Goal: Task Accomplishment & Management: Manage account settings

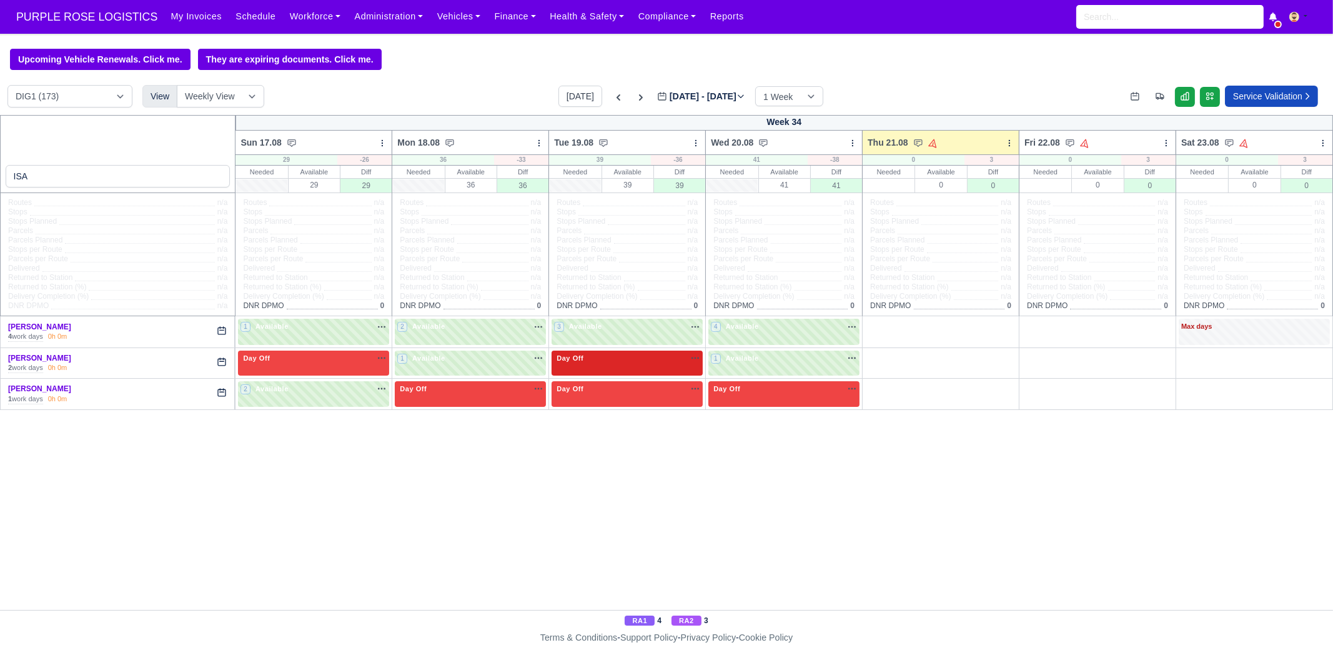
type input "ISA"
click at [606, 366] on div "Day Off Available" at bounding box center [627, 364] width 151 height 26
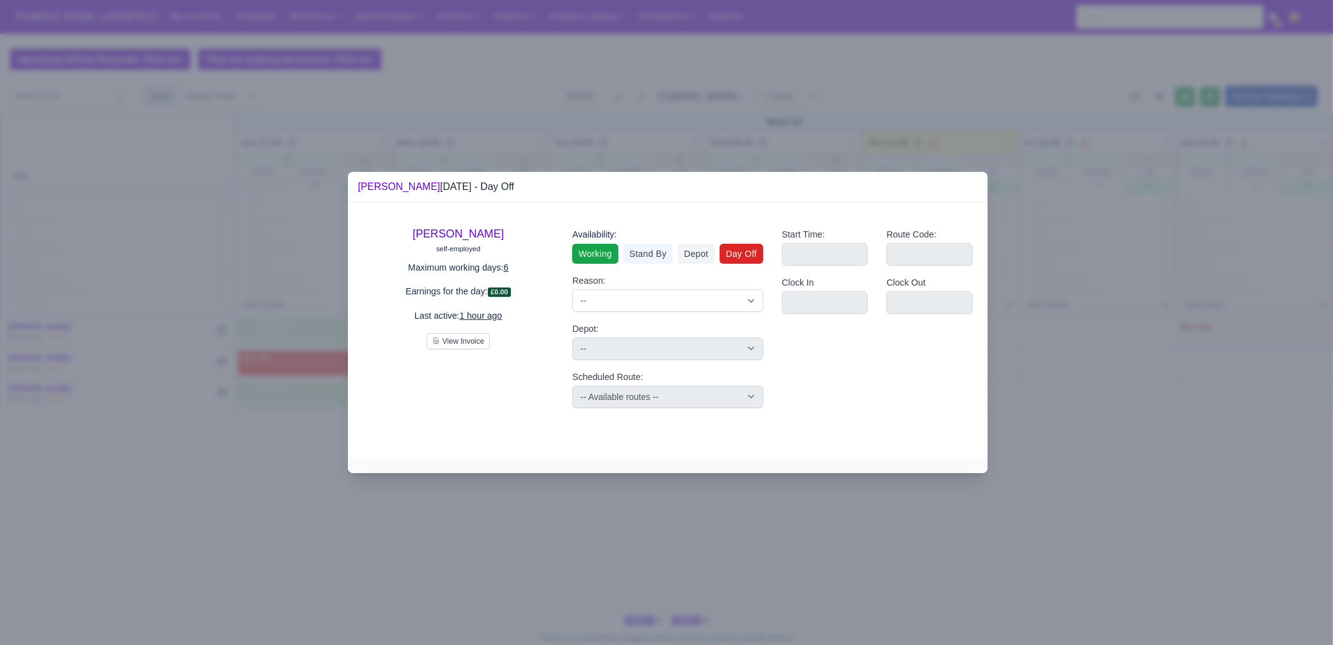
click at [599, 254] on link "Working" at bounding box center [595, 254] width 46 height 20
select select
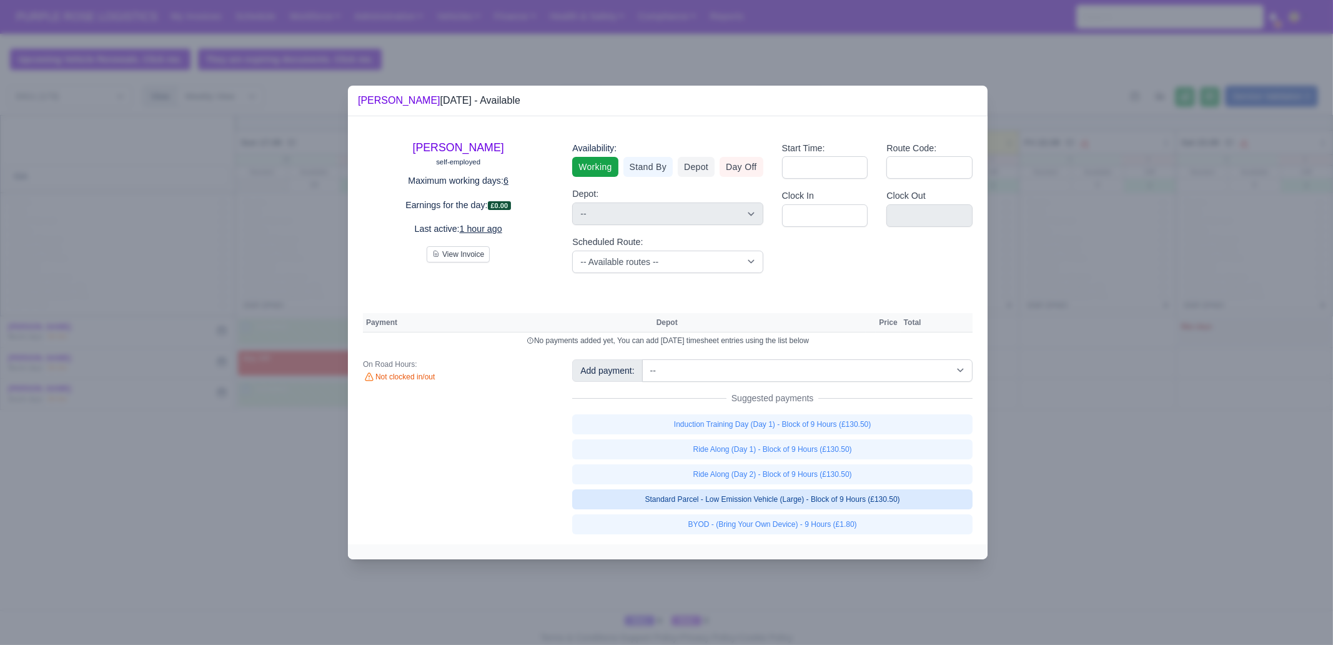
click at [910, 499] on link "Standard Parcel - Low Emission Vehicle (Large) - Block of 9 Hours (£130.50)" at bounding box center [772, 499] width 401 height 20
select select "1"
select select
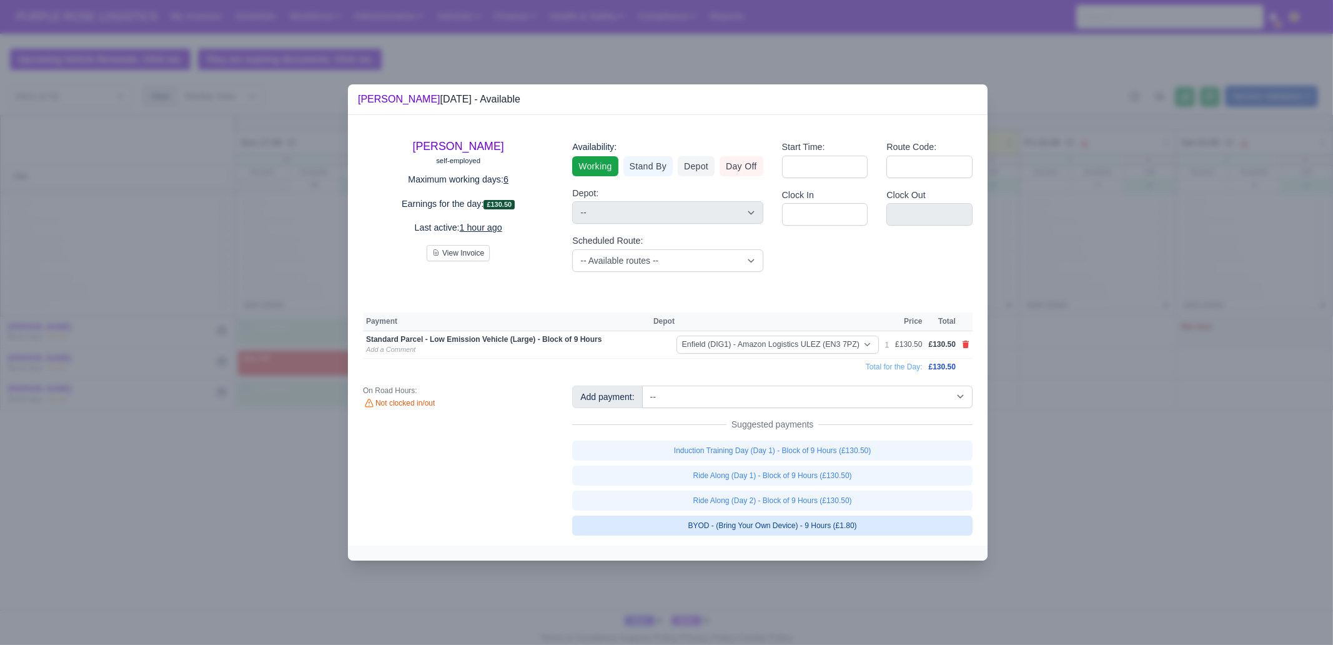
click at [900, 527] on link "BYOD - (Bring Your Own Device) - 9 Hours (£1.80)" at bounding box center [772, 526] width 401 height 20
select select
select select "1"
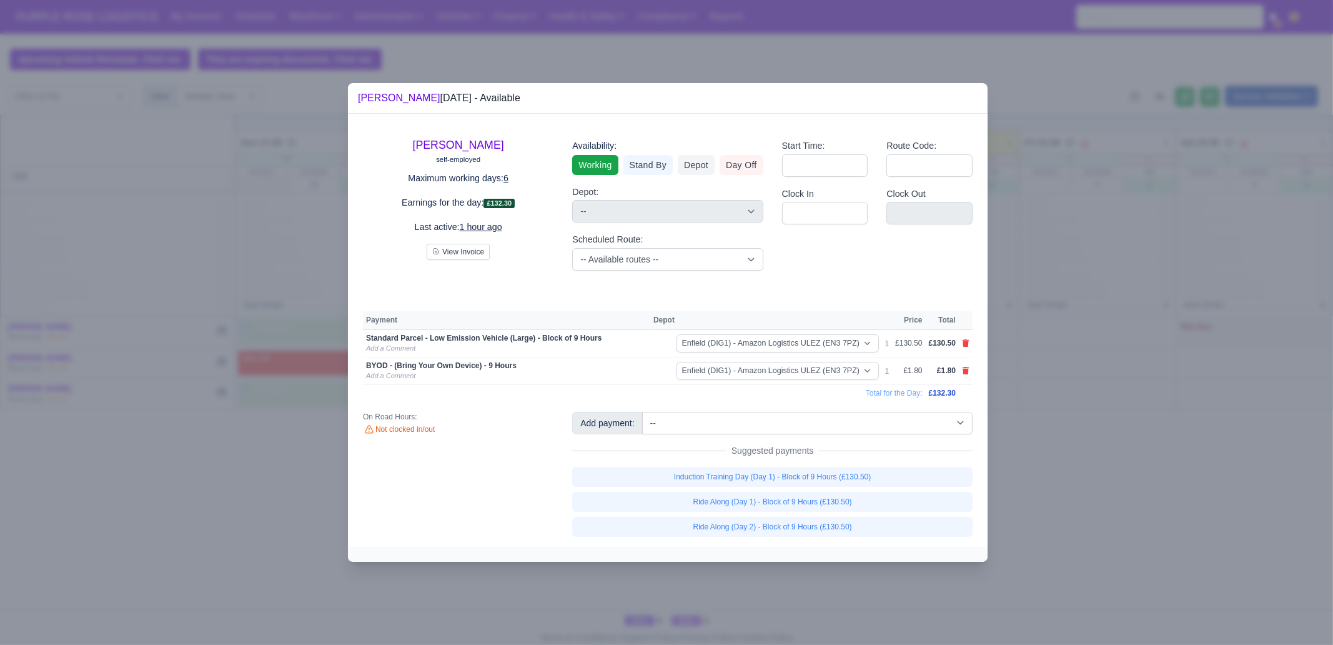
click at [887, 590] on div at bounding box center [666, 322] width 1333 height 645
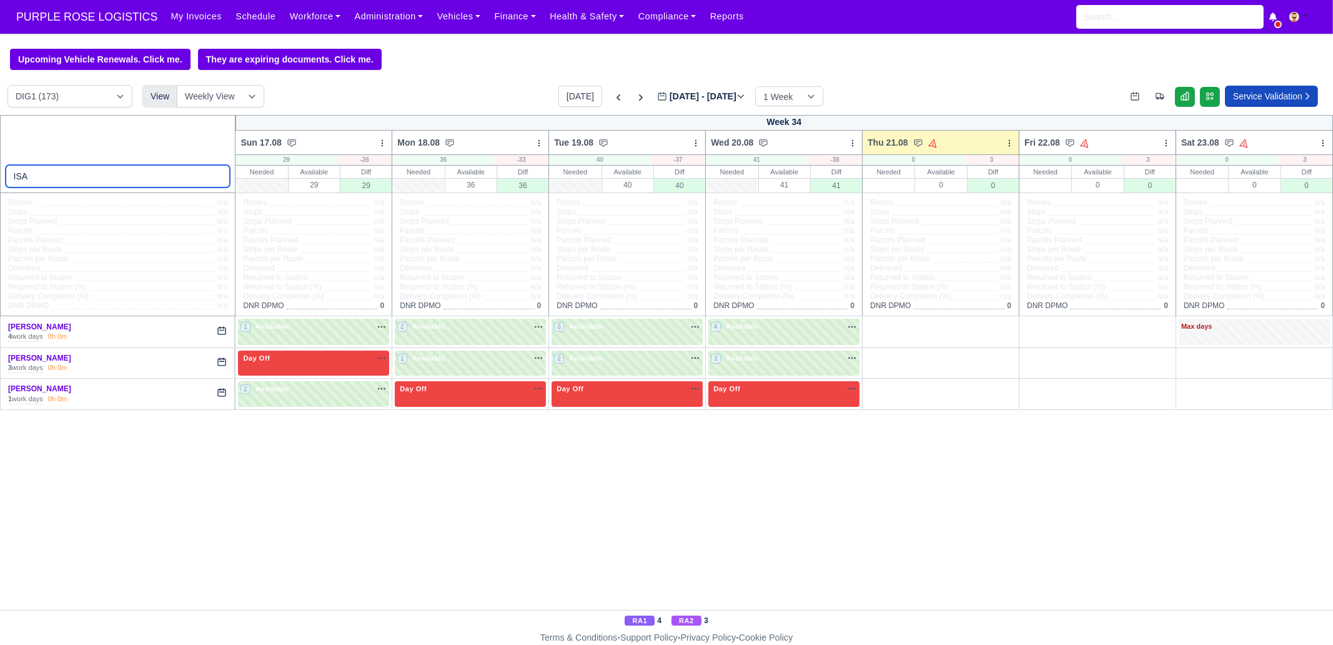
click at [219, 176] on input "ISA" at bounding box center [118, 176] width 225 height 22
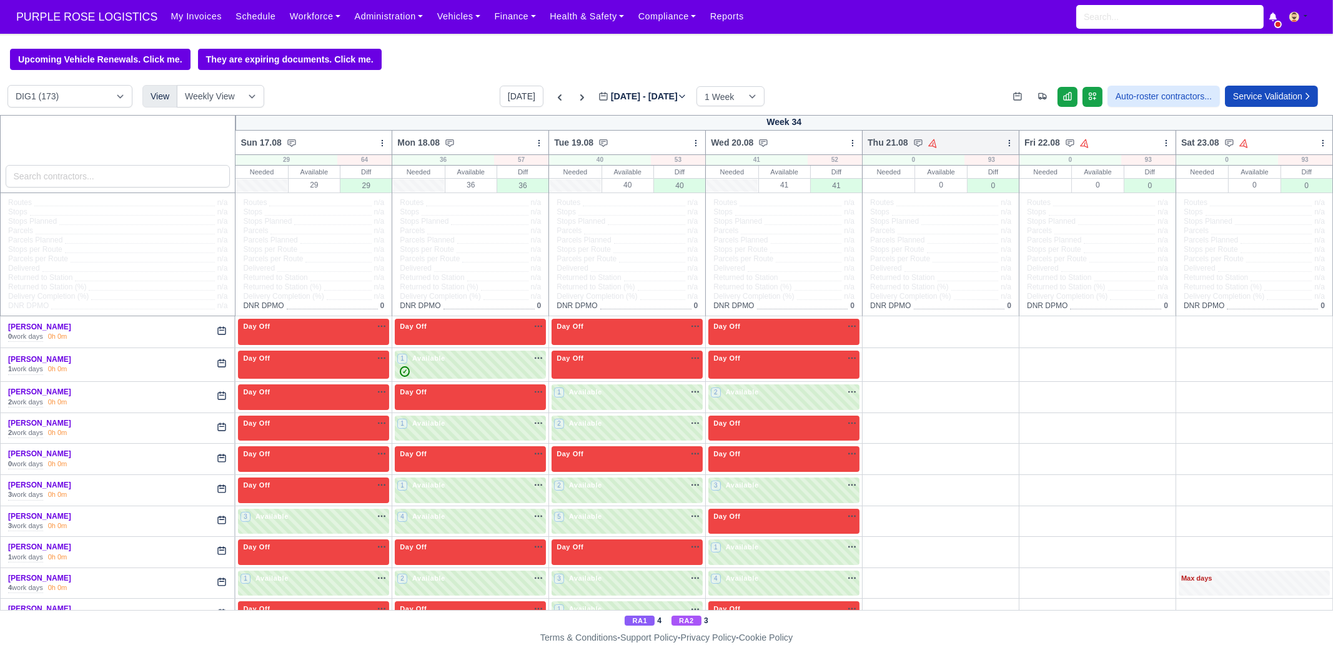
click at [1005, 146] on icon at bounding box center [1009, 143] width 9 height 9
click at [978, 187] on link "Bulk Status Change" at bounding box center [944, 187] width 140 height 22
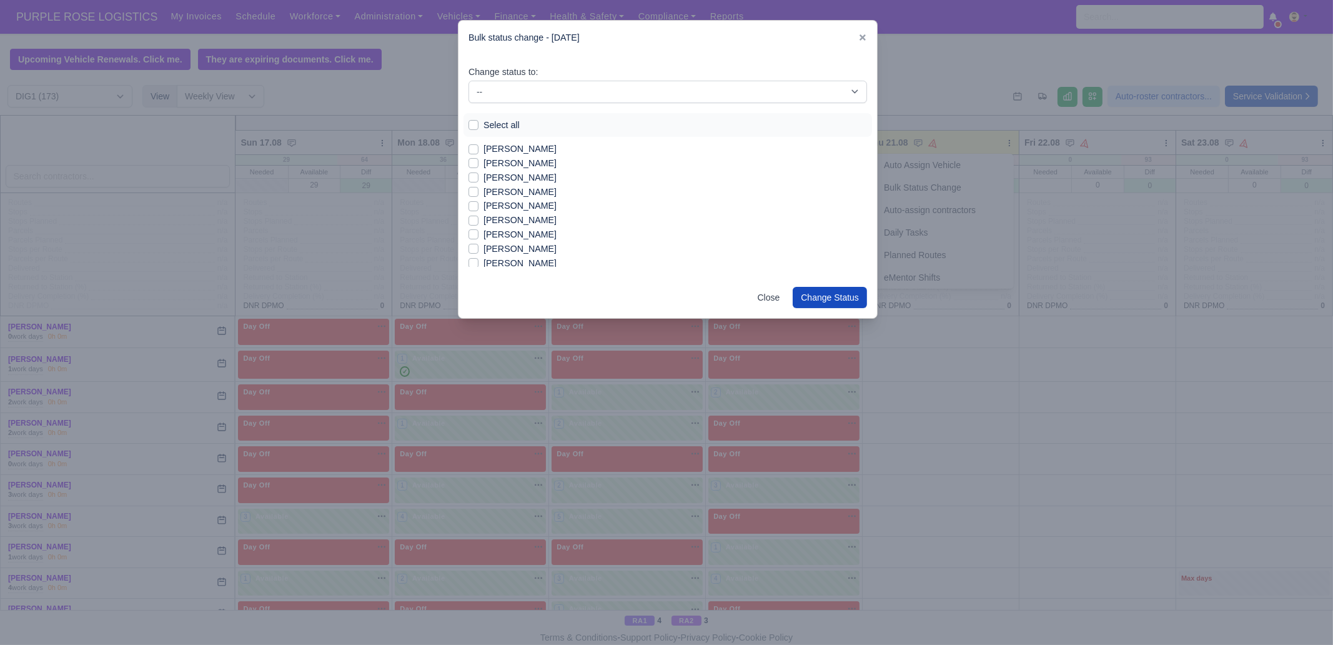
click at [509, 126] on label "Select all" at bounding box center [502, 125] width 36 height 14
click at [479, 126] on input "Select all" at bounding box center [474, 123] width 10 height 10
checkbox input "true"
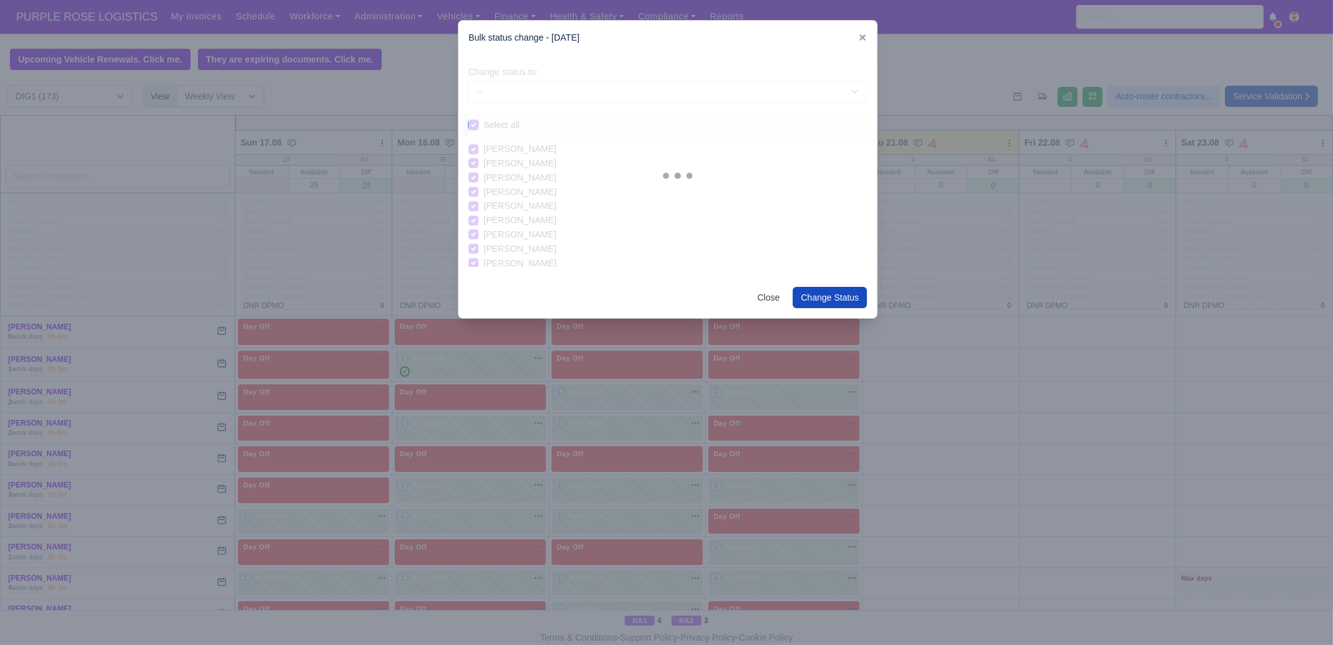
checkbox input "true"
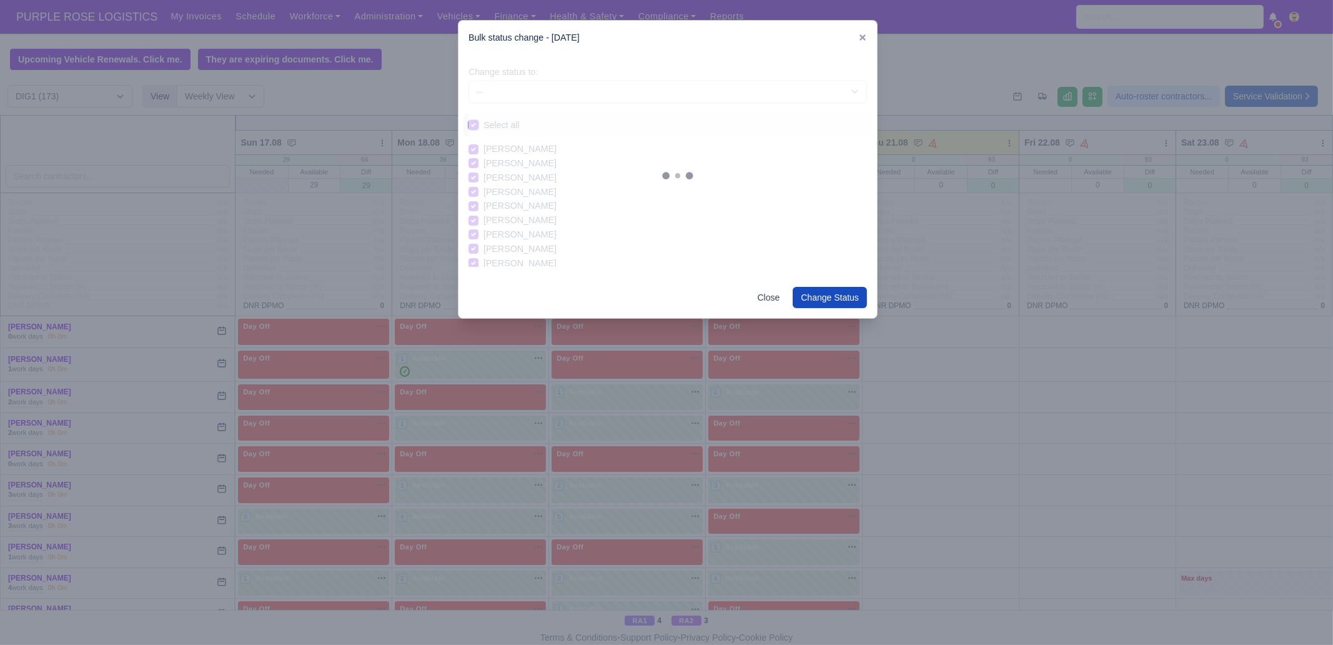
checkbox input "true"
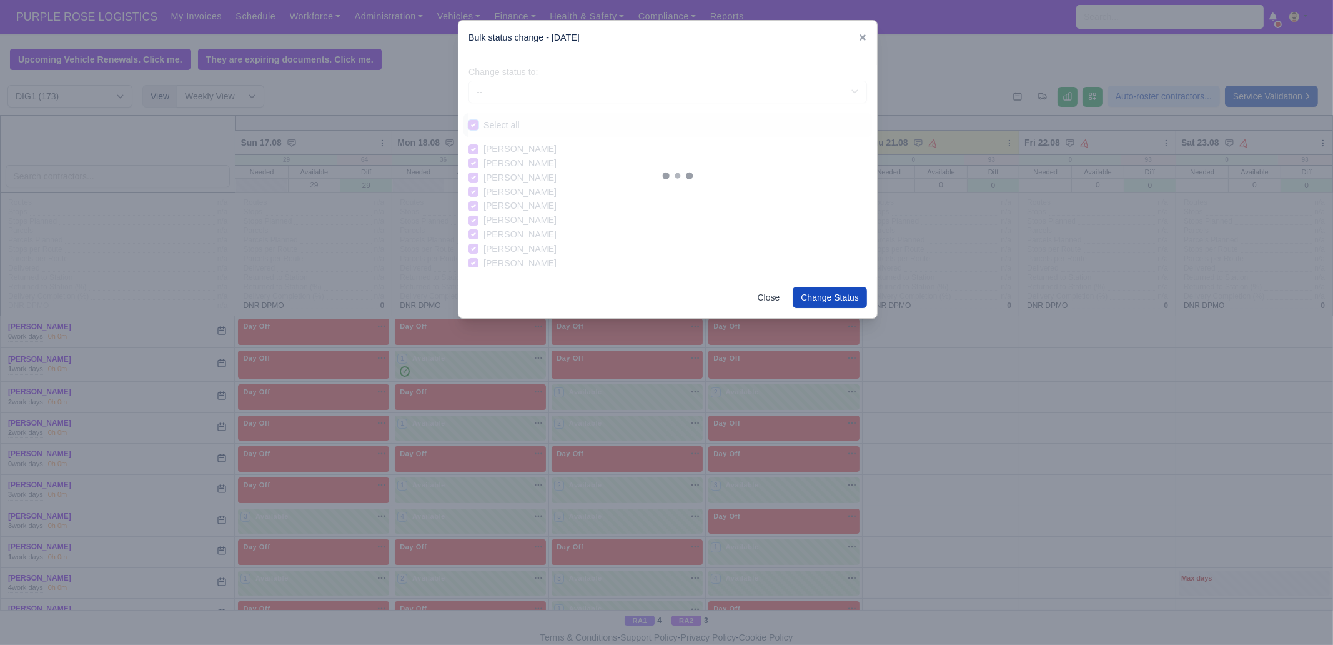
checkbox input "true"
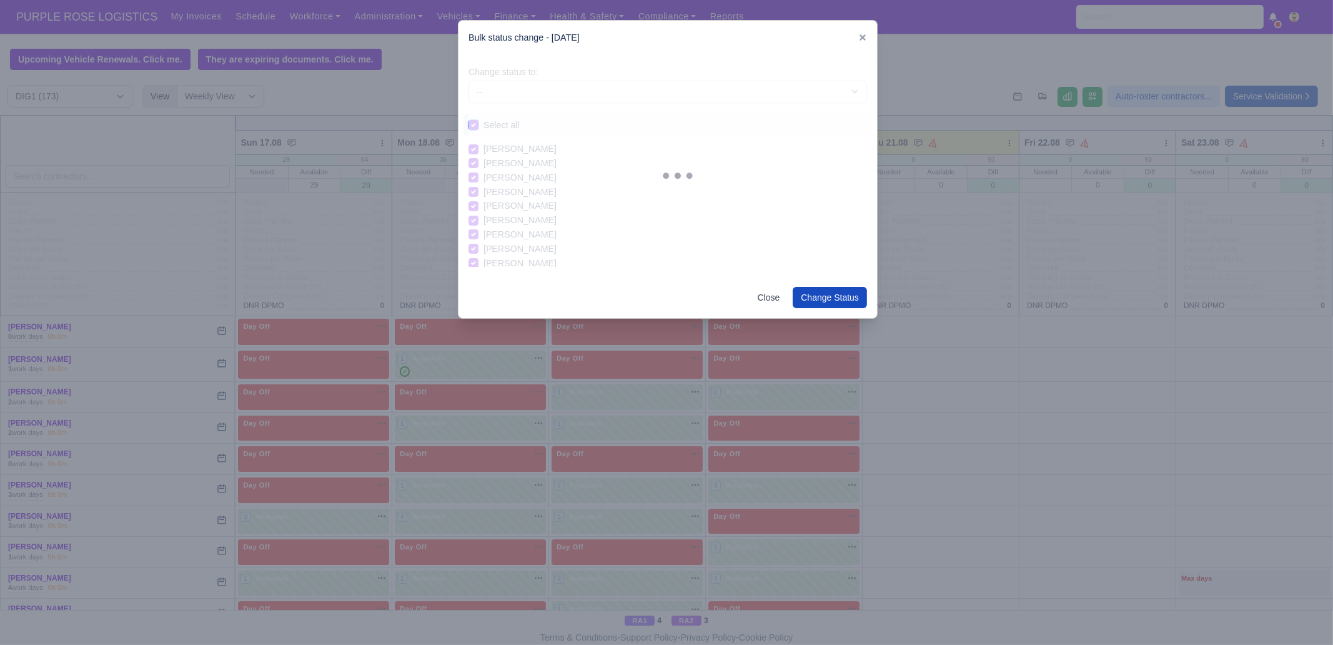
checkbox input "true"
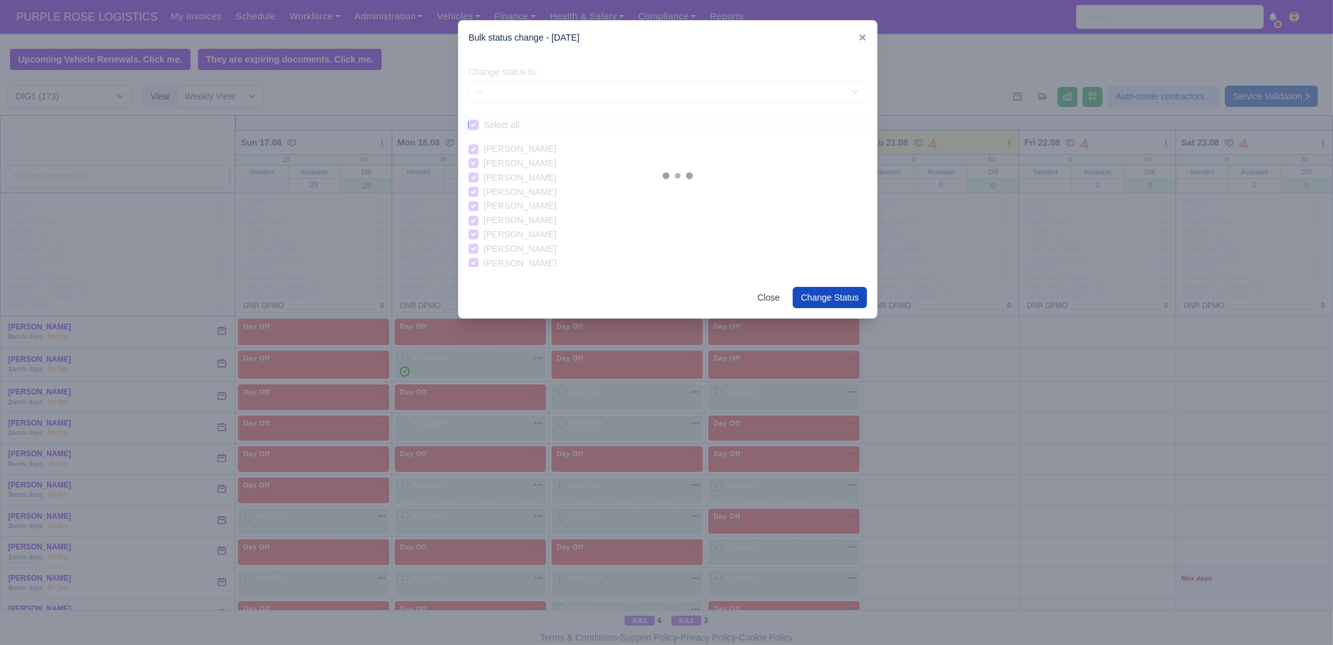
checkbox input "true"
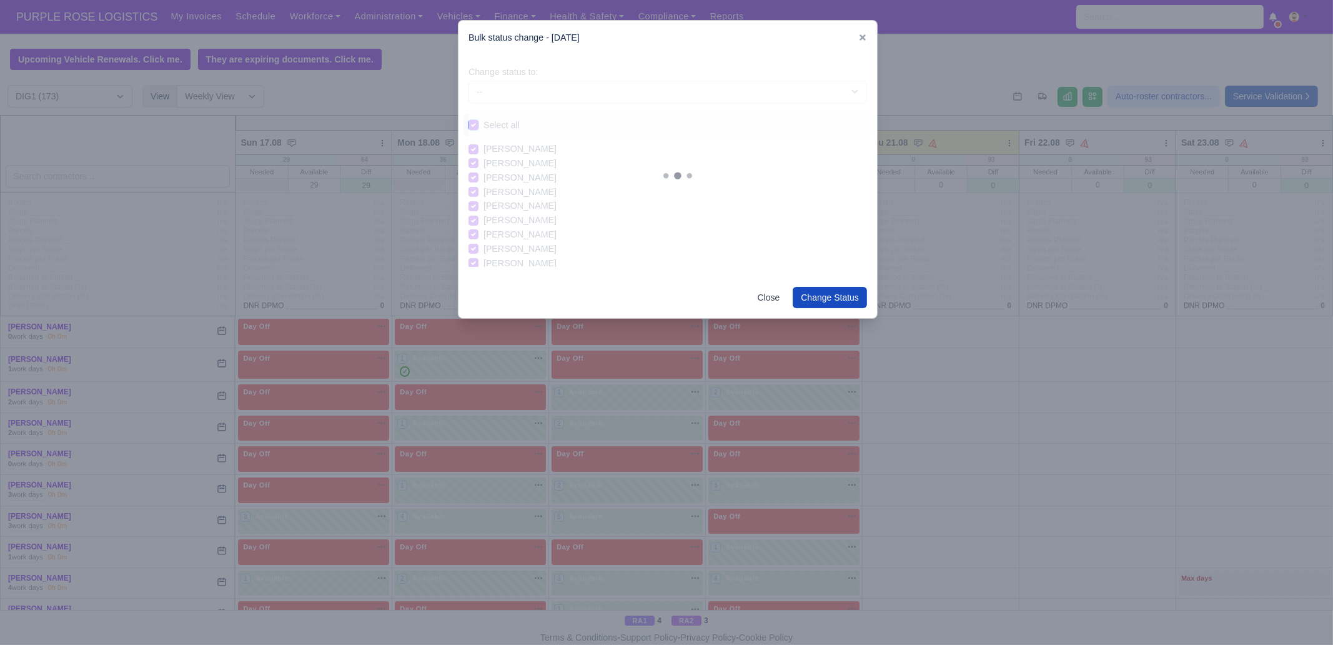
checkbox input "true"
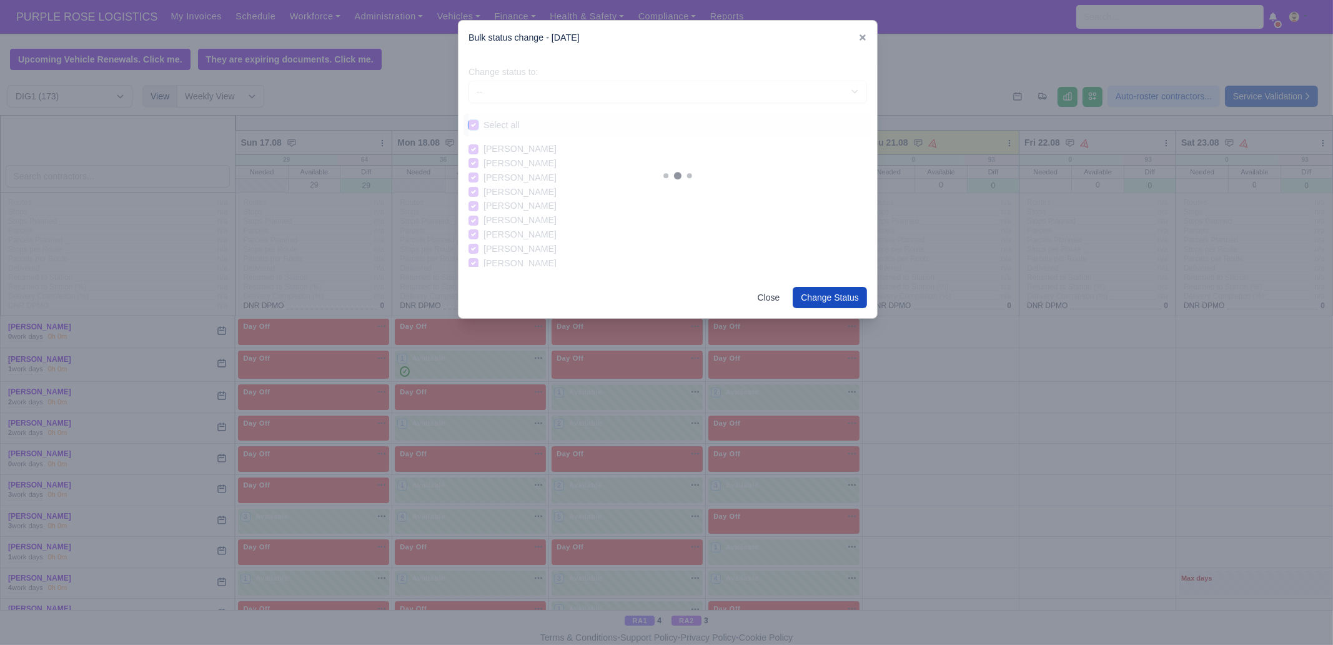
checkbox input "true"
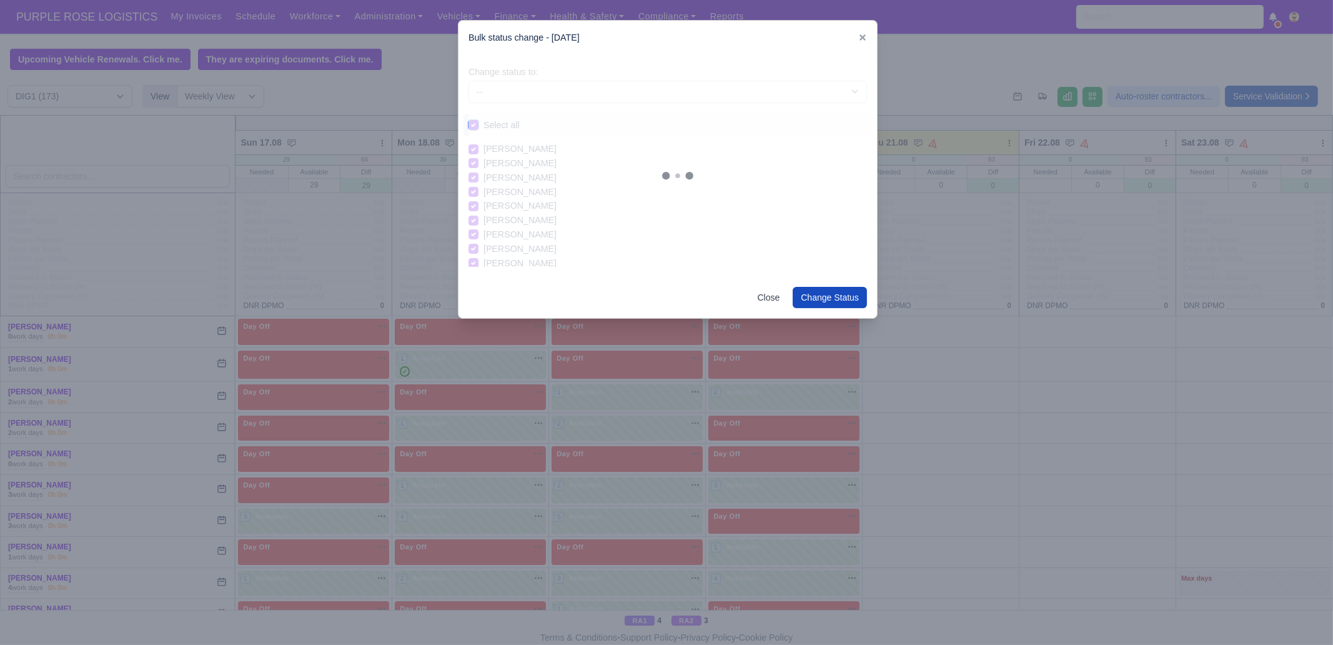
checkbox input "true"
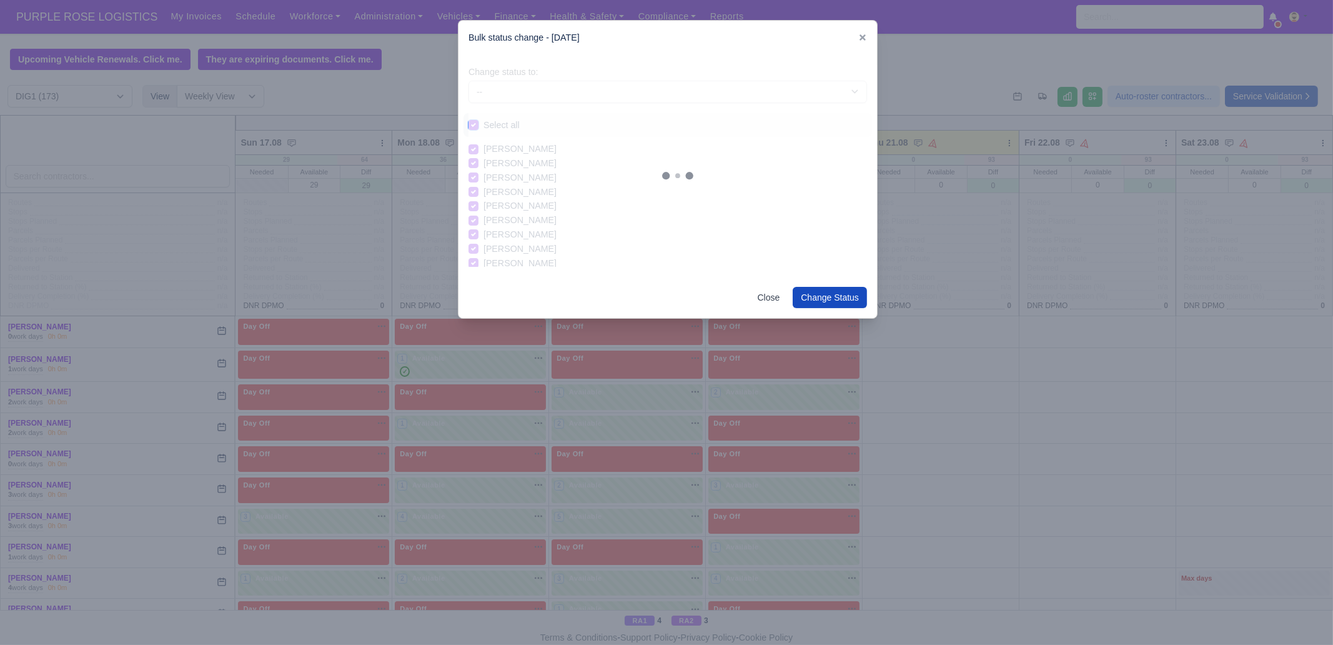
checkbox input "true"
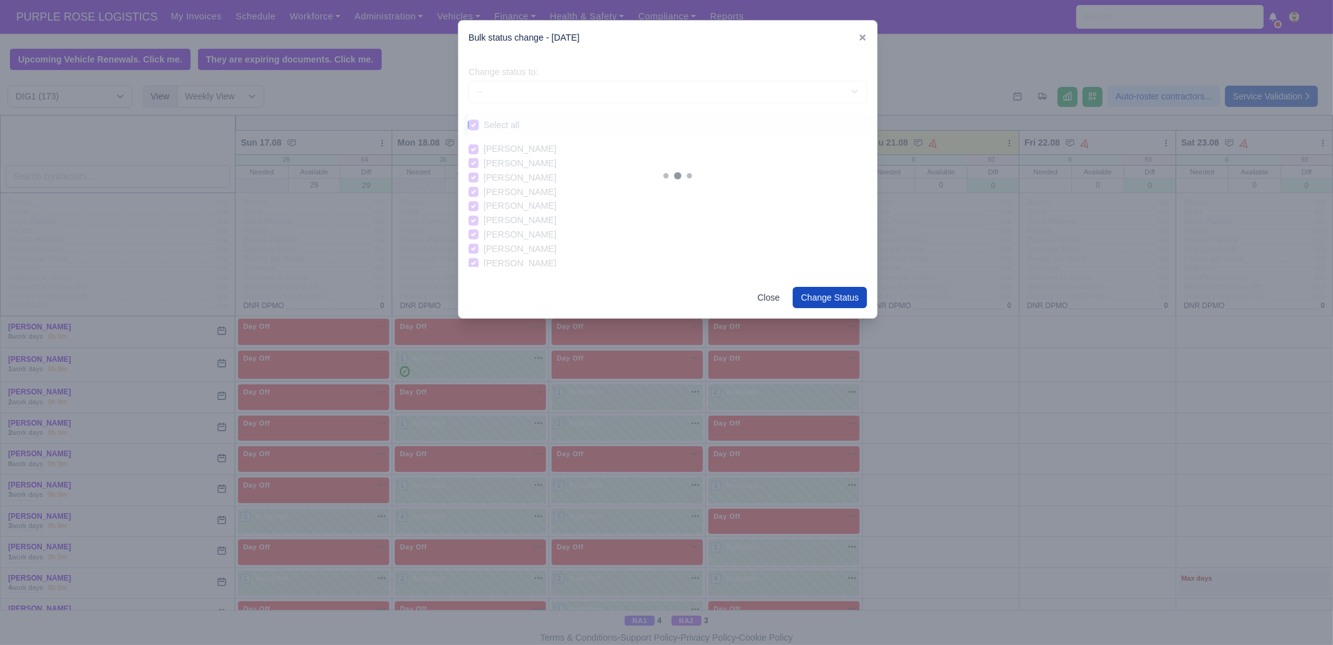
checkbox input "true"
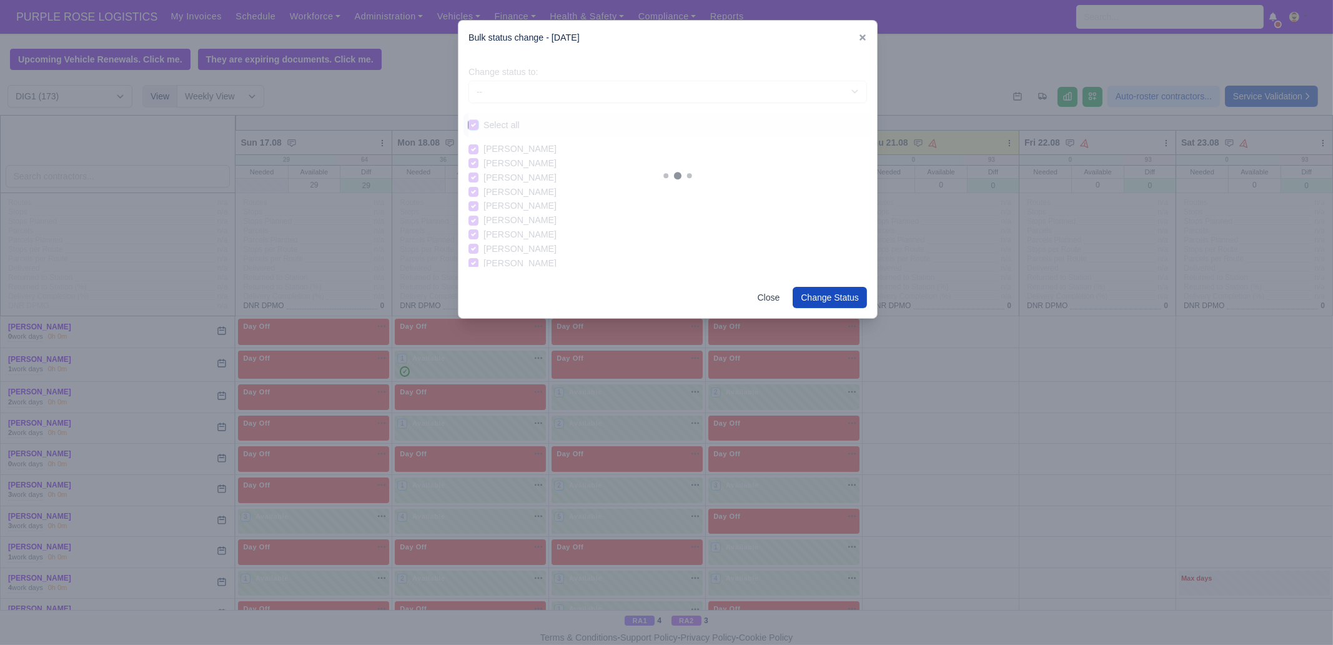
checkbox input "true"
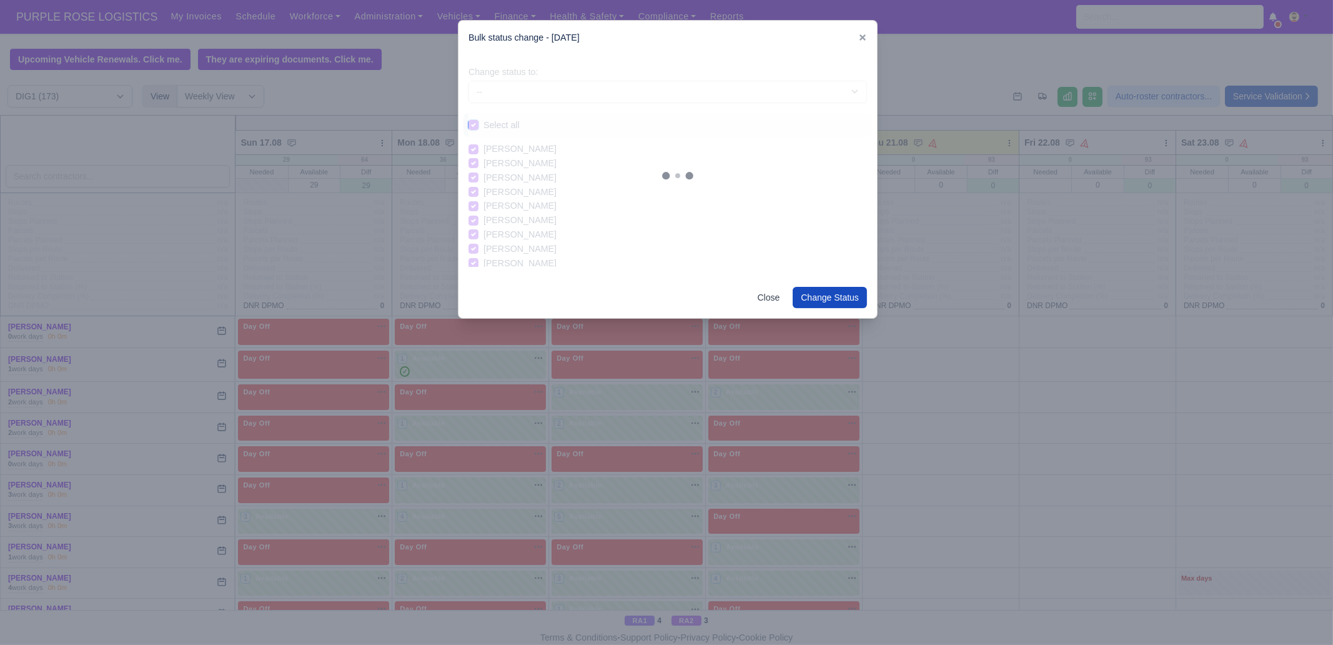
checkbox input "true"
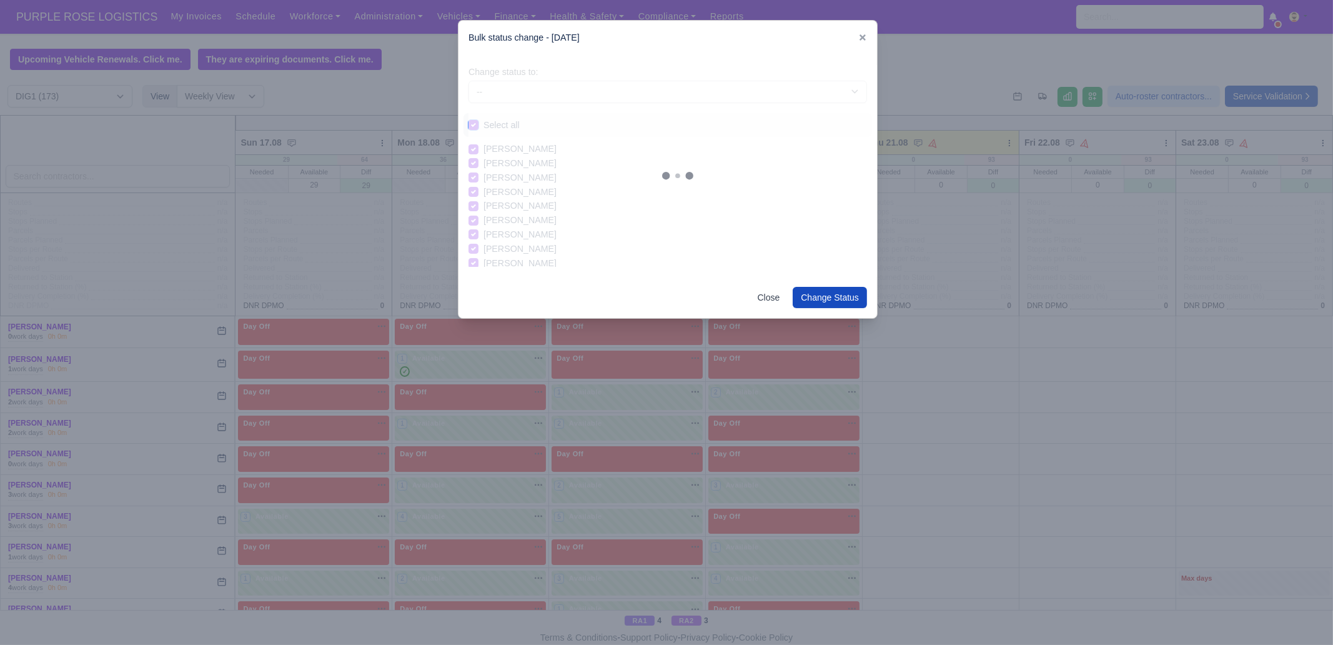
checkbox input "true"
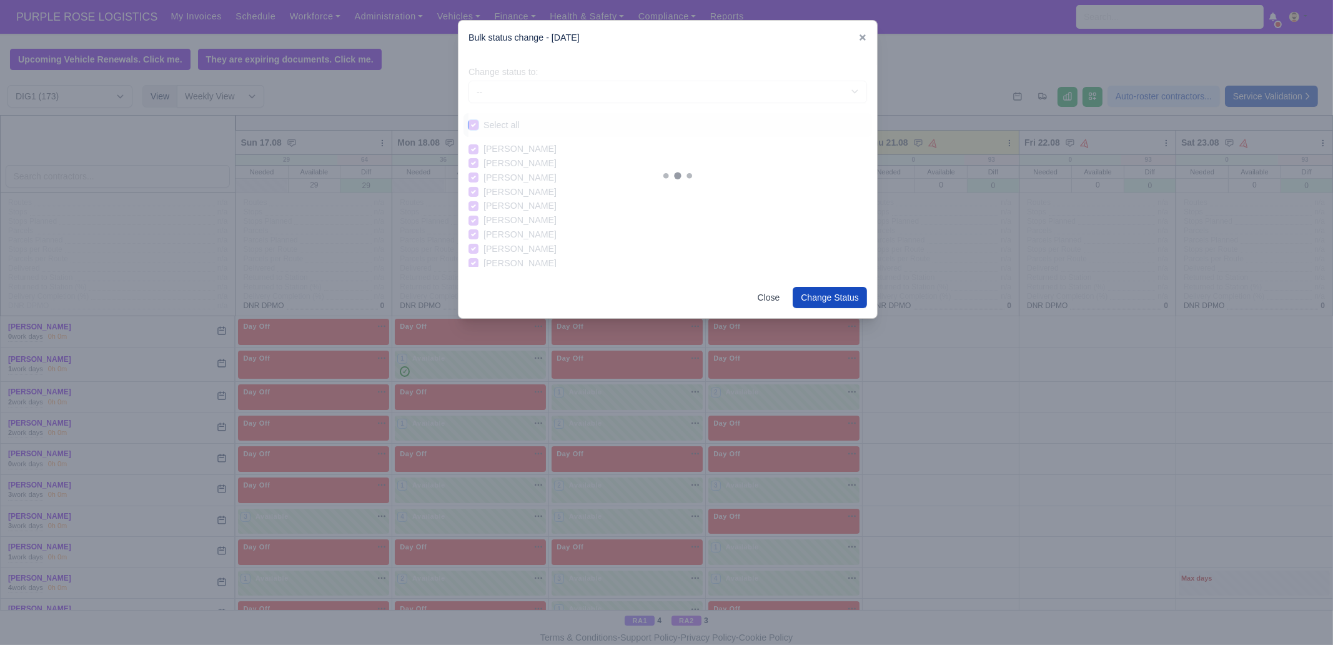
checkbox input "true"
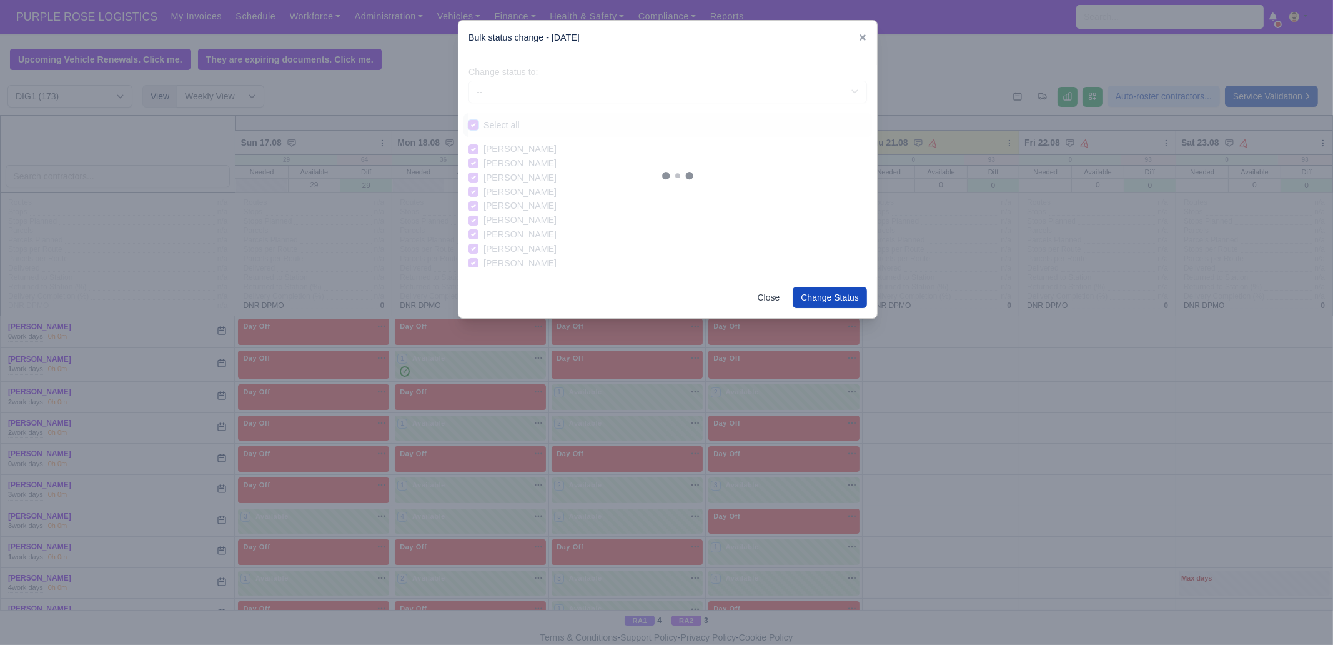
checkbox input "true"
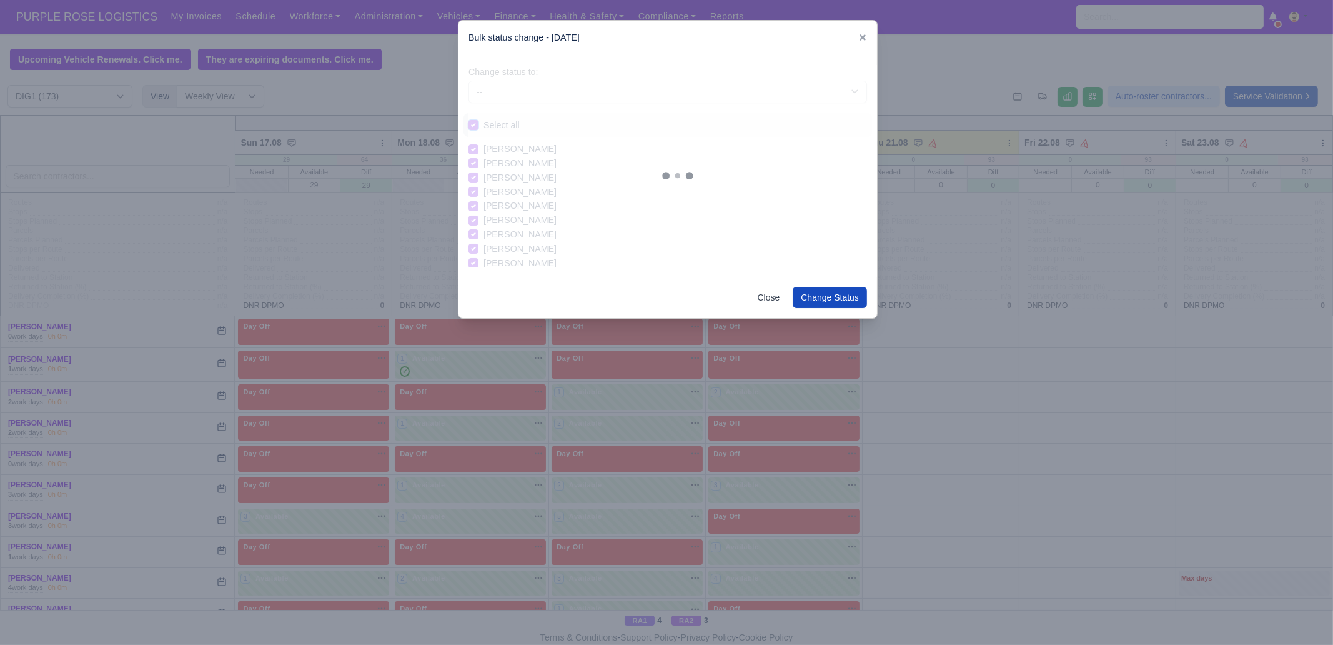
checkbox input "true"
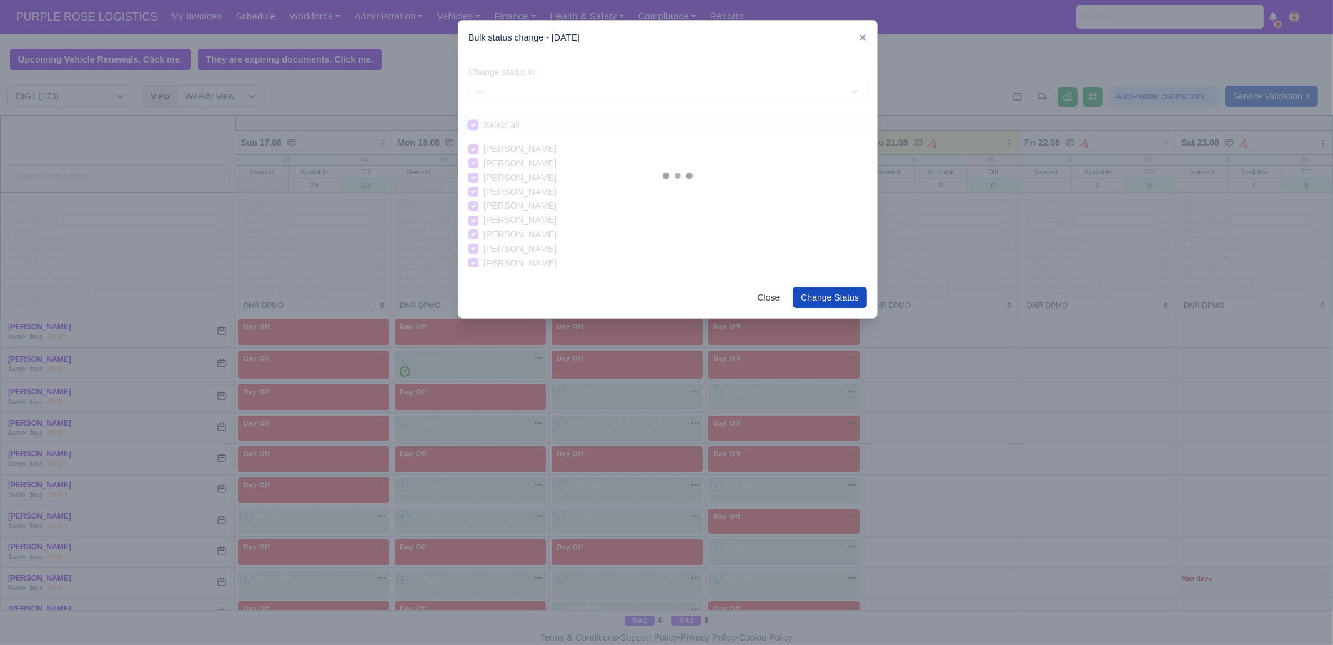
checkbox input "true"
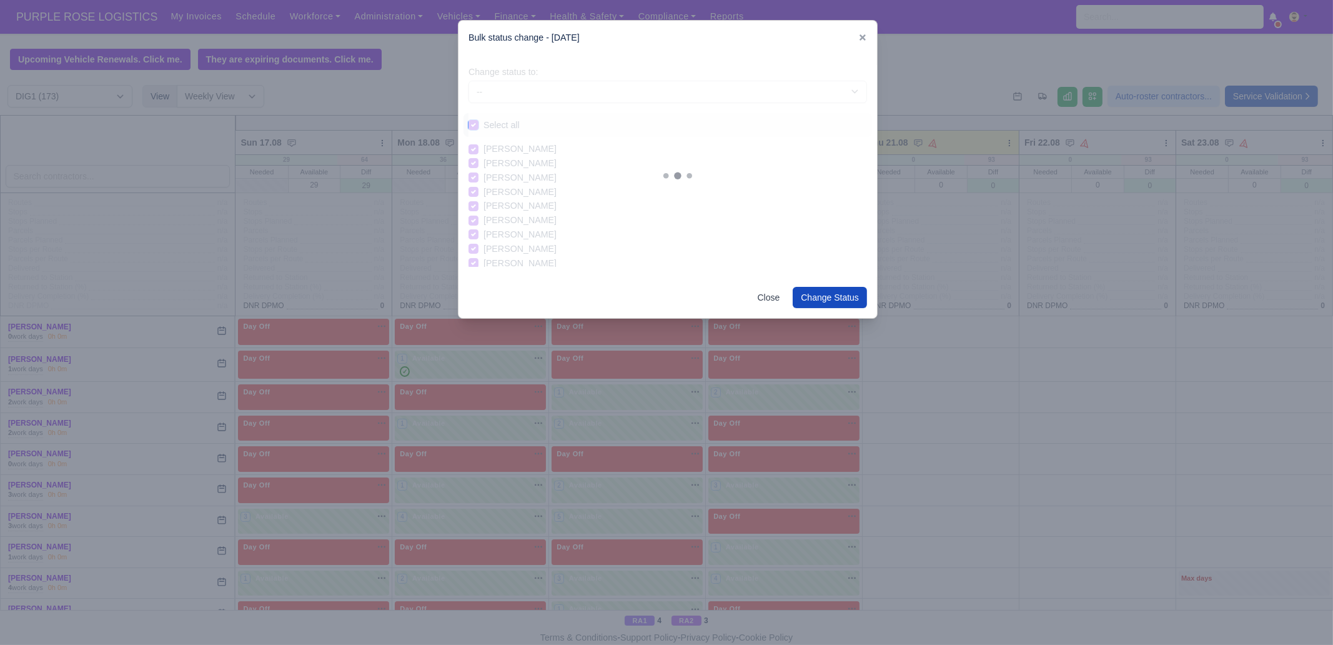
checkbox input "true"
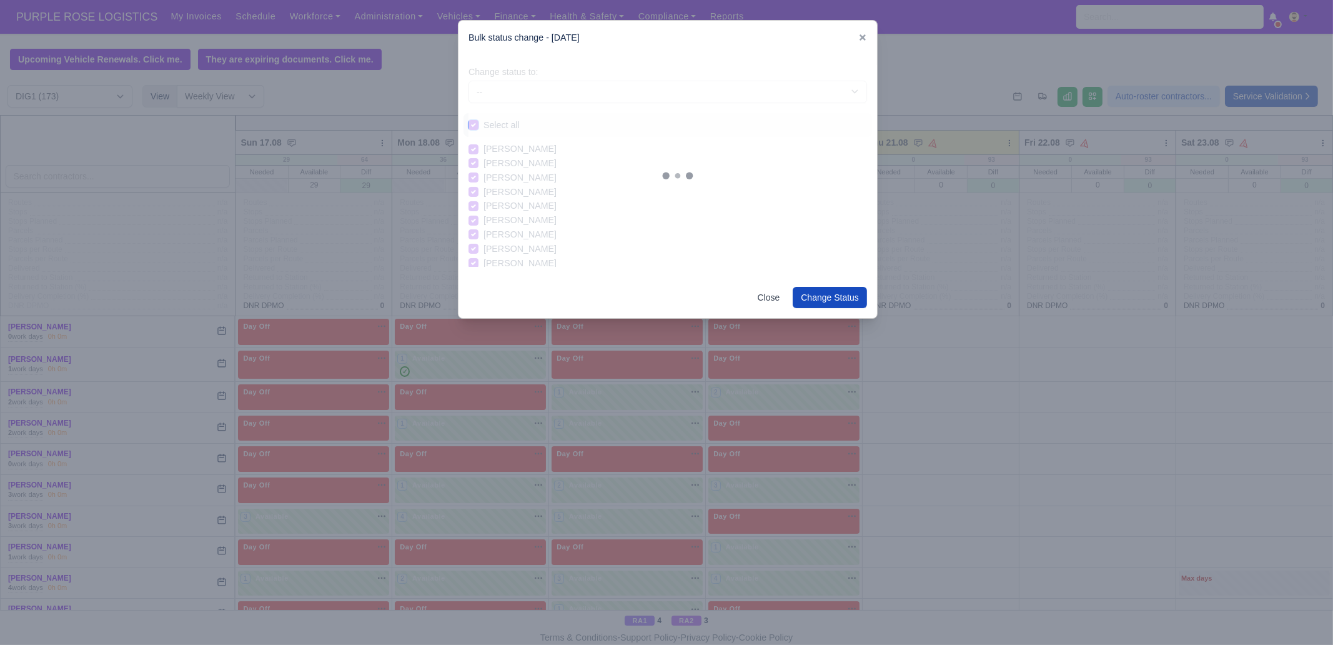
checkbox input "true"
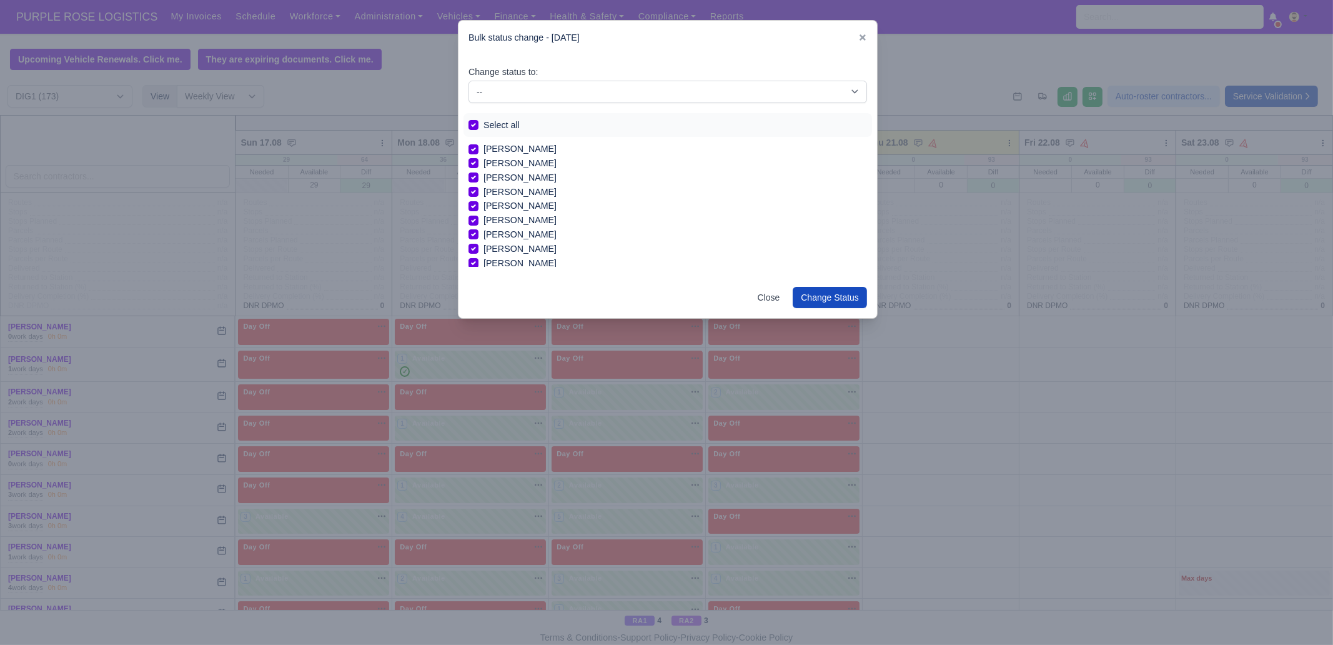
click at [573, 106] on div "Change status to: -- Unasigned Available Day Off Stand By Other Depot Select al…" at bounding box center [668, 166] width 419 height 222
click at [573, 95] on select "-- Unasigned Available Day Off Stand By Other Depot" at bounding box center [668, 92] width 399 height 22
select select "Day Off"
click at [469, 81] on select "-- Unasigned Available Day Off Stand By Other Depot" at bounding box center [668, 92] width 399 height 22
click at [834, 302] on button "Change Status" at bounding box center [830, 297] width 74 height 21
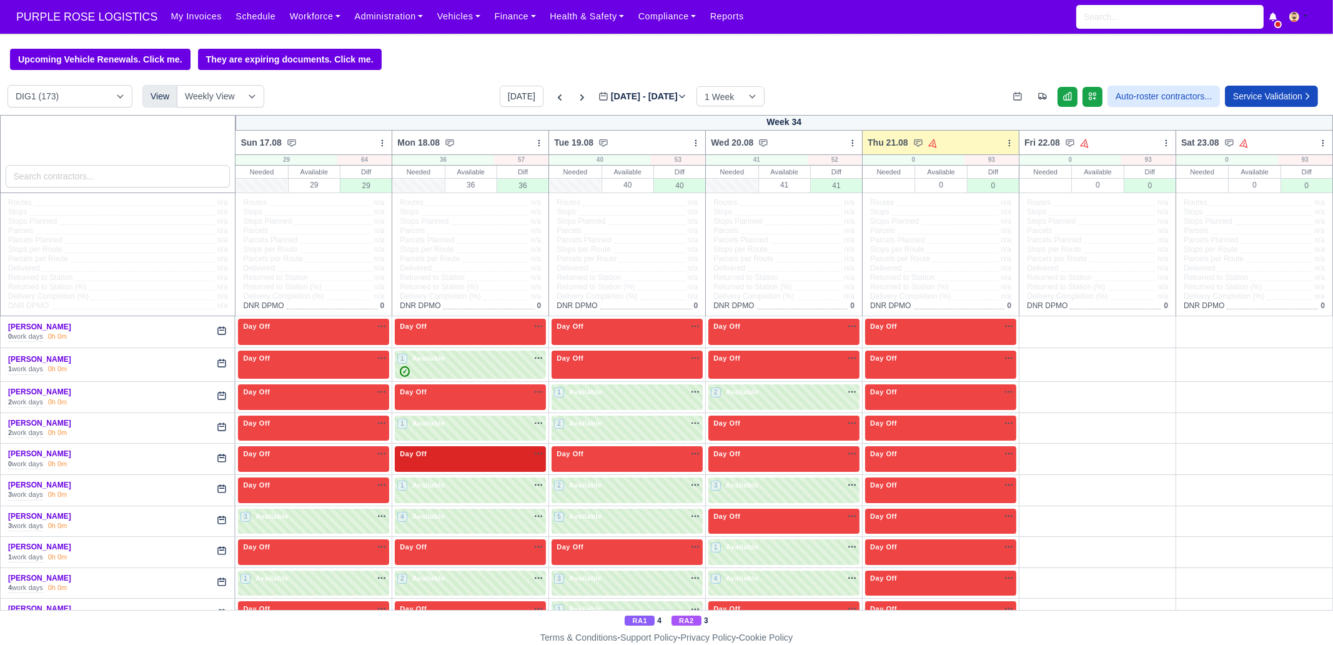
click at [422, 471] on div "Day Off Available" at bounding box center [470, 459] width 151 height 26
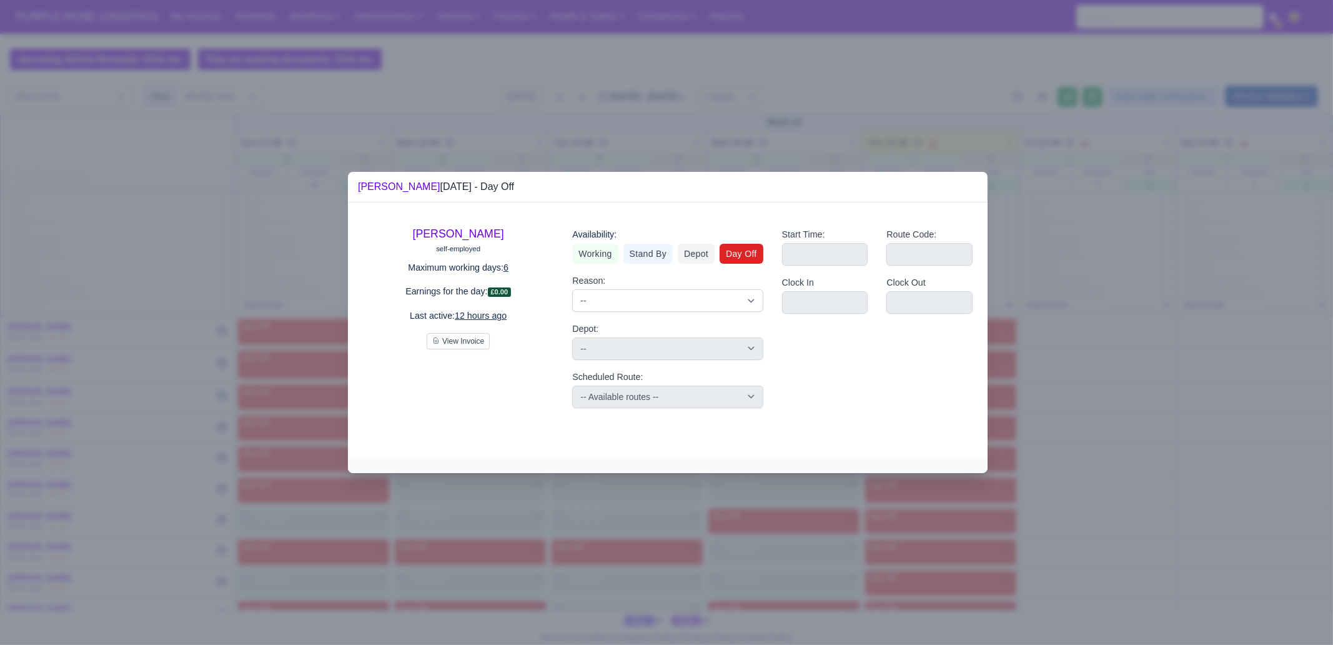
click at [1150, 511] on div at bounding box center [666, 322] width 1333 height 645
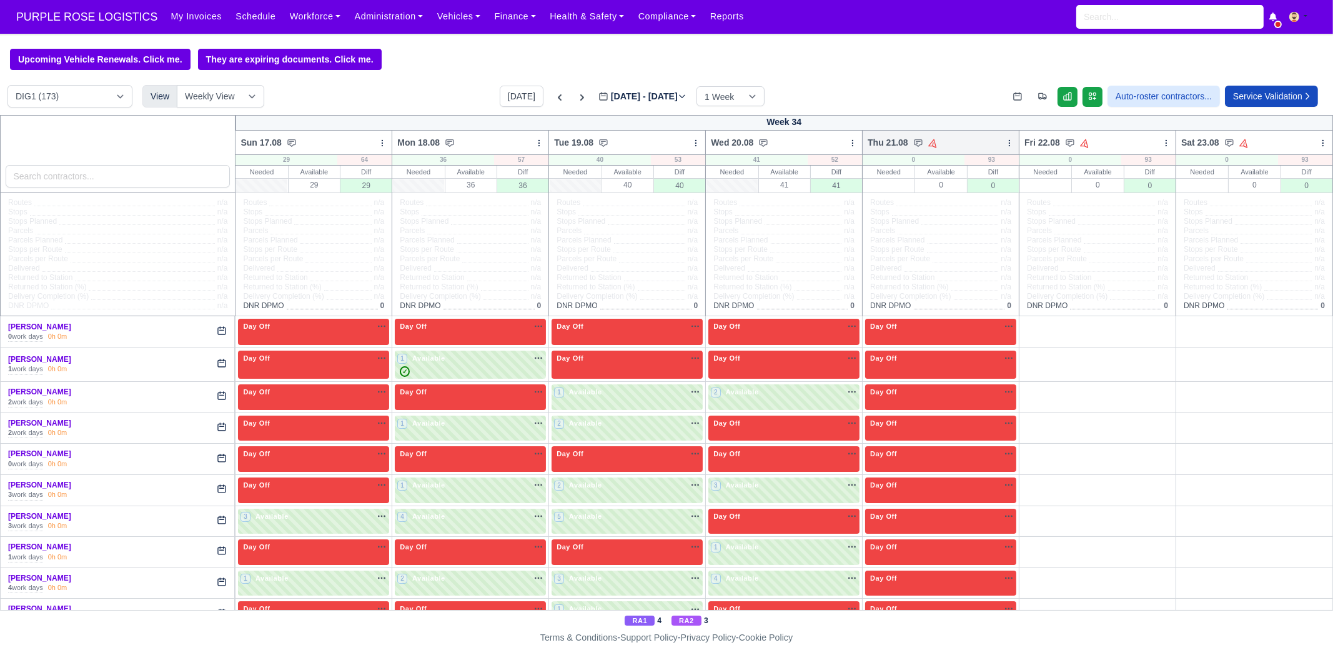
click at [1005, 145] on icon at bounding box center [1009, 143] width 9 height 9
click at [964, 192] on link "Bulk Status Change" at bounding box center [944, 187] width 140 height 22
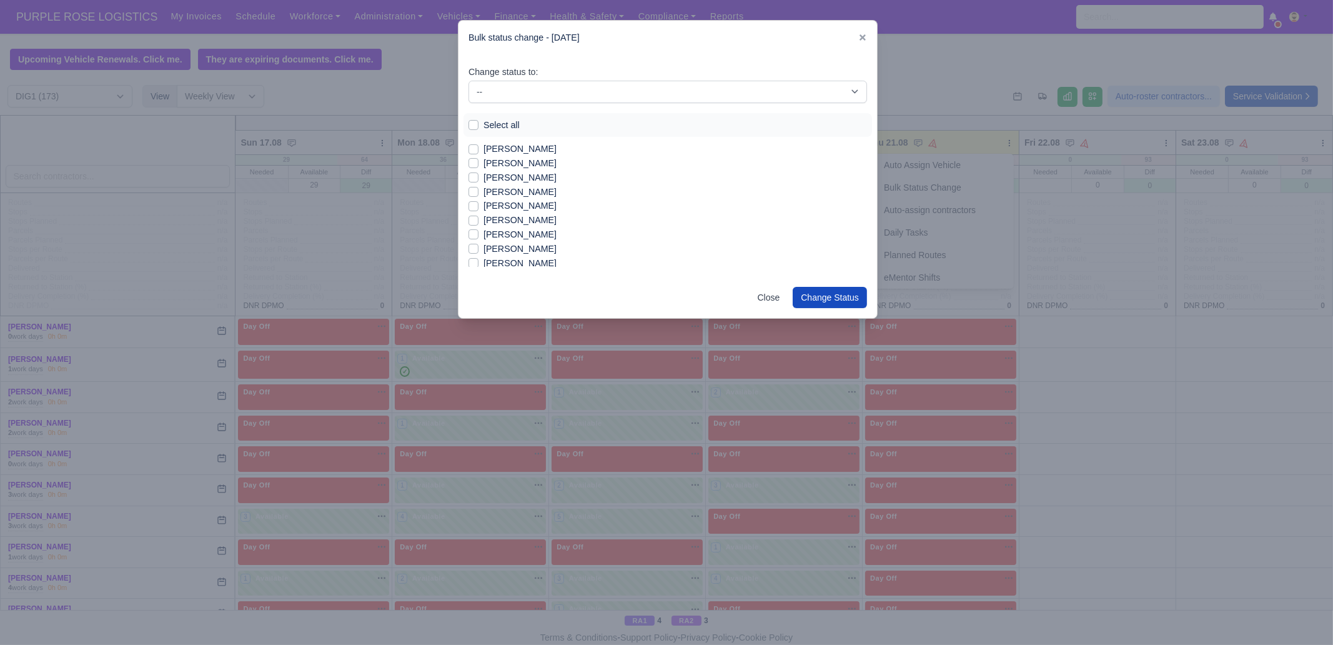
drag, startPoint x: 535, startPoint y: 159, endPoint x: 553, endPoint y: 160, distance: 18.2
click at [535, 159] on label "[PERSON_NAME]" at bounding box center [520, 163] width 73 height 14
click at [479, 159] on input "[PERSON_NAME]" at bounding box center [474, 161] width 10 height 10
checkbox input "true"
click at [518, 180] on label "[PERSON_NAME]" at bounding box center [520, 178] width 73 height 14
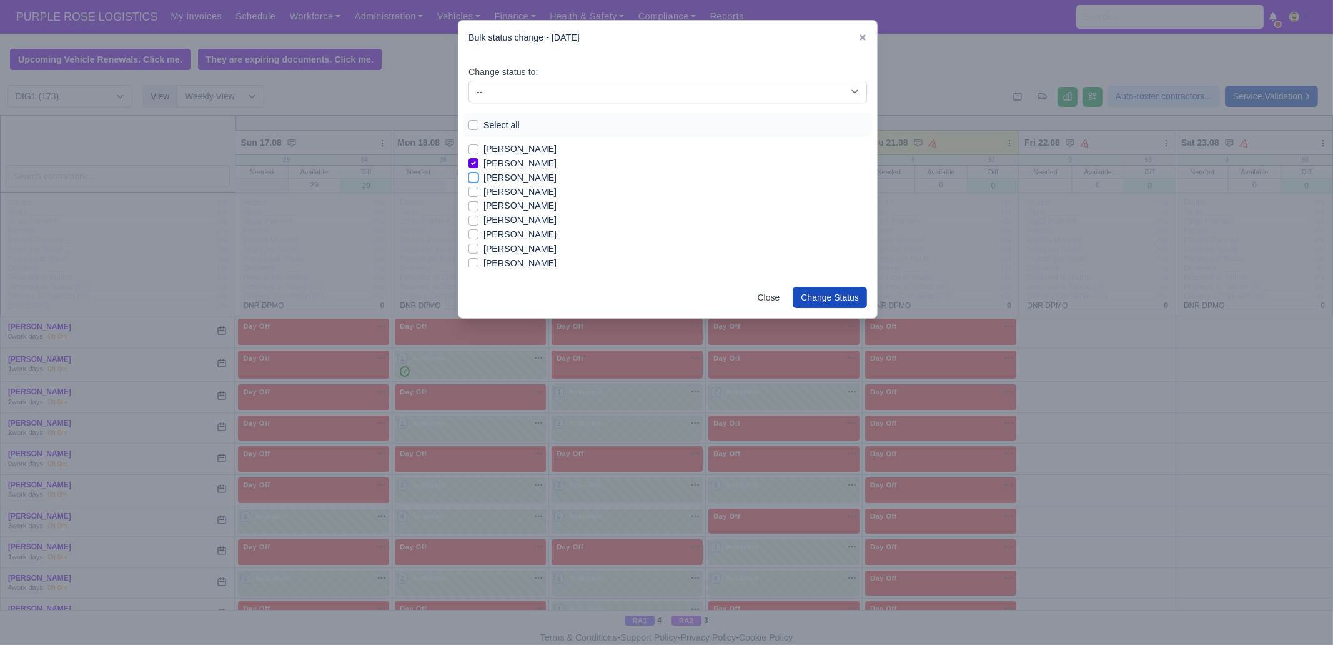
click at [479, 180] on input "[PERSON_NAME]" at bounding box center [474, 176] width 10 height 10
checkbox input "true"
click at [520, 224] on label "[PERSON_NAME]" at bounding box center [520, 220] width 73 height 14
click at [479, 223] on input "[PERSON_NAME]" at bounding box center [474, 218] width 10 height 10
checkbox input "true"
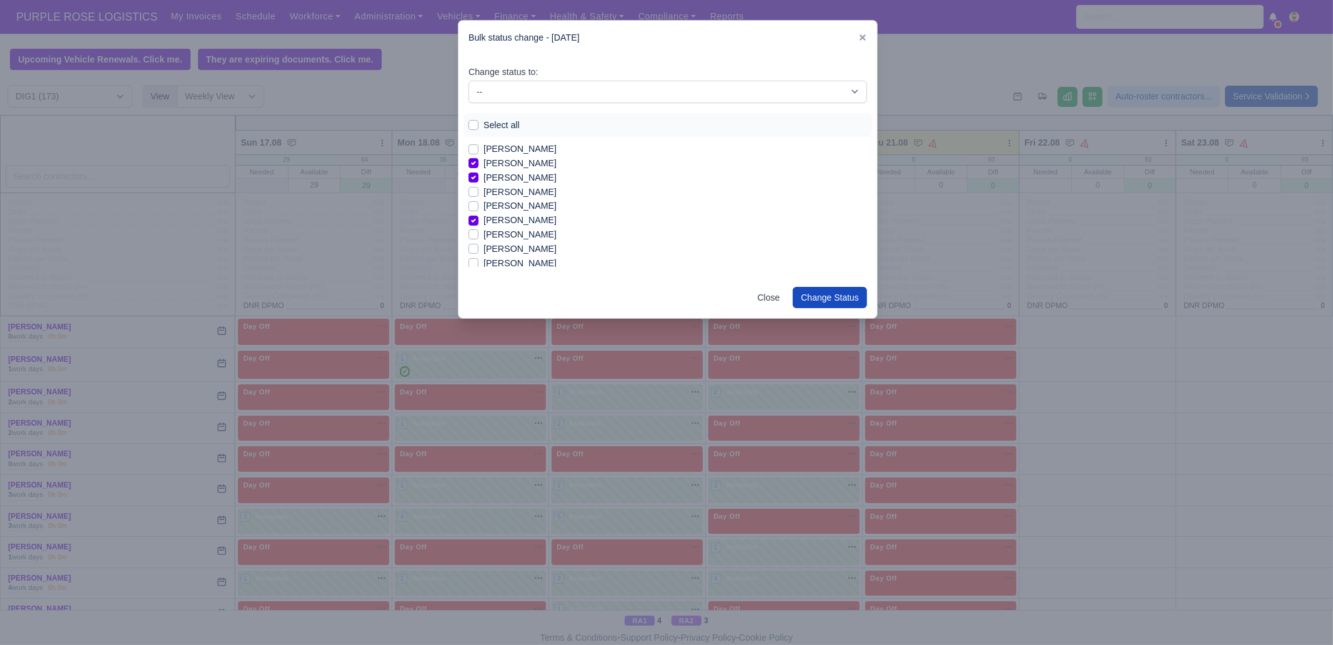
click at [521, 251] on label "[PERSON_NAME]" at bounding box center [520, 249] width 73 height 14
click at [479, 251] on input "[PERSON_NAME]" at bounding box center [474, 247] width 10 height 10
checkbox input "true"
click at [519, 262] on label "[PERSON_NAME]" at bounding box center [520, 263] width 73 height 14
click at [479, 262] on input "[PERSON_NAME]" at bounding box center [474, 261] width 10 height 10
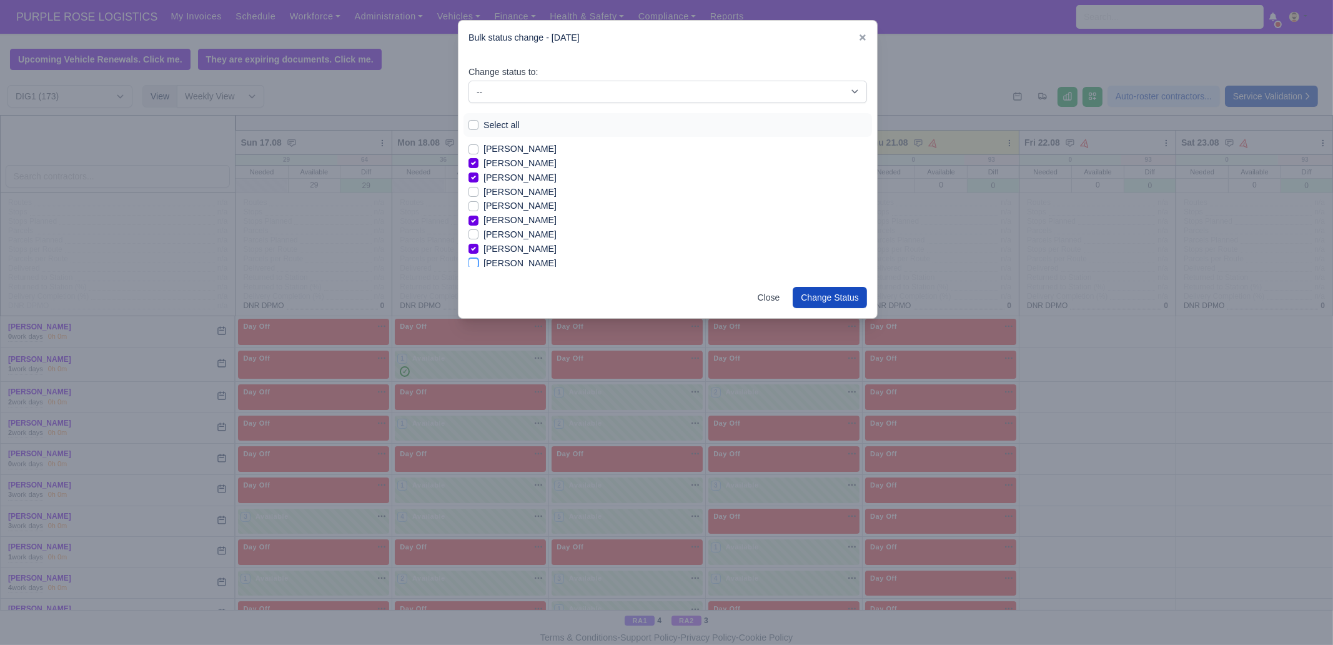
checkbox input "true"
click at [514, 206] on label "[PERSON_NAME]" at bounding box center [520, 207] width 73 height 14
click at [479, 206] on input "[PERSON_NAME]" at bounding box center [474, 205] width 10 height 10
checkbox input "true"
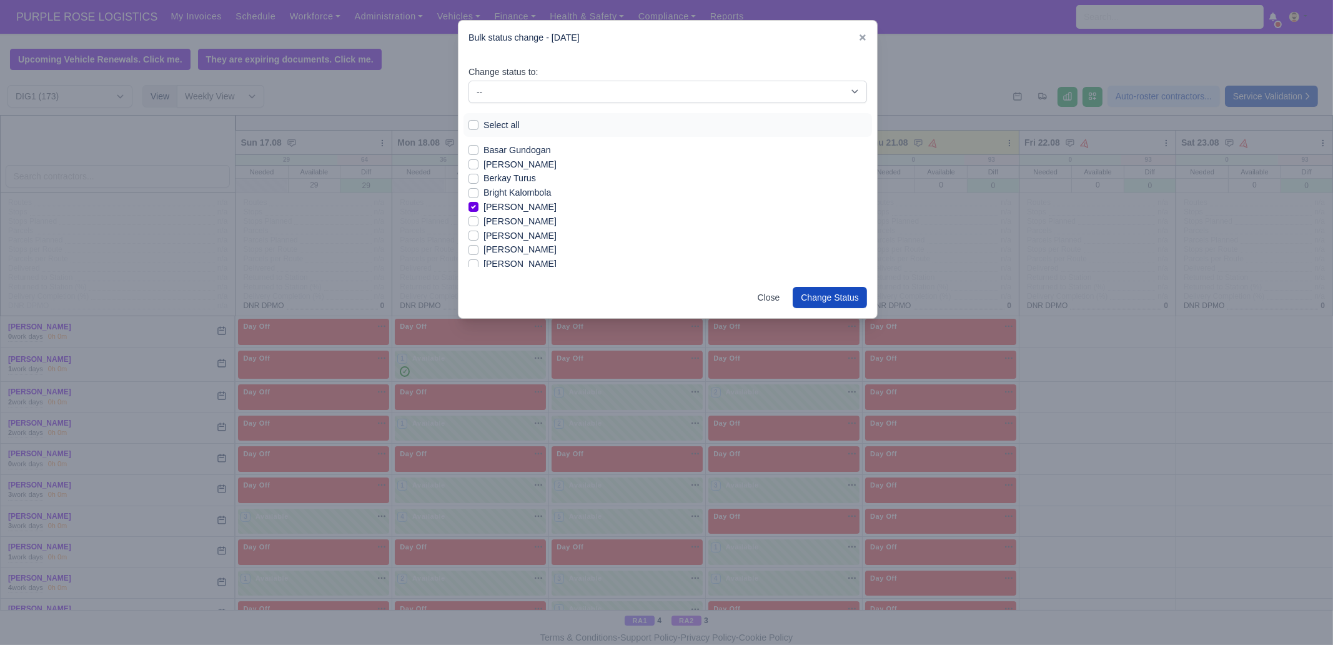
click at [503, 220] on label "[PERSON_NAME]" at bounding box center [520, 221] width 73 height 14
click at [479, 220] on input "[PERSON_NAME]" at bounding box center [474, 219] width 10 height 10
checkbox input "true"
click at [516, 264] on label "[PERSON_NAME]" at bounding box center [520, 264] width 73 height 14
click at [479, 264] on input "[PERSON_NAME]" at bounding box center [474, 262] width 10 height 10
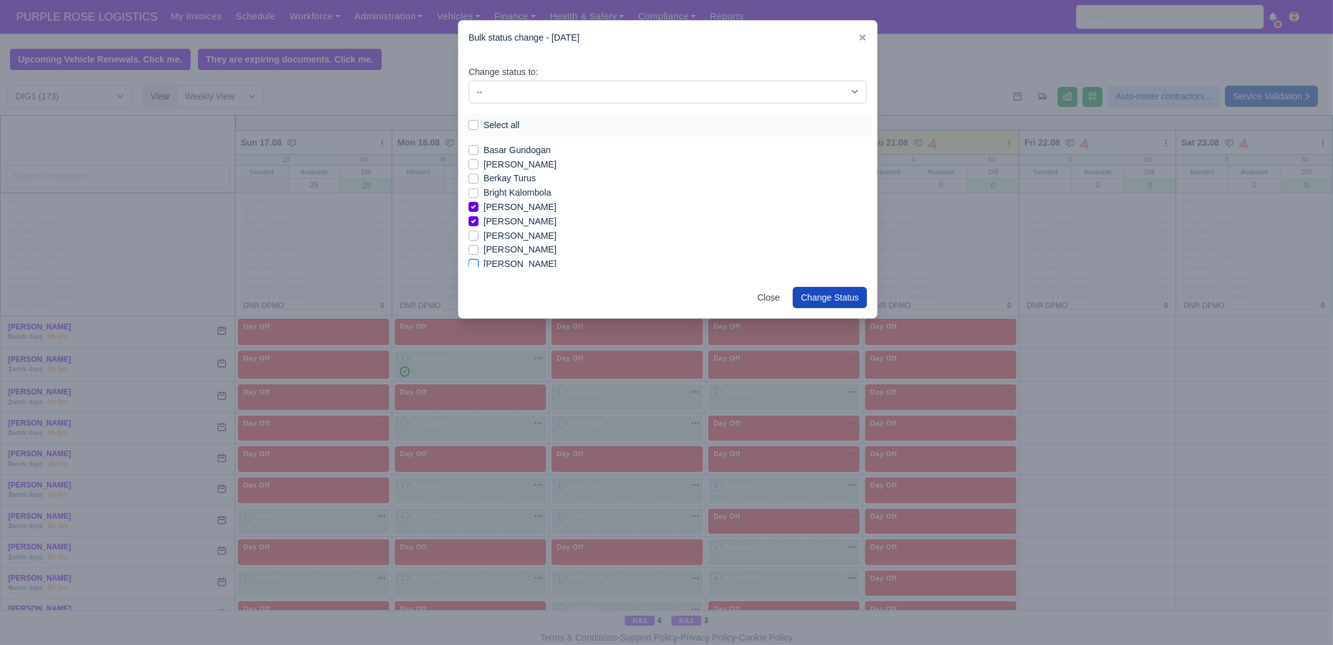
checkbox input "true"
click at [516, 197] on label "[PERSON_NAME]" at bounding box center [520, 199] width 73 height 14
click at [479, 197] on input "[PERSON_NAME]" at bounding box center [474, 197] width 10 height 10
checkbox input "true"
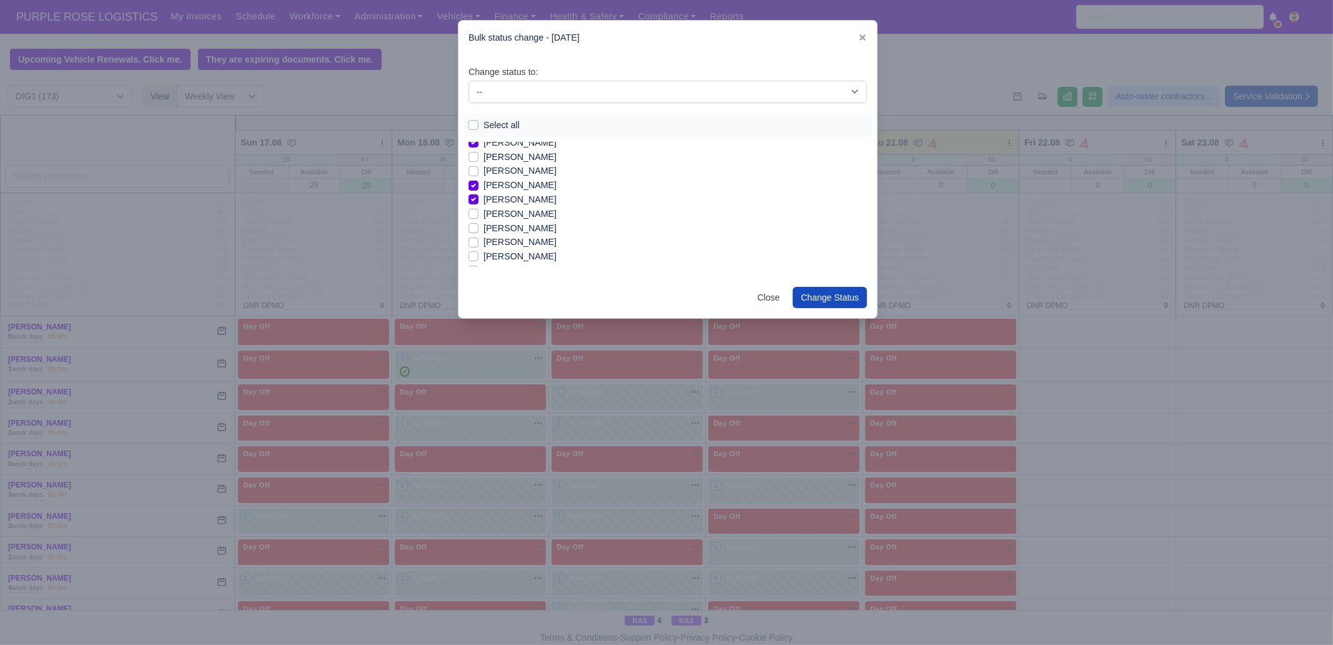
click at [508, 226] on label "Edmund Nathaniel Kwakye" at bounding box center [520, 228] width 73 height 14
click at [479, 226] on input "Edmund Nathaniel Kwakye" at bounding box center [474, 226] width 10 height 10
checkbox input "true"
click at [512, 234] on label "[PERSON_NAME]" at bounding box center [520, 236] width 73 height 14
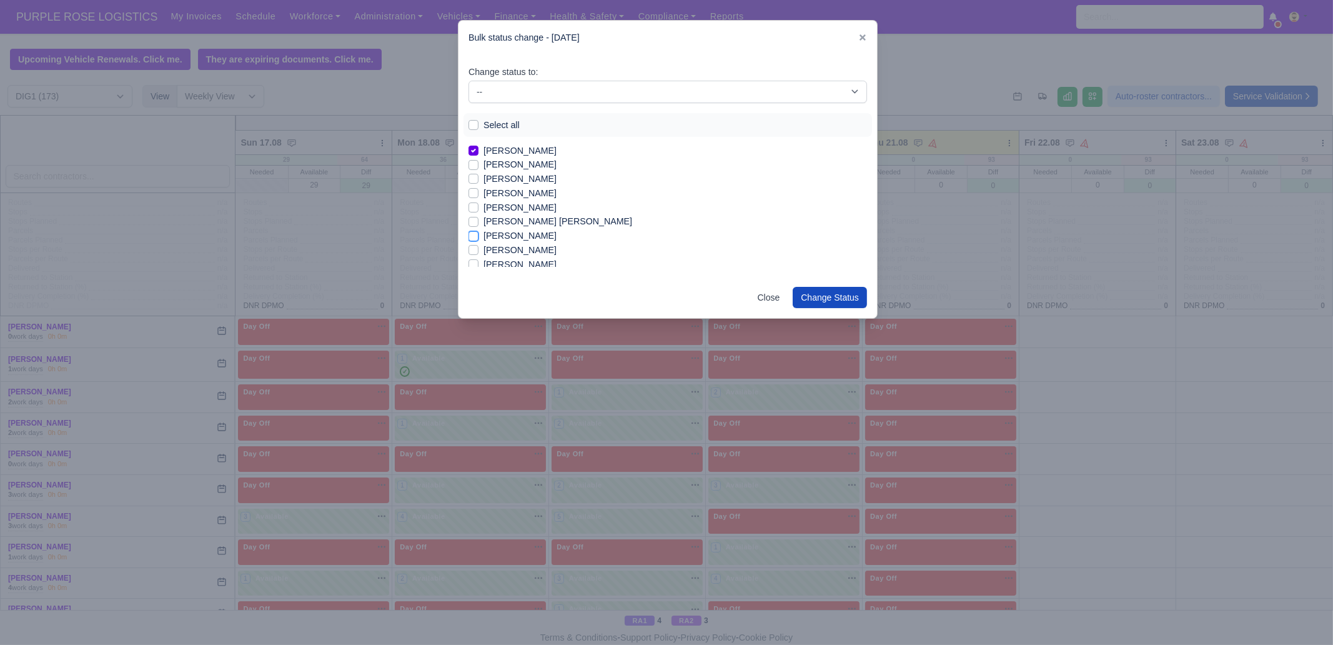
click at [479, 234] on input "[PERSON_NAME]" at bounding box center [474, 234] width 10 height 10
checkbox input "true"
click at [514, 264] on label "[PERSON_NAME]" at bounding box center [520, 264] width 73 height 14
click at [479, 264] on input "[PERSON_NAME]" at bounding box center [474, 262] width 10 height 10
checkbox input "true"
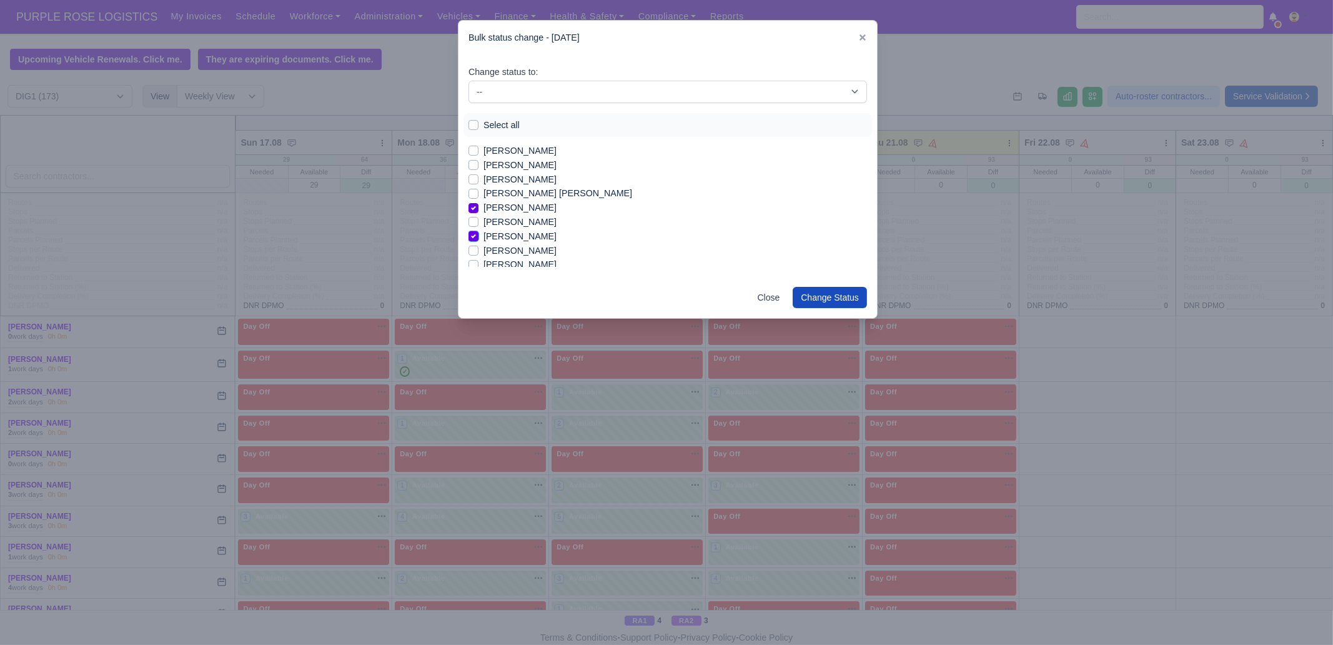
scroll to position [391, 0]
click at [516, 200] on label "[PERSON_NAME]" at bounding box center [520, 200] width 73 height 14
click at [479, 200] on input "[PERSON_NAME]" at bounding box center [474, 198] width 10 height 10
checkbox input "true"
click at [509, 216] on label "[PERSON_NAME]" at bounding box center [520, 214] width 73 height 14
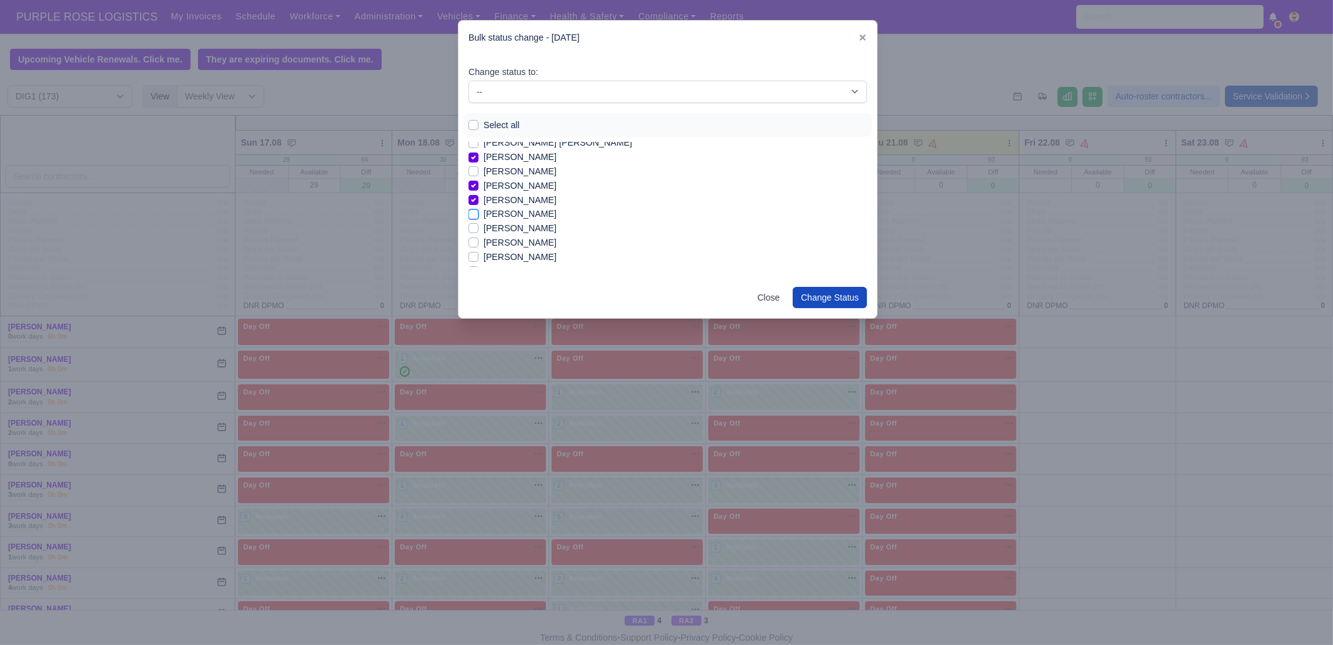
click at [479, 216] on input "[PERSON_NAME]" at bounding box center [474, 212] width 10 height 10
checkbox input "true"
click at [525, 245] on label "[PERSON_NAME]" at bounding box center [520, 243] width 73 height 14
click at [479, 245] on input "[PERSON_NAME]" at bounding box center [474, 241] width 10 height 10
checkbox input "true"
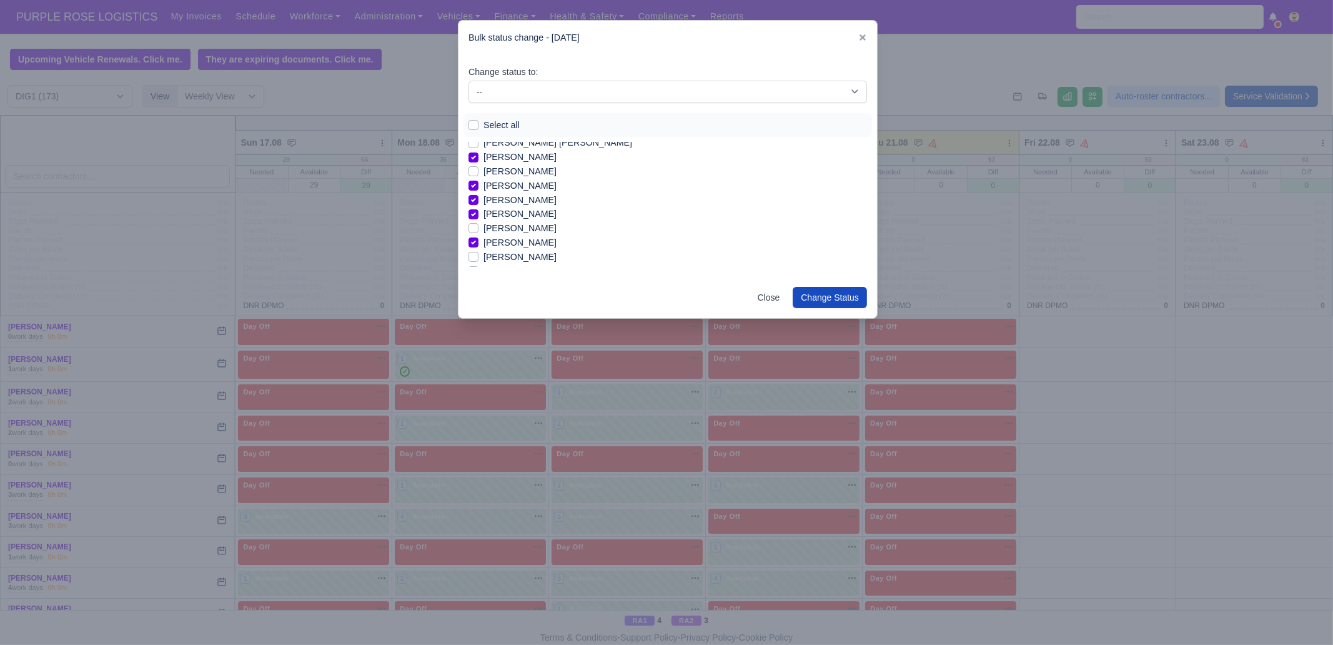
click at [524, 254] on label "[PERSON_NAME]" at bounding box center [520, 257] width 73 height 14
click at [479, 254] on input "[PERSON_NAME]" at bounding box center [474, 255] width 10 height 10
checkbox input "true"
click at [525, 209] on label "[PERSON_NAME]" at bounding box center [520, 207] width 73 height 14
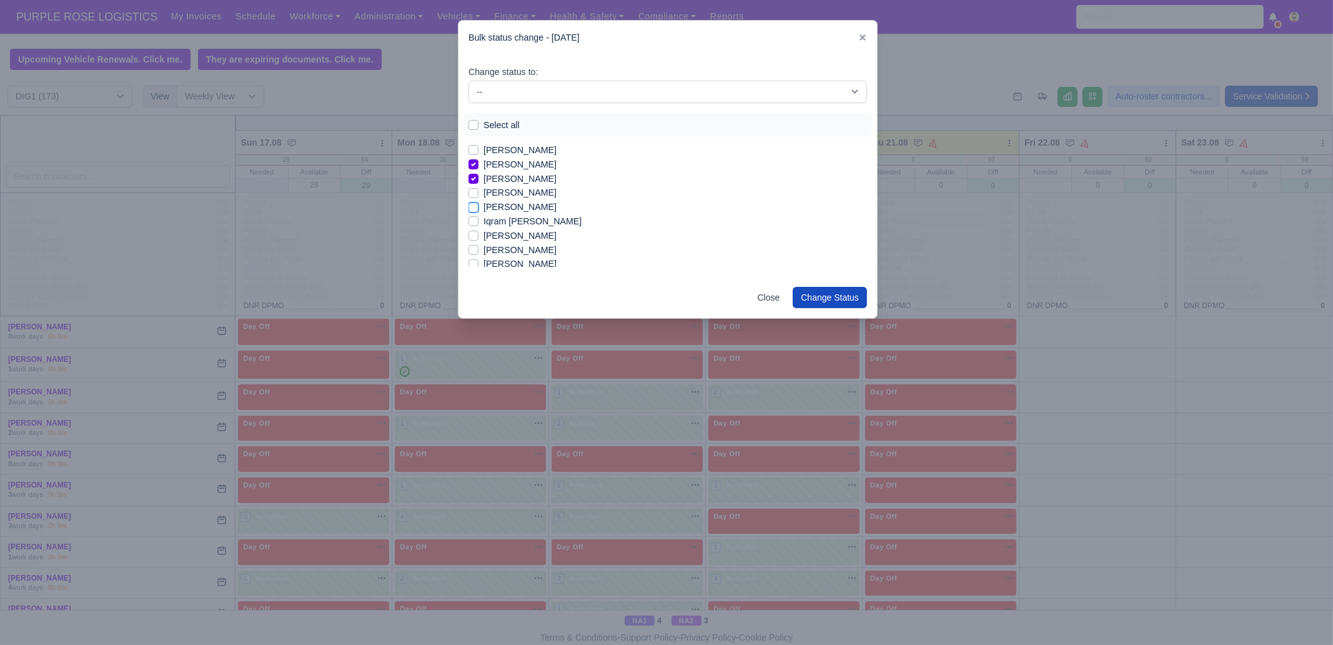
click at [479, 209] on input "[PERSON_NAME]" at bounding box center [474, 205] width 10 height 10
checkbox input "true"
click at [524, 222] on label "Iqram [PERSON_NAME]" at bounding box center [533, 221] width 98 height 14
click at [479, 222] on input "Iqram [PERSON_NAME]" at bounding box center [474, 219] width 10 height 10
checkbox input "true"
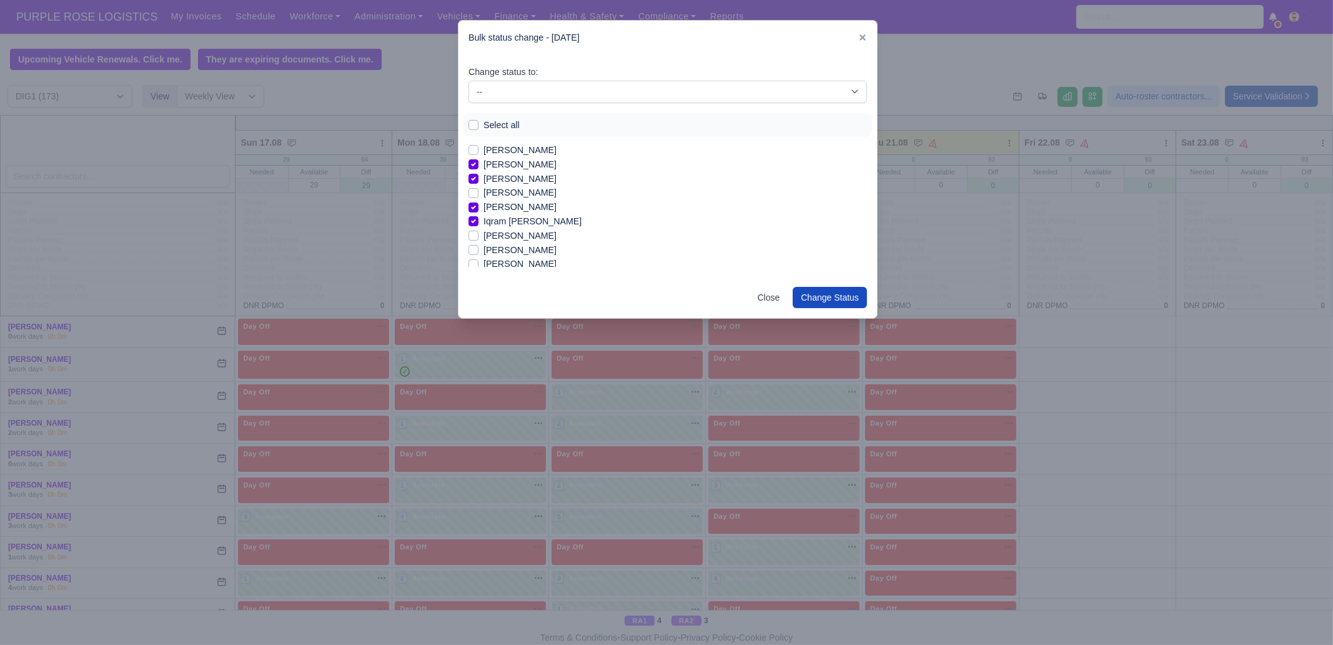
click at [518, 236] on label "[PERSON_NAME]" at bounding box center [520, 236] width 73 height 14
click at [479, 236] on input "[PERSON_NAME]" at bounding box center [474, 234] width 10 height 10
checkbox input "true"
click at [511, 250] on label "[PERSON_NAME]" at bounding box center [520, 250] width 73 height 14
click at [479, 250] on input "[PERSON_NAME]" at bounding box center [474, 248] width 10 height 10
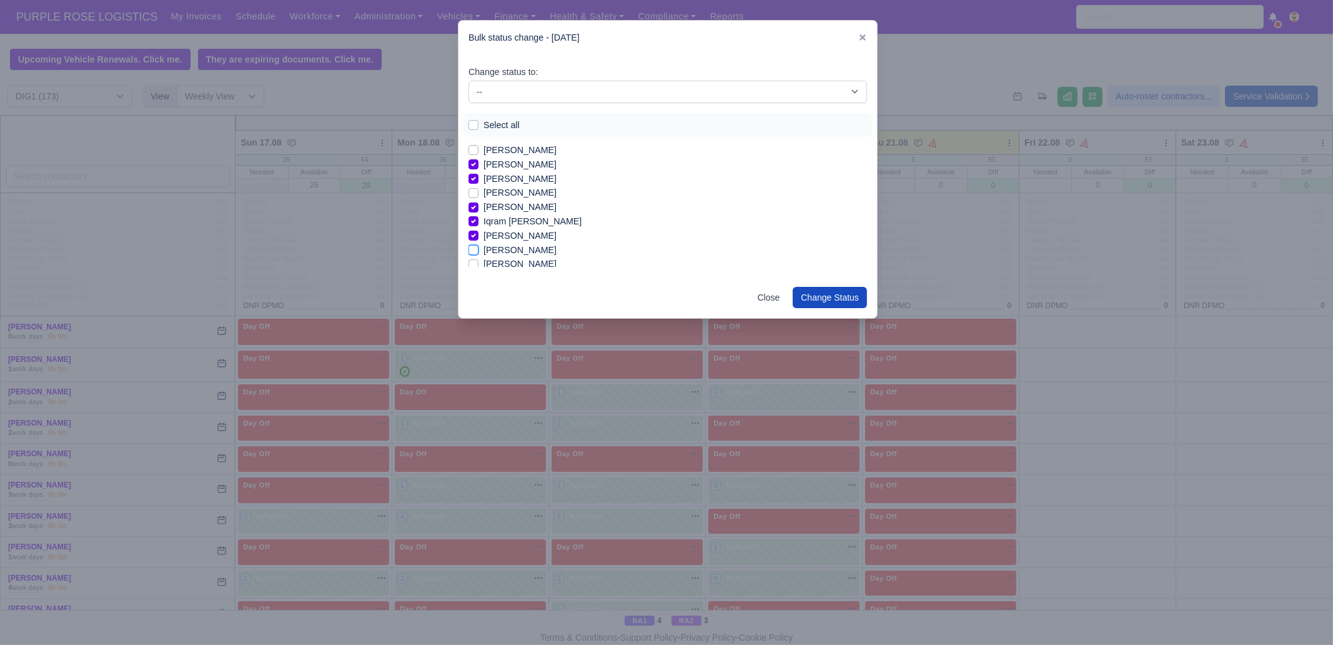
checkbox input "true"
click at [516, 199] on label "[PERSON_NAME]" at bounding box center [520, 201] width 73 height 14
click at [479, 199] on input "[PERSON_NAME]" at bounding box center [474, 199] width 10 height 10
checkbox input "true"
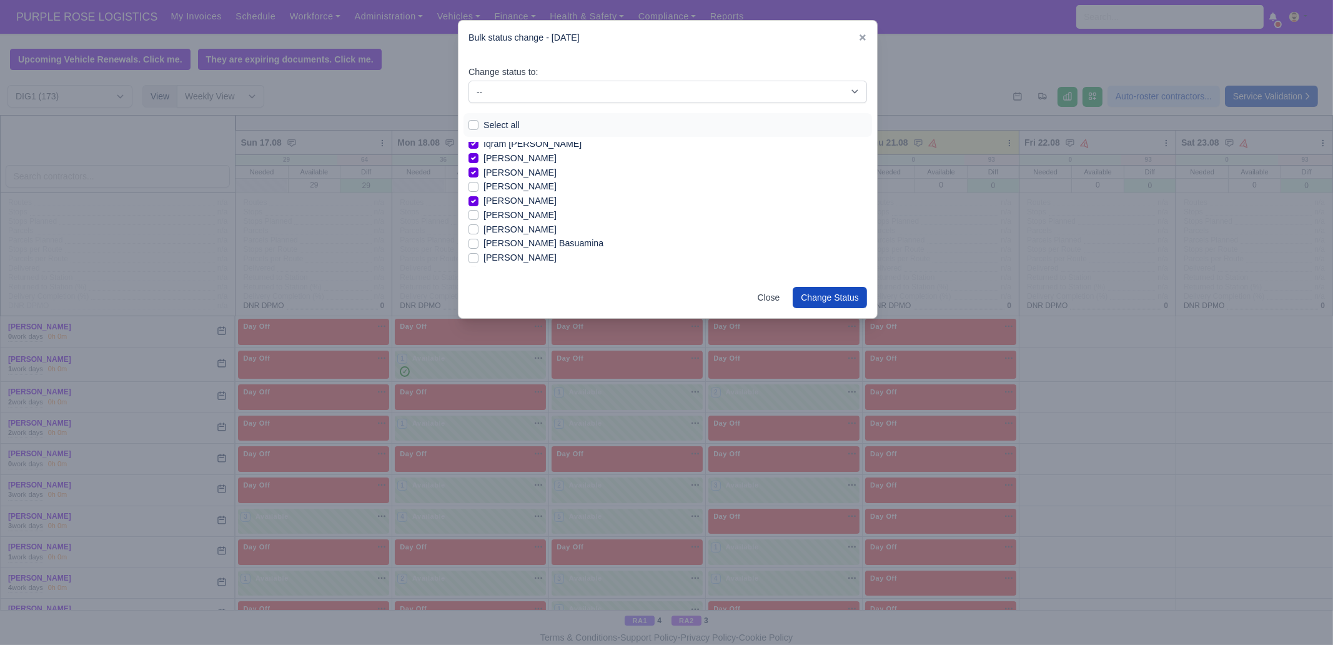
click at [533, 245] on label "Joseph Blansy Basuamina" at bounding box center [544, 243] width 120 height 14
click at [479, 245] on input "Joseph Blansy Basuamina" at bounding box center [474, 241] width 10 height 10
checkbox input "true"
click at [516, 244] on label "[PERSON_NAME]" at bounding box center [520, 250] width 73 height 14
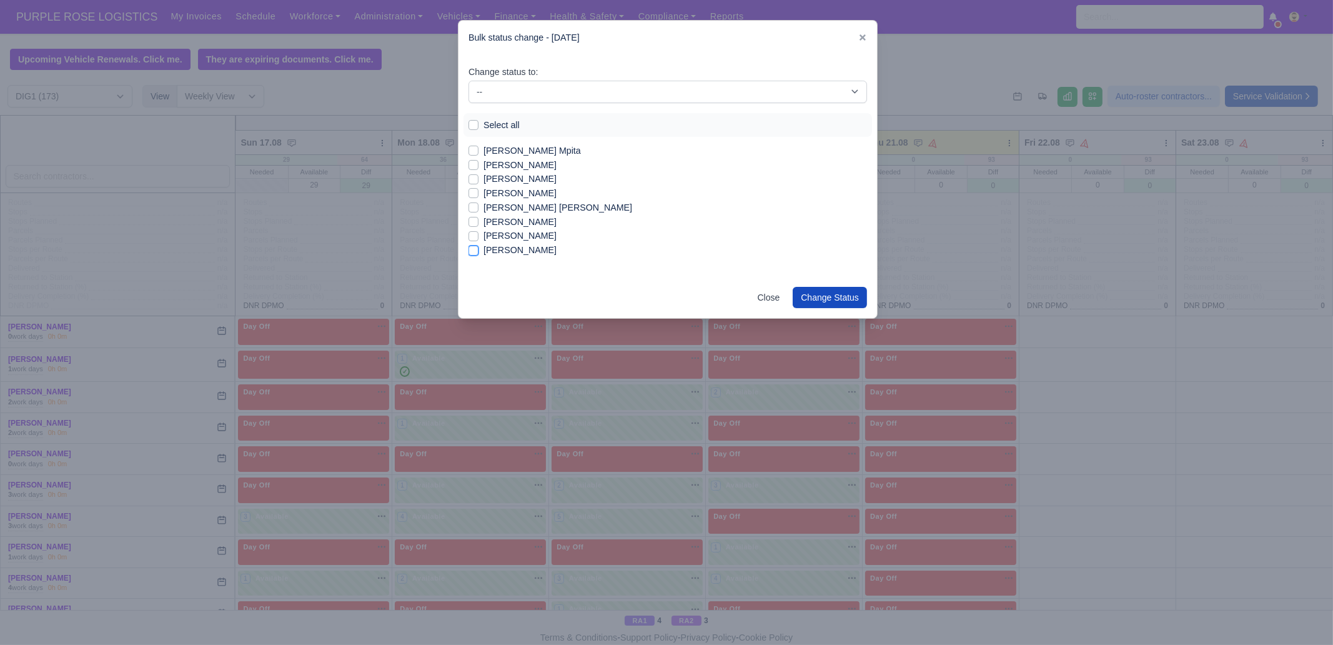
click at [479, 244] on input "[PERSON_NAME]" at bounding box center [474, 248] width 10 height 10
checkbox input "true"
click at [519, 224] on label "[PERSON_NAME]" at bounding box center [520, 222] width 73 height 14
click at [479, 224] on input "[PERSON_NAME]" at bounding box center [474, 220] width 10 height 10
checkbox input "true"
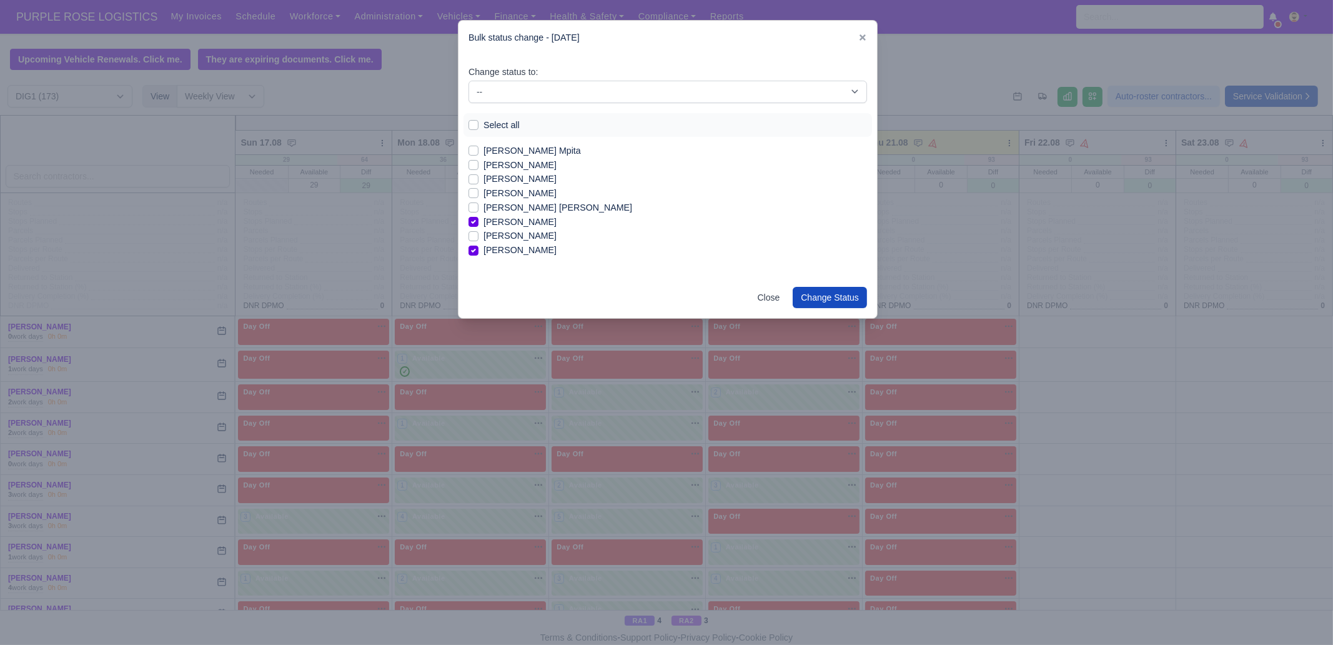
click at [511, 196] on label "[PERSON_NAME]" at bounding box center [520, 193] width 73 height 14
click at [479, 196] on input "[PERSON_NAME]" at bounding box center [474, 191] width 10 height 10
checkbox input "true"
click at [522, 153] on label "Stephen Bondoki Mpita" at bounding box center [532, 151] width 97 height 14
click at [479, 153] on input "Stephen Bondoki Mpita" at bounding box center [474, 149] width 10 height 10
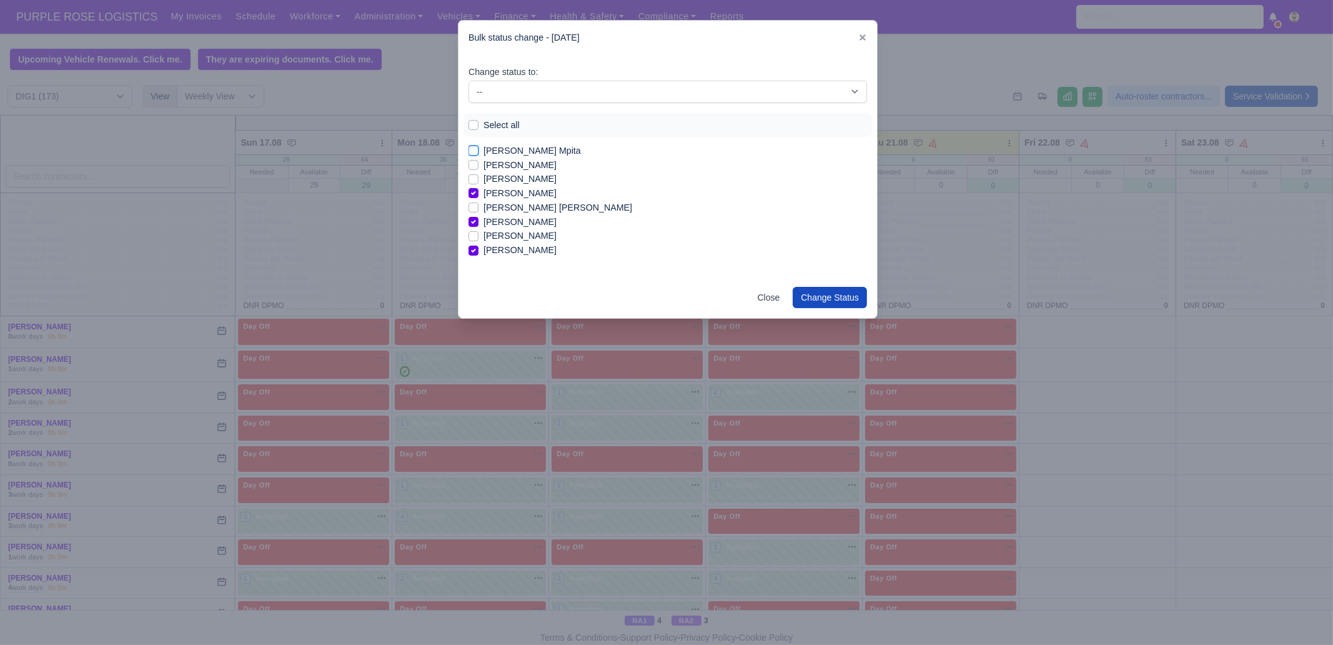
checkbox input "true"
click at [547, 201] on label "Stanimir Krasimirov Chirakov" at bounding box center [520, 200] width 73 height 14
click at [479, 201] on input "Stanimir Krasimirov Chirakov" at bounding box center [474, 198] width 10 height 10
checkbox input "true"
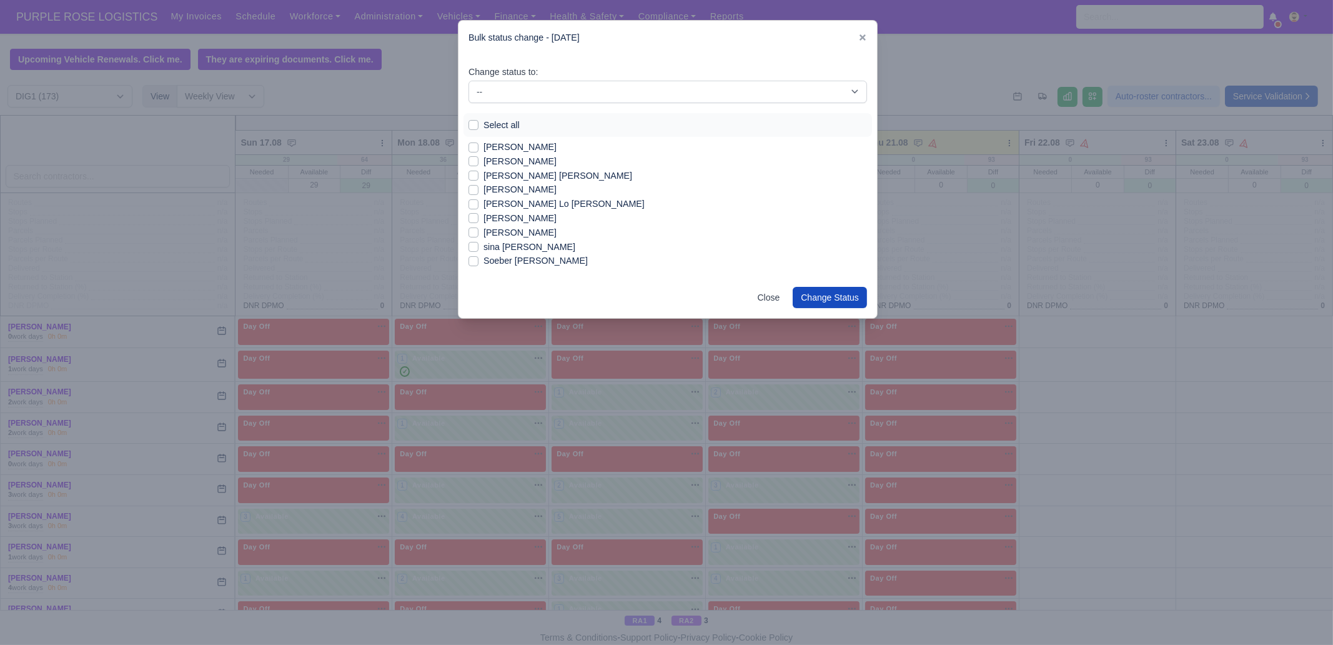
scroll to position [1052, 0]
click at [507, 221] on label "[PERSON_NAME]" at bounding box center [520, 221] width 73 height 14
click at [479, 221] on input "[PERSON_NAME]" at bounding box center [474, 219] width 10 height 10
checkbox input "true"
click at [513, 154] on label "[PERSON_NAME]" at bounding box center [520, 150] width 73 height 14
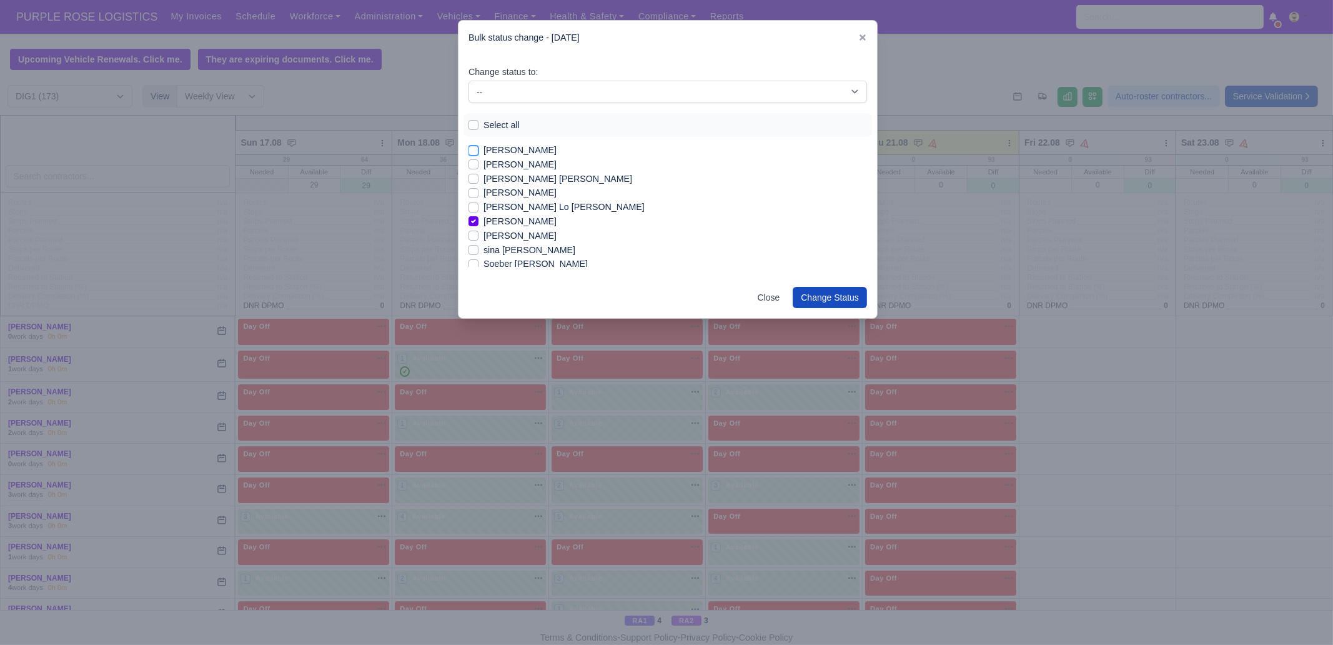
click at [479, 153] on input "[PERSON_NAME]" at bounding box center [474, 148] width 10 height 10
checkbox input "true"
click at [511, 201] on label "[PERSON_NAME]" at bounding box center [520, 200] width 73 height 14
click at [479, 201] on input "[PERSON_NAME]" at bounding box center [474, 198] width 10 height 10
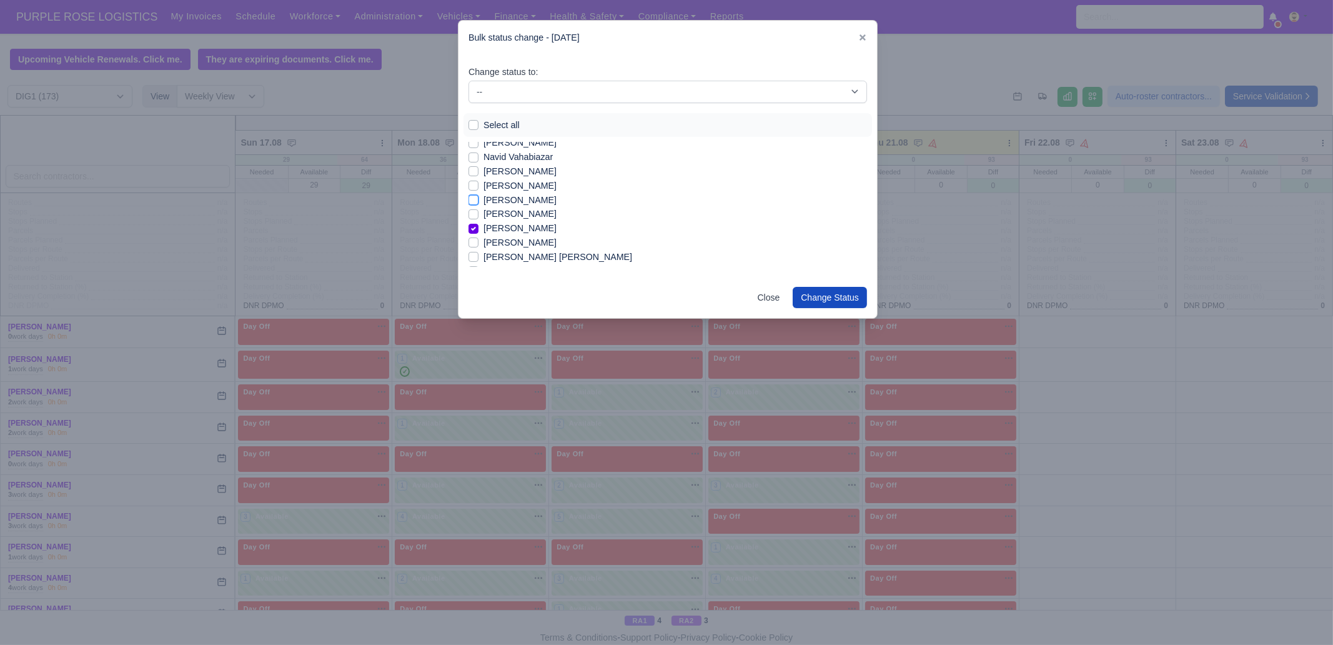
checkbox input "true"
click at [514, 173] on label "[PERSON_NAME]" at bounding box center [520, 171] width 73 height 14
click at [479, 173] on input "[PERSON_NAME]" at bounding box center [474, 169] width 10 height 10
checkbox input "true"
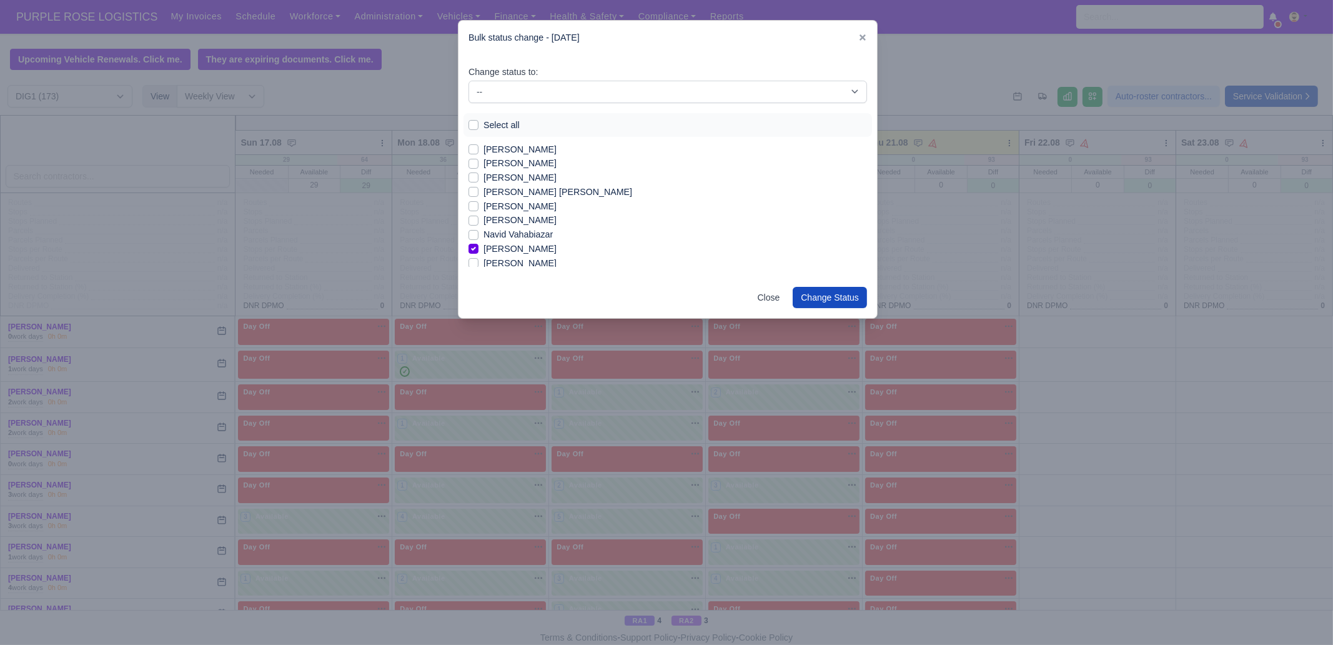
click at [517, 208] on label "[PERSON_NAME]" at bounding box center [520, 206] width 73 height 14
click at [479, 208] on input "[PERSON_NAME]" at bounding box center [474, 204] width 10 height 10
checkbox input "true"
click at [531, 166] on label "[PERSON_NAME]" at bounding box center [520, 163] width 73 height 14
click at [479, 166] on input "[PERSON_NAME]" at bounding box center [474, 161] width 10 height 10
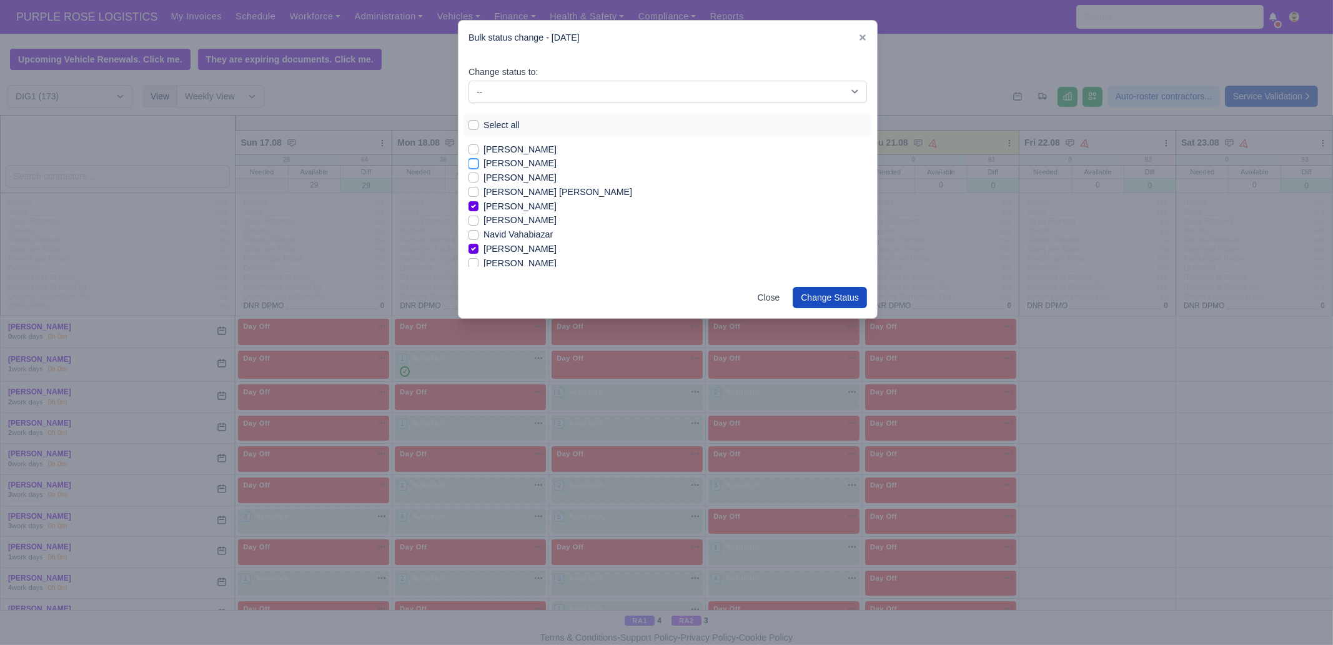
checkbox input "true"
click at [531, 151] on label "[PERSON_NAME]" at bounding box center [520, 149] width 73 height 14
click at [479, 151] on input "[PERSON_NAME]" at bounding box center [474, 147] width 10 height 10
checkbox input "true"
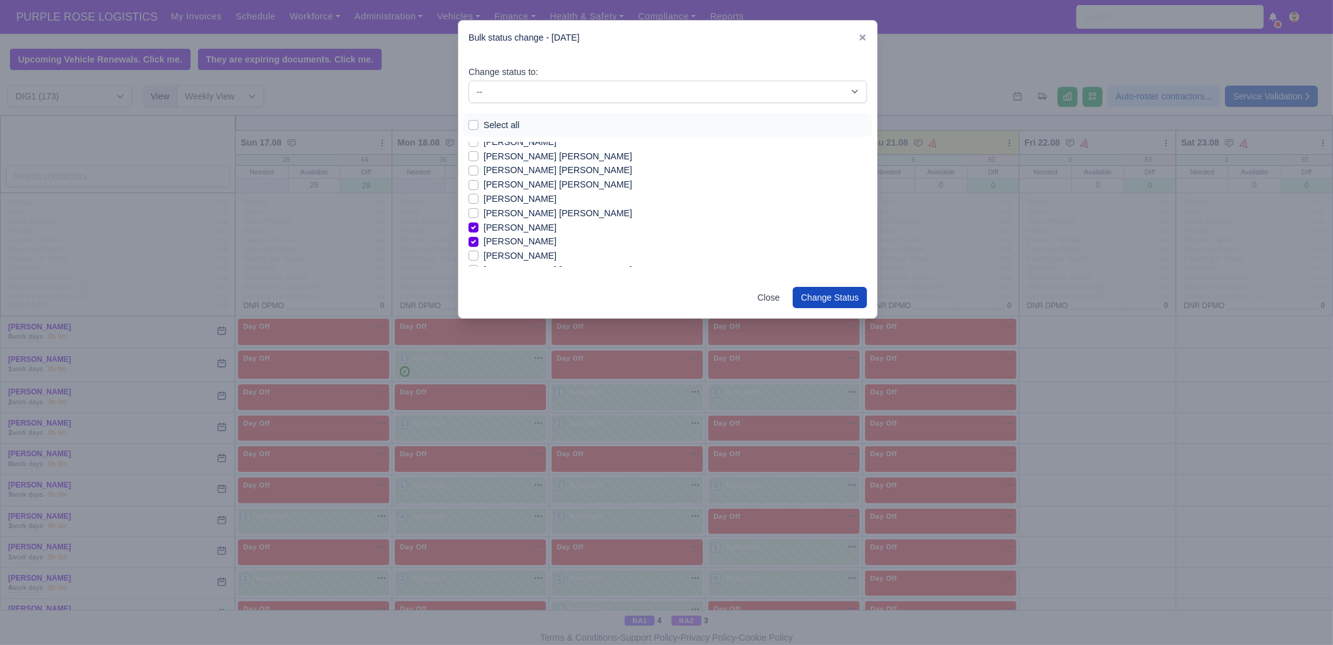
click at [529, 211] on label "Mohammad Rashed ahmed" at bounding box center [558, 213] width 149 height 14
click at [479, 211] on input "Mohammad Rashed ahmed" at bounding box center [474, 211] width 10 height 10
checkbox input "true"
click at [526, 194] on label "[PERSON_NAME]" at bounding box center [520, 191] width 73 height 14
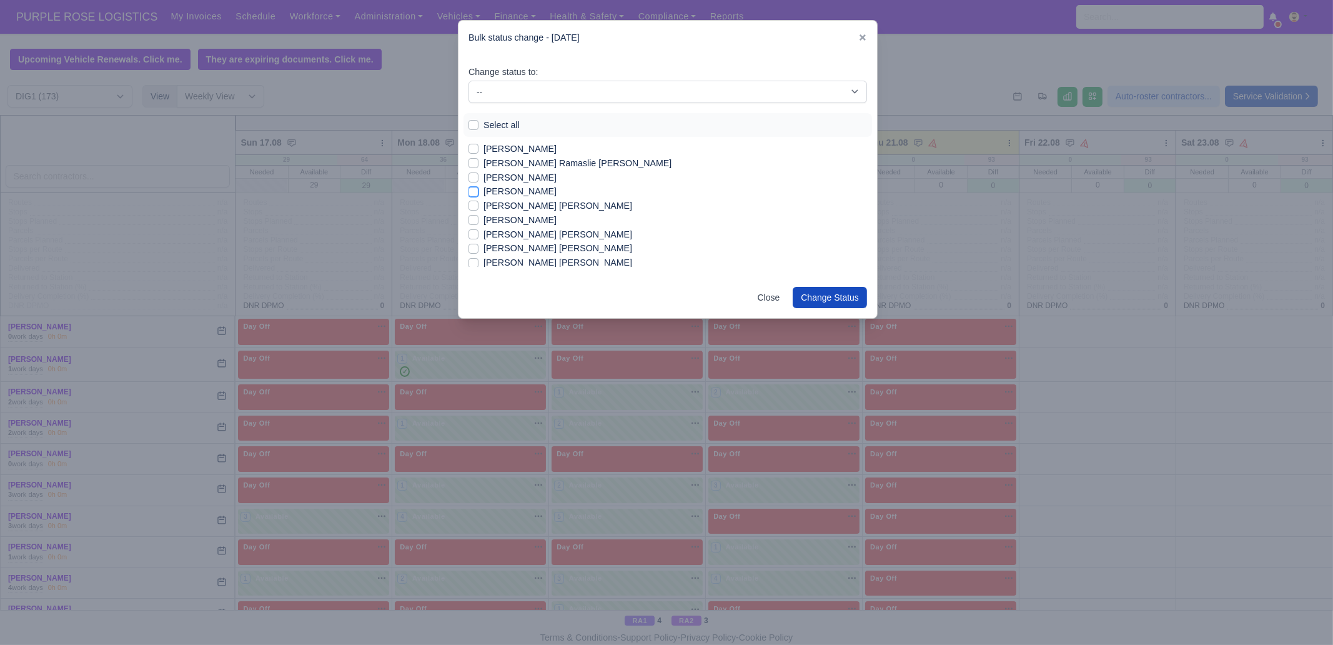
click at [479, 194] on input "[PERSON_NAME]" at bounding box center [474, 189] width 10 height 10
checkbox input "true"
click at [526, 237] on label "Bright Kalombola" at bounding box center [517, 239] width 67 height 14
click at [479, 237] on input "Bright Kalombola" at bounding box center [474, 237] width 10 height 10
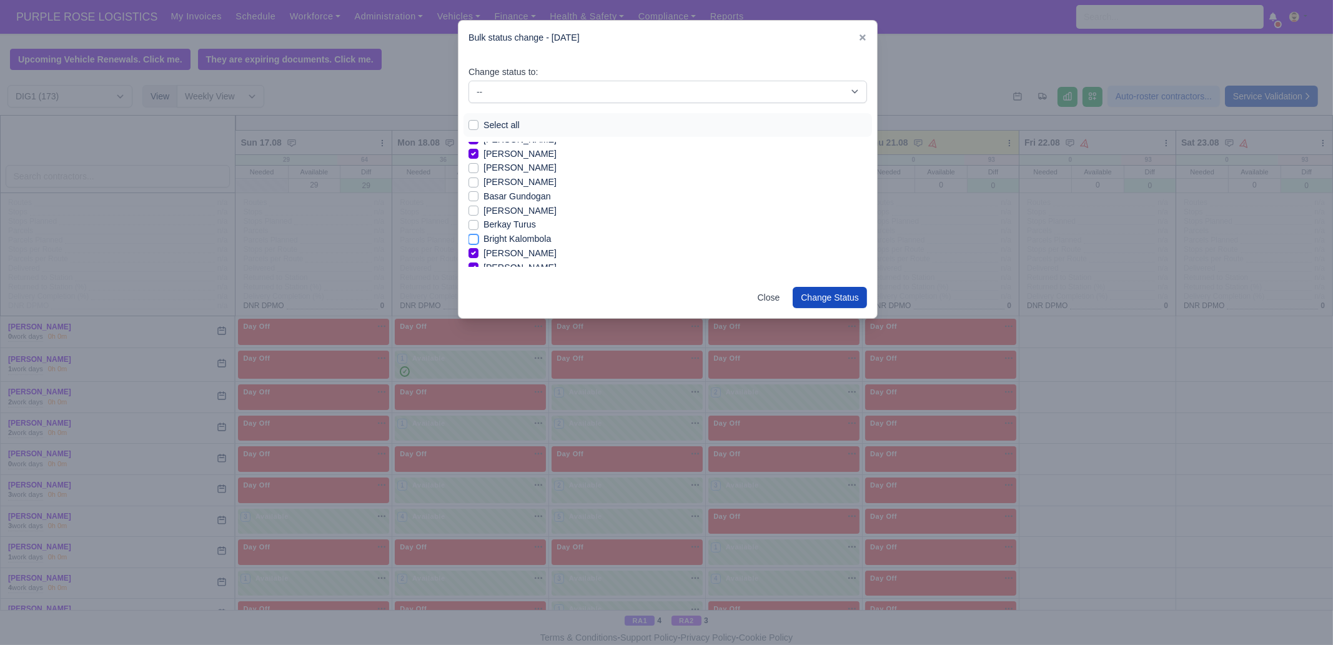
checkbox input "true"
click at [524, 89] on select "-- Unasigned Available Day Off Stand By Other Depot" at bounding box center [668, 92] width 399 height 22
select select "Available"
click at [469, 81] on select "-- Unasigned Available Day Off Stand By Other Depot" at bounding box center [668, 92] width 399 height 22
click at [829, 289] on button "Change Status" at bounding box center [830, 297] width 74 height 21
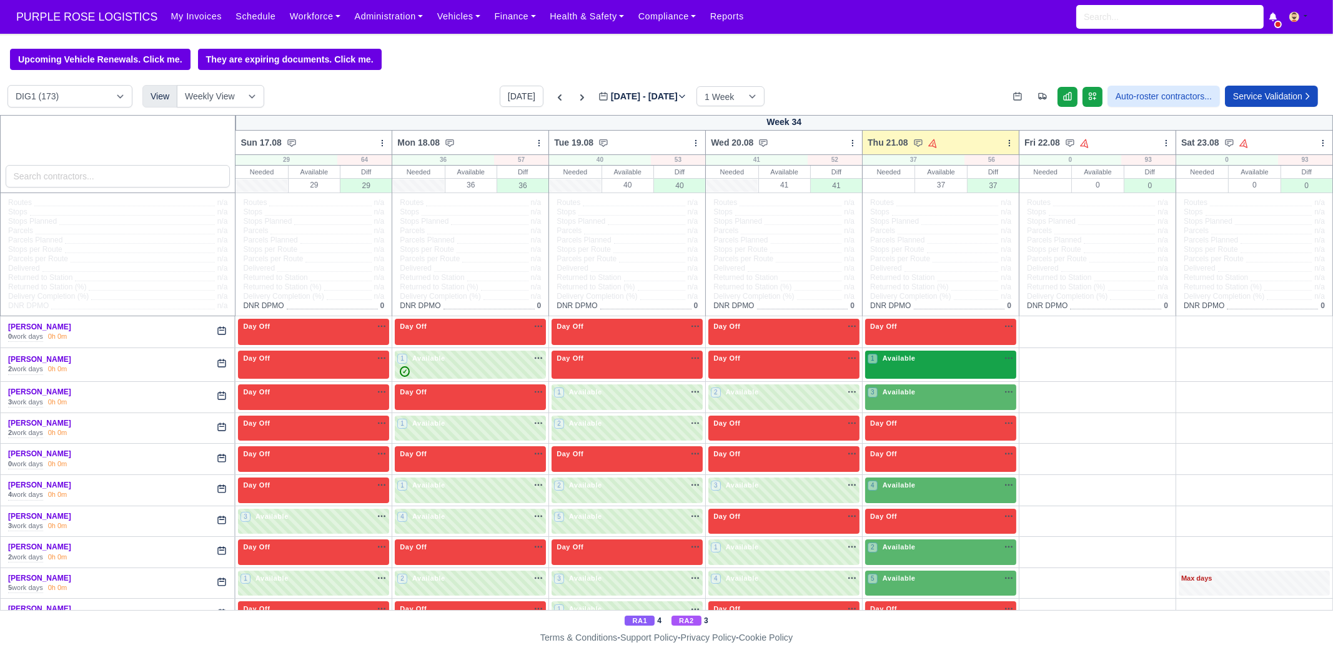
click at [919, 362] on div "1 Available na" at bounding box center [941, 358] width 146 height 11
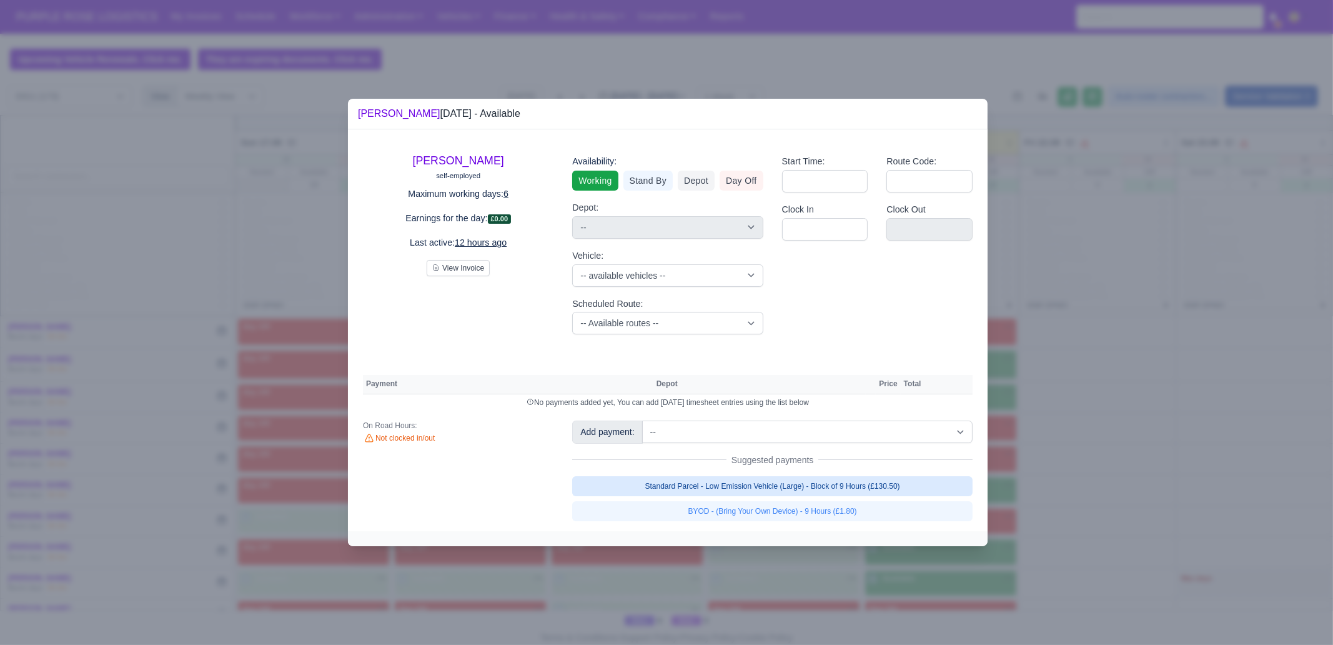
click at [806, 477] on link "Standard Parcel - Low Emission Vehicle (Large) - Block of 9 Hours (£130.50)" at bounding box center [772, 486] width 401 height 20
select select "1"
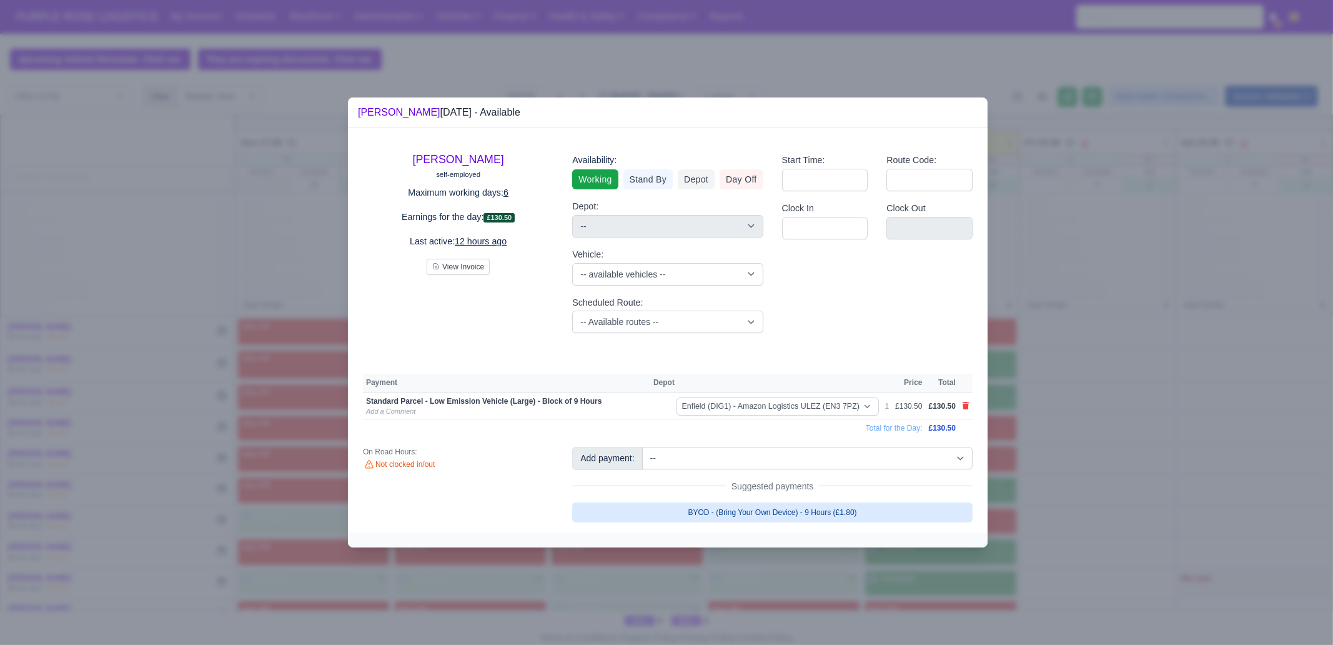
click at [822, 514] on link "BYOD - (Bring Your Own Device) - 9 Hours (£1.80)" at bounding box center [772, 512] width 401 height 20
select select "1"
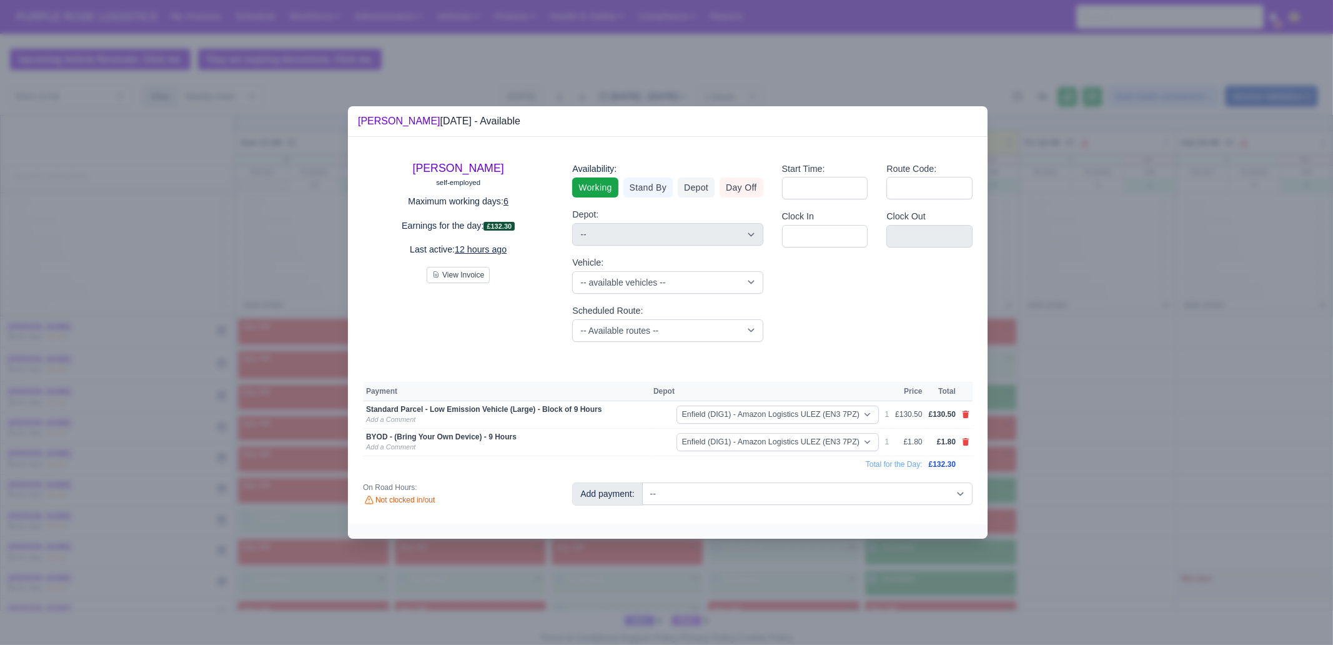
click at [825, 579] on div at bounding box center [666, 322] width 1333 height 645
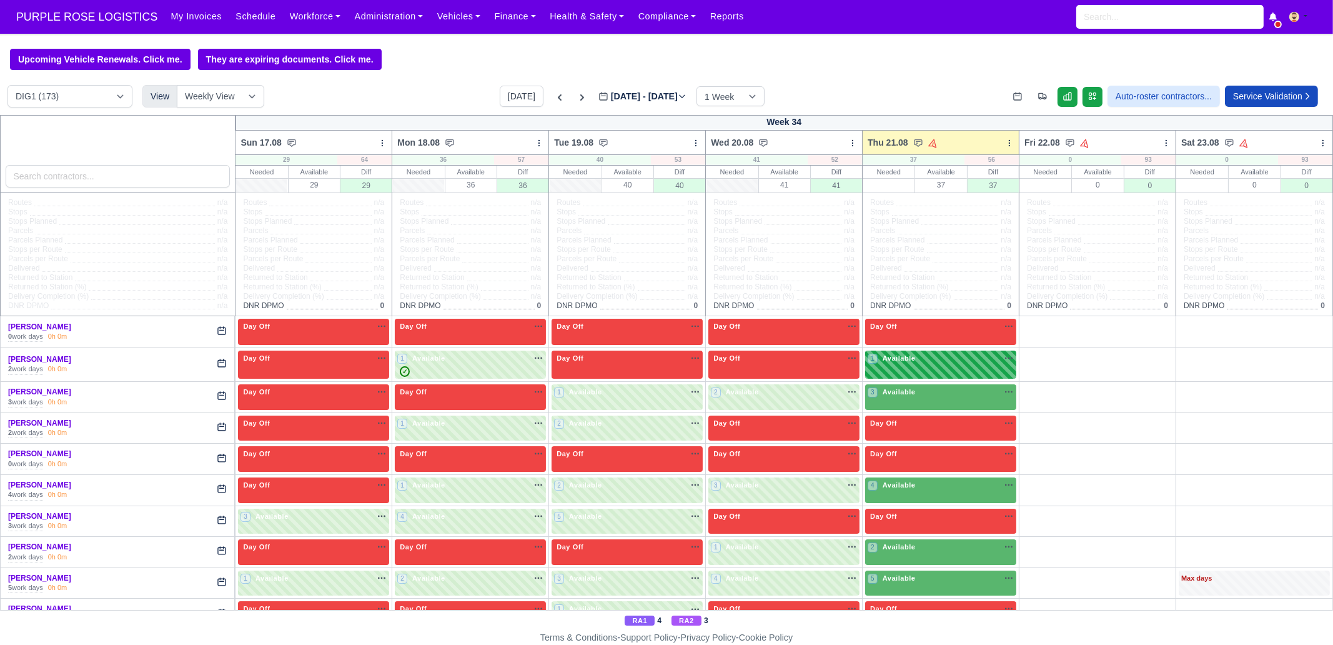
click at [912, 359] on div "1 Available na" at bounding box center [941, 358] width 146 height 11
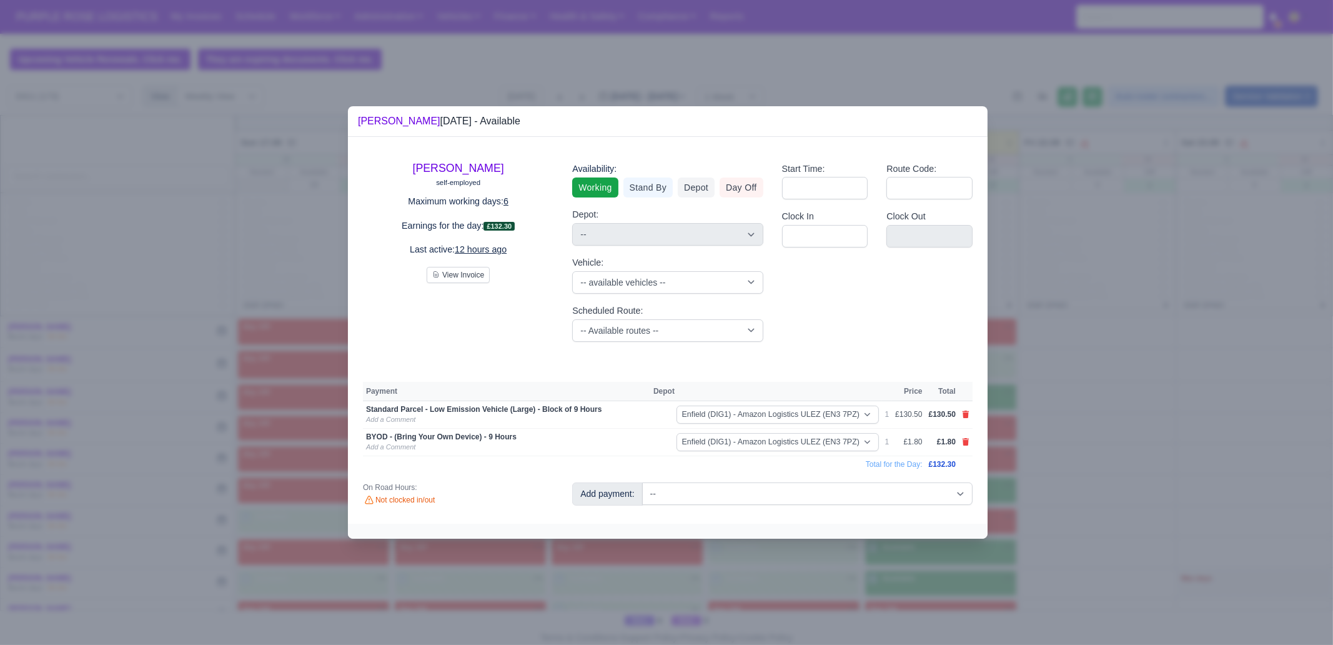
click at [1103, 389] on div at bounding box center [666, 322] width 1333 height 645
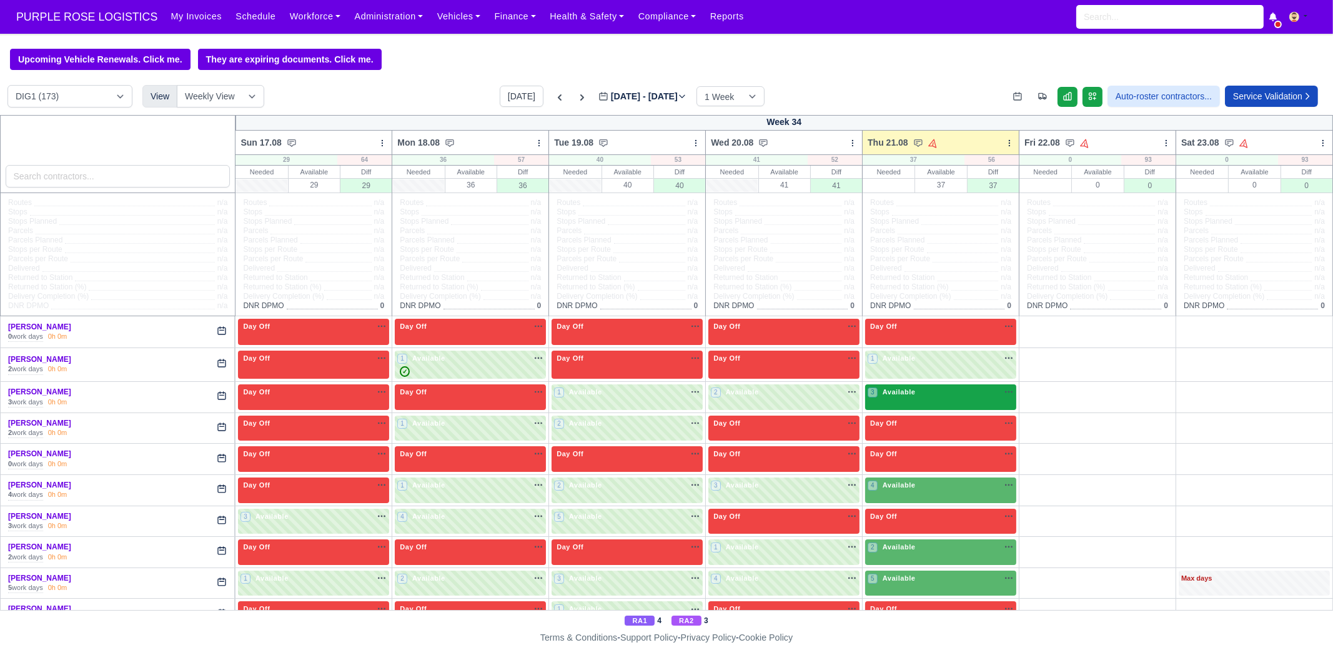
click at [949, 392] on div "3 Available na" at bounding box center [941, 392] width 146 height 11
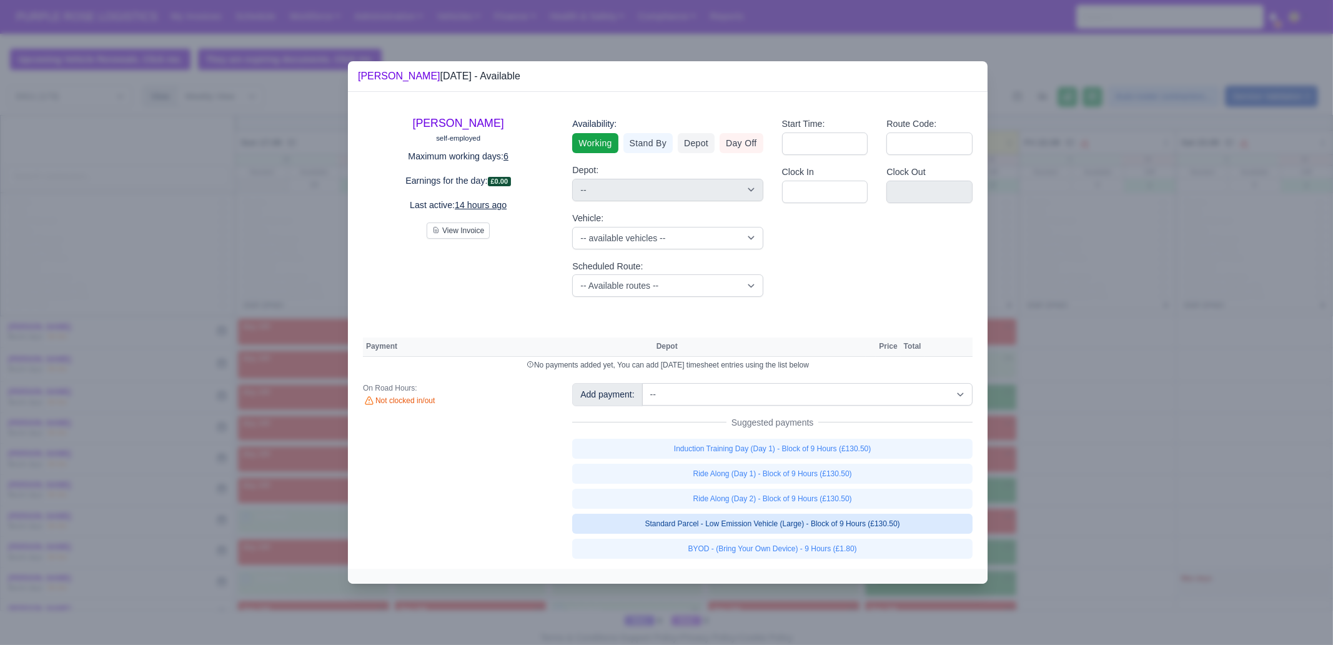
click at [897, 529] on link "Standard Parcel - Low Emission Vehicle (Large) - Block of 9 Hours (£130.50)" at bounding box center [772, 524] width 401 height 20
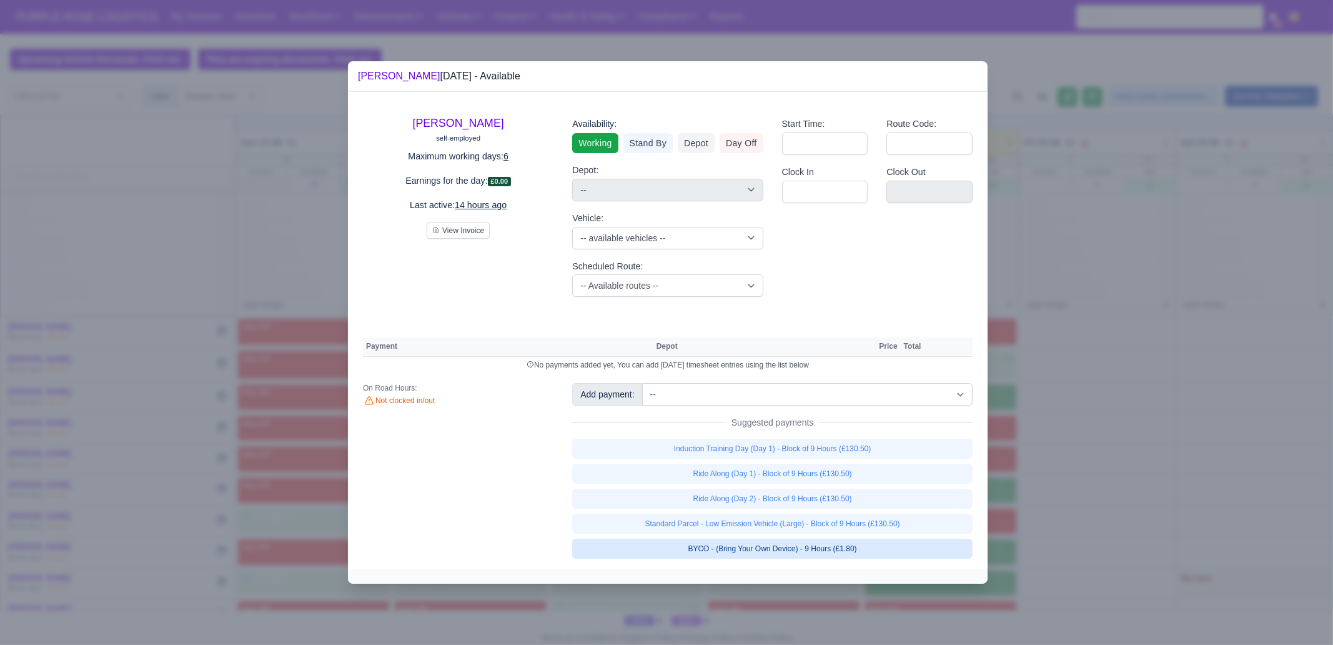
select select "1"
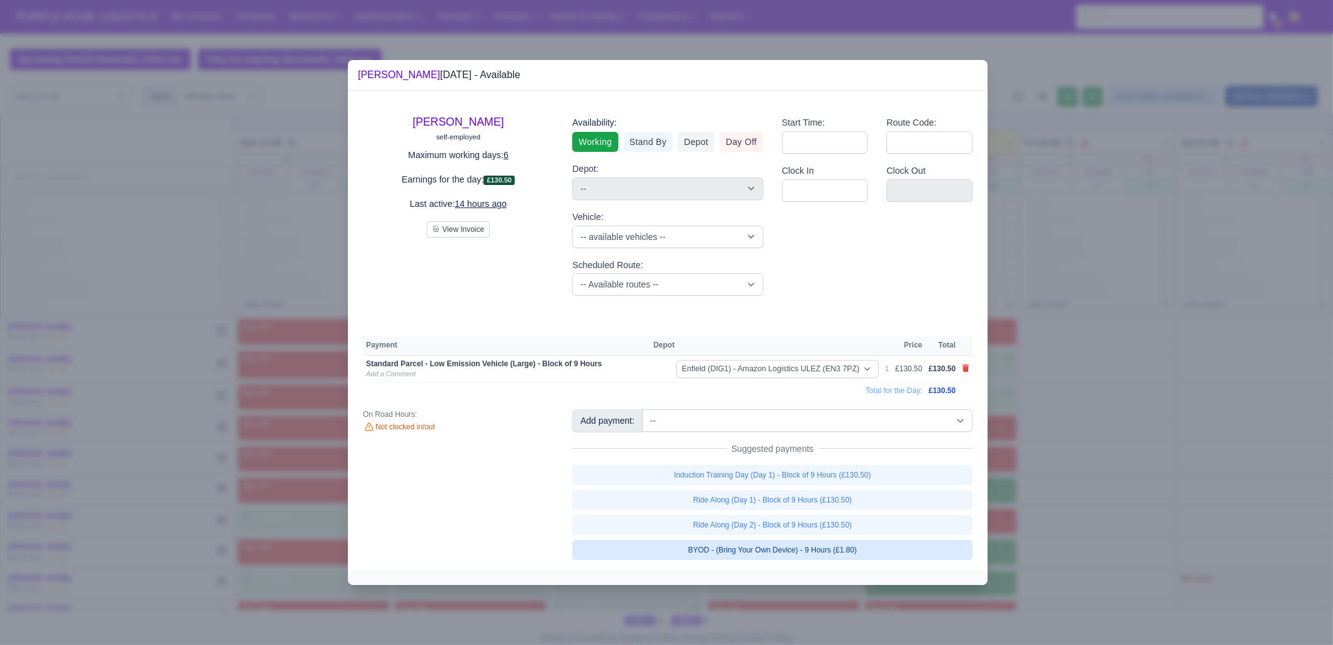
click at [859, 550] on link "BYOD - (Bring Your Own Device) - 9 Hours (£1.80)" at bounding box center [772, 550] width 401 height 20
select select "1"
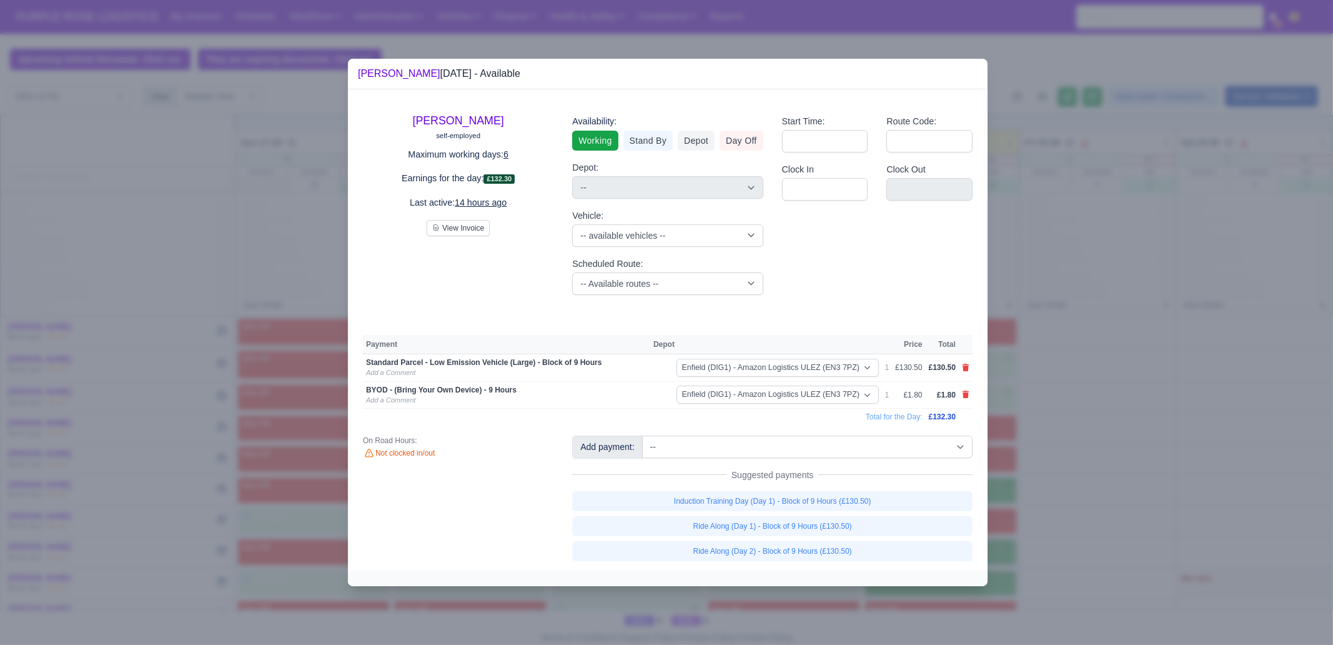
click at [1052, 571] on div at bounding box center [666, 322] width 1333 height 645
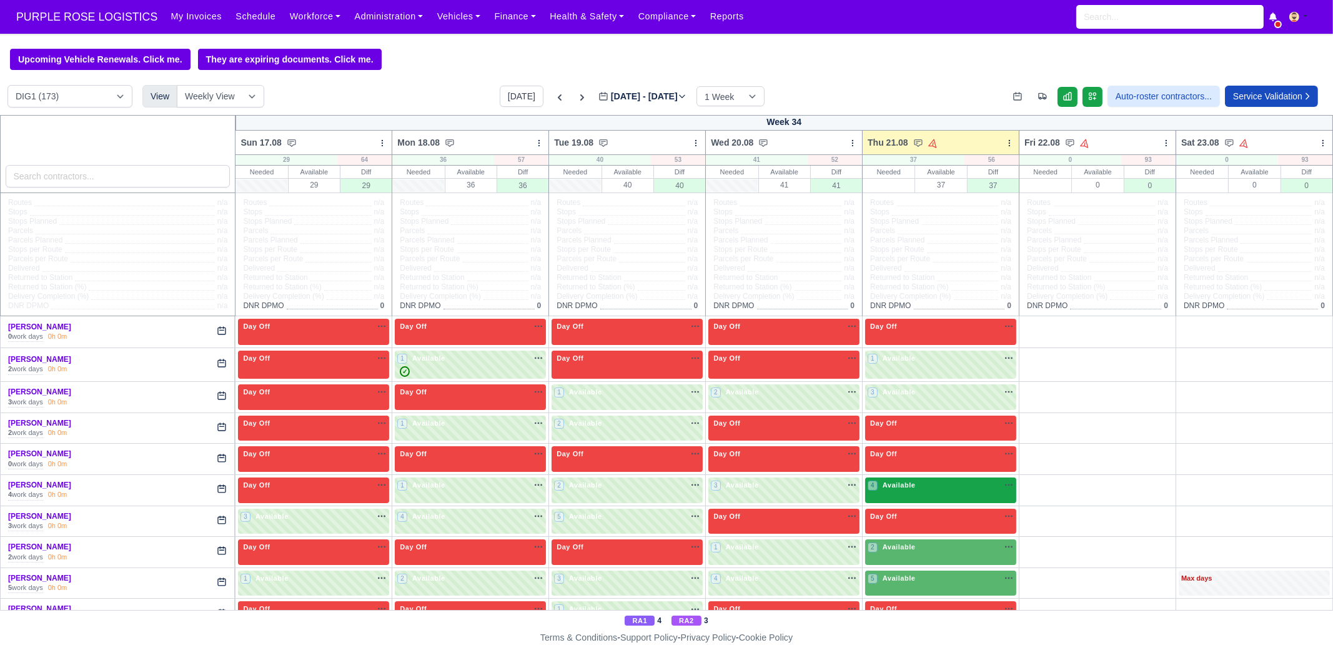
click at [908, 489] on span "Available" at bounding box center [899, 485] width 38 height 9
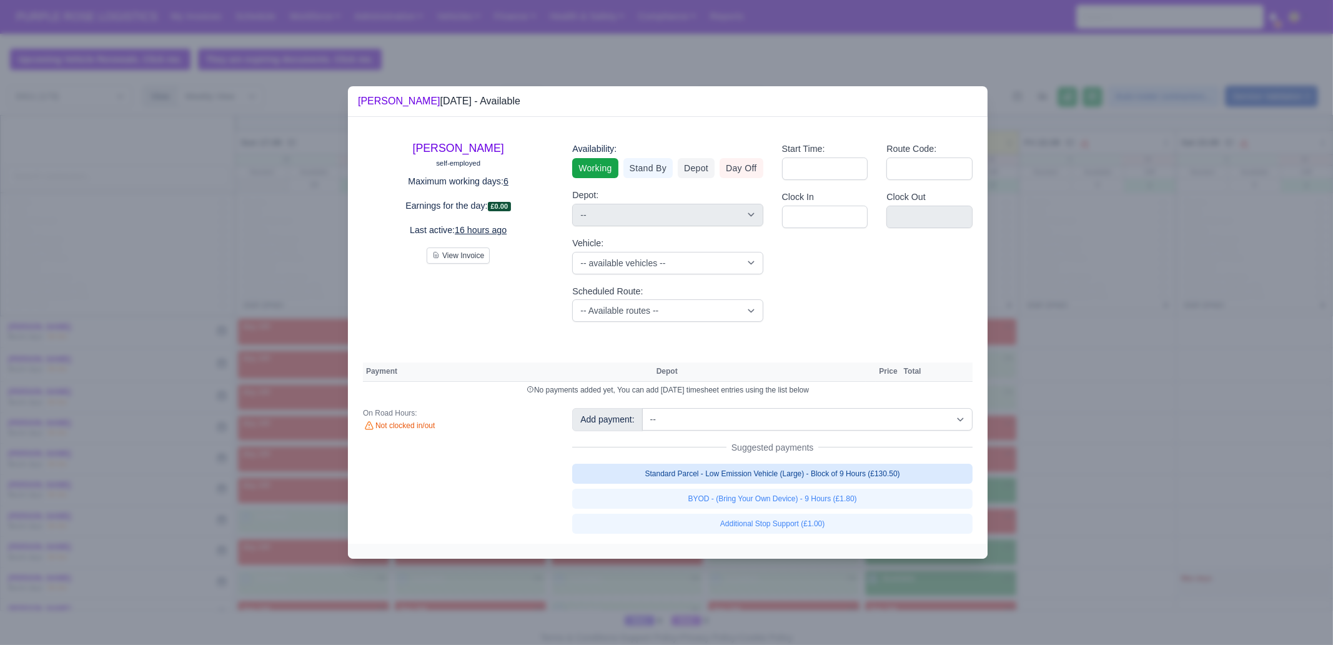
click at [862, 475] on link "Standard Parcel - Low Emission Vehicle (Large) - Block of 9 Hours (£130.50)" at bounding box center [772, 474] width 401 height 20
select select "1"
click at [862, 484] on link "Standard Parcel - Low Emission Vehicle (Large) - Block of 9 Hours (£130.50)" at bounding box center [772, 474] width 401 height 20
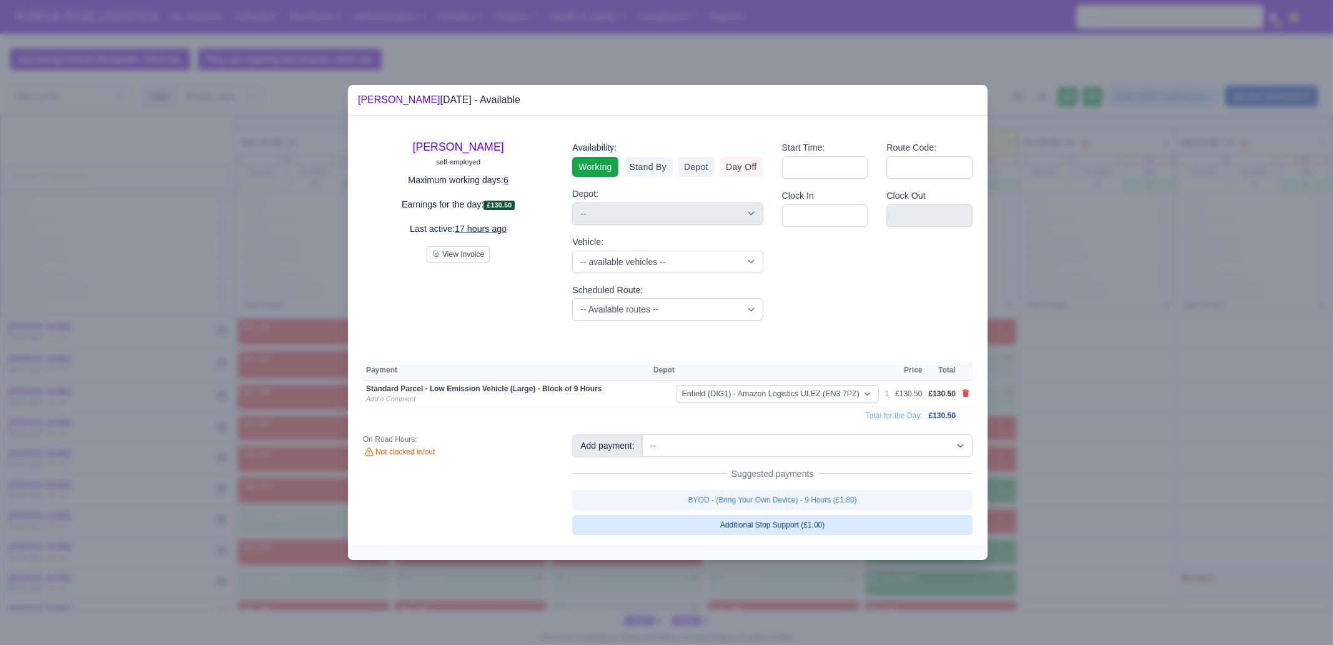
select select "1"
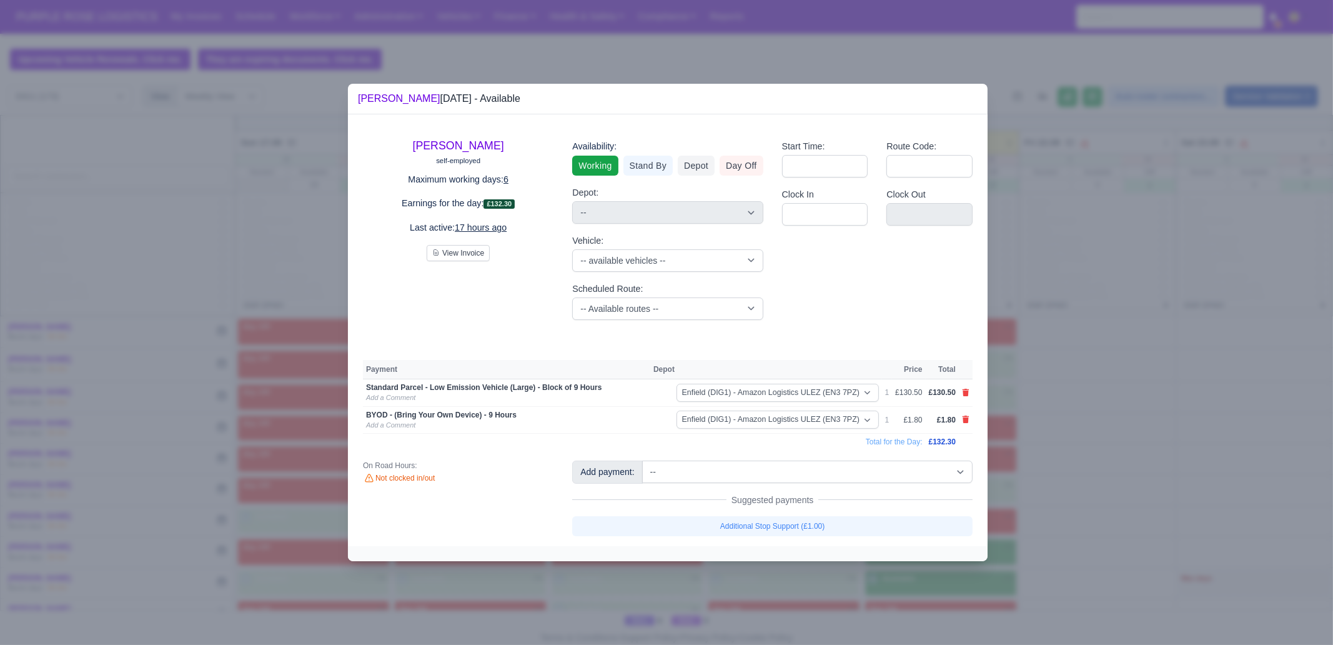
click at [1048, 495] on div at bounding box center [666, 322] width 1333 height 645
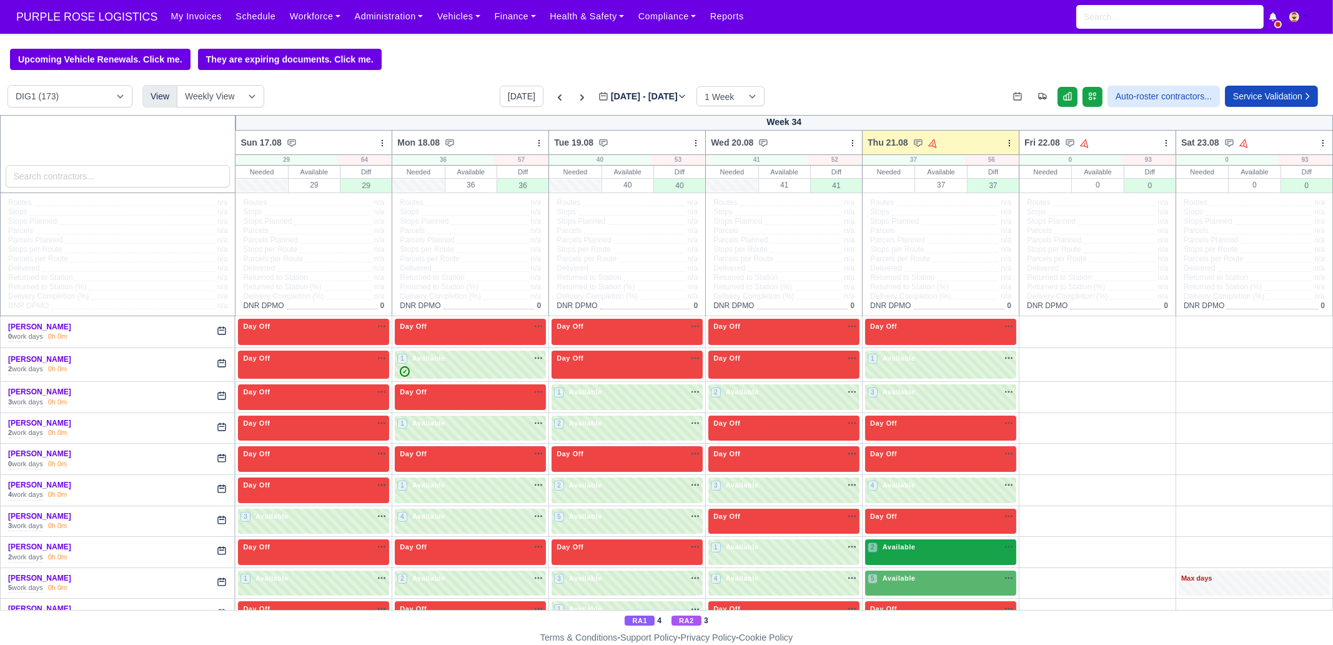
click at [915, 553] on div "2 Available na" at bounding box center [941, 548] width 146 height 13
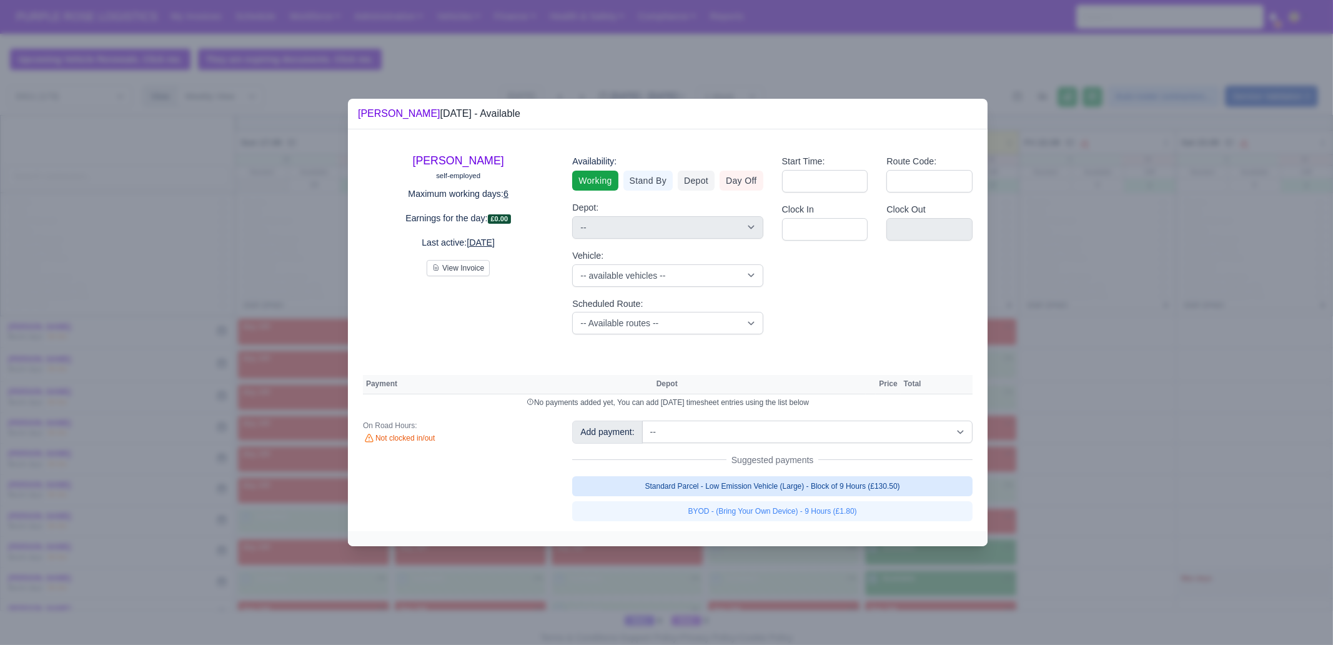
click at [911, 492] on link "Standard Parcel - Low Emission Vehicle (Large) - Block of 9 Hours (£130.50)" at bounding box center [772, 486] width 401 height 20
select select "1"
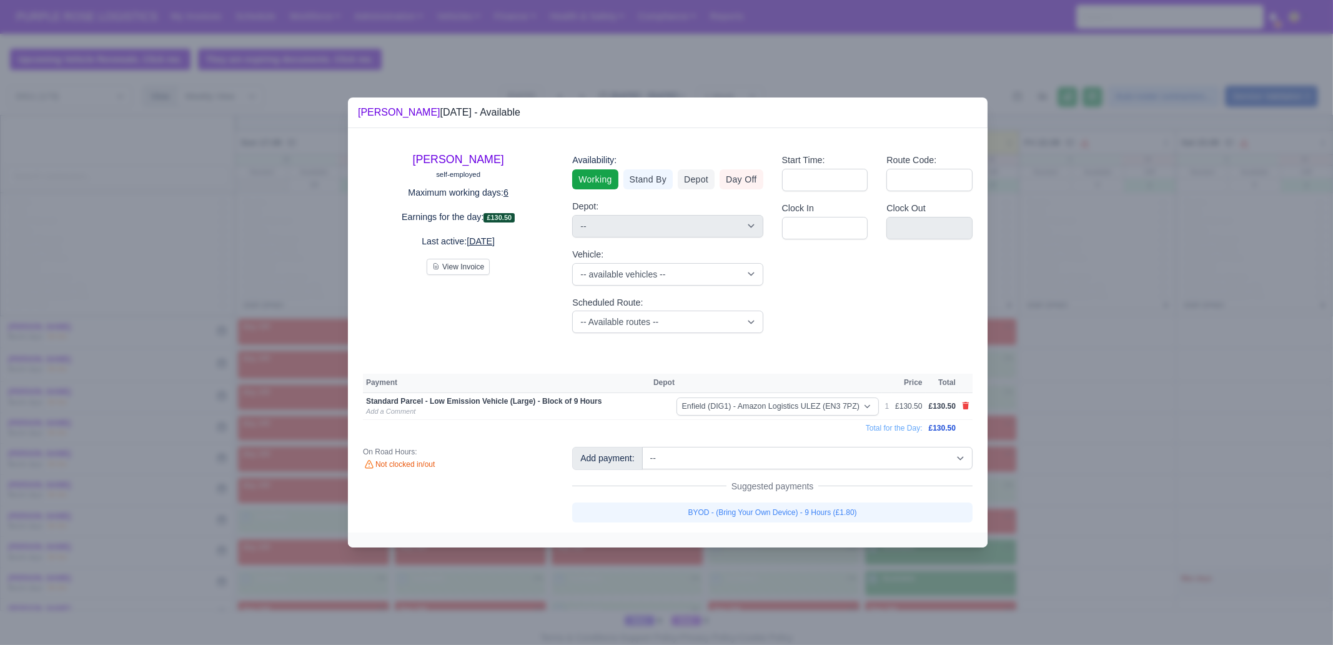
click at [903, 507] on link "BYOD - (Bring Your Own Device) - 9 Hours (£1.80)" at bounding box center [772, 512] width 401 height 20
select select "1"
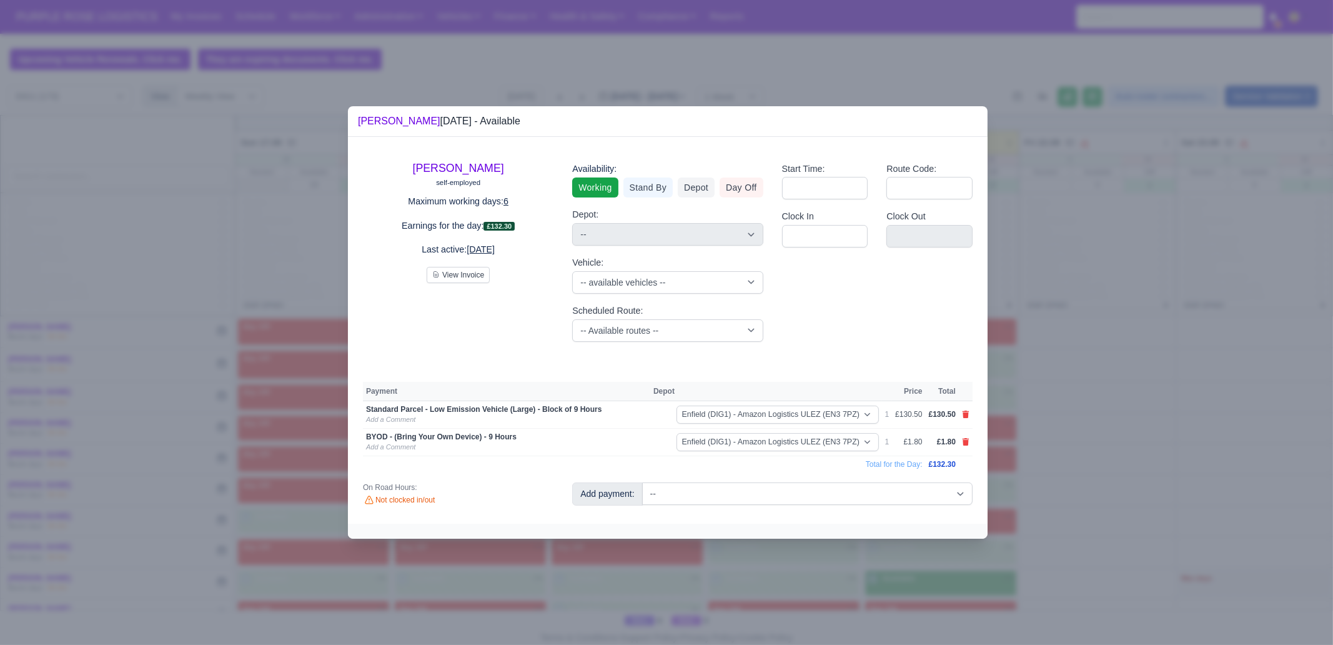
click at [933, 551] on div at bounding box center [666, 322] width 1333 height 645
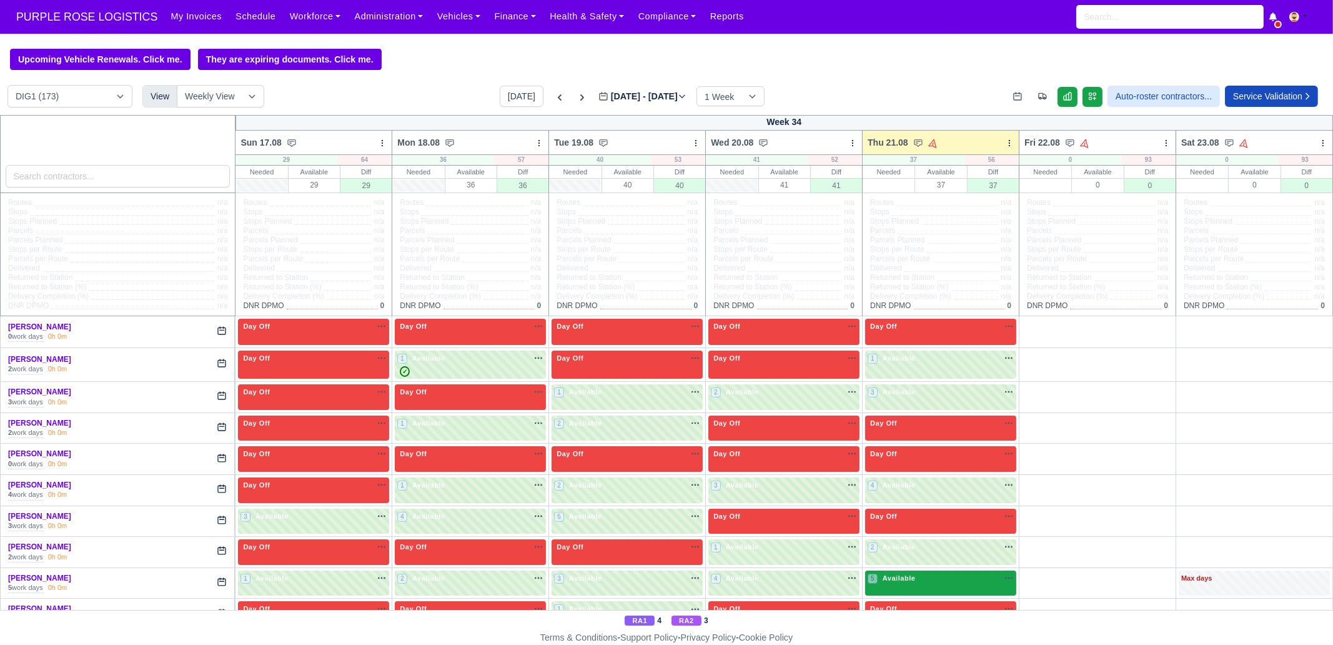
click at [917, 582] on div "5 Available na" at bounding box center [941, 578] width 146 height 11
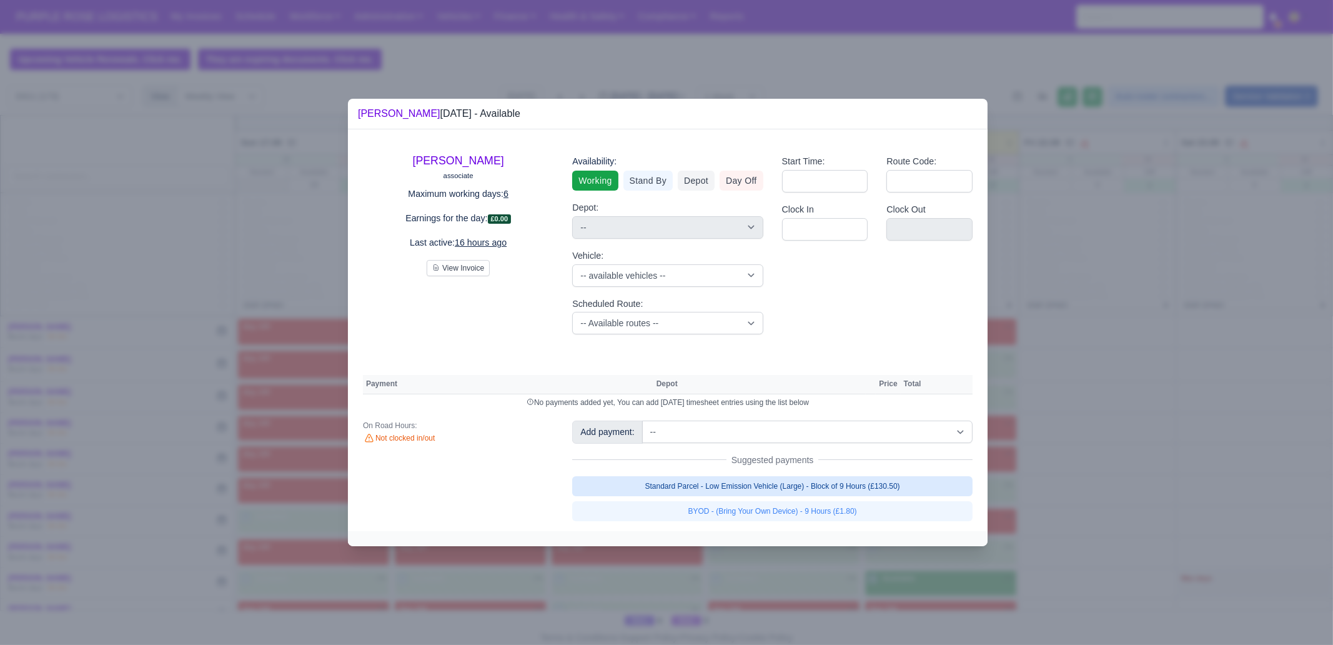
click at [819, 485] on link "Standard Parcel - Low Emission Vehicle (Large) - Block of 9 Hours (£130.50)" at bounding box center [772, 486] width 401 height 20
select select "1"
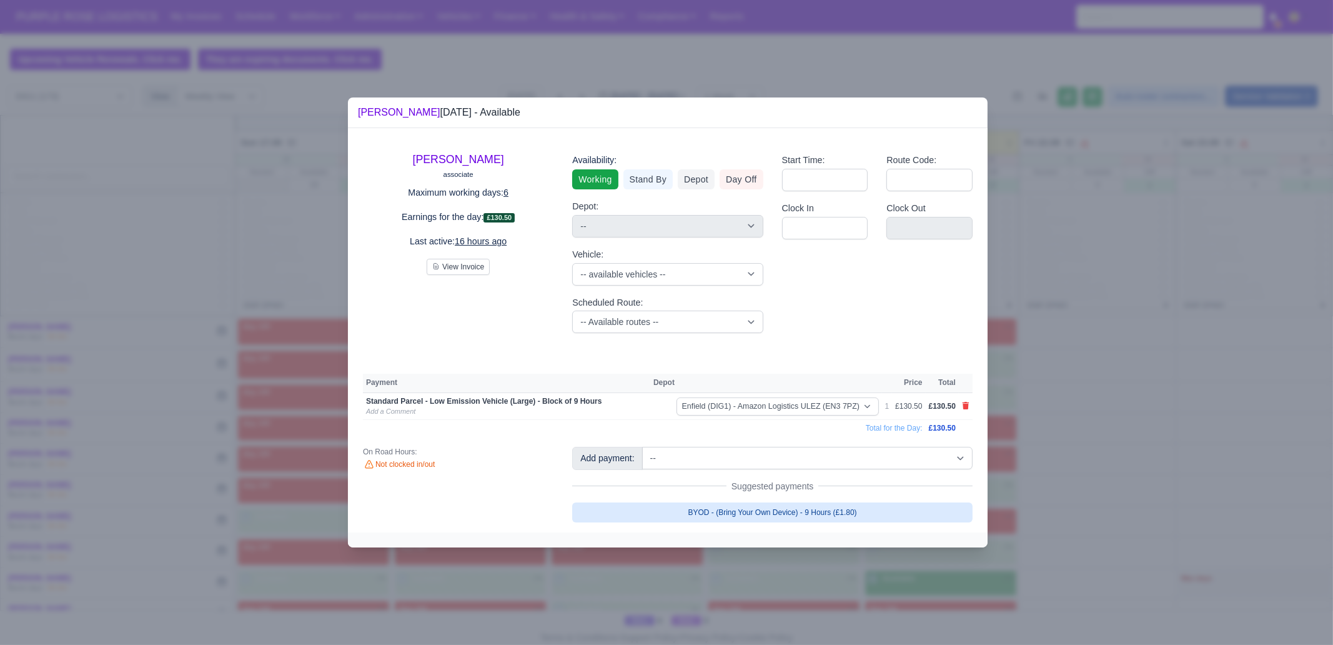
drag, startPoint x: 825, startPoint y: 509, endPoint x: 900, endPoint y: 555, distance: 88.3
click at [825, 509] on link "BYOD - (Bring Your Own Device) - 9 Hours (£1.80)" at bounding box center [772, 512] width 401 height 20
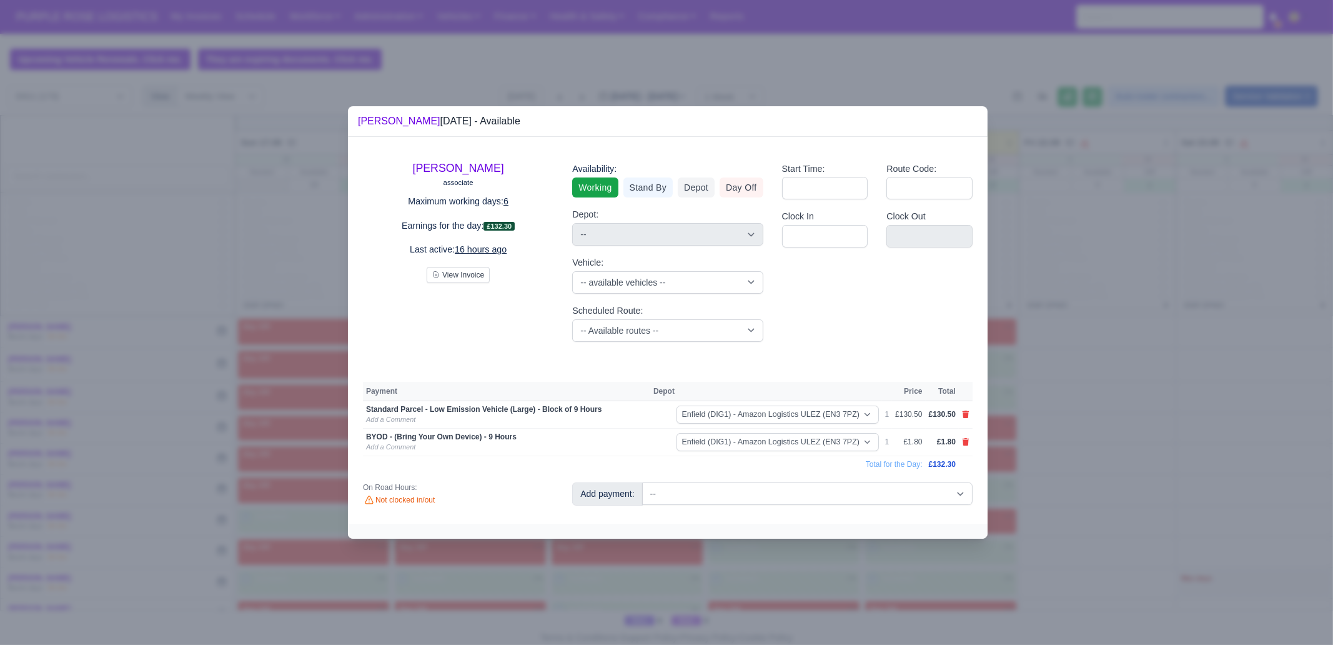
click at [903, 573] on div at bounding box center [666, 322] width 1333 height 645
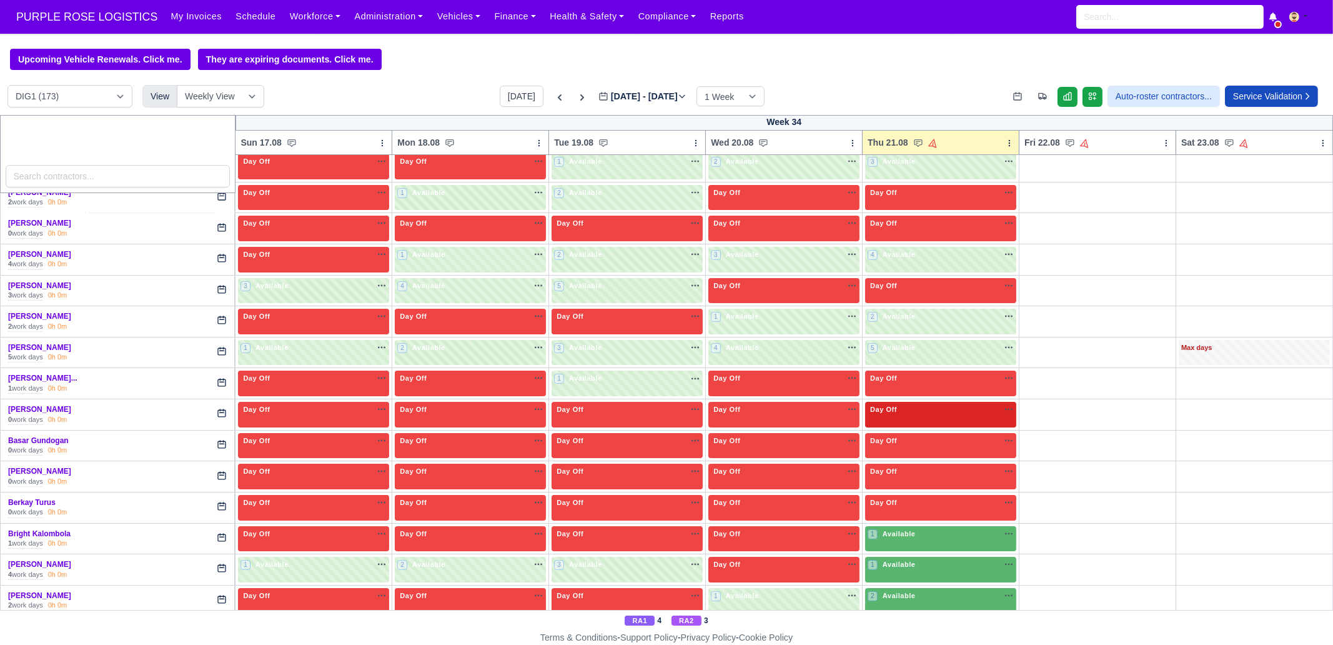
scroll to position [234, 0]
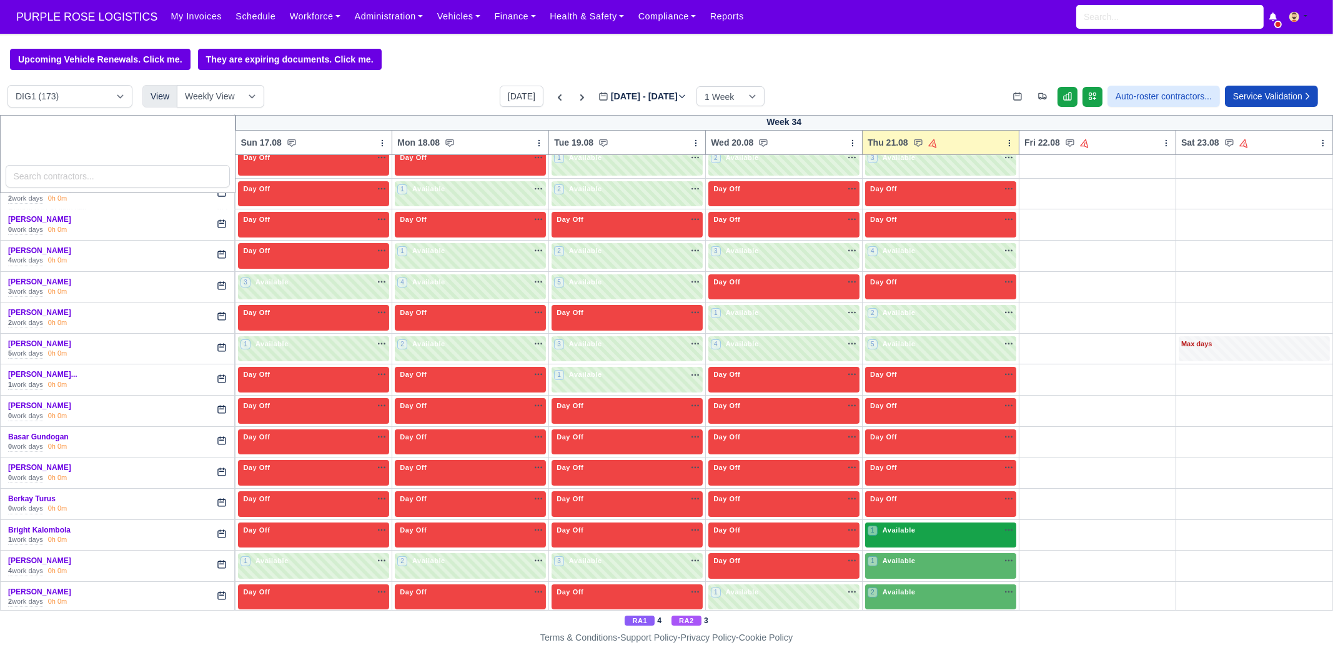
click at [892, 532] on div "1 Available" at bounding box center [893, 530] width 50 height 11
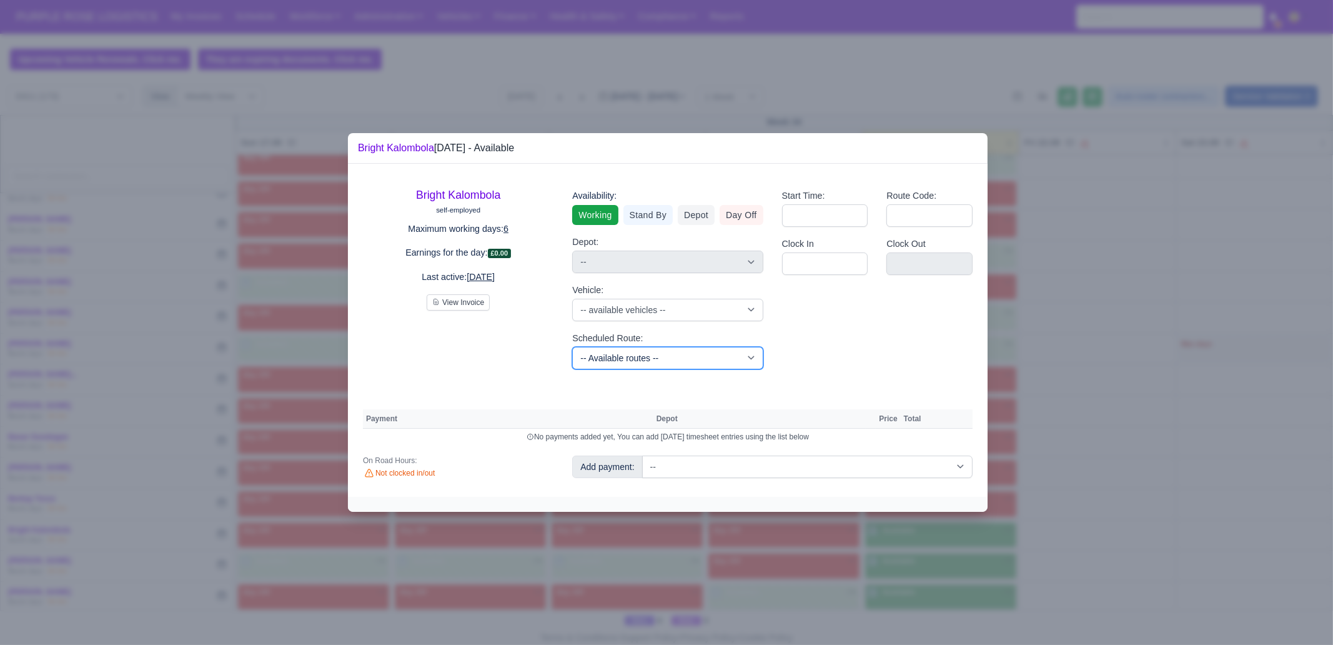
click at [617, 350] on select "-- Available routes -- Standard Parcel - Block of 6 Hours - (SD6) AmFlex RTS Ve…" at bounding box center [667, 358] width 191 height 22
click at [572, 347] on select "-- Available routes -- Standard Parcel - Block of 6 Hours - (SD6) AmFlex RTS Ve…" at bounding box center [667, 358] width 191 height 22
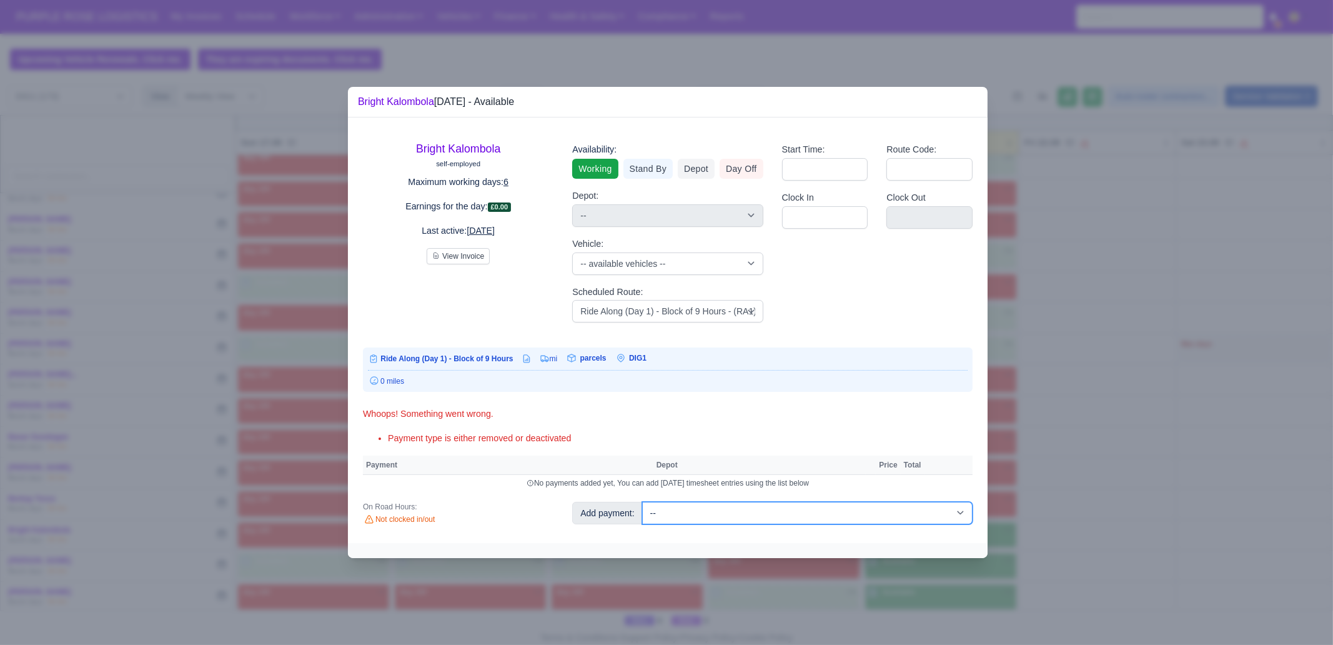
click at [772, 514] on select "-- Additional Hour Support (£14.50) Additional Stop Support (£1.00) BYOD - (Bri…" at bounding box center [807, 513] width 331 height 22
click at [642, 502] on select "-- Additional Hour Support (£14.50) Additional Stop Support (£1.00) BYOD - (Bri…" at bounding box center [807, 513] width 331 height 22
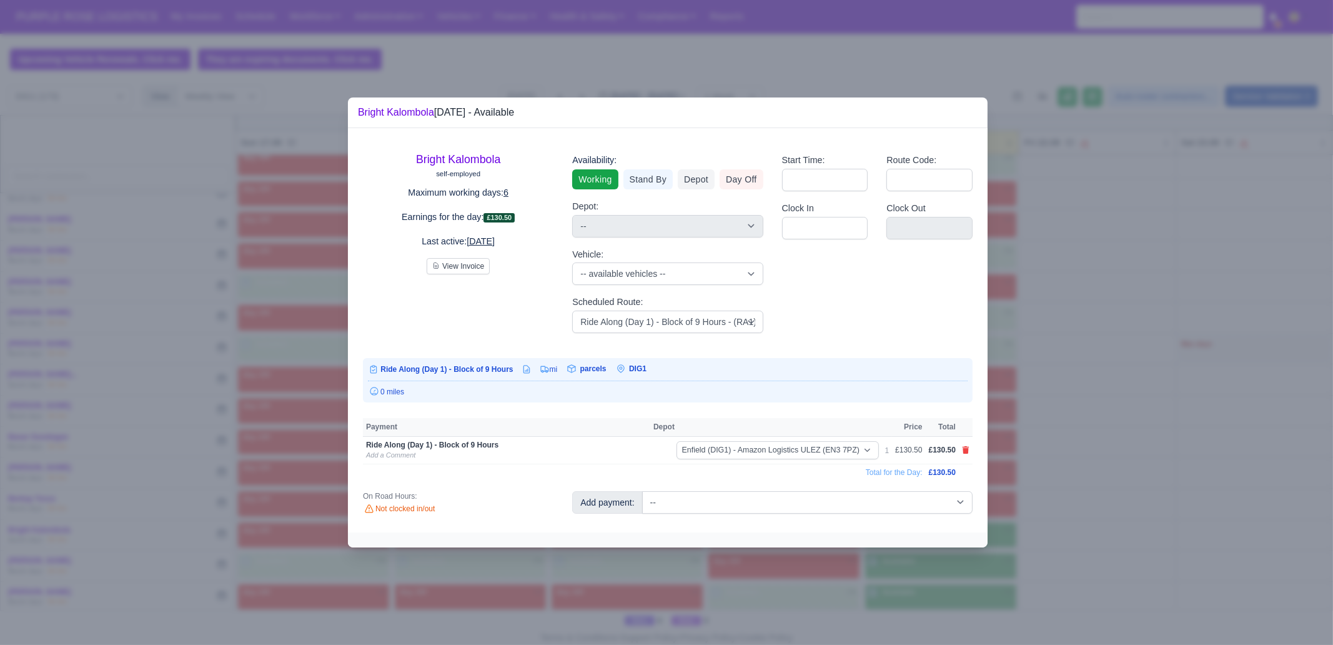
click at [1083, 390] on div at bounding box center [666, 322] width 1333 height 645
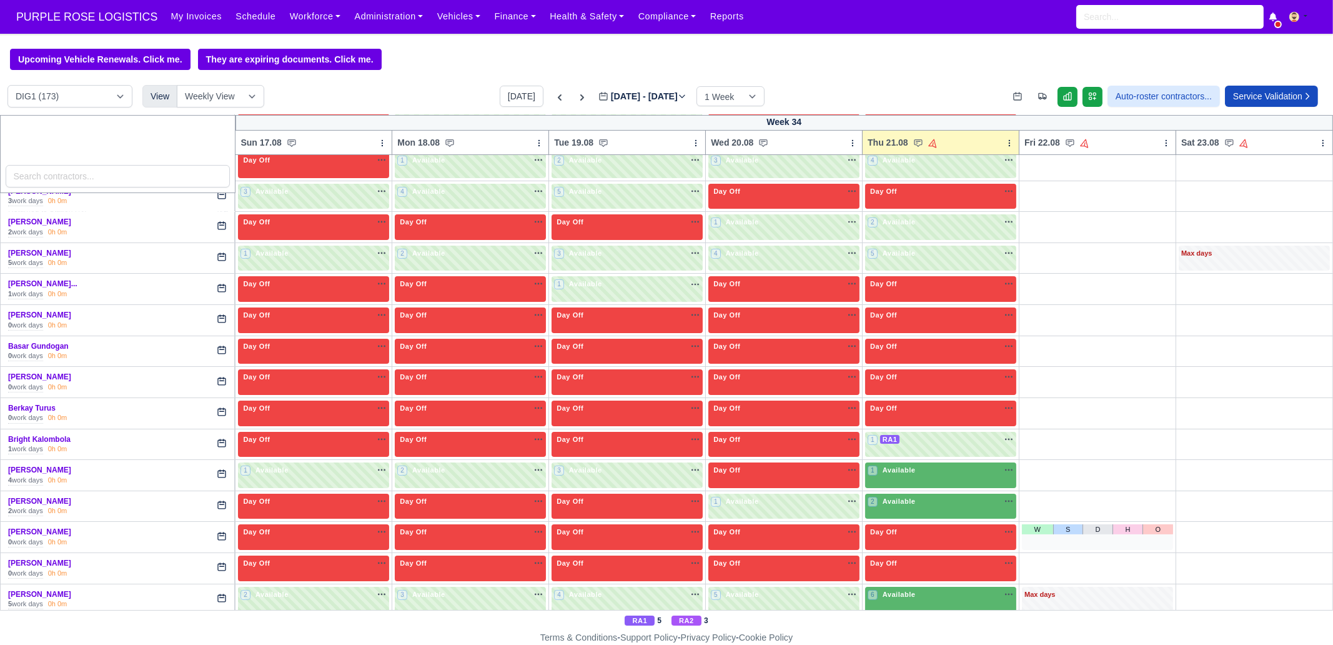
scroll to position [469, 0]
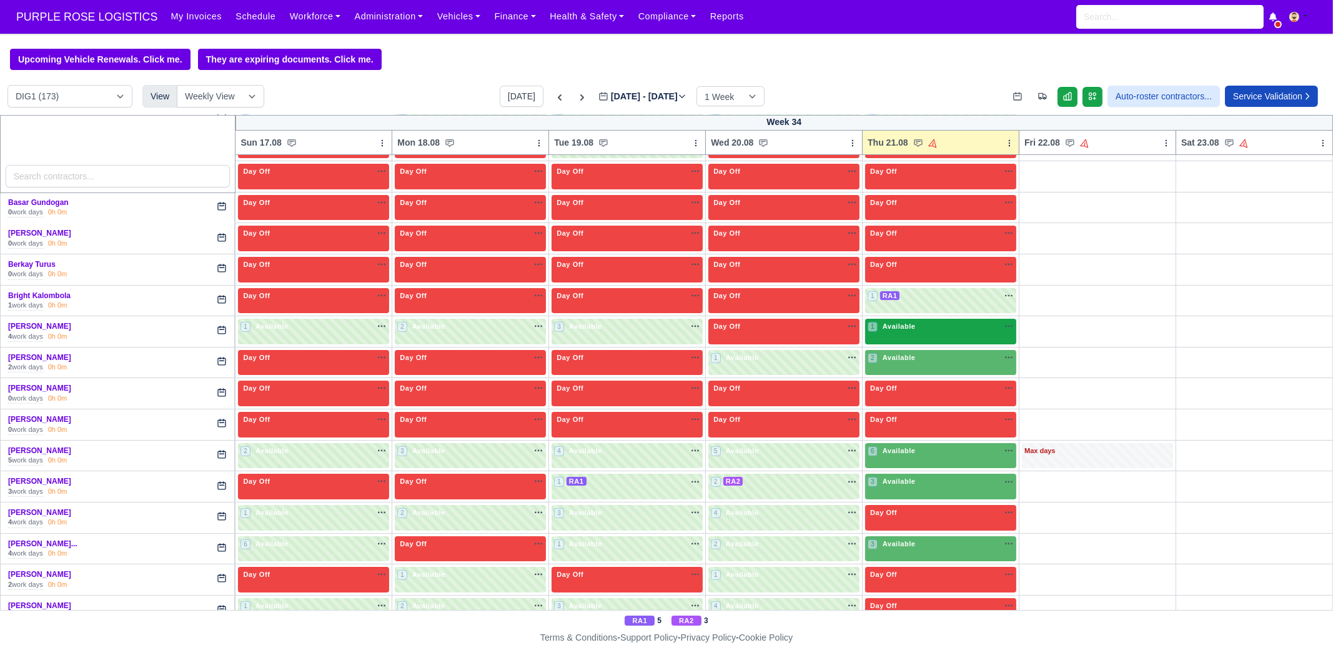
click at [885, 326] on span "Available" at bounding box center [899, 326] width 38 height 9
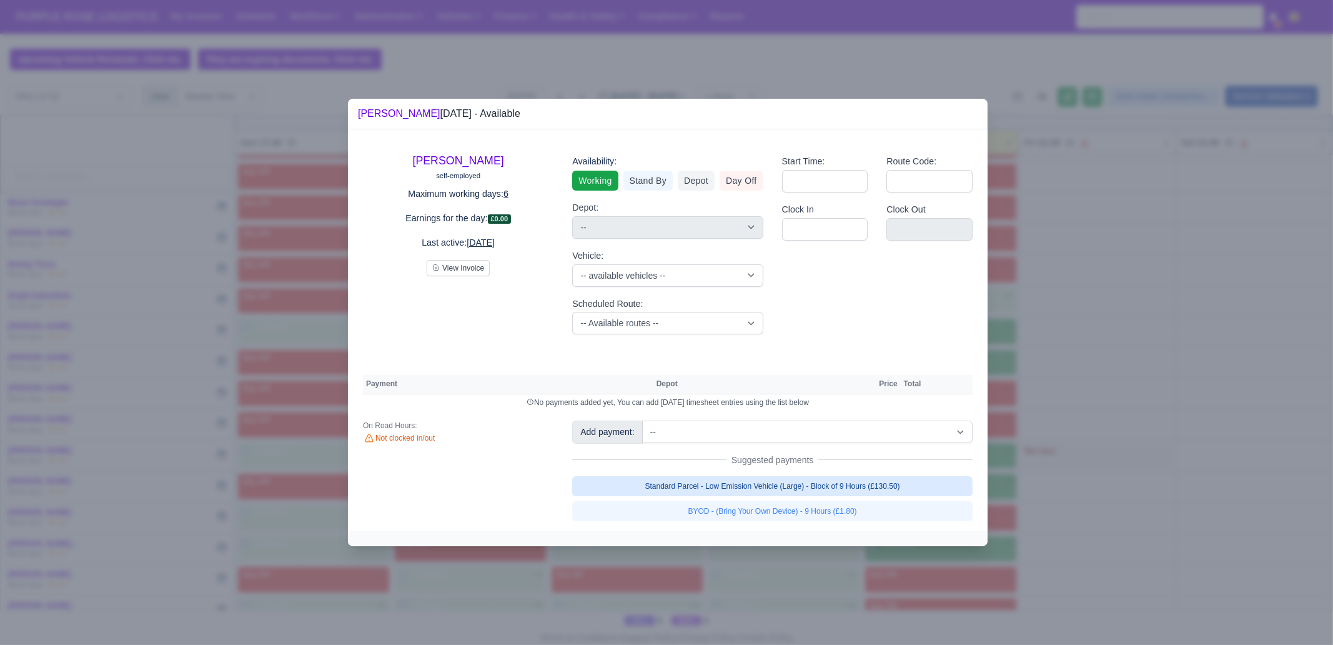
click at [805, 488] on link "Standard Parcel - Low Emission Vehicle (Large) - Block of 9 Hours (£130.50)" at bounding box center [772, 486] width 401 height 20
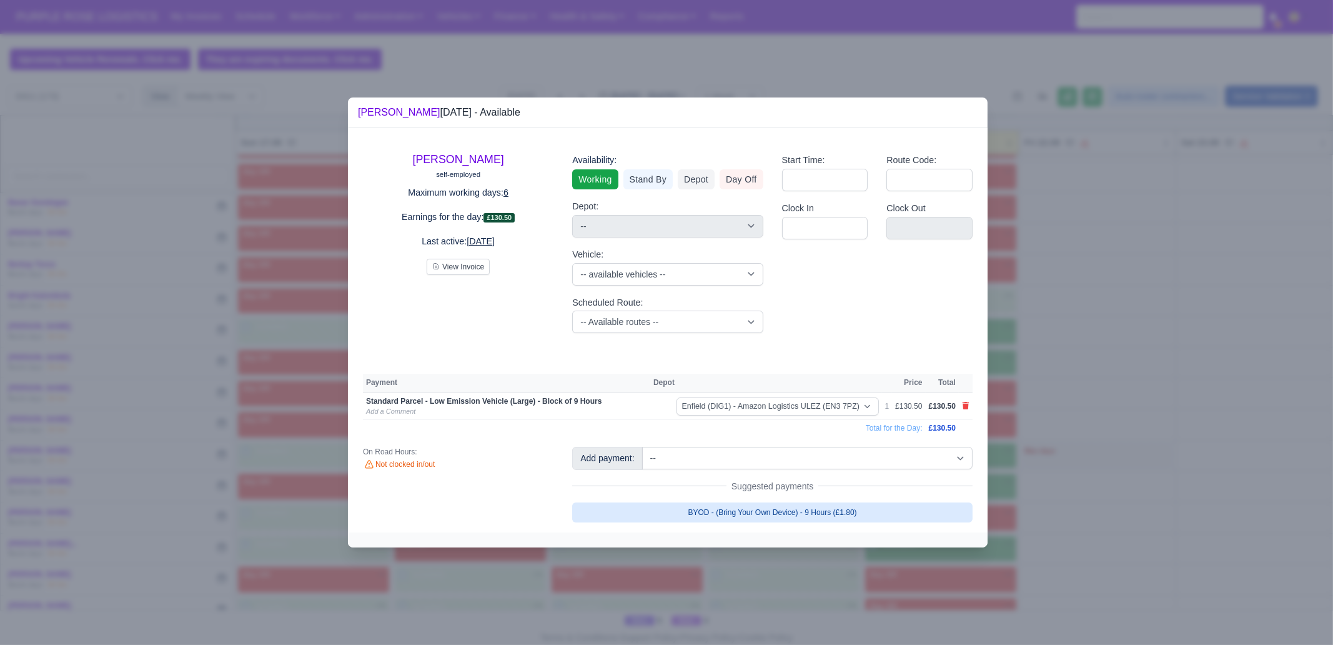
click at [803, 512] on link "BYOD - (Bring Your Own Device) - 9 Hours (£1.80)" at bounding box center [772, 512] width 401 height 20
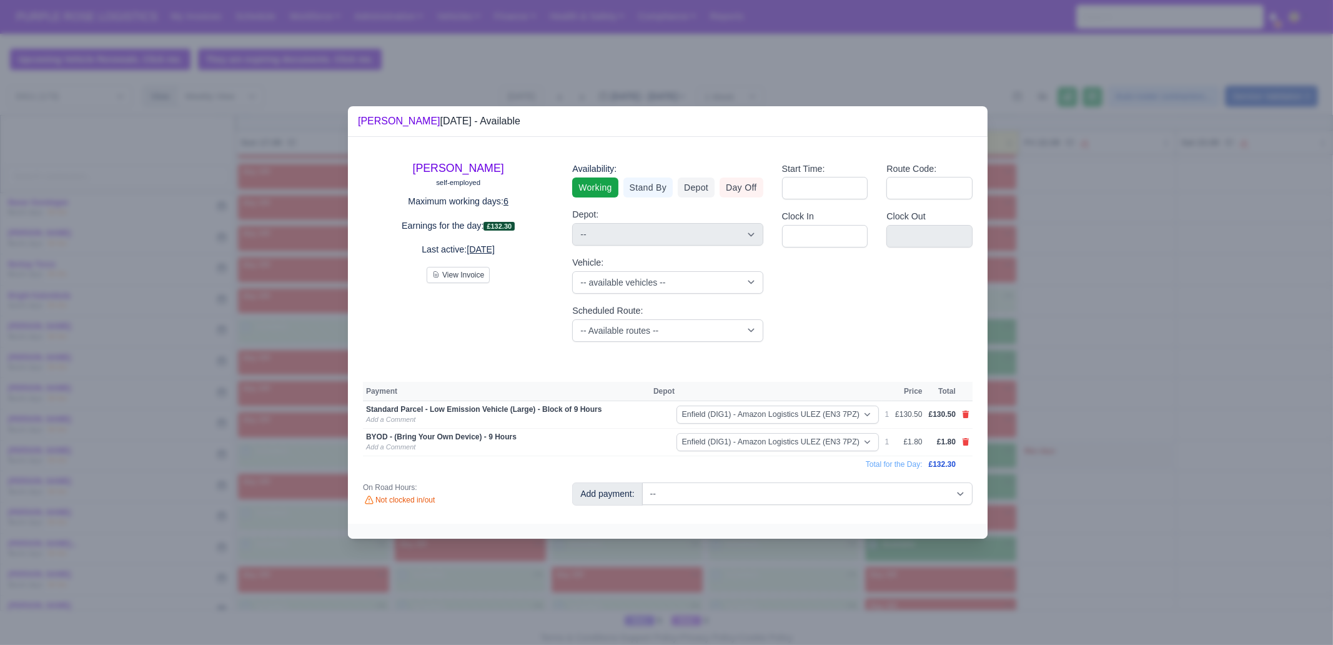
click at [1085, 425] on div at bounding box center [666, 322] width 1333 height 645
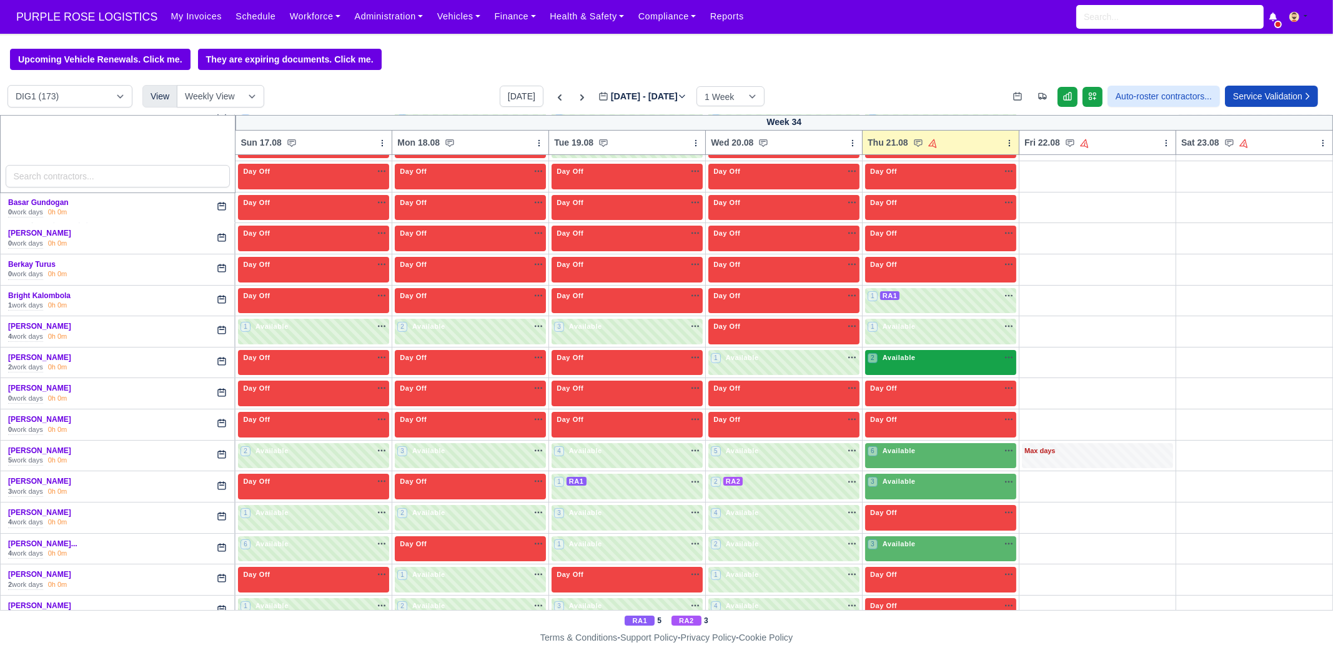
click at [925, 356] on div "2 Available na" at bounding box center [941, 357] width 146 height 11
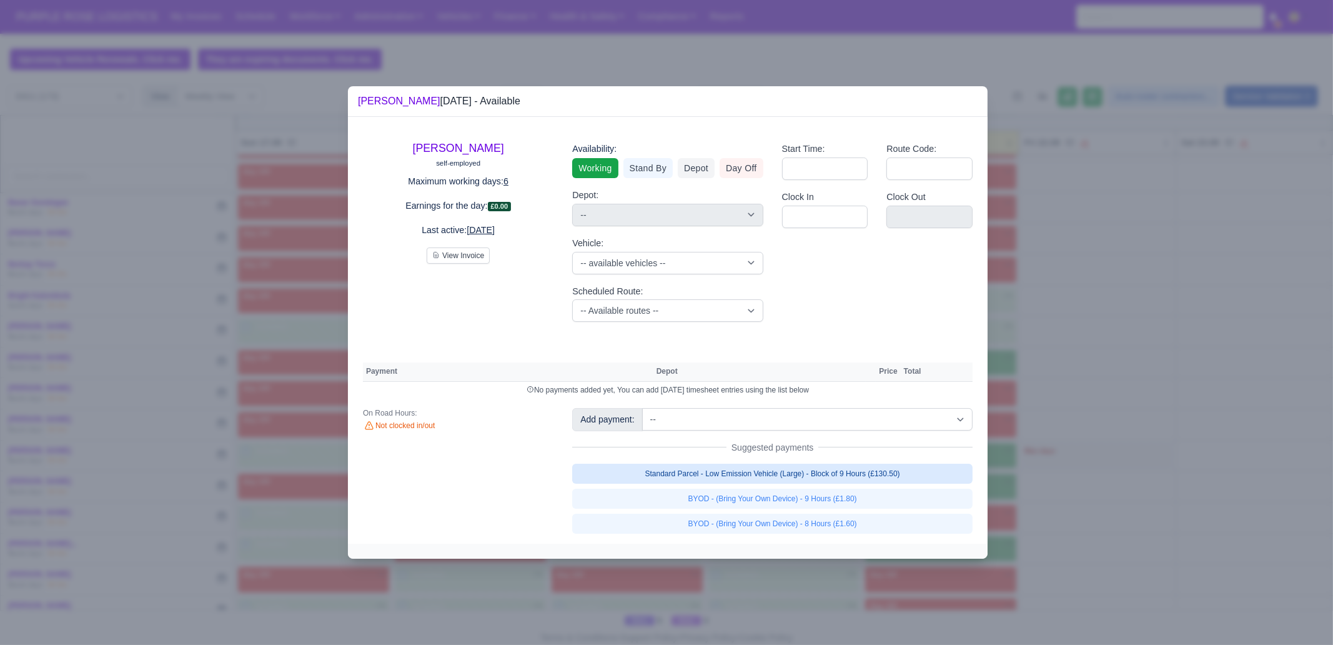
click at [827, 471] on link "Standard Parcel - Low Emission Vehicle (Large) - Block of 9 Hours (£130.50)" at bounding box center [772, 474] width 401 height 20
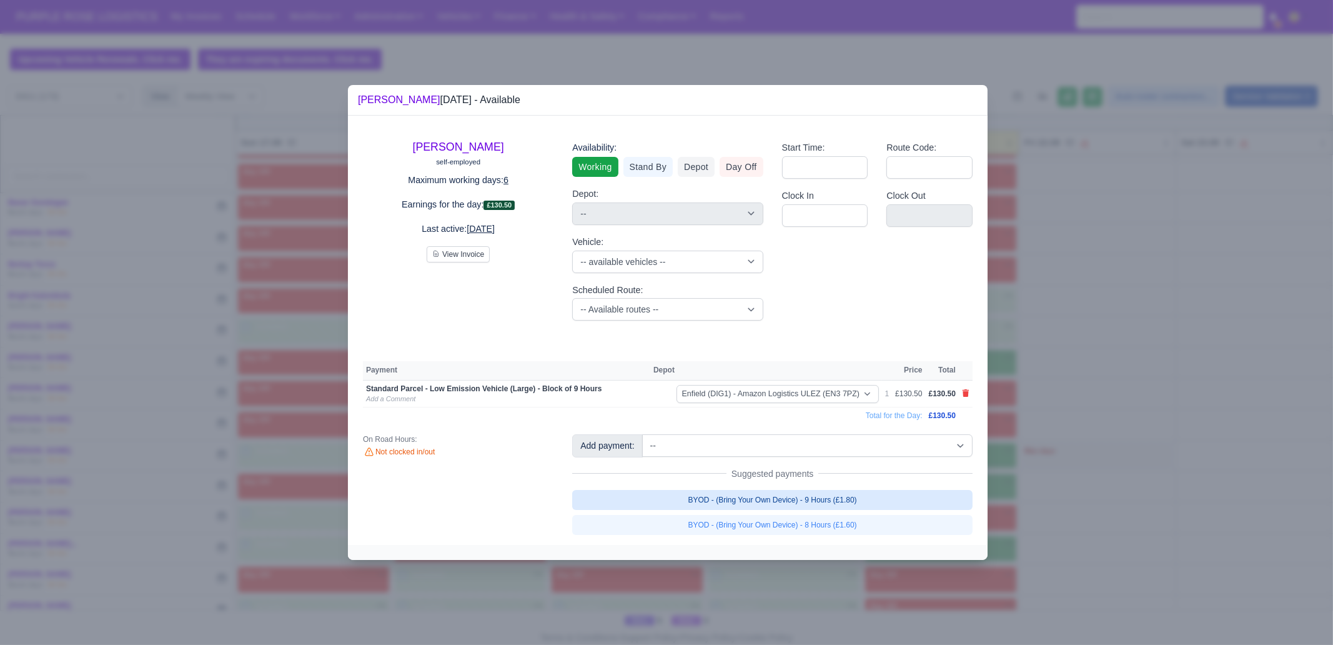
click at [857, 497] on link "BYOD - (Bring Your Own Device) - 9 Hours (£1.80)" at bounding box center [772, 500] width 401 height 20
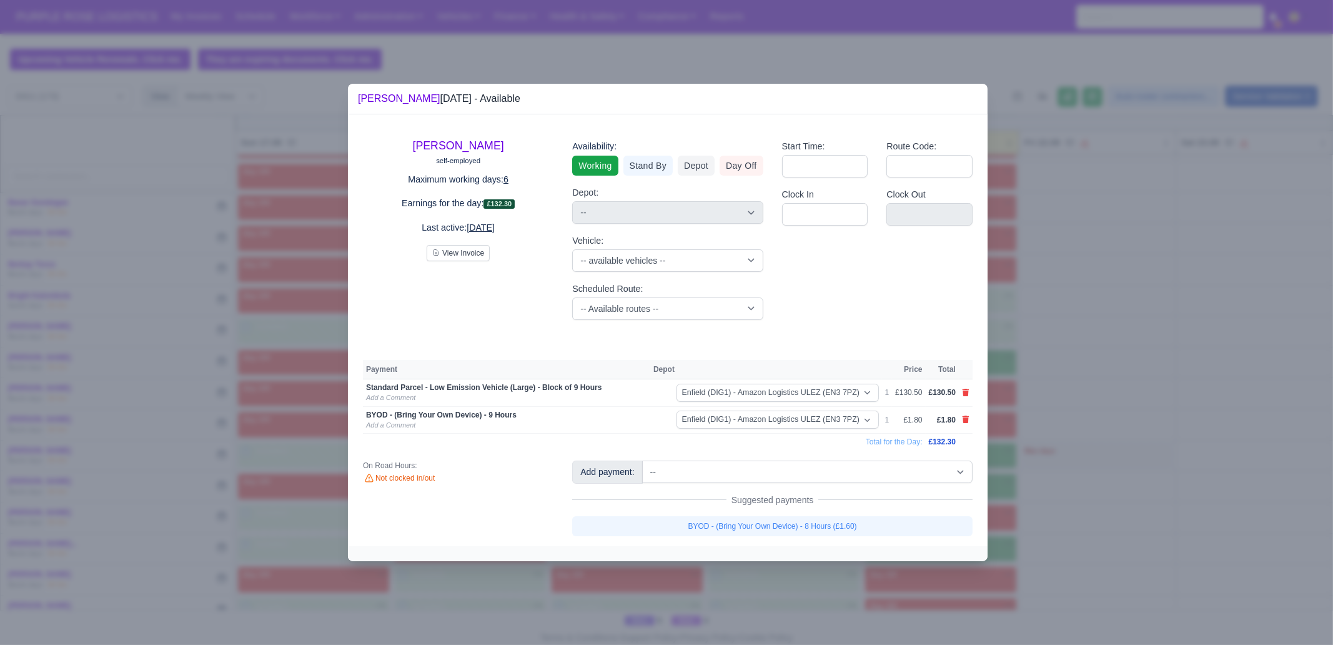
click at [1053, 444] on div at bounding box center [666, 322] width 1333 height 645
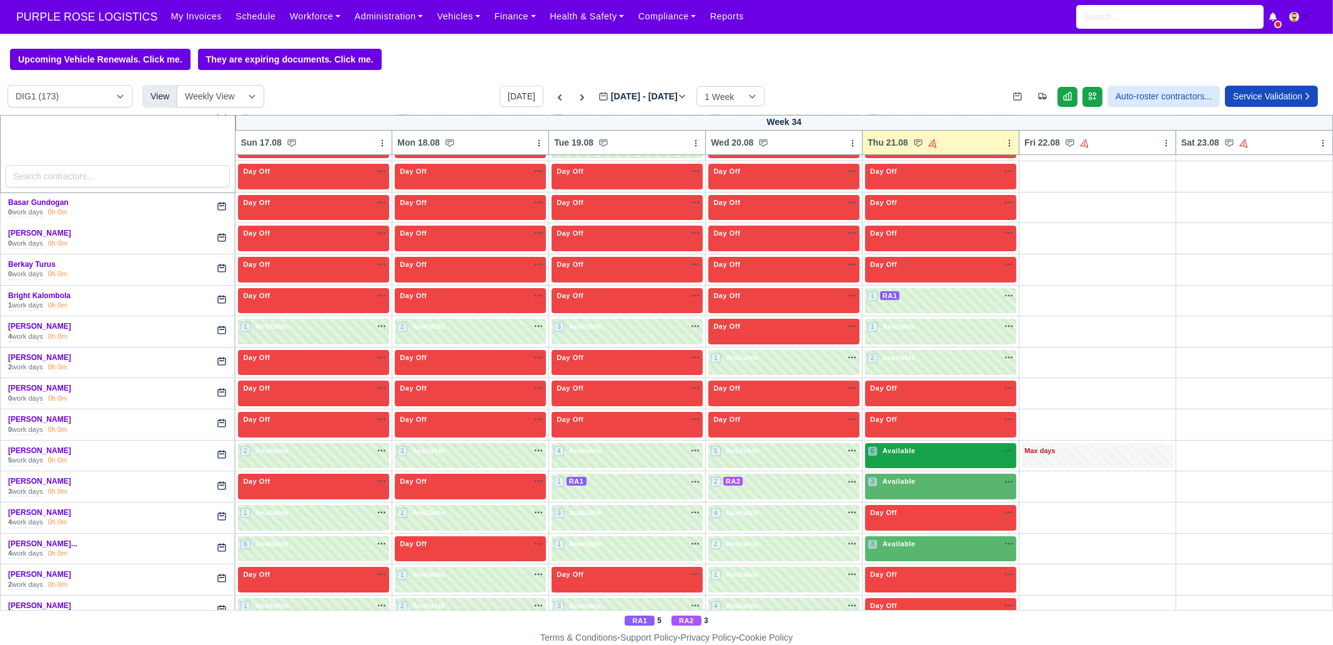
click at [895, 447] on span "Available" at bounding box center [899, 450] width 38 height 9
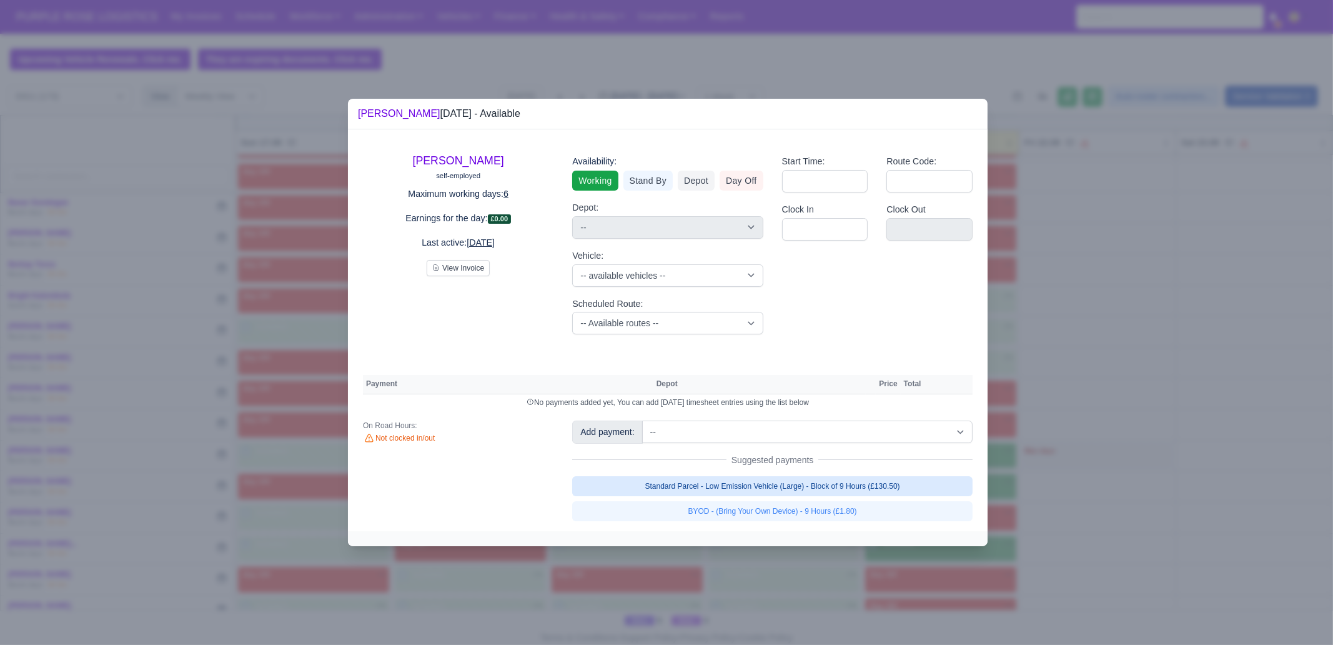
click at [830, 486] on link "Standard Parcel - Low Emission Vehicle (Large) - Block of 9 Hours (£130.50)" at bounding box center [772, 486] width 401 height 20
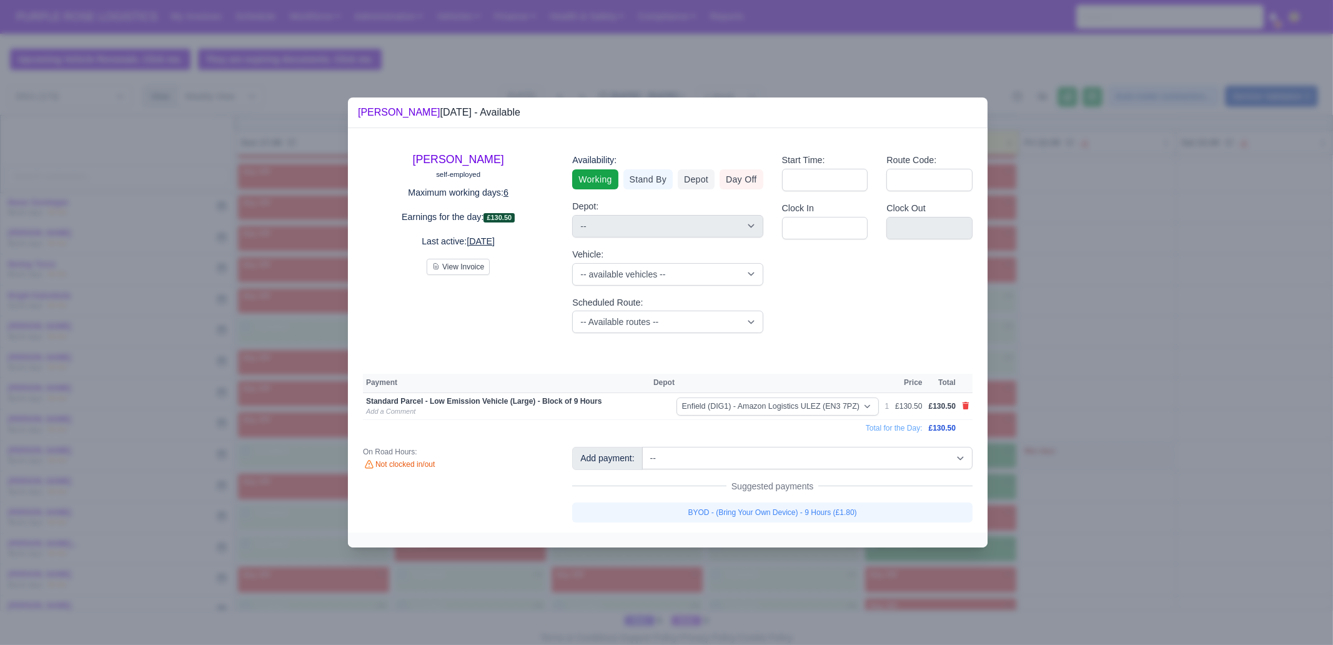
click at [835, 510] on link "BYOD - (Bring Your Own Device) - 9 Hours (£1.80)" at bounding box center [772, 512] width 401 height 20
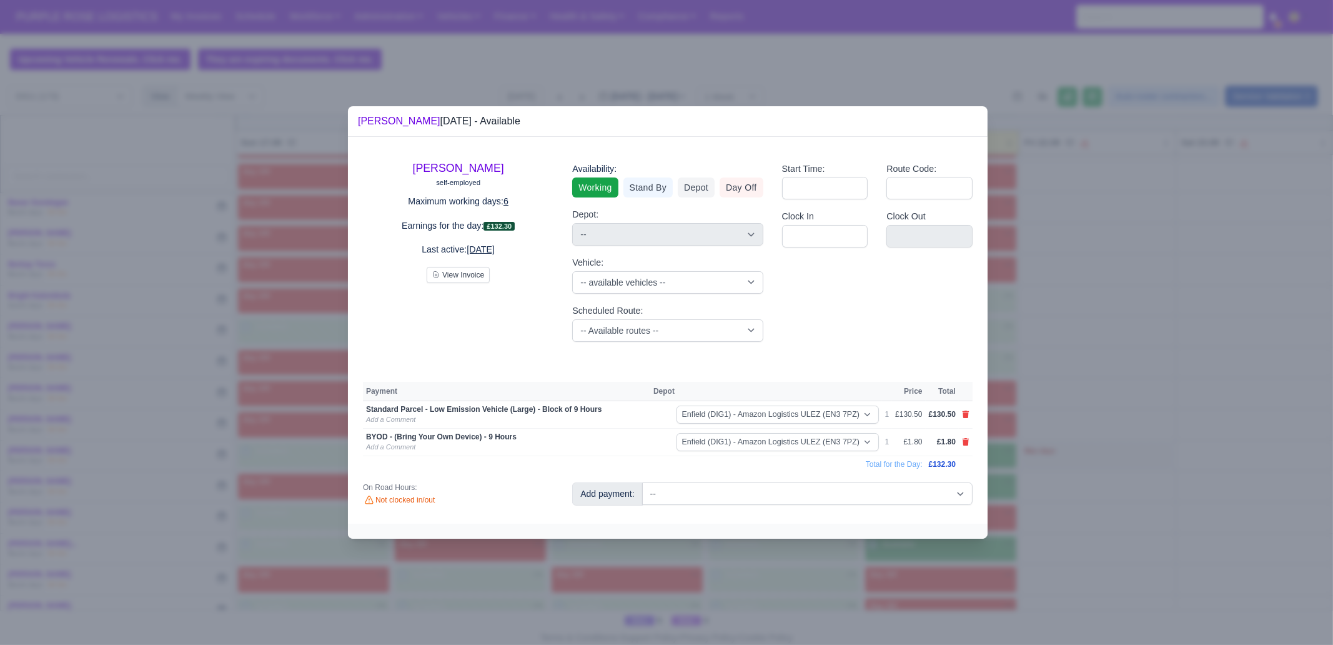
click at [986, 507] on div "Dimitar Dimitrov self-employed Maximum working days: 6 Earnings for the day: £1…" at bounding box center [668, 330] width 640 height 387
click at [1023, 507] on div at bounding box center [666, 322] width 1333 height 645
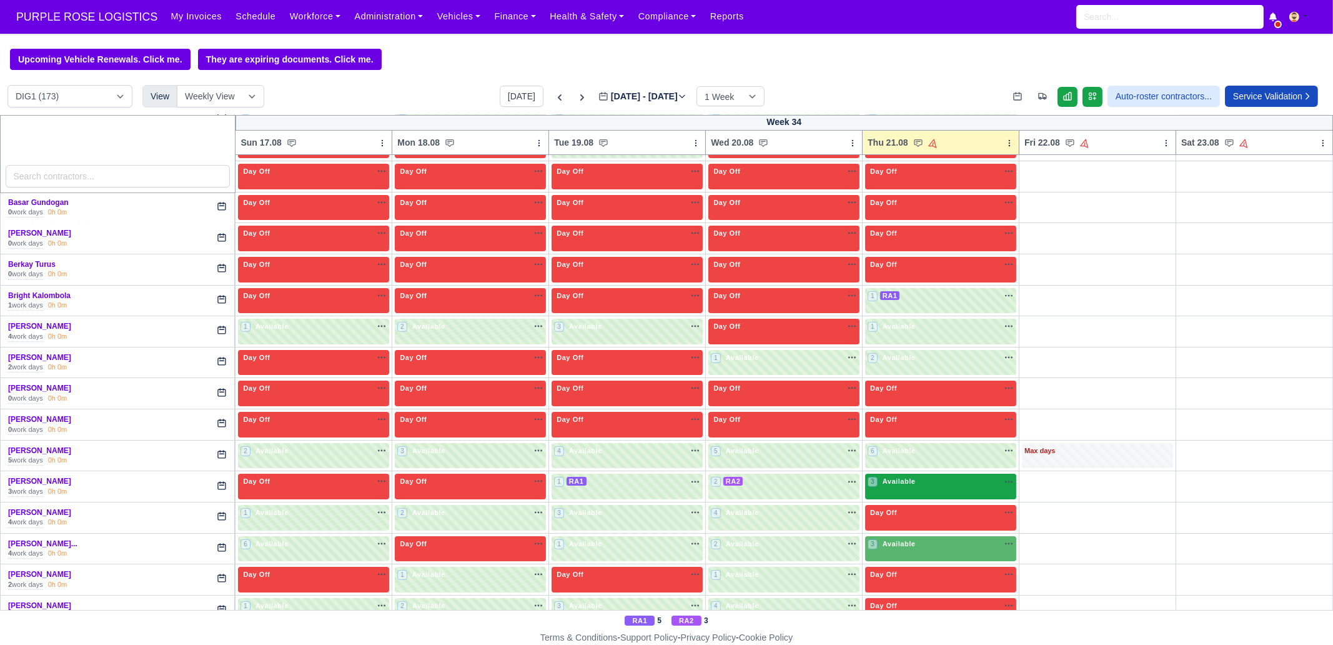
click at [917, 485] on div "3 Available na" at bounding box center [941, 482] width 146 height 13
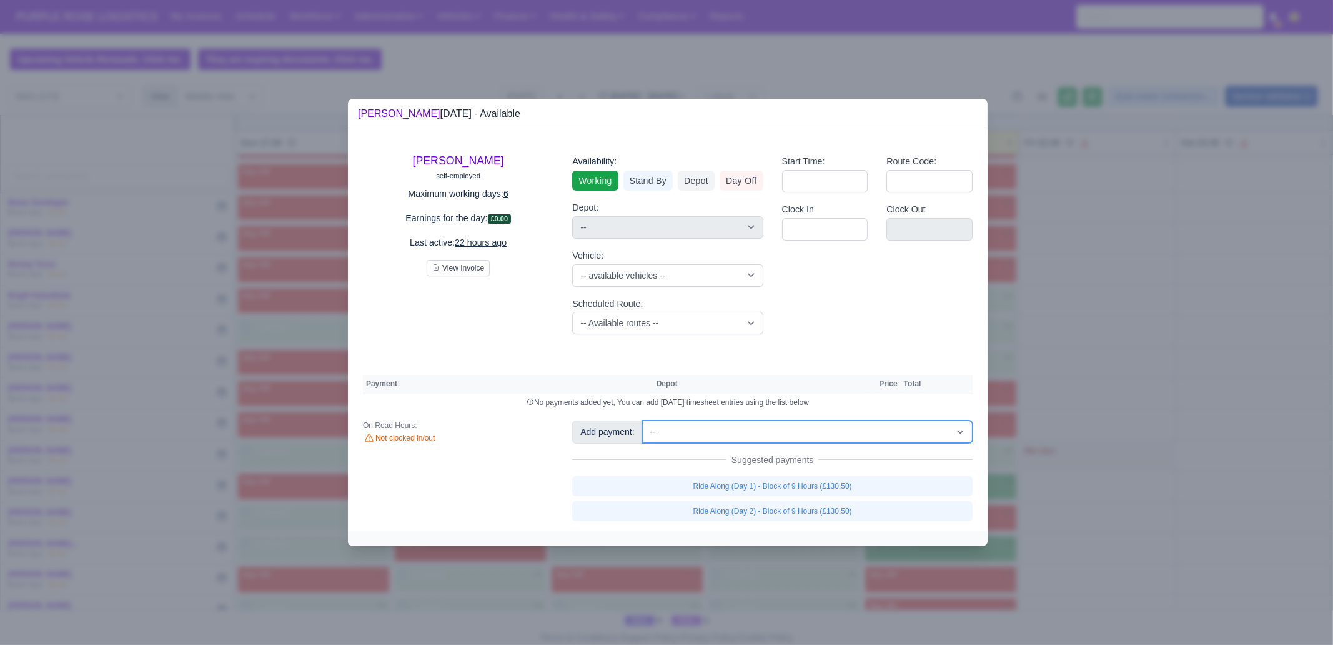
drag, startPoint x: 756, startPoint y: 423, endPoint x: 774, endPoint y: 422, distance: 18.2
click at [756, 423] on select "-- Additional Hour Support (£14.50) Additional Stop Support (£1.00) BYOD - (Bri…" at bounding box center [807, 432] width 331 height 22
click at [642, 421] on select "-- Additional Hour Support (£14.50) Additional Stop Support (£1.00) BYOD - (Bri…" at bounding box center [807, 432] width 331 height 22
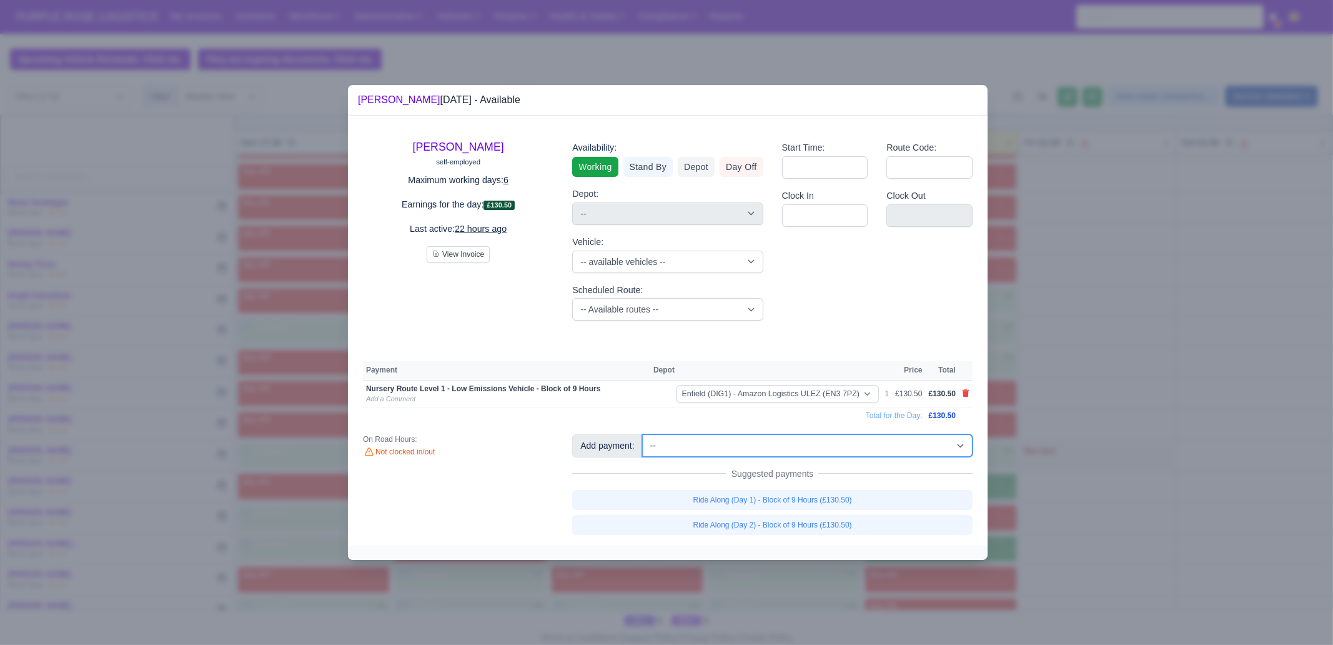
drag, startPoint x: 847, startPoint y: 447, endPoint x: 847, endPoint y: 437, distance: 9.4
click at [847, 447] on select "-- Additional Hour Support (£14.50) Additional Stop Support (£1.00) BYOD - (Bri…" at bounding box center [807, 445] width 331 height 22
click at [642, 434] on select "-- Additional Hour Support (£14.50) Additional Stop Support (£1.00) BYOD - (Bri…" at bounding box center [807, 445] width 331 height 22
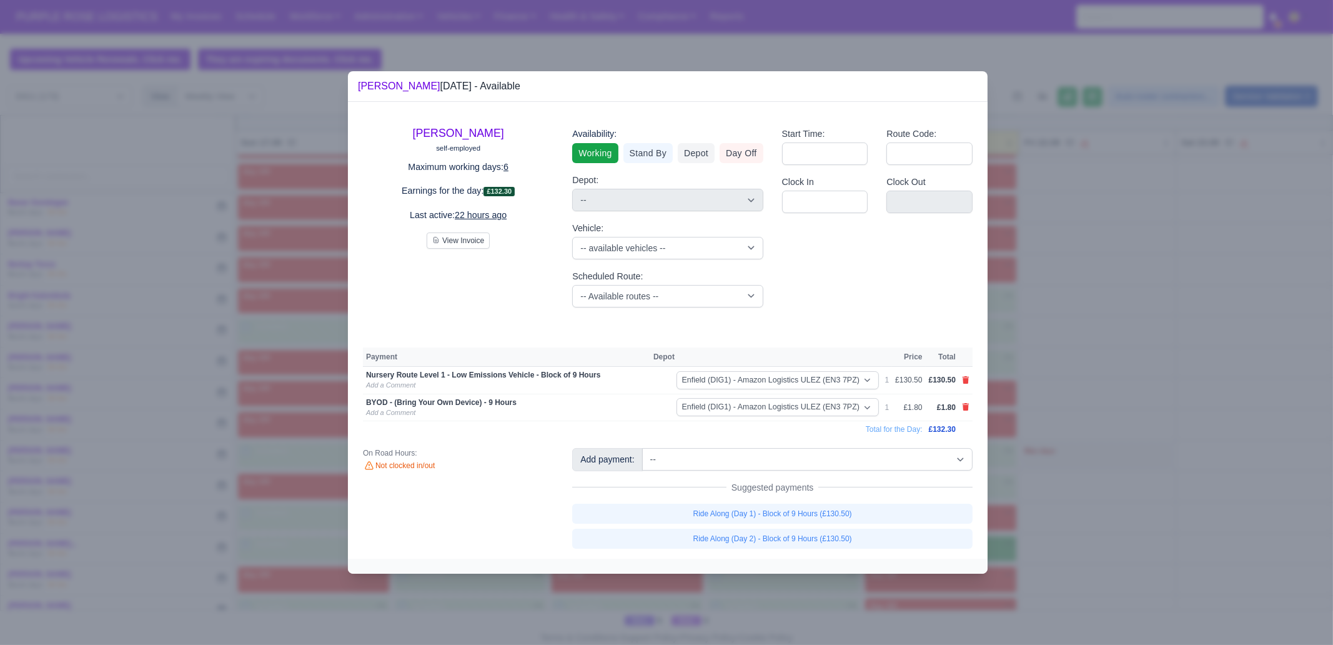
click at [1118, 489] on div at bounding box center [666, 322] width 1333 height 645
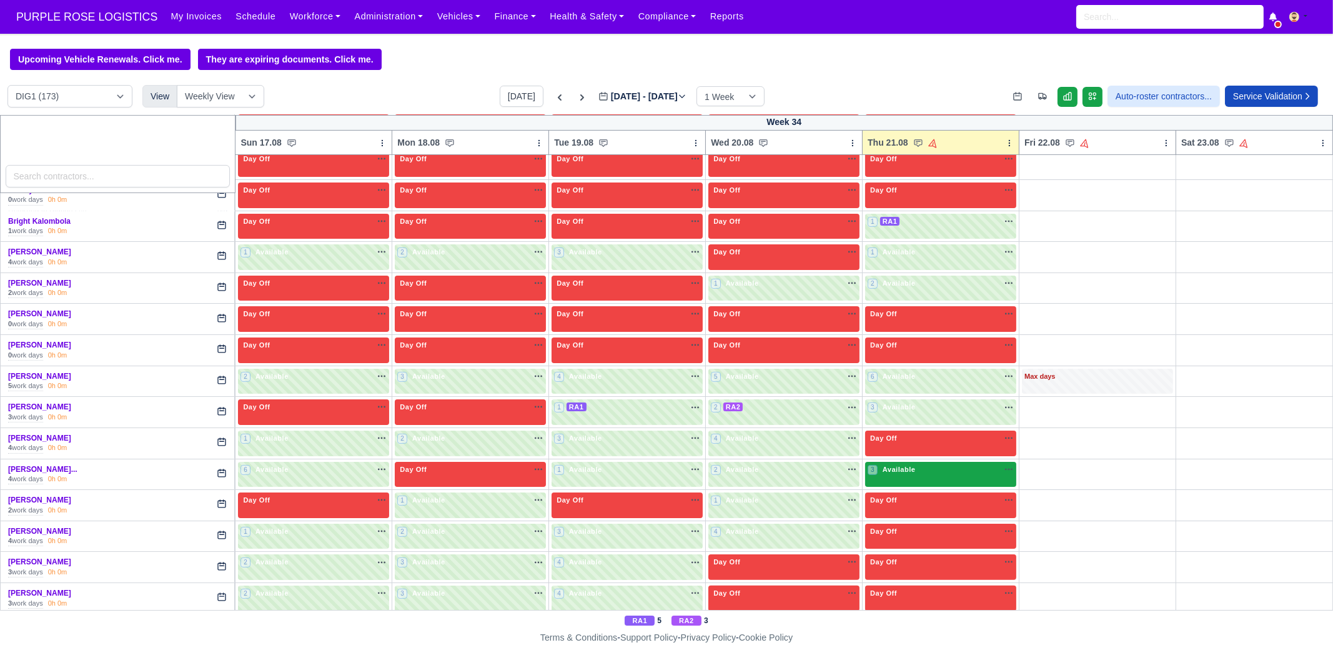
scroll to position [546, 0]
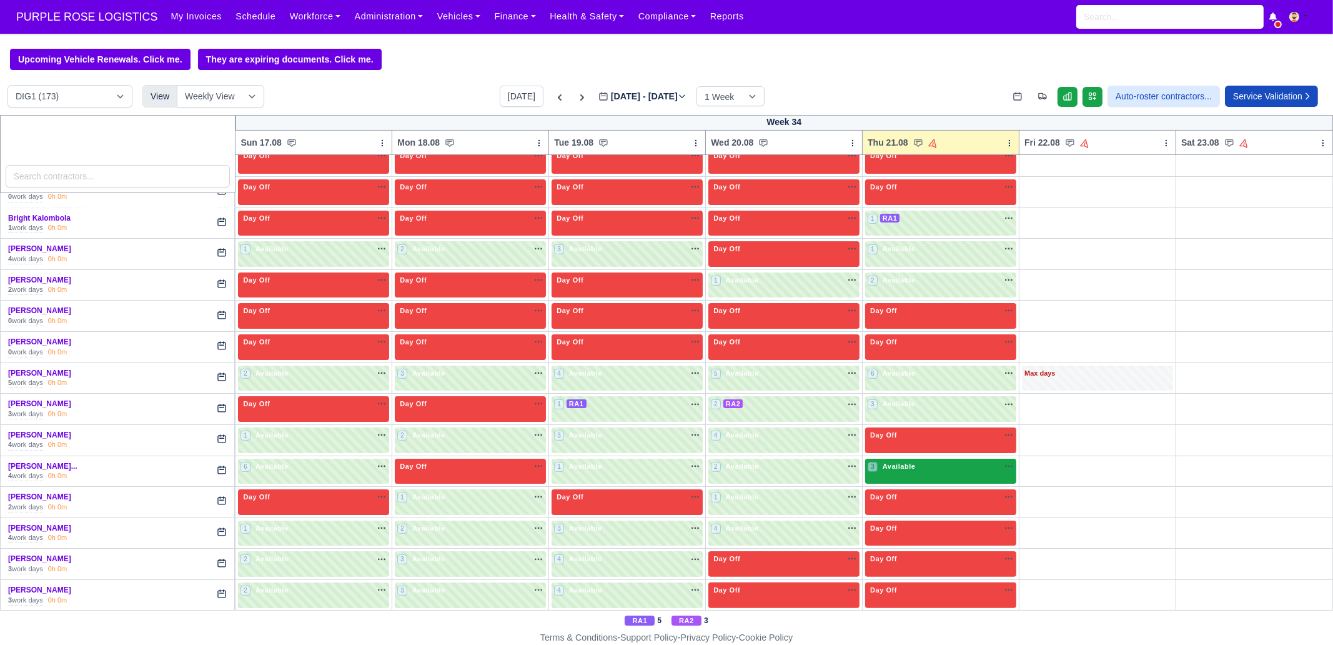
click at [935, 469] on div "3 Available na" at bounding box center [941, 467] width 146 height 13
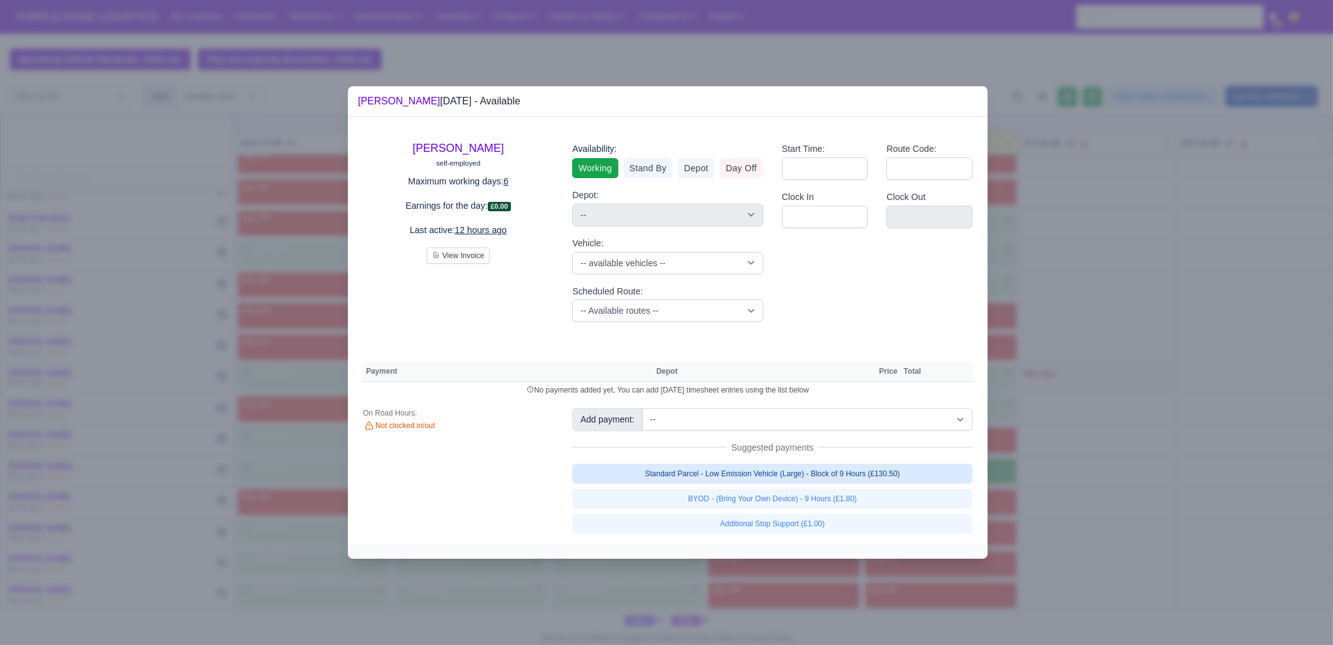
click at [844, 479] on link "Standard Parcel - Low Emission Vehicle (Large) - Block of 9 Hours (£130.50)" at bounding box center [772, 474] width 401 height 20
click at [852, 484] on link "Standard Parcel - Low Emission Vehicle (Large) - Block of 9 Hours (£130.50)" at bounding box center [772, 474] width 401 height 20
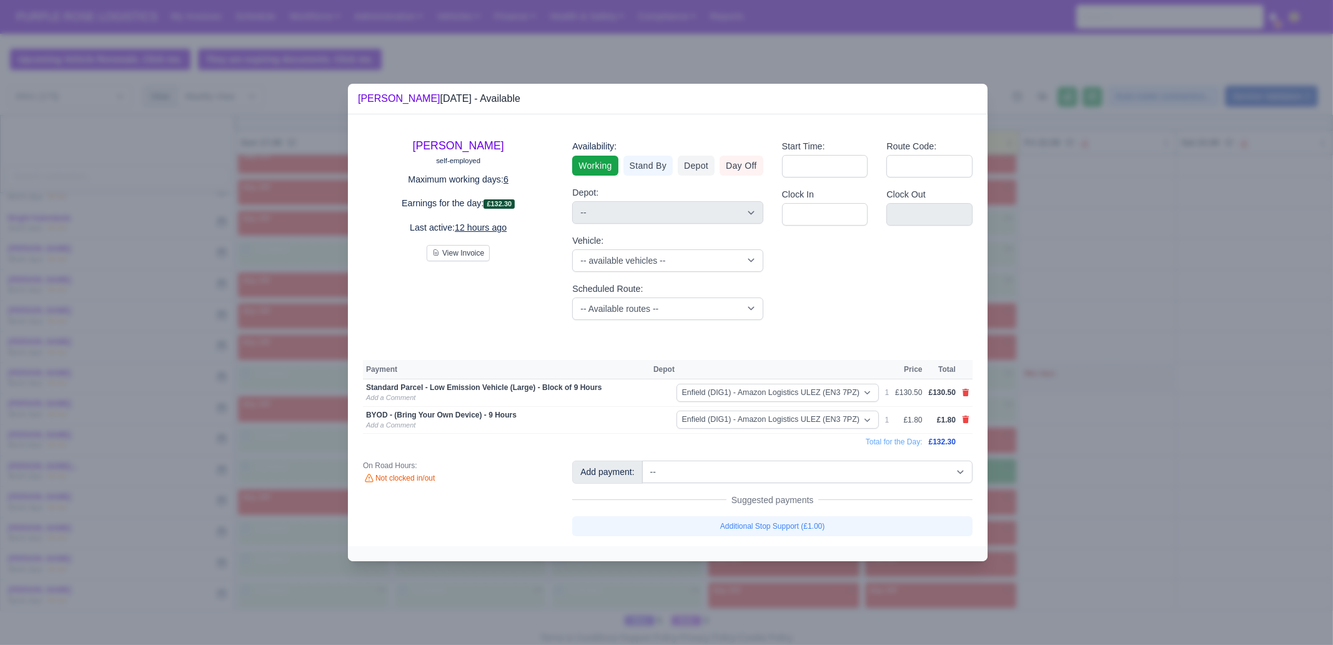
click at [1042, 457] on div at bounding box center [666, 322] width 1333 height 645
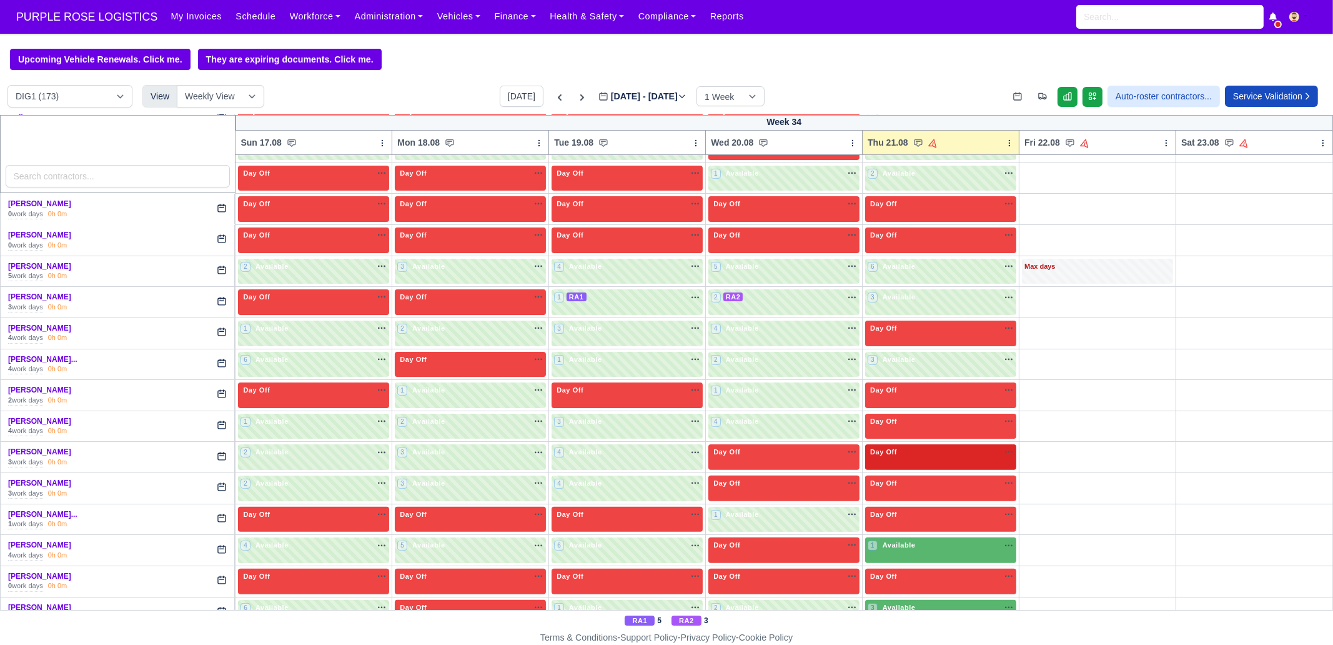
scroll to position [703, 0]
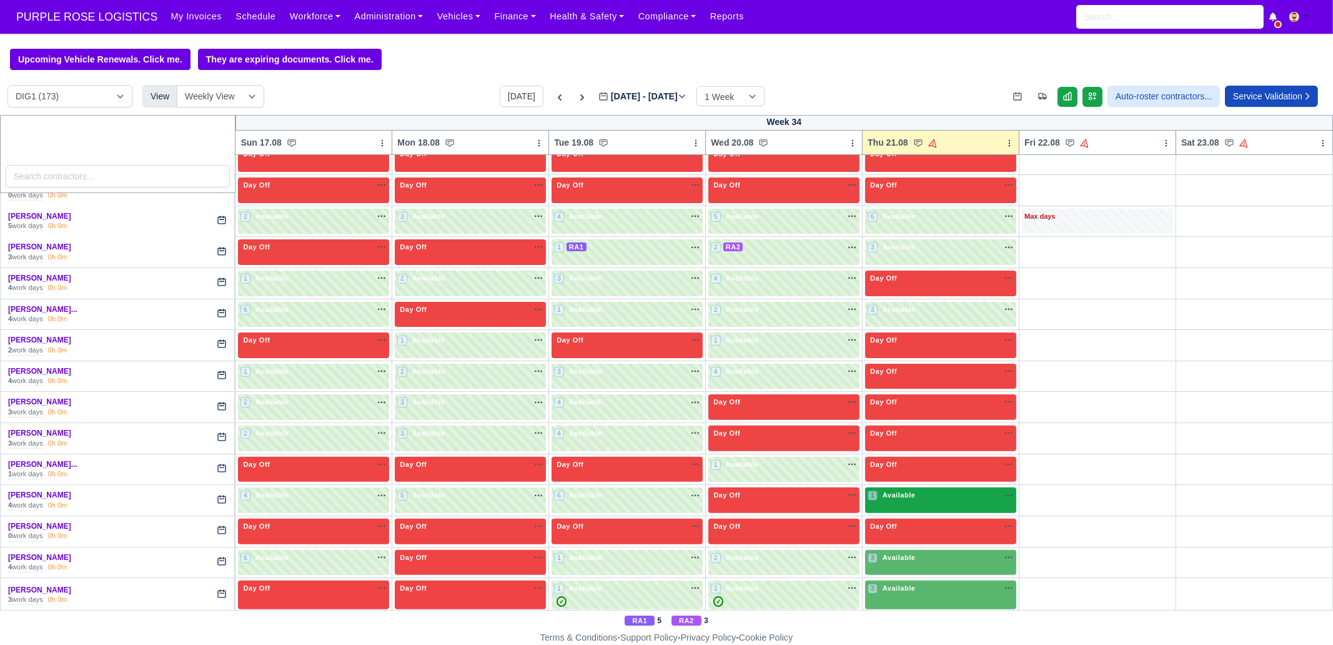
click at [889, 495] on span "Available" at bounding box center [899, 495] width 38 height 9
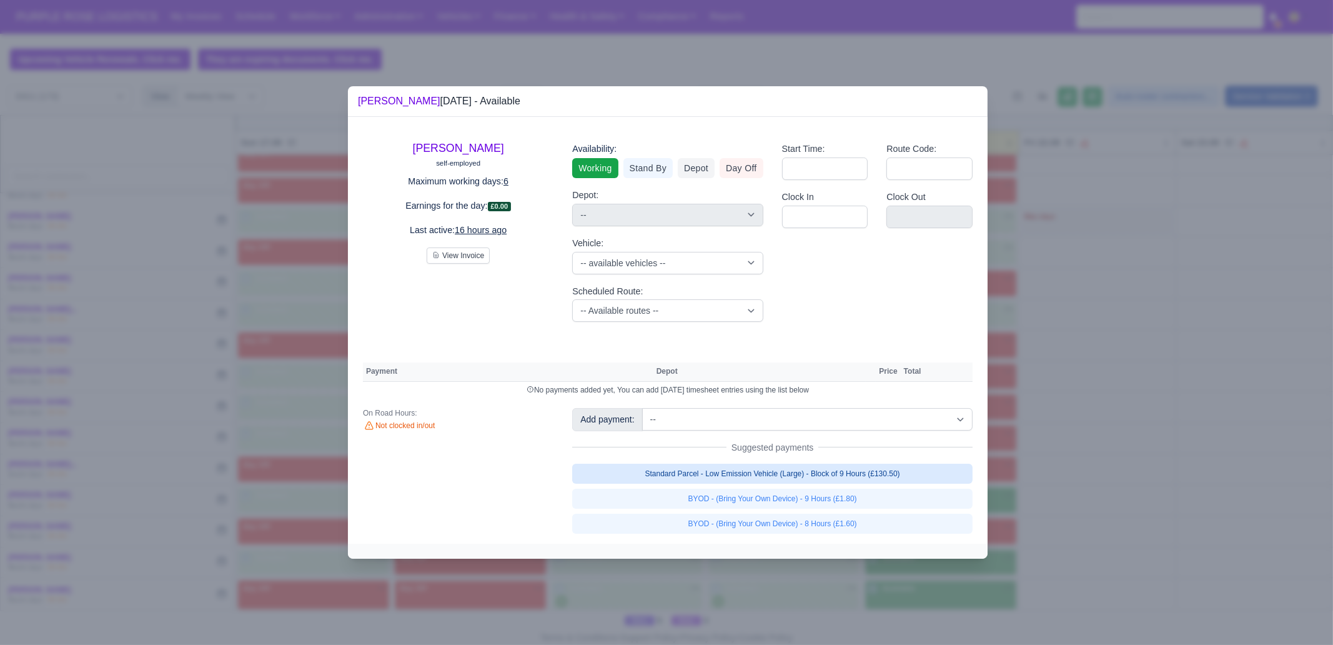
click at [848, 478] on link "Standard Parcel - Low Emission Vehicle (Large) - Block of 9 Hours (£130.50)" at bounding box center [772, 474] width 401 height 20
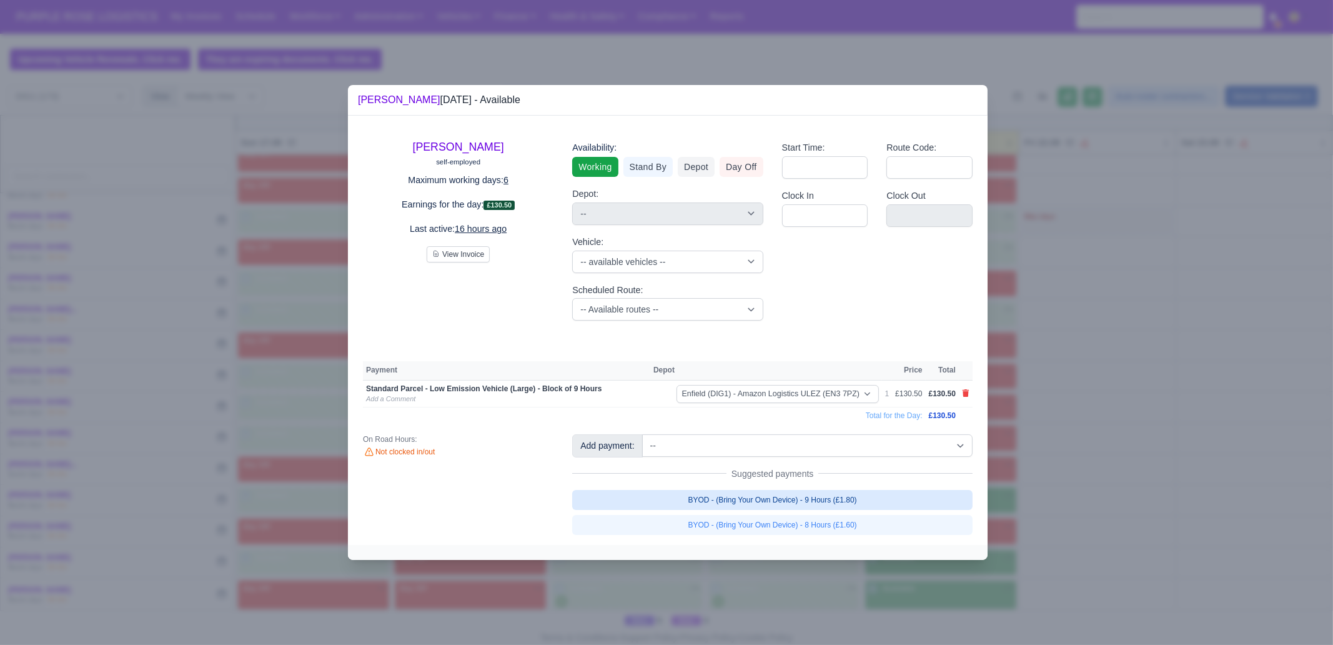
click at [873, 502] on link "BYOD - (Bring Your Own Device) - 9 Hours (£1.80)" at bounding box center [772, 500] width 401 height 20
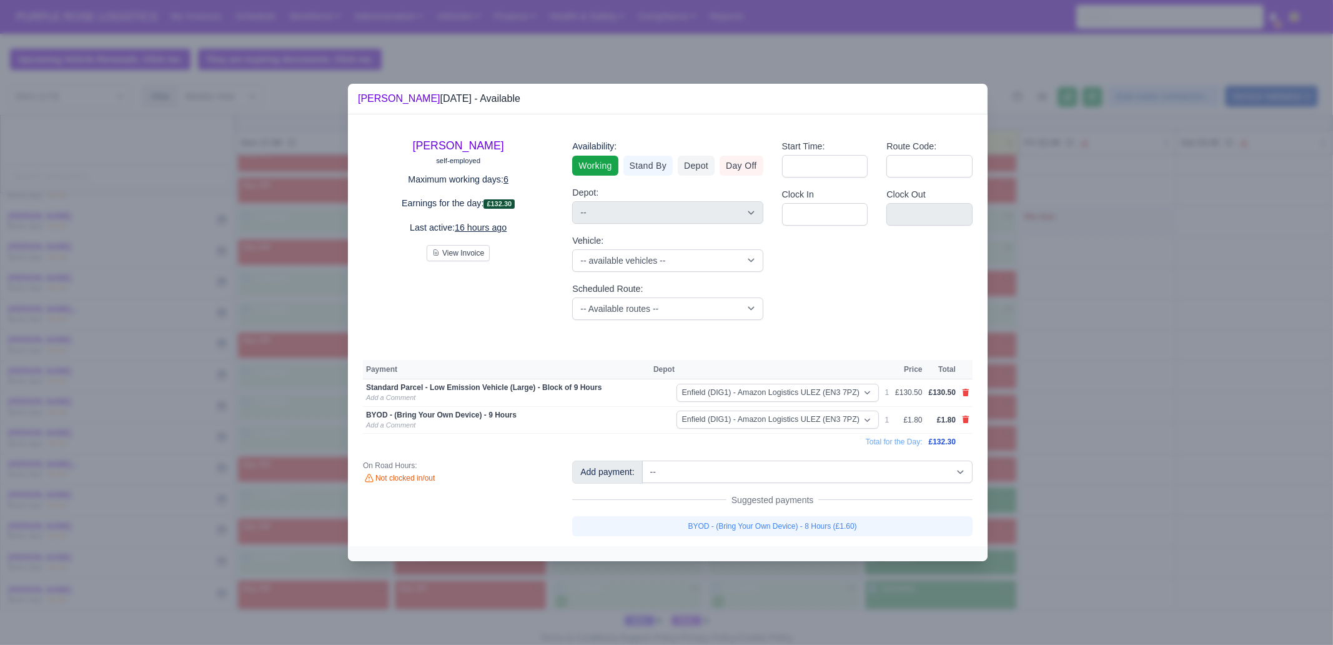
click at [1009, 489] on div at bounding box center [666, 322] width 1333 height 645
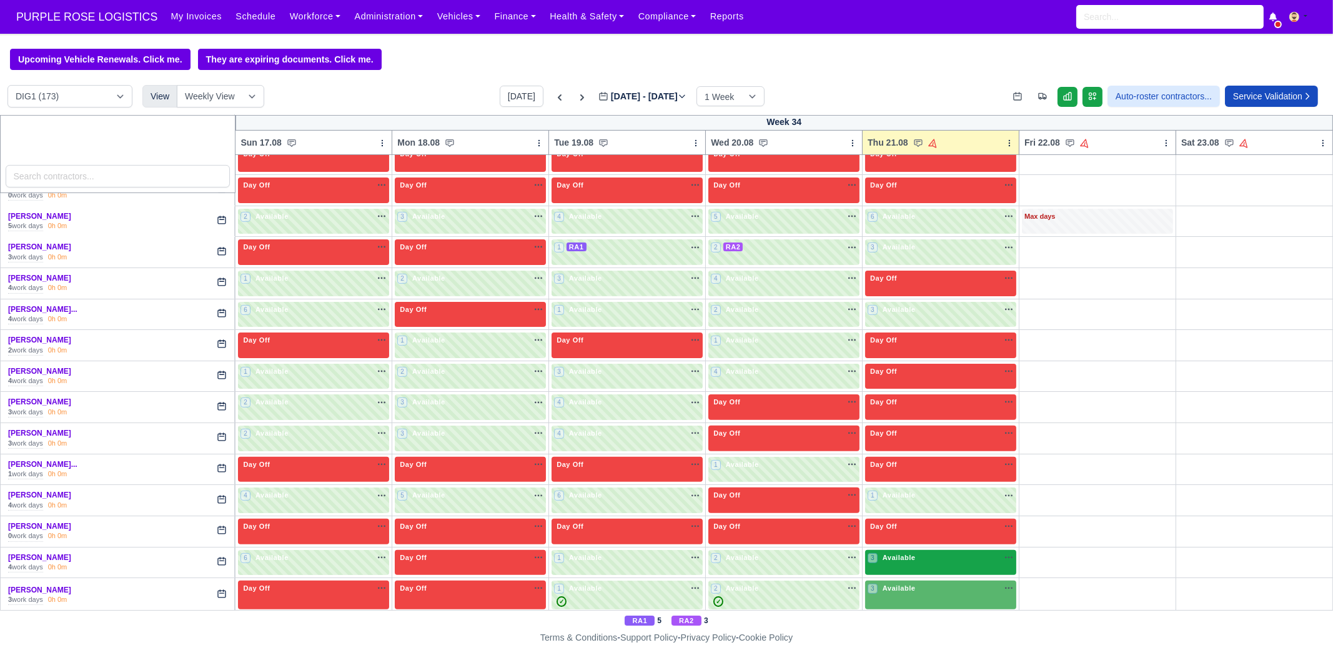
click at [927, 552] on div "3 Available na" at bounding box center [941, 557] width 146 height 11
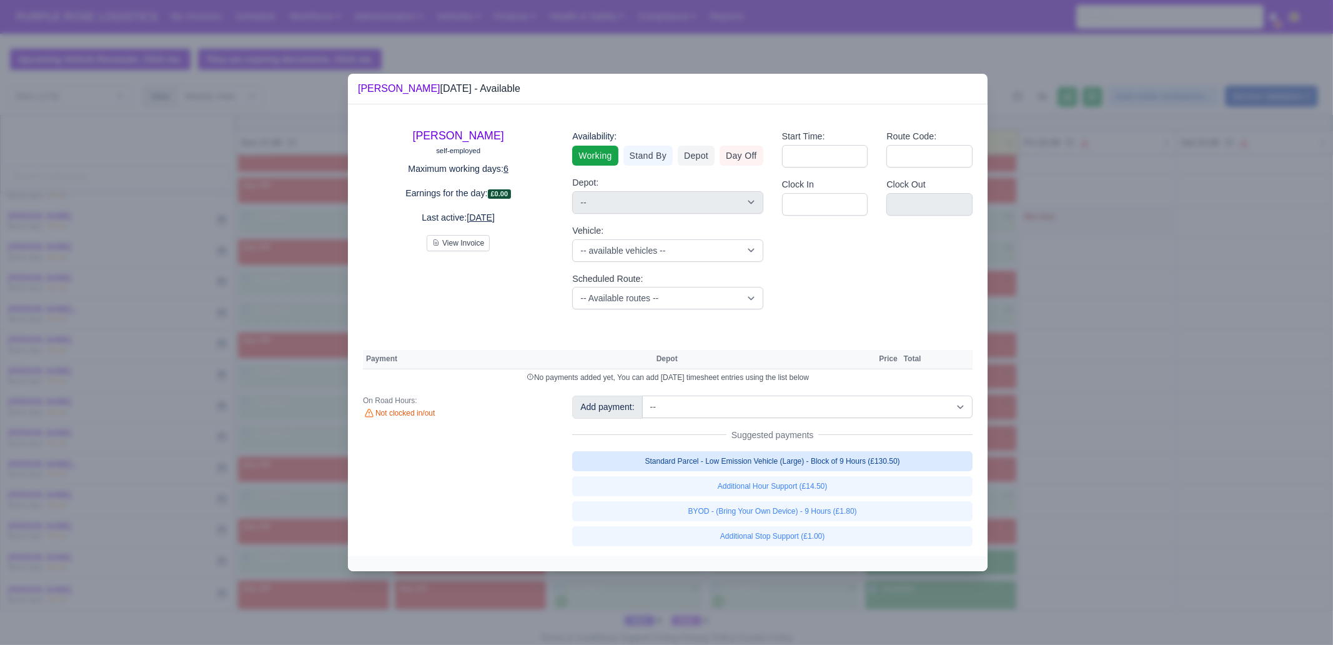
click at [852, 463] on link "Standard Parcel - Low Emission Vehicle (Large) - Block of 9 Hours (£130.50)" at bounding box center [772, 461] width 401 height 20
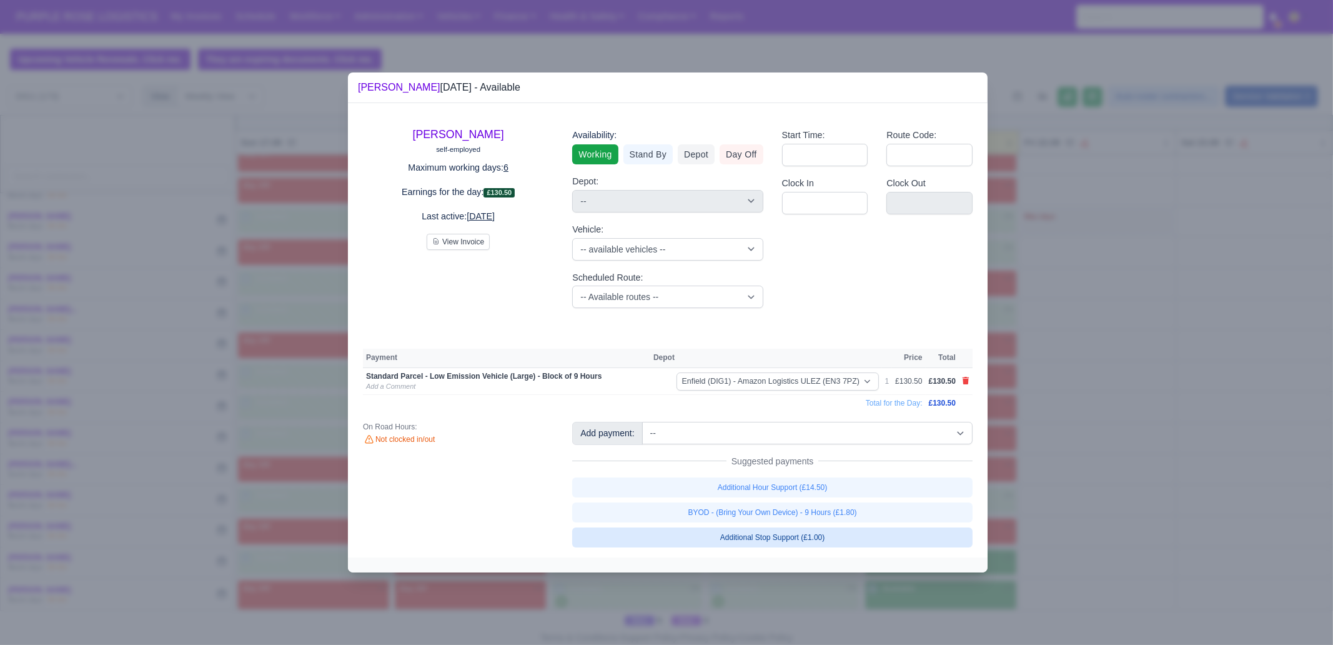
click at [862, 509] on link "BYOD - (Bring Your Own Device) - 9 Hours (£1.80)" at bounding box center [772, 512] width 401 height 20
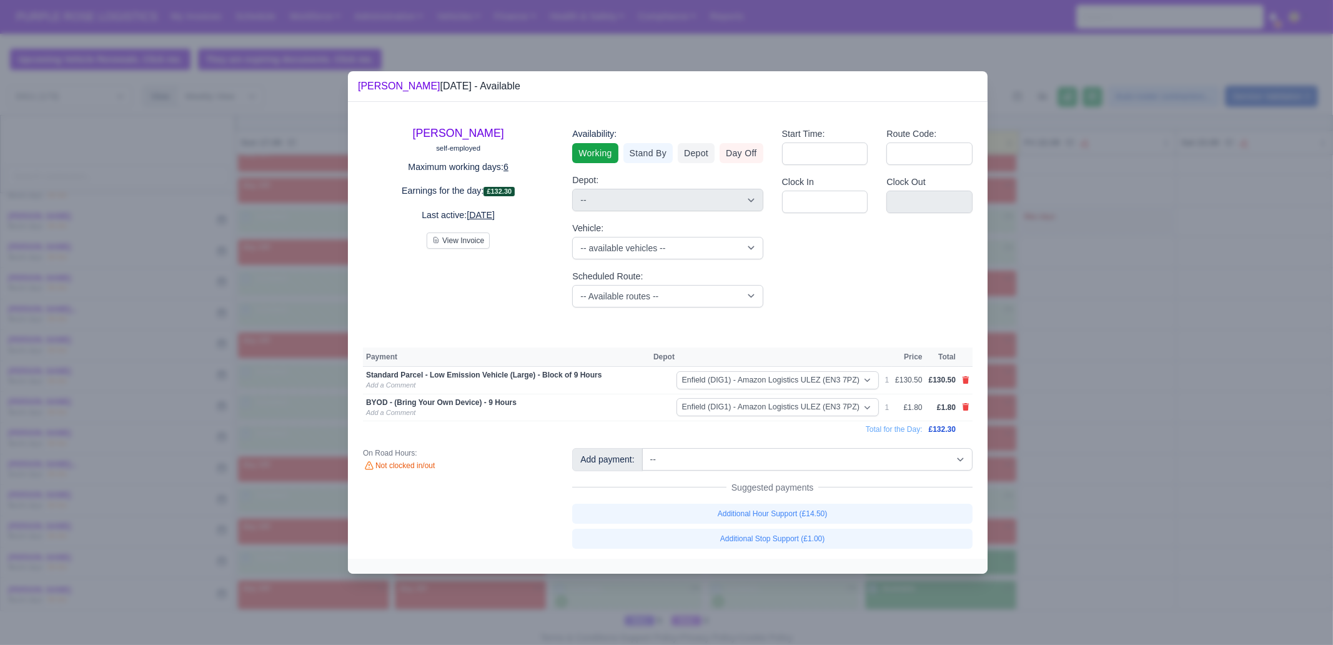
click at [1047, 520] on div at bounding box center [666, 322] width 1333 height 645
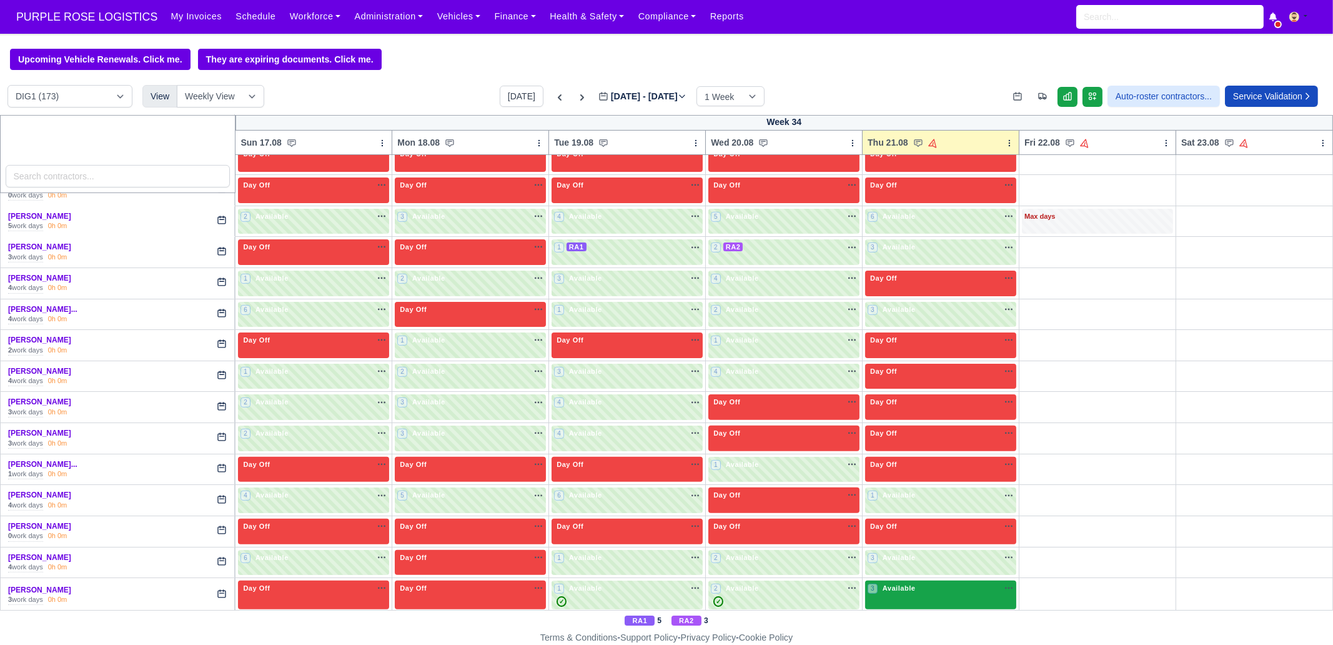
click at [912, 584] on div "3 Available na" at bounding box center [941, 588] width 146 height 11
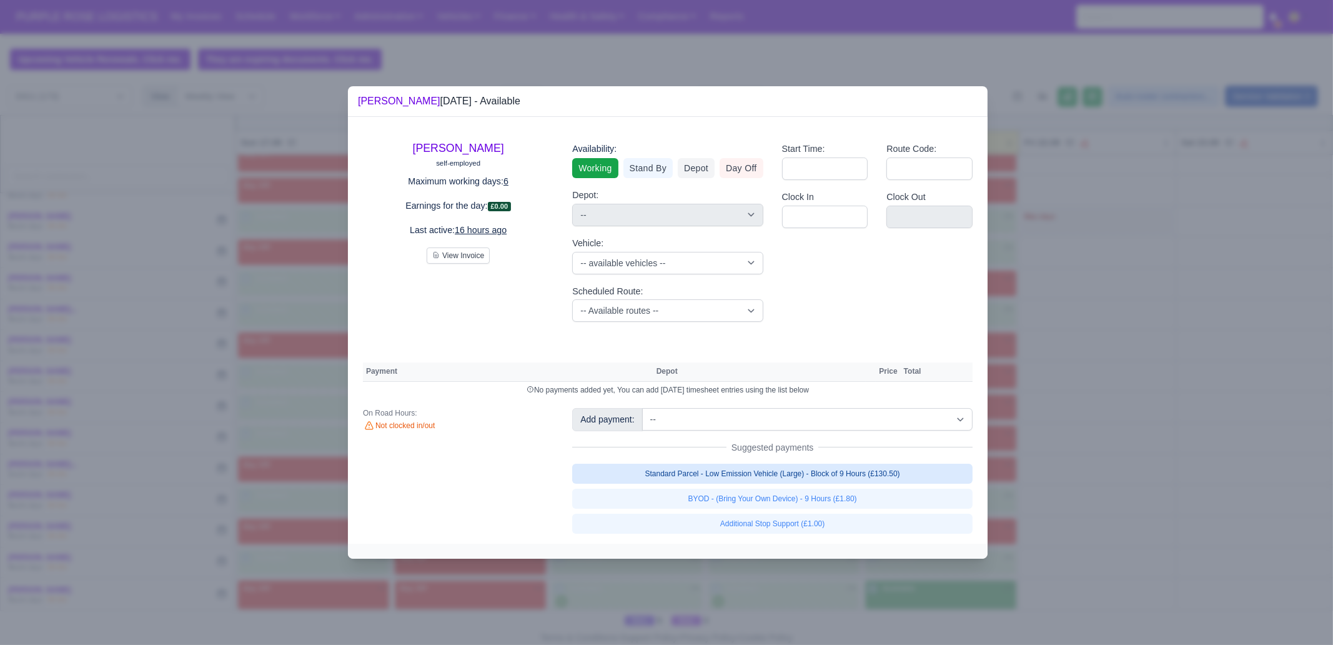
click at [881, 472] on link "Standard Parcel - Low Emission Vehicle (Large) - Block of 9 Hours (£130.50)" at bounding box center [772, 474] width 401 height 20
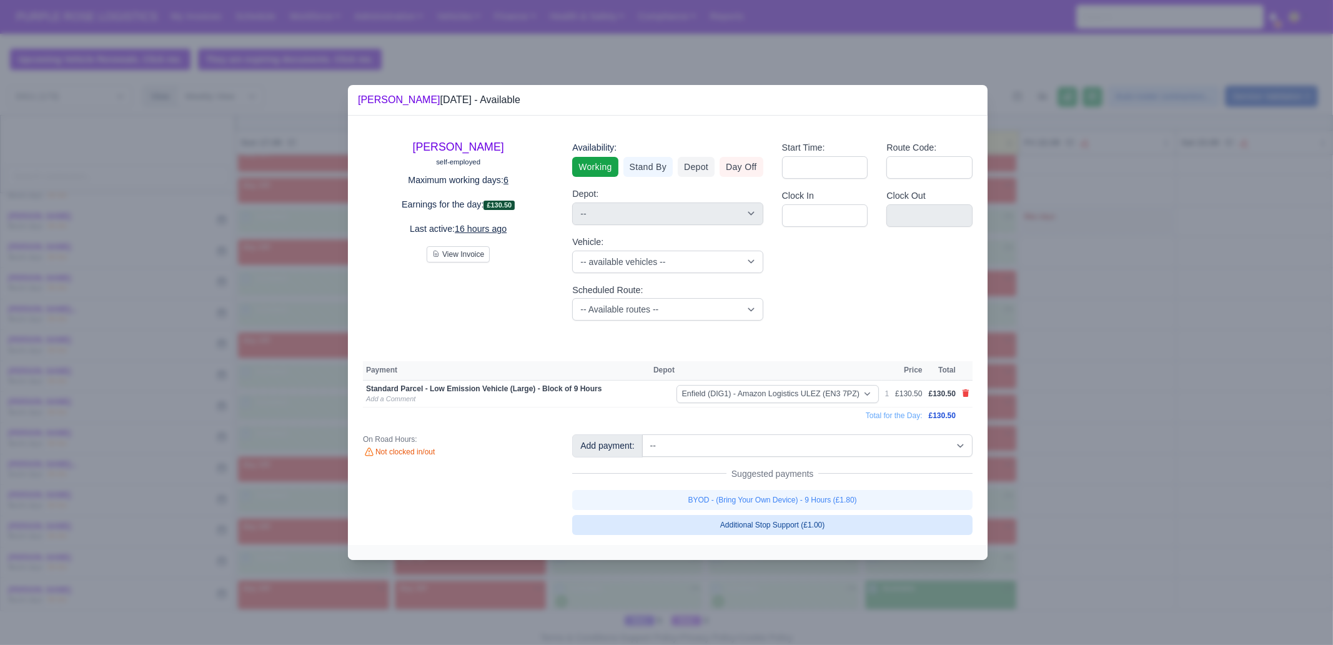
click at [874, 496] on link "BYOD - (Bring Your Own Device) - 9 Hours (£1.80)" at bounding box center [772, 500] width 401 height 20
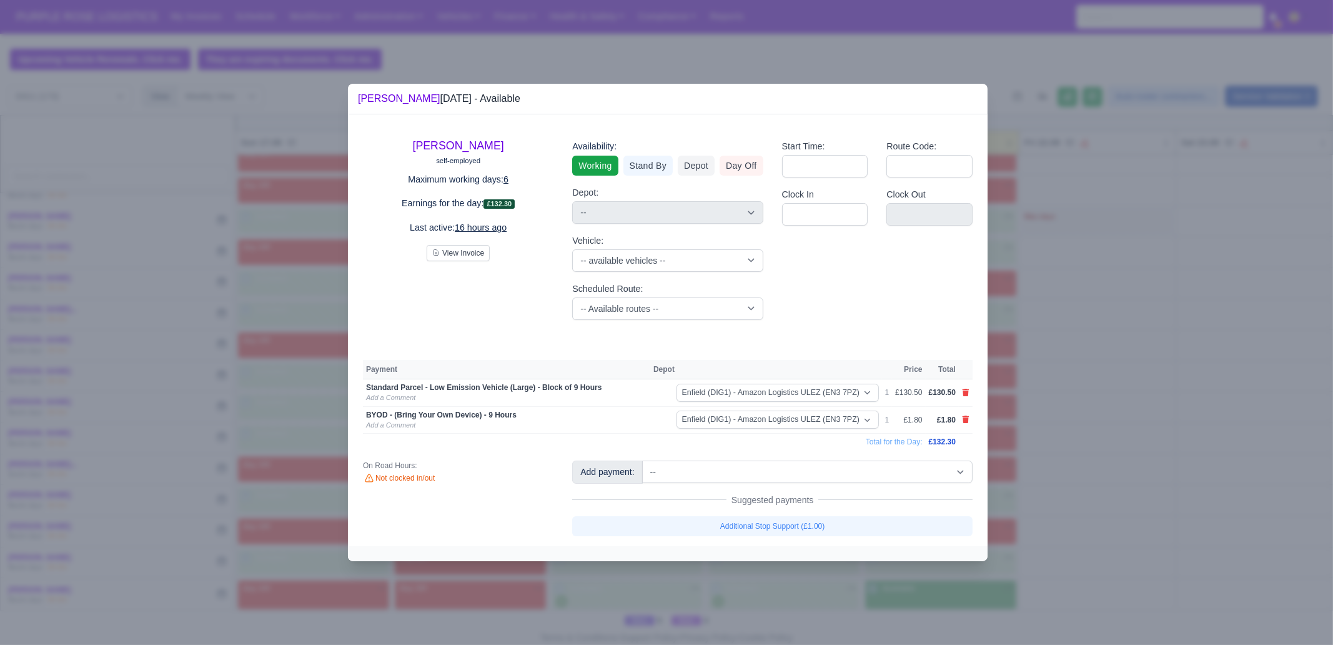
click at [997, 482] on div at bounding box center [666, 322] width 1333 height 645
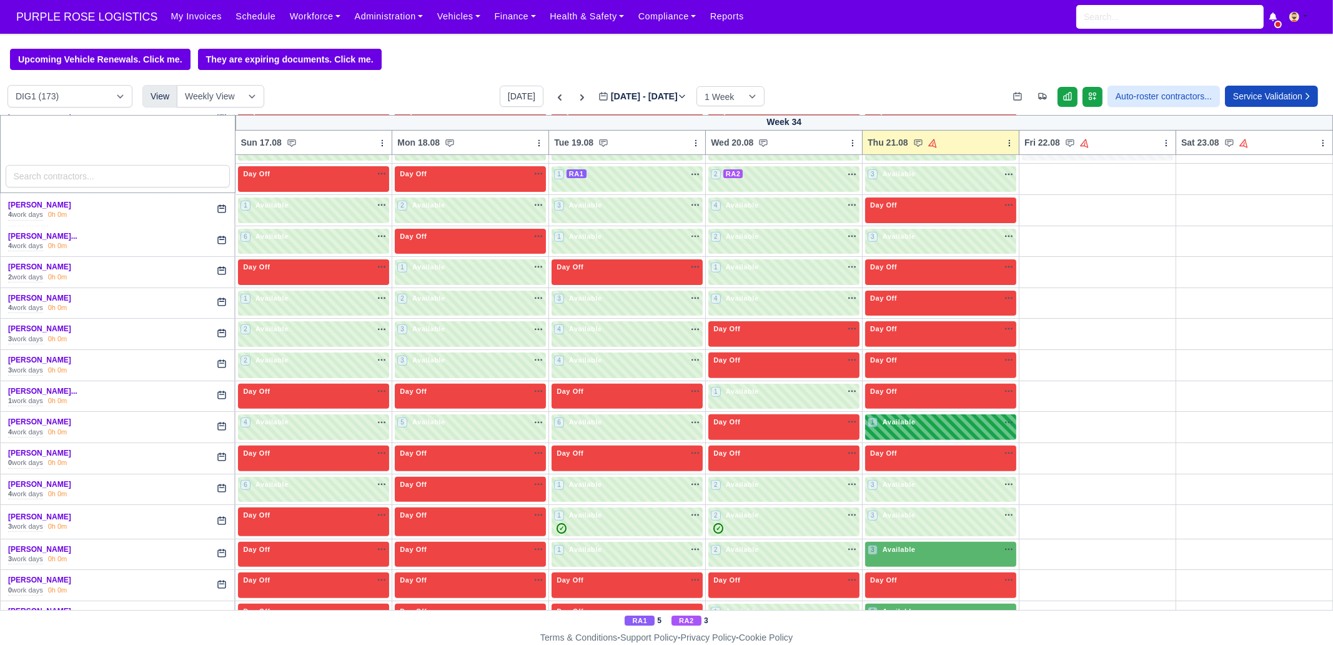
scroll to position [781, 0]
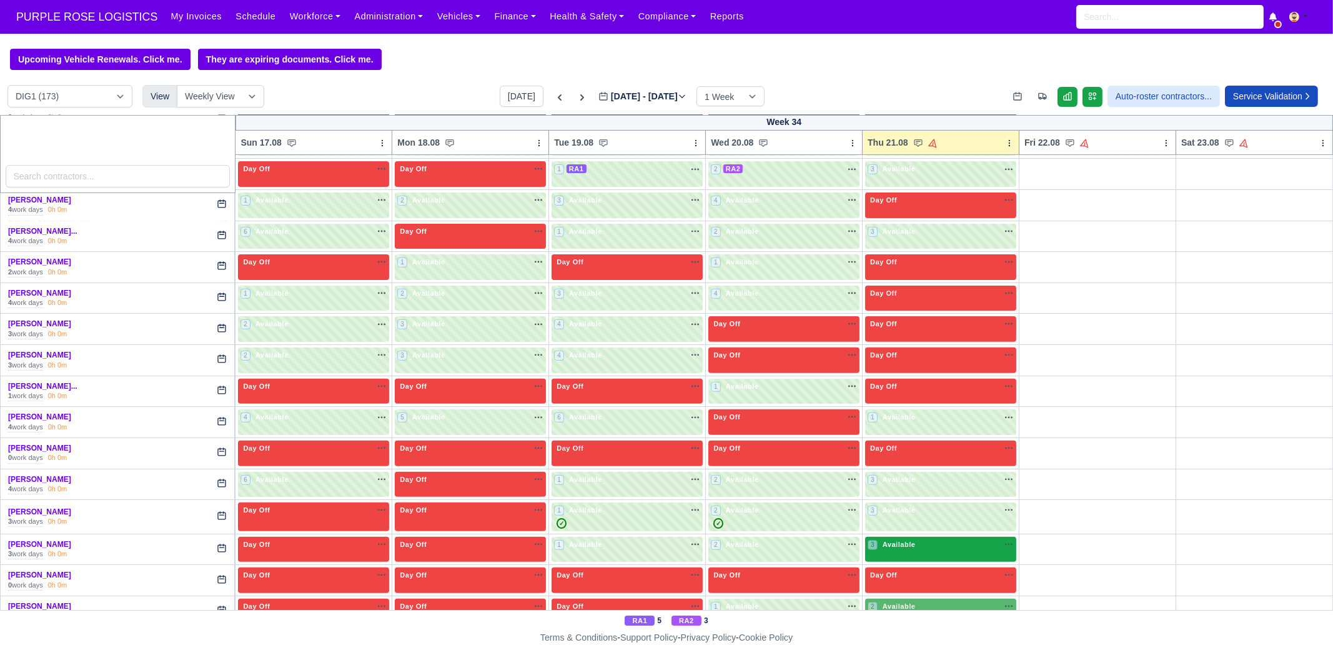
click at [912, 539] on div "3 Available na" at bounding box center [941, 544] width 146 height 11
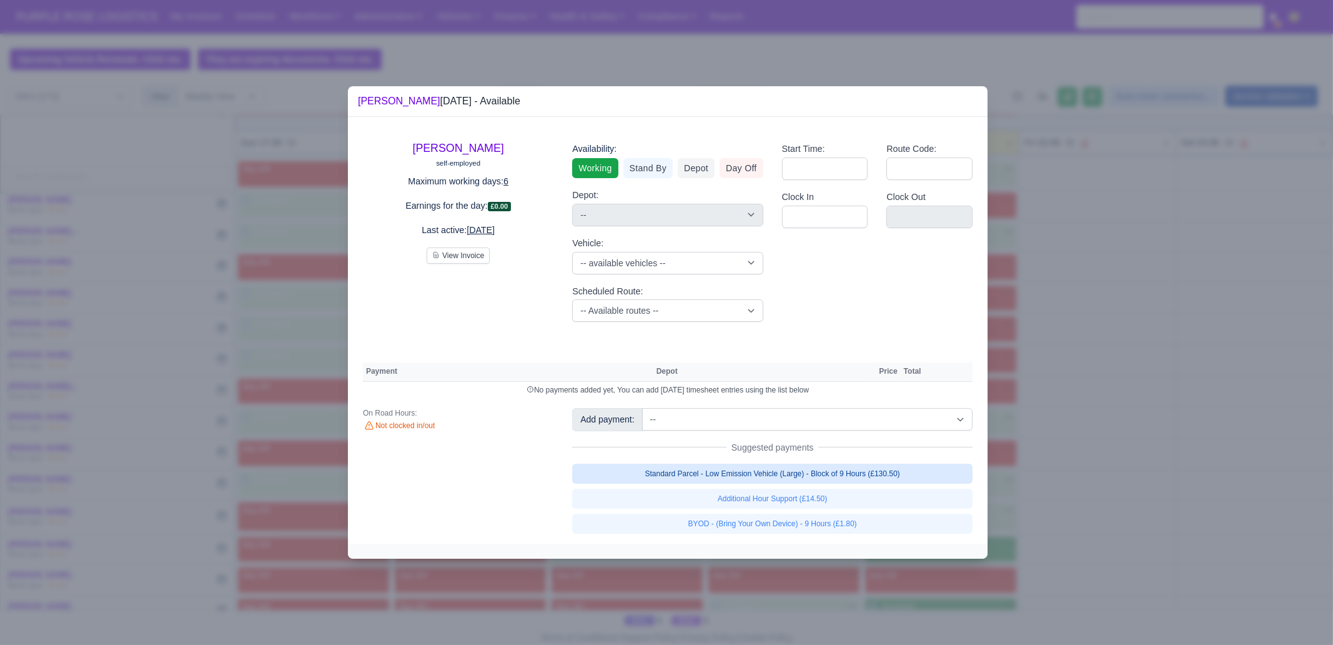
click at [922, 471] on link "Standard Parcel - Low Emission Vehicle (Large) - Block of 9 Hours (£130.50)" at bounding box center [772, 474] width 401 height 20
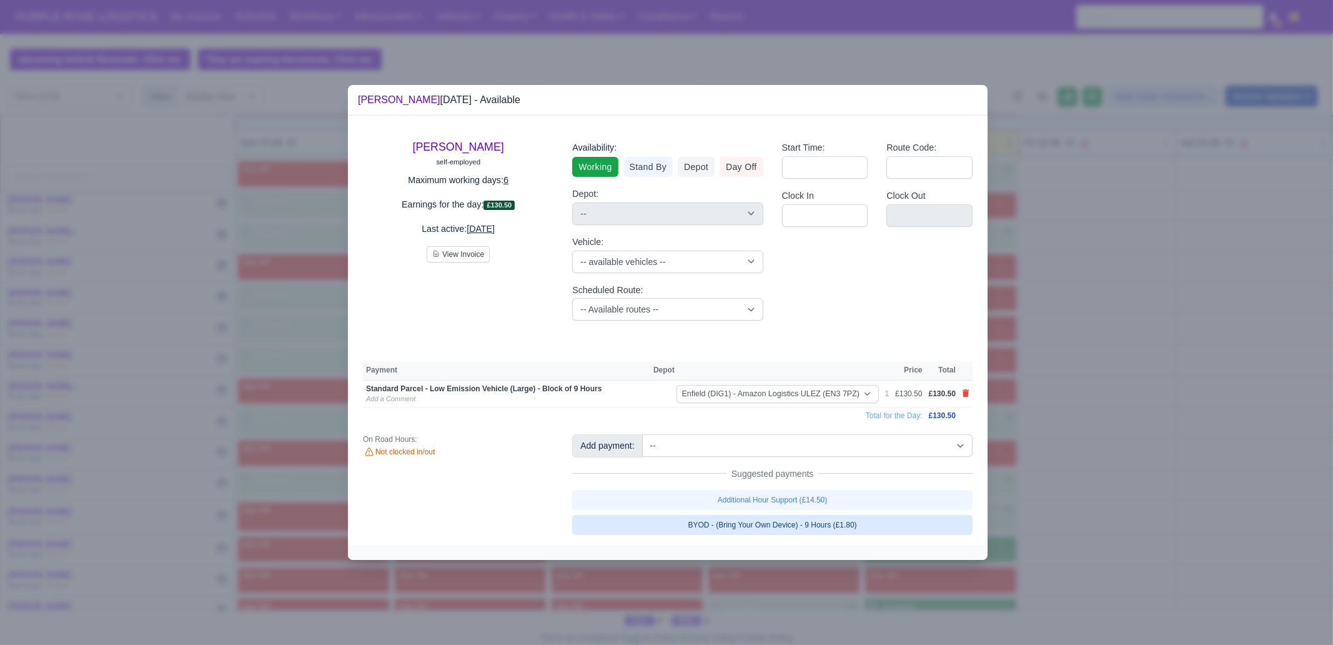
click at [894, 524] on link "BYOD - (Bring Your Own Device) - 9 Hours (£1.80)" at bounding box center [772, 525] width 401 height 20
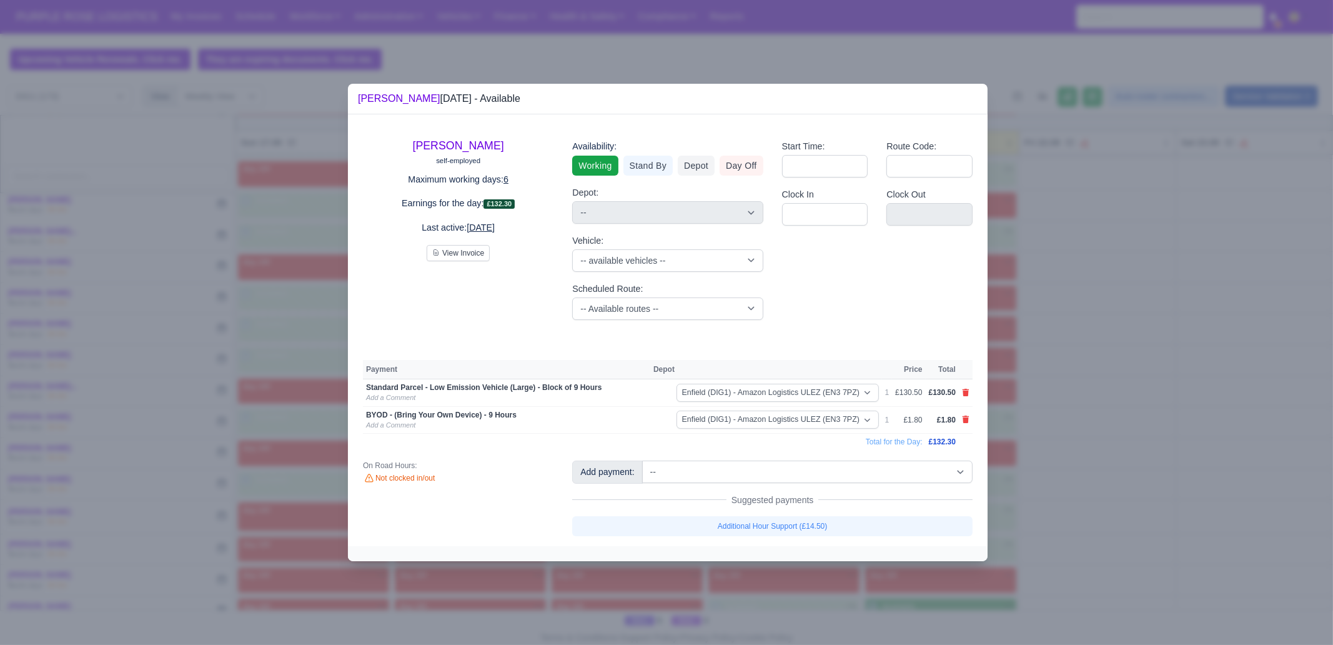
click at [1041, 521] on div at bounding box center [666, 322] width 1333 height 645
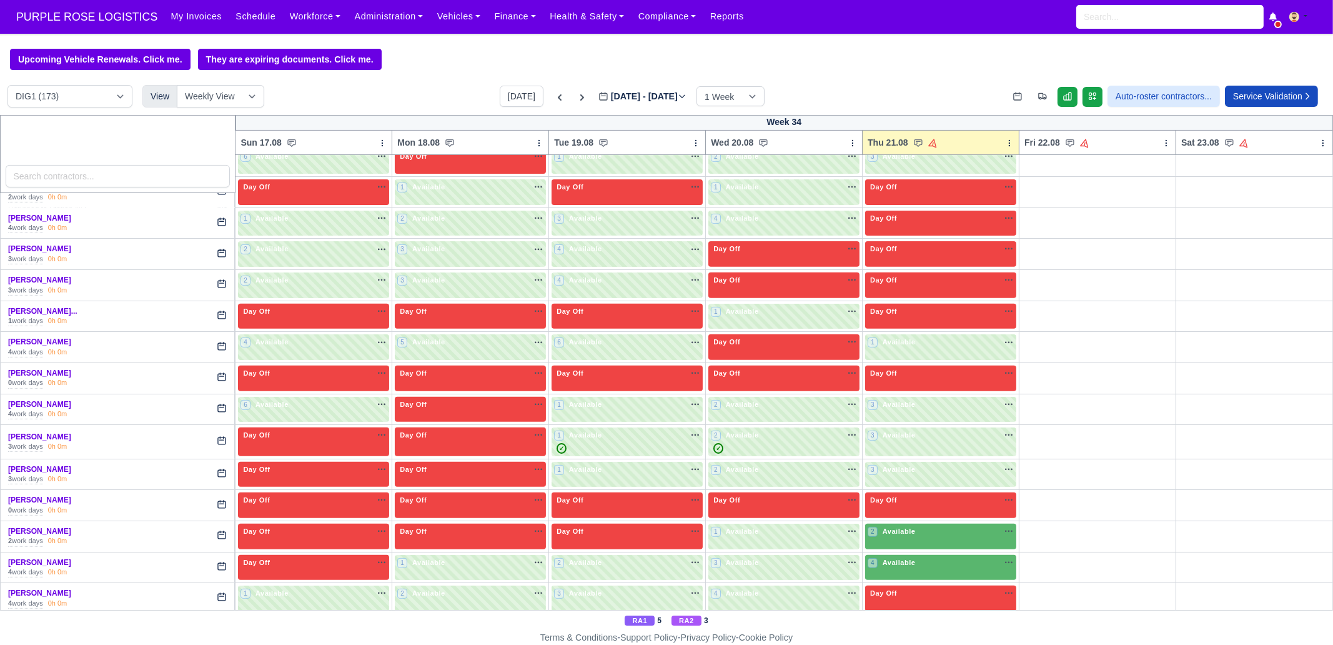
scroll to position [859, 0]
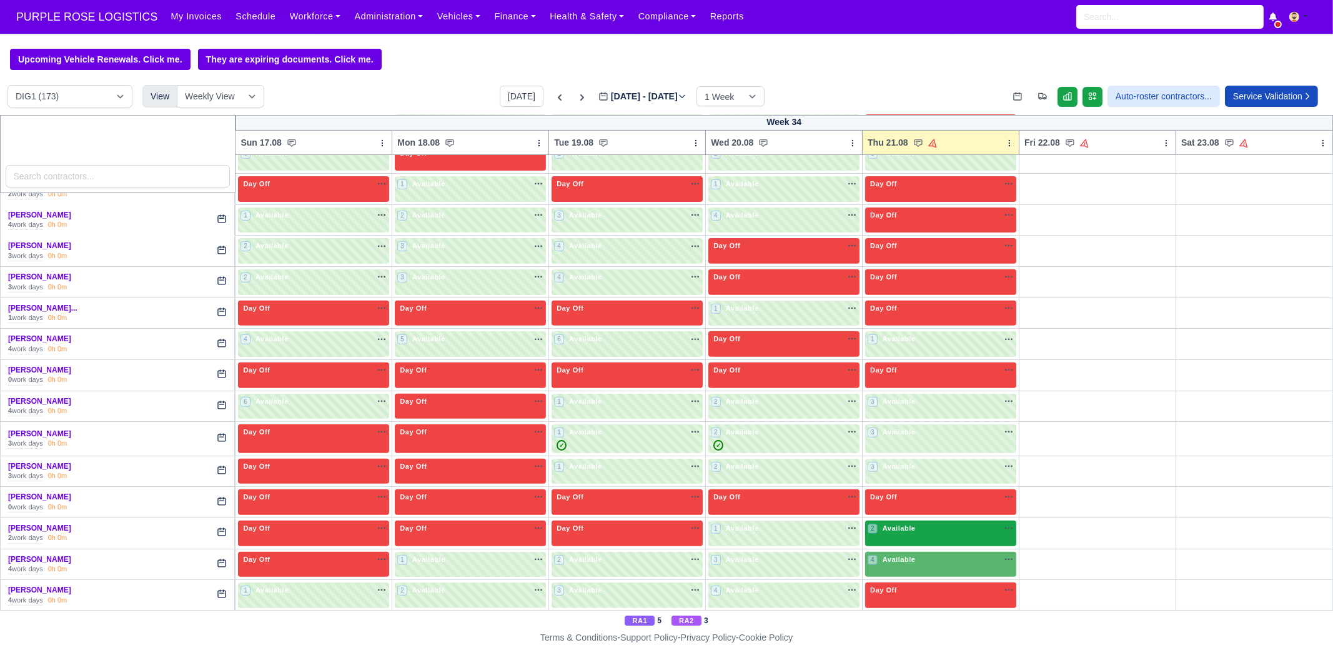
click at [915, 523] on div "2 Available na" at bounding box center [941, 528] width 146 height 11
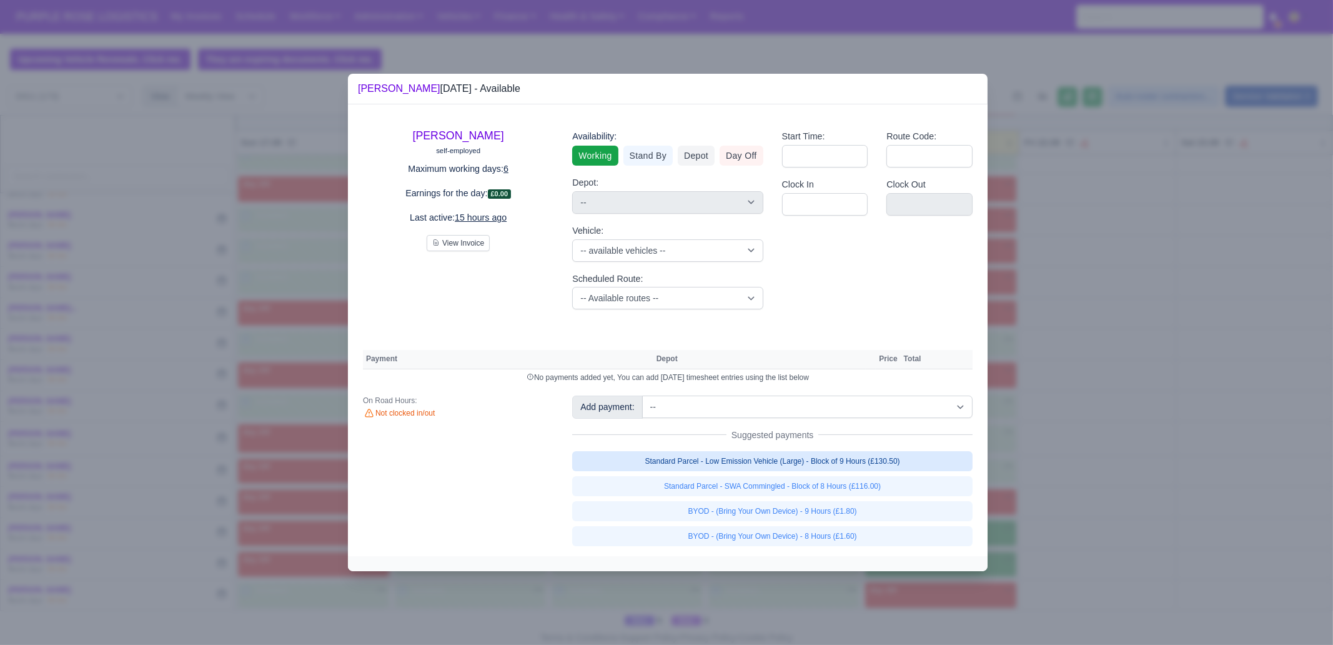
click at [911, 461] on link "Standard Parcel - Low Emission Vehicle (Large) - Block of 9 Hours (£130.50)" at bounding box center [772, 461] width 401 height 20
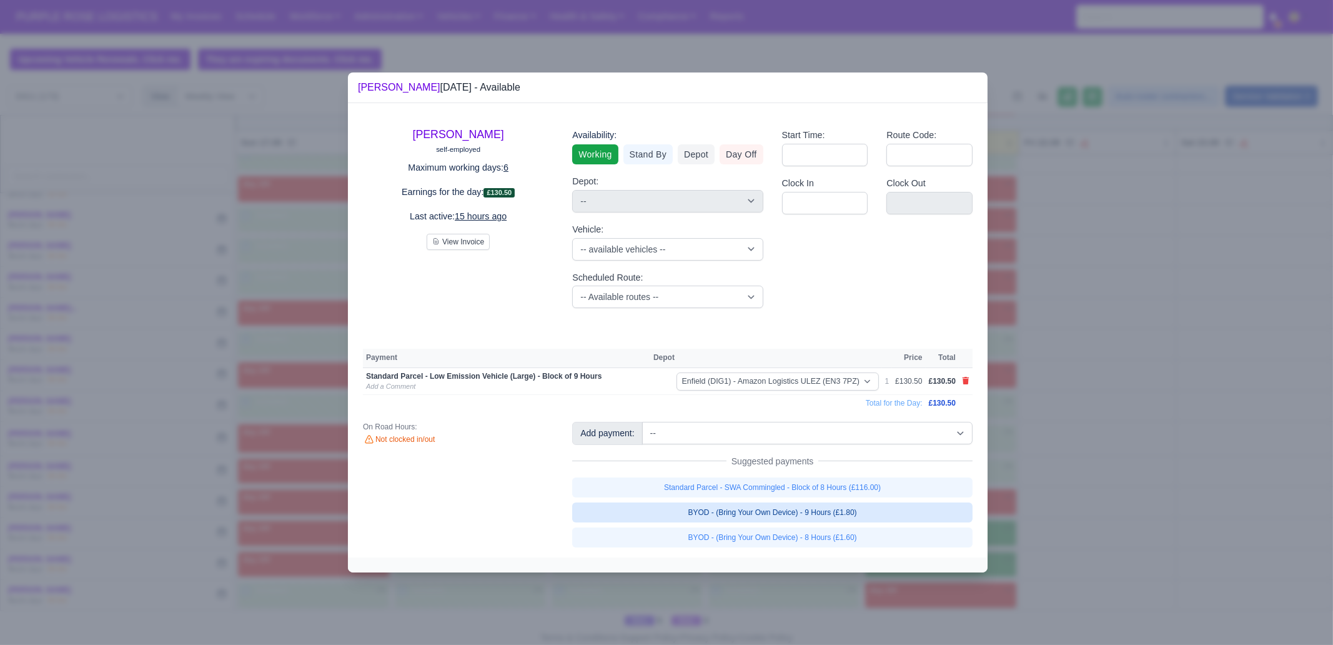
click at [890, 516] on link "BYOD - (Bring Your Own Device) - 9 Hours (£1.80)" at bounding box center [772, 512] width 401 height 20
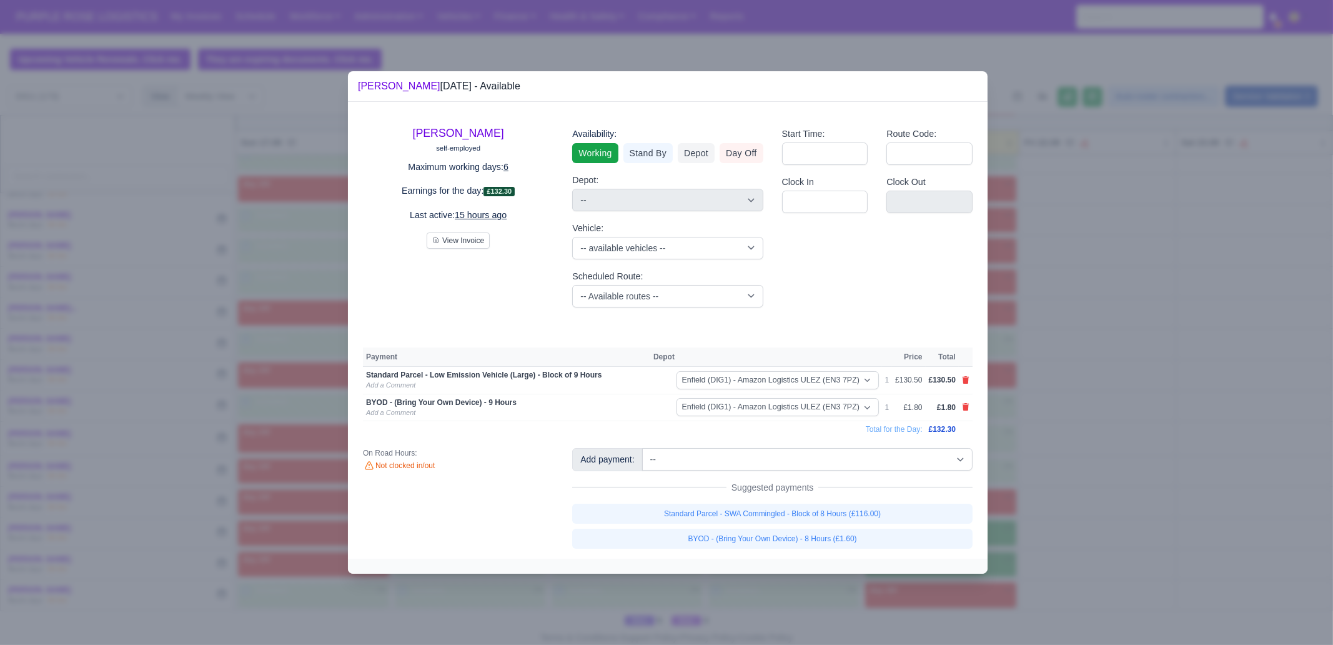
click at [1060, 501] on div at bounding box center [666, 322] width 1333 height 645
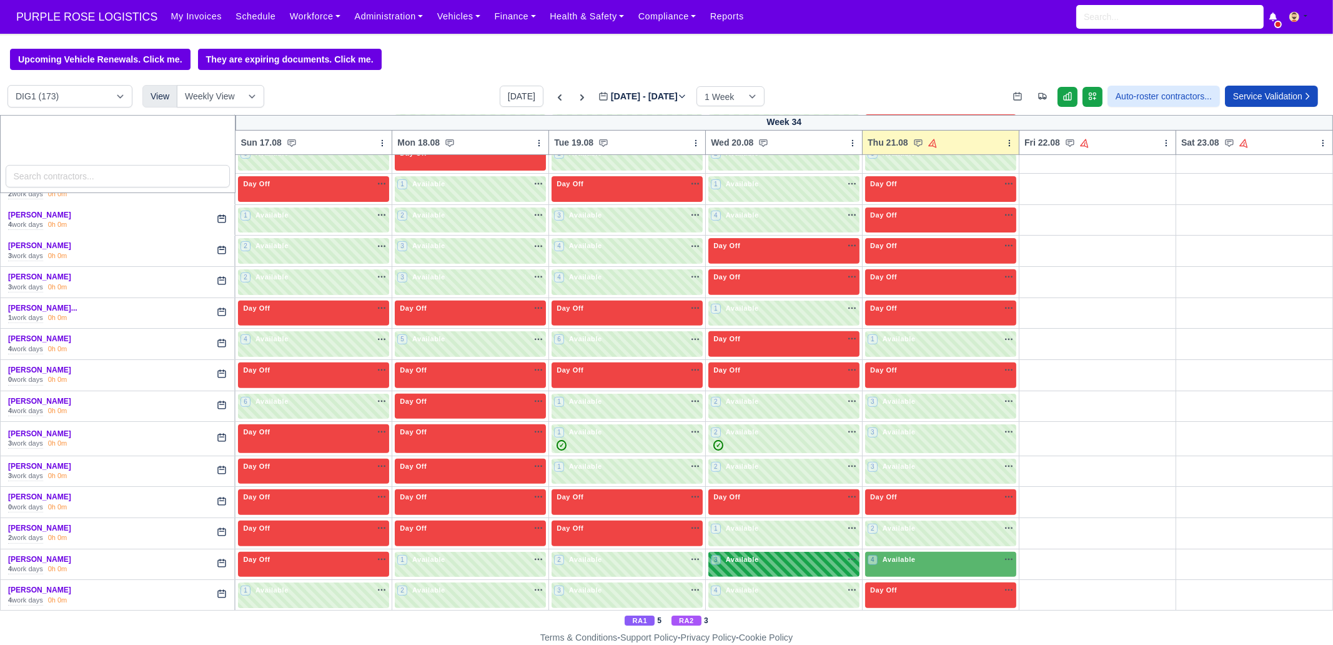
click at [818, 557] on div "3 Available na" at bounding box center [784, 559] width 146 height 11
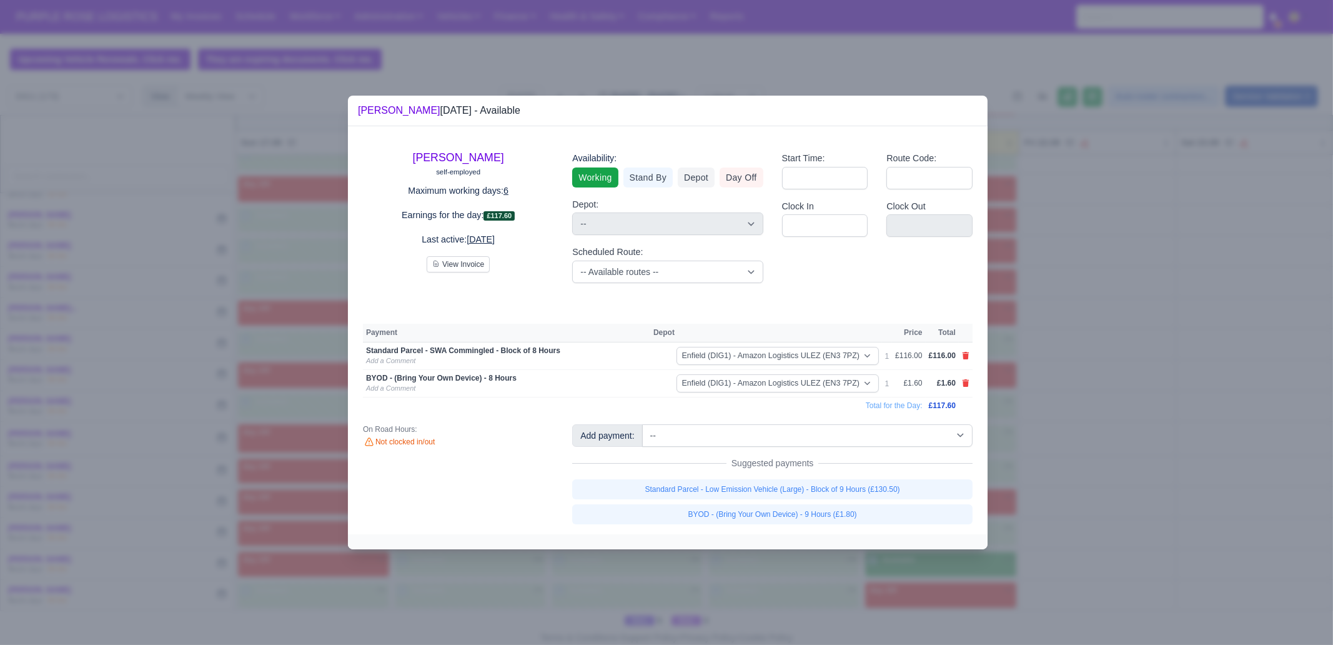
click at [1130, 476] on div at bounding box center [666, 322] width 1333 height 645
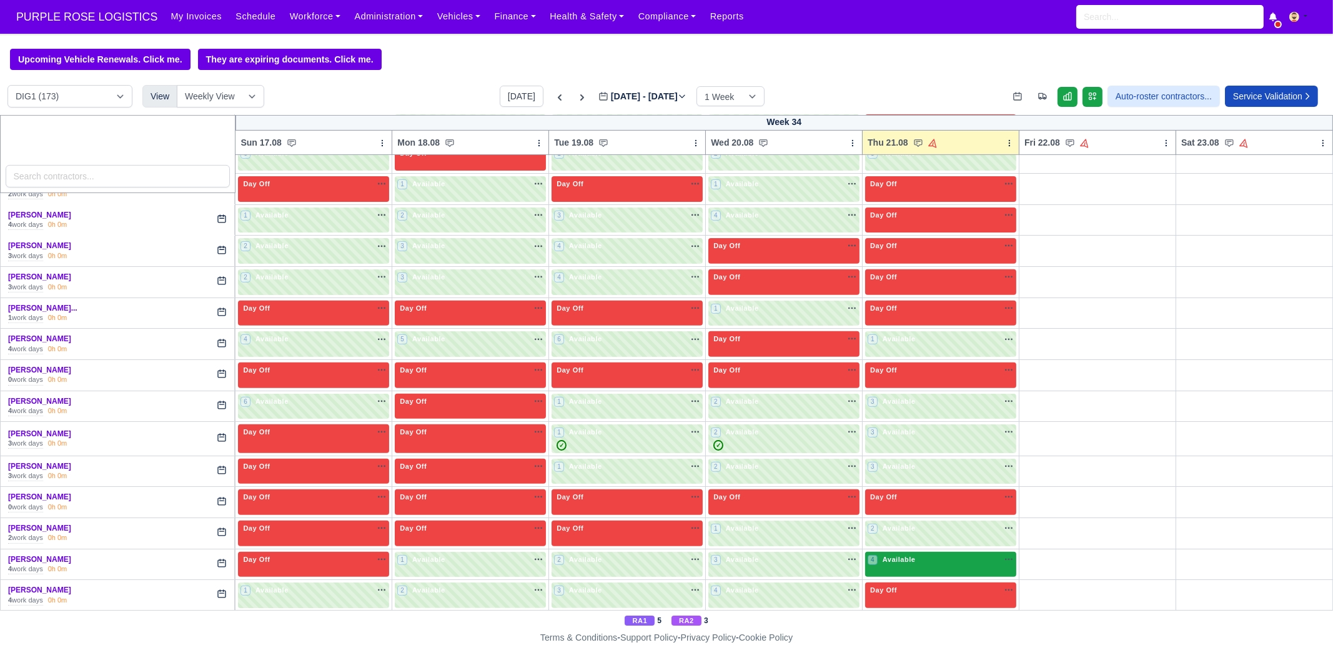
click at [909, 558] on div "4 Available na" at bounding box center [941, 560] width 146 height 13
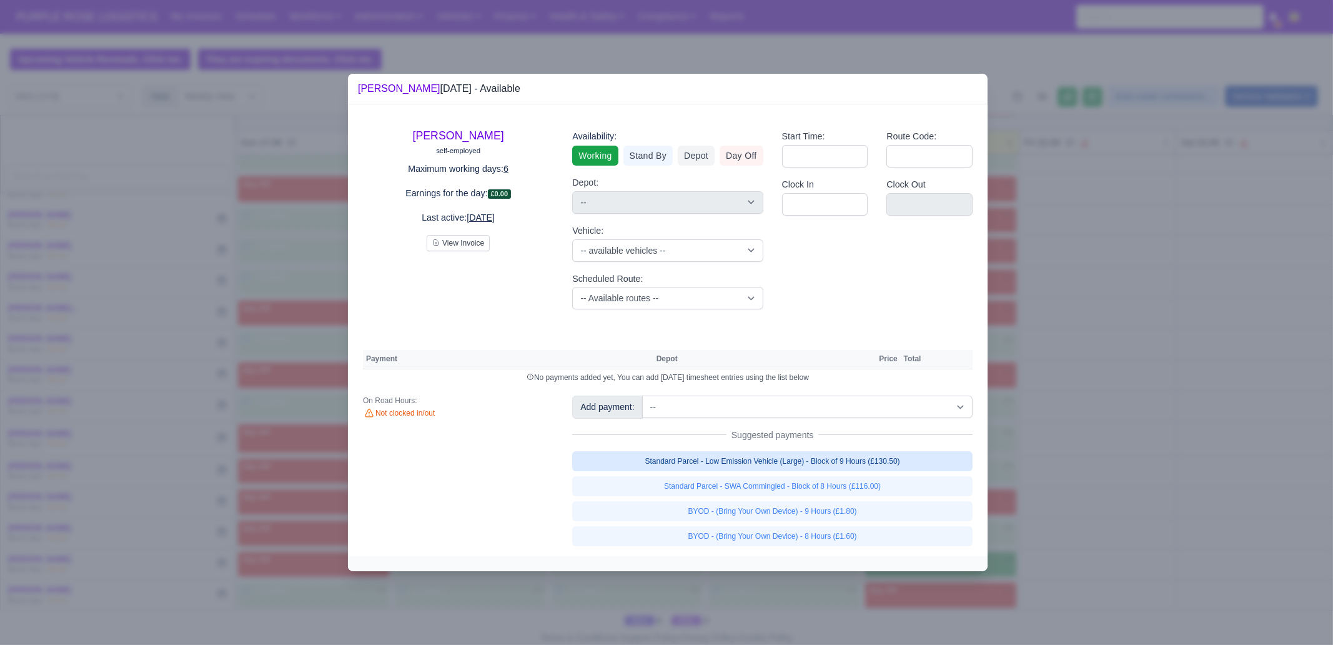
click at [892, 462] on link "Standard Parcel - Low Emission Vehicle (Large) - Block of 9 Hours (£130.50)" at bounding box center [772, 461] width 401 height 20
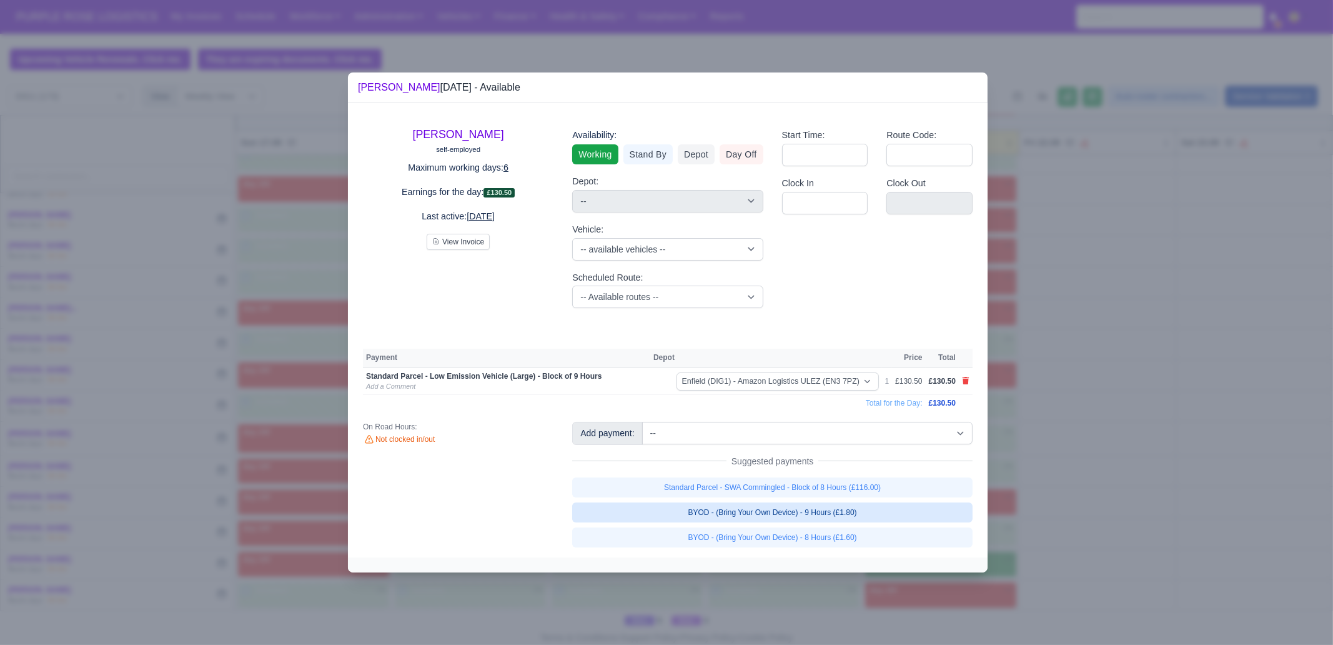
click at [886, 518] on link "BYOD - (Bring Your Own Device) - 9 Hours (£1.80)" at bounding box center [772, 512] width 401 height 20
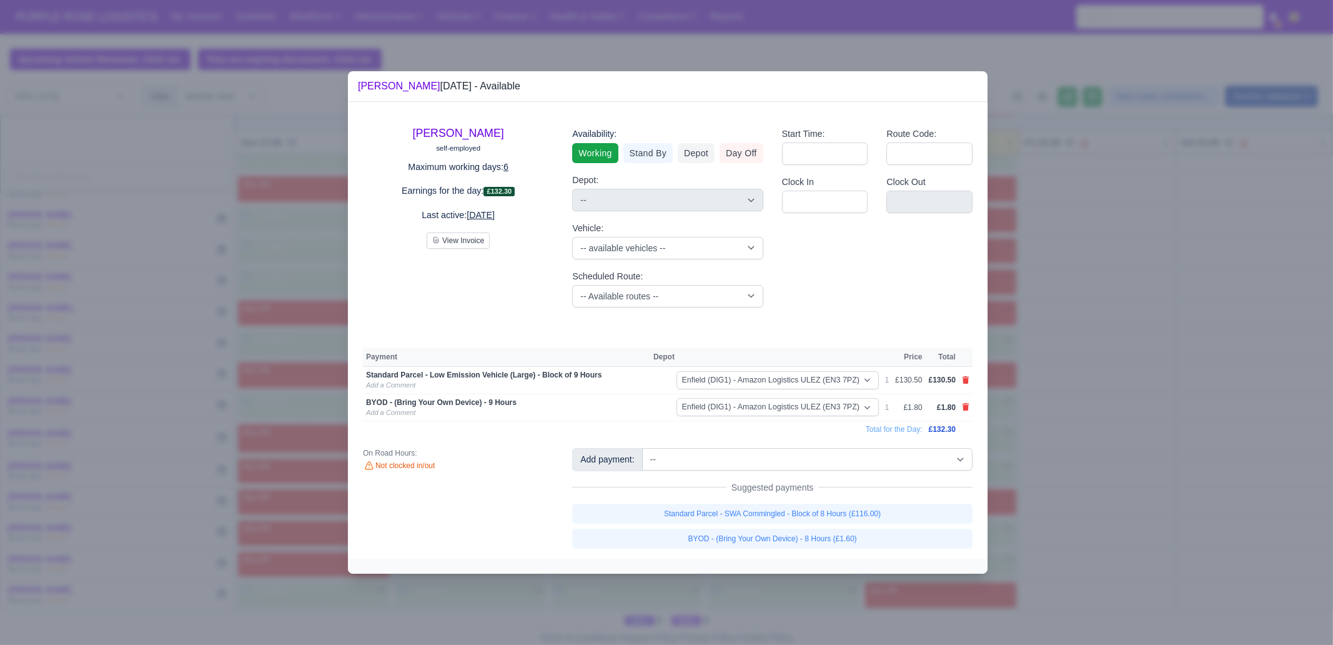
click at [1143, 398] on div at bounding box center [666, 322] width 1333 height 645
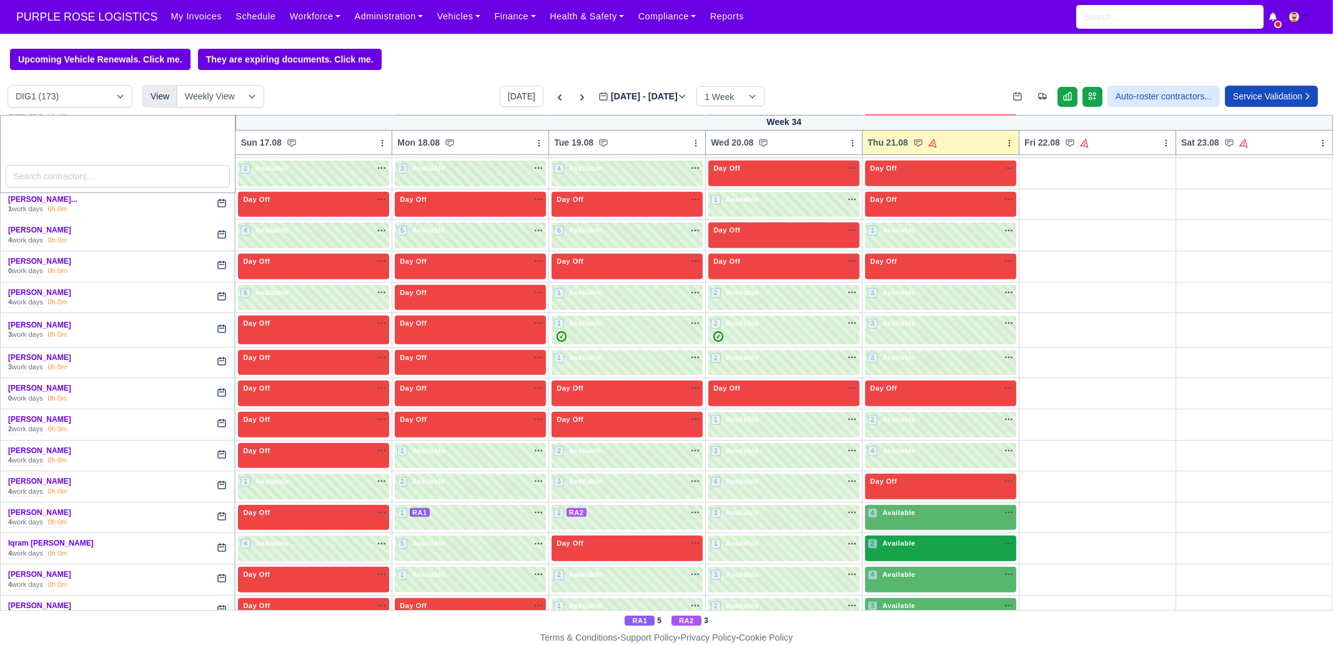
scroll to position [1015, 0]
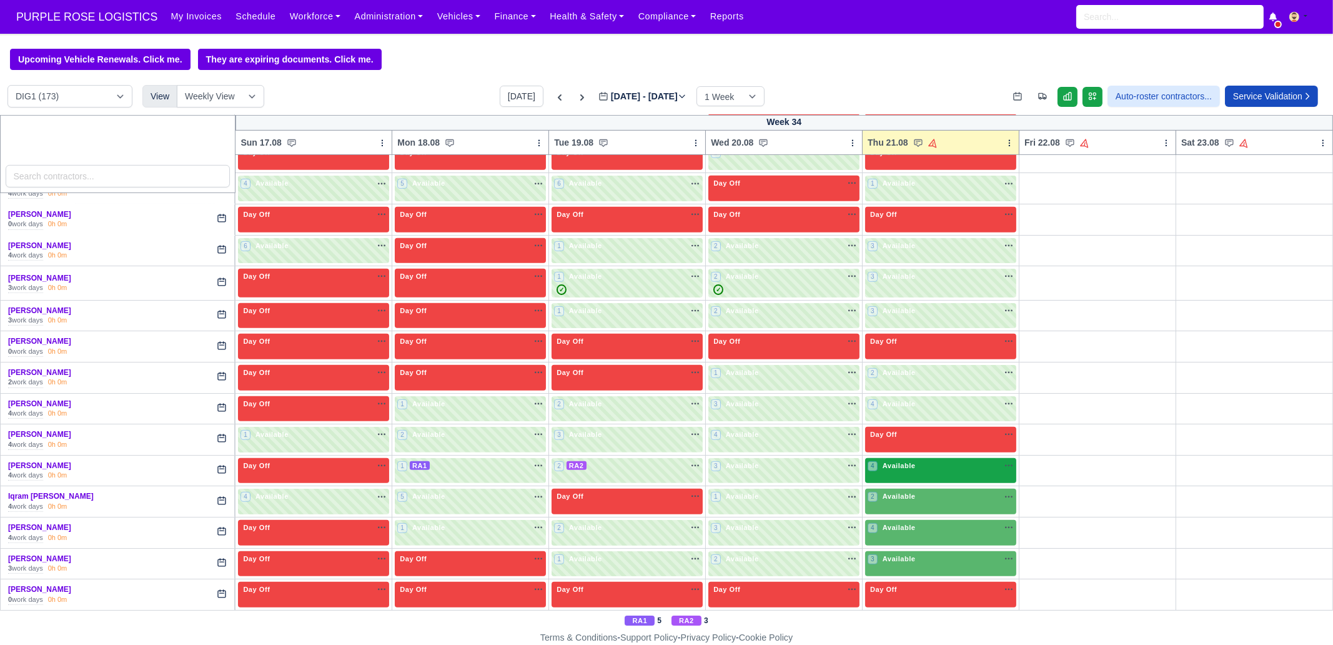
click at [913, 461] on div "4 Available na" at bounding box center [941, 466] width 146 height 11
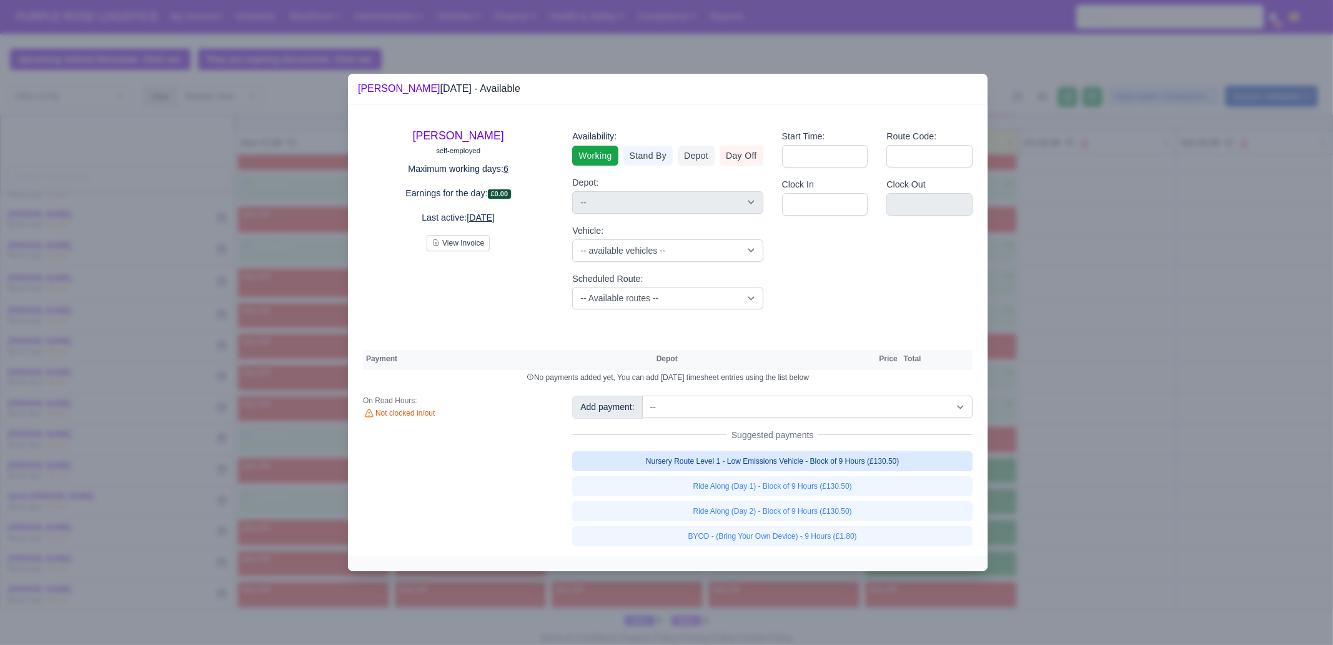
click at [900, 457] on link "Nursery Route Level 1 - Low Emissions Vehicle - Block of 9 Hours (£130.50)" at bounding box center [772, 461] width 401 height 20
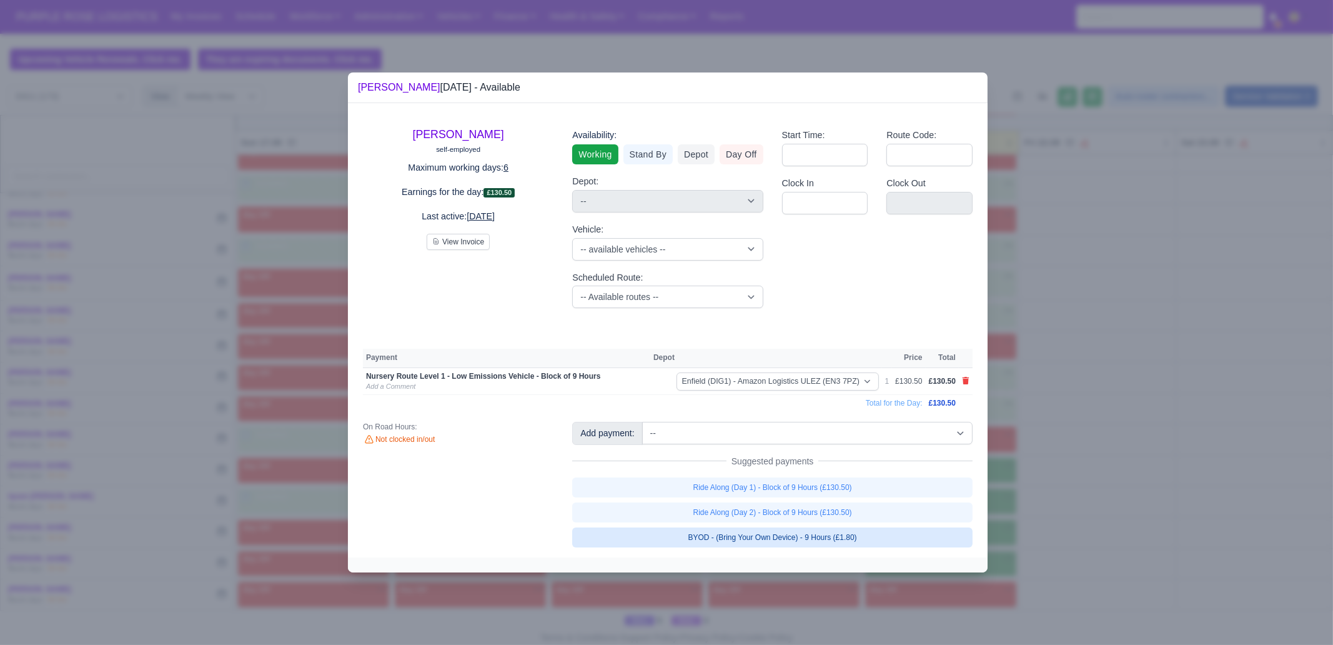
click at [879, 540] on link "BYOD - (Bring Your Own Device) - 9 Hours (£1.80)" at bounding box center [772, 537] width 401 height 20
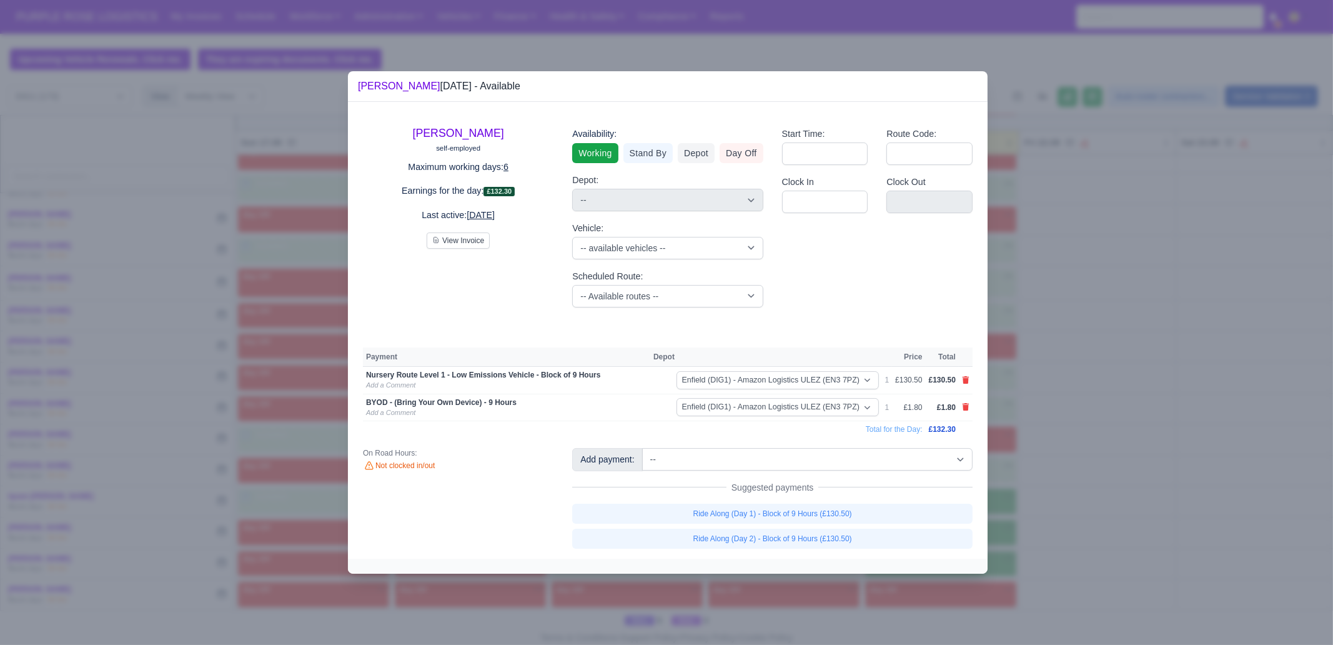
click at [1067, 502] on div at bounding box center [666, 322] width 1333 height 645
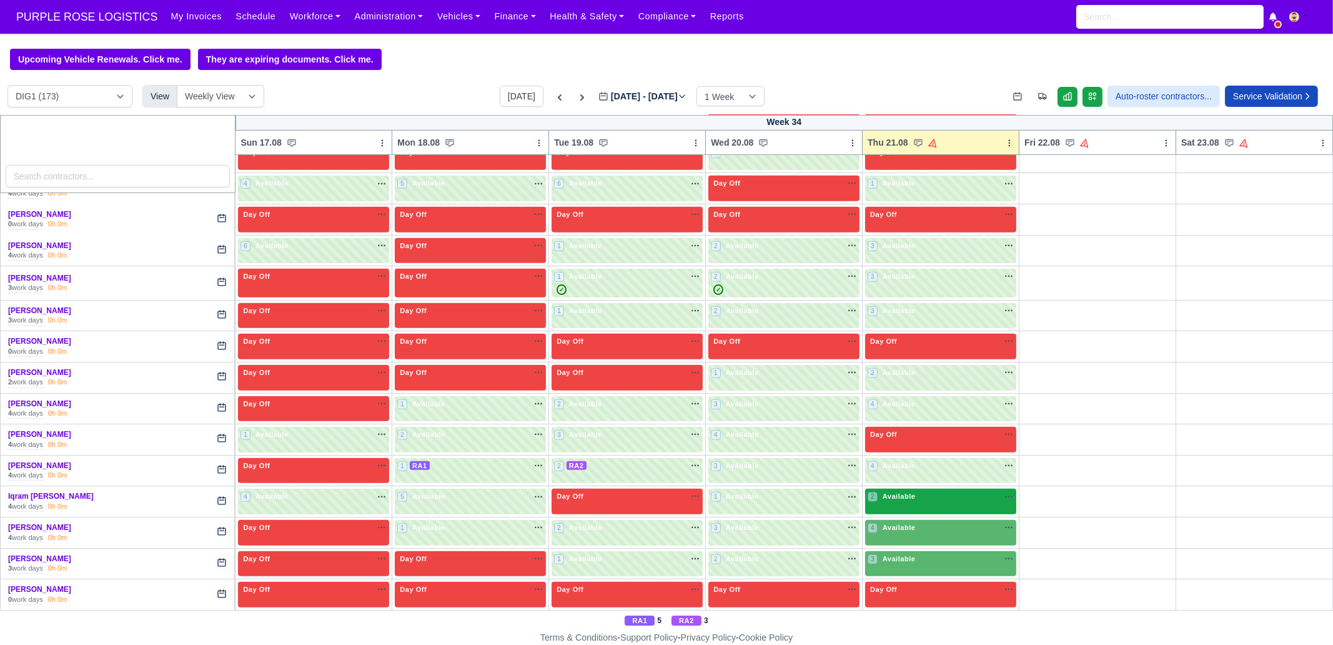
click at [951, 494] on div "2 Available na" at bounding box center [941, 496] width 146 height 11
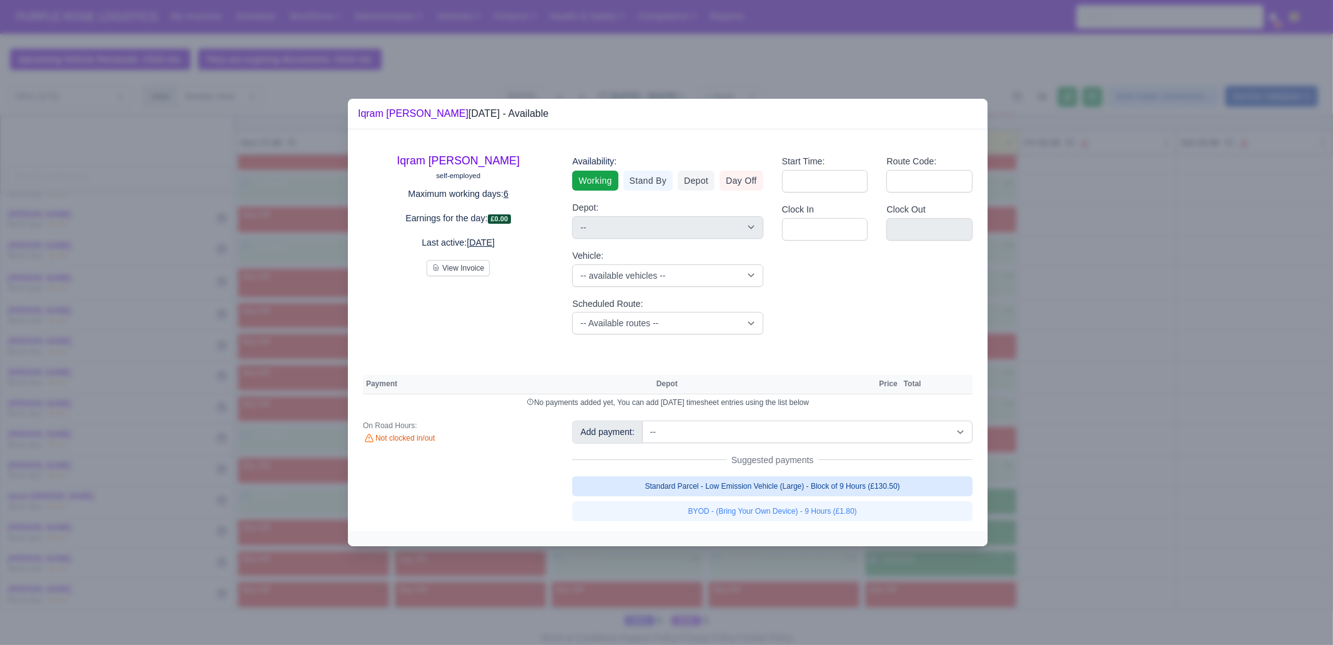
click at [937, 489] on link "Standard Parcel - Low Emission Vehicle (Large) - Block of 9 Hours (£130.50)" at bounding box center [772, 486] width 401 height 20
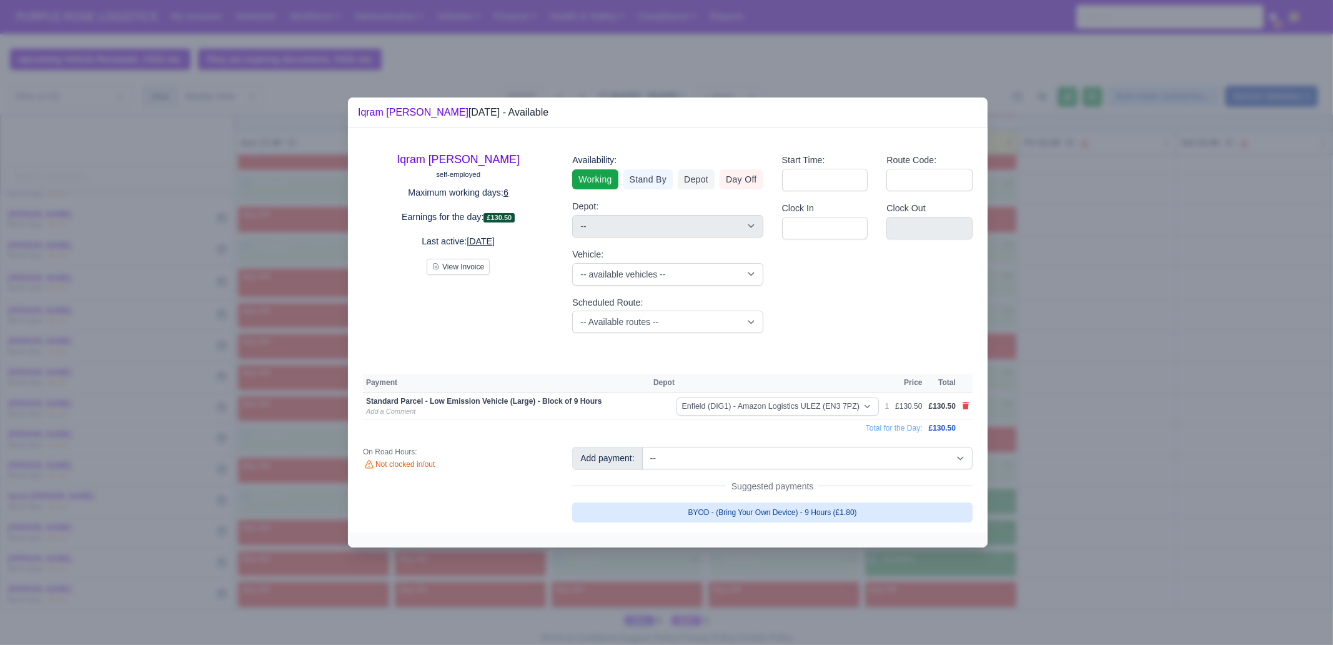
click at [887, 514] on link "BYOD - (Bring Your Own Device) - 9 Hours (£1.80)" at bounding box center [772, 512] width 401 height 20
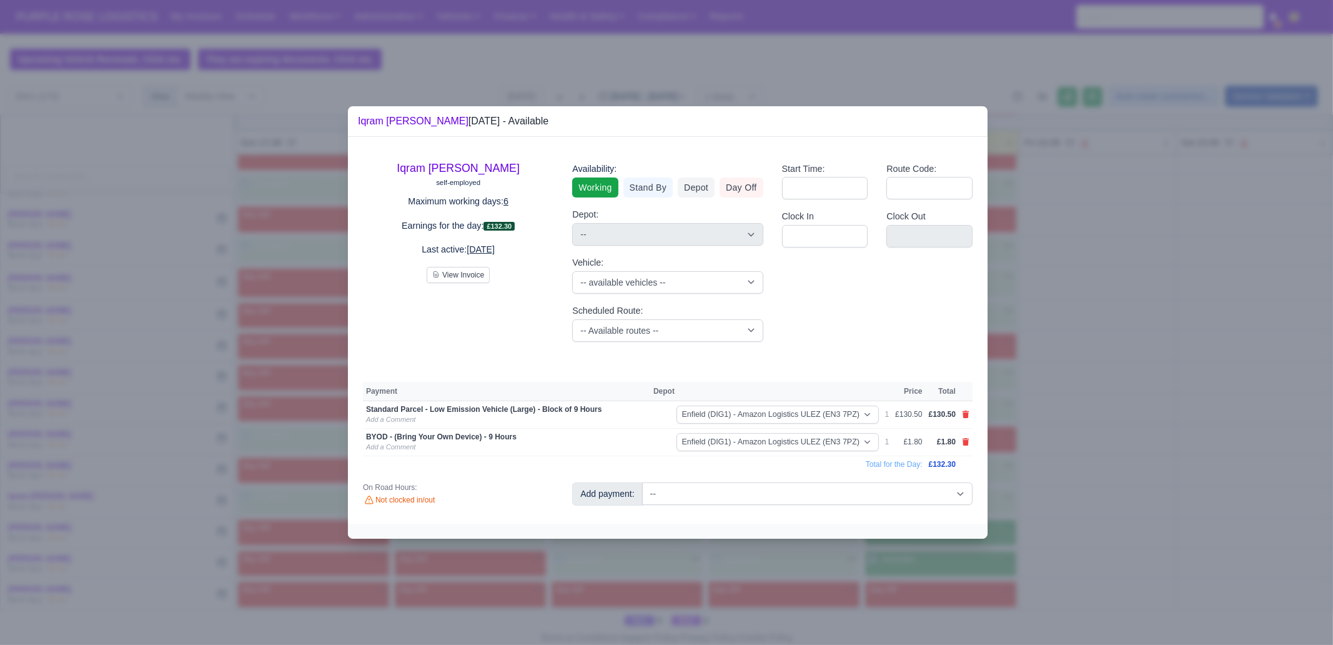
click at [1067, 502] on div at bounding box center [666, 322] width 1333 height 645
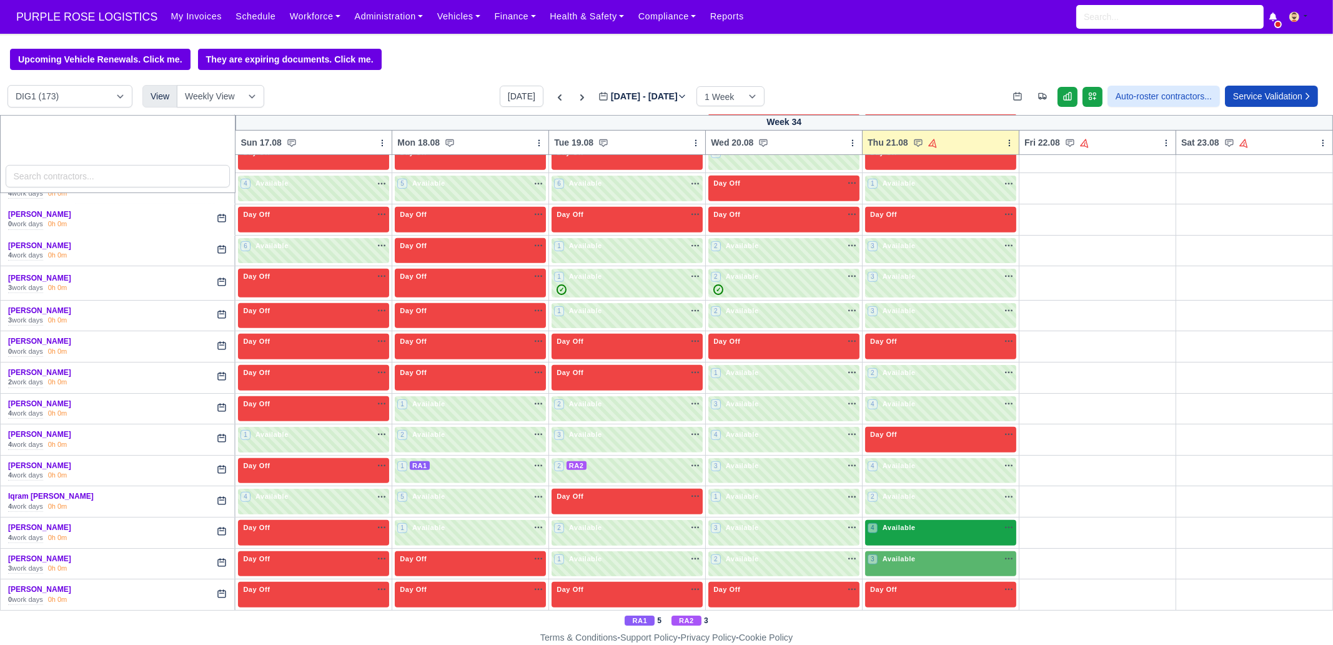
click at [918, 522] on div "4 Available na" at bounding box center [941, 527] width 146 height 11
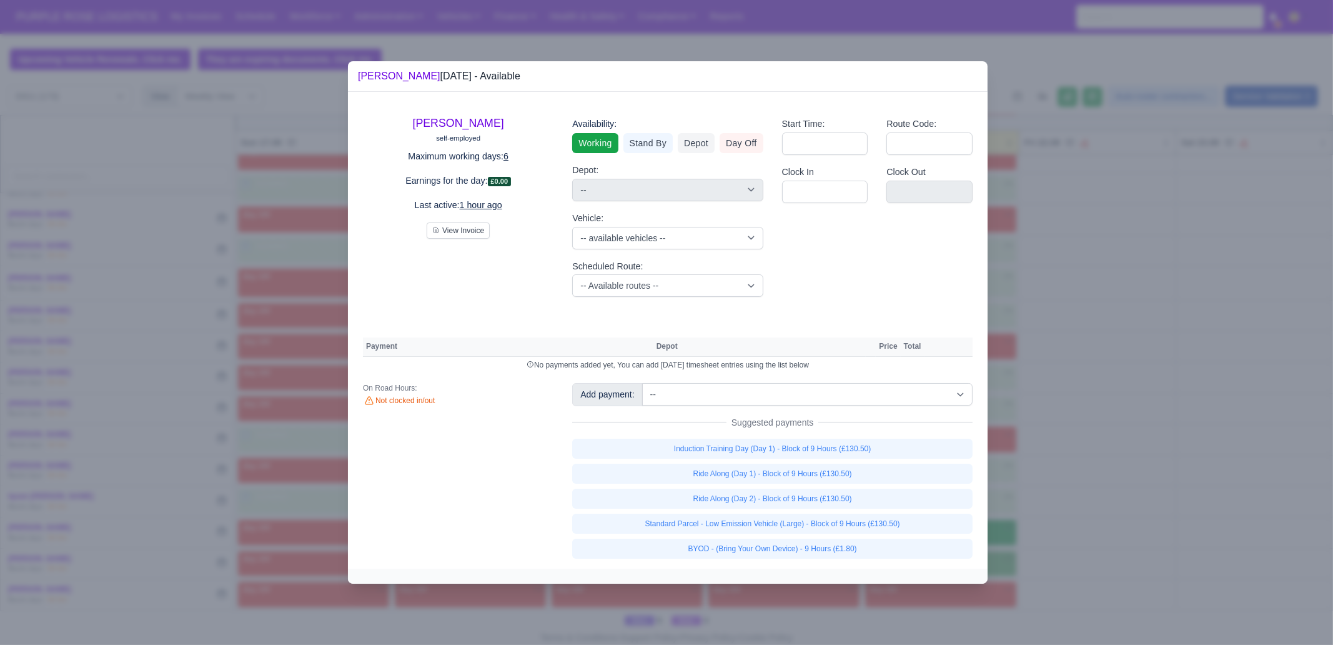
click at [918, 521] on link "Standard Parcel - Low Emission Vehicle (Large) - Block of 9 Hours (£130.50)" at bounding box center [772, 524] width 401 height 20
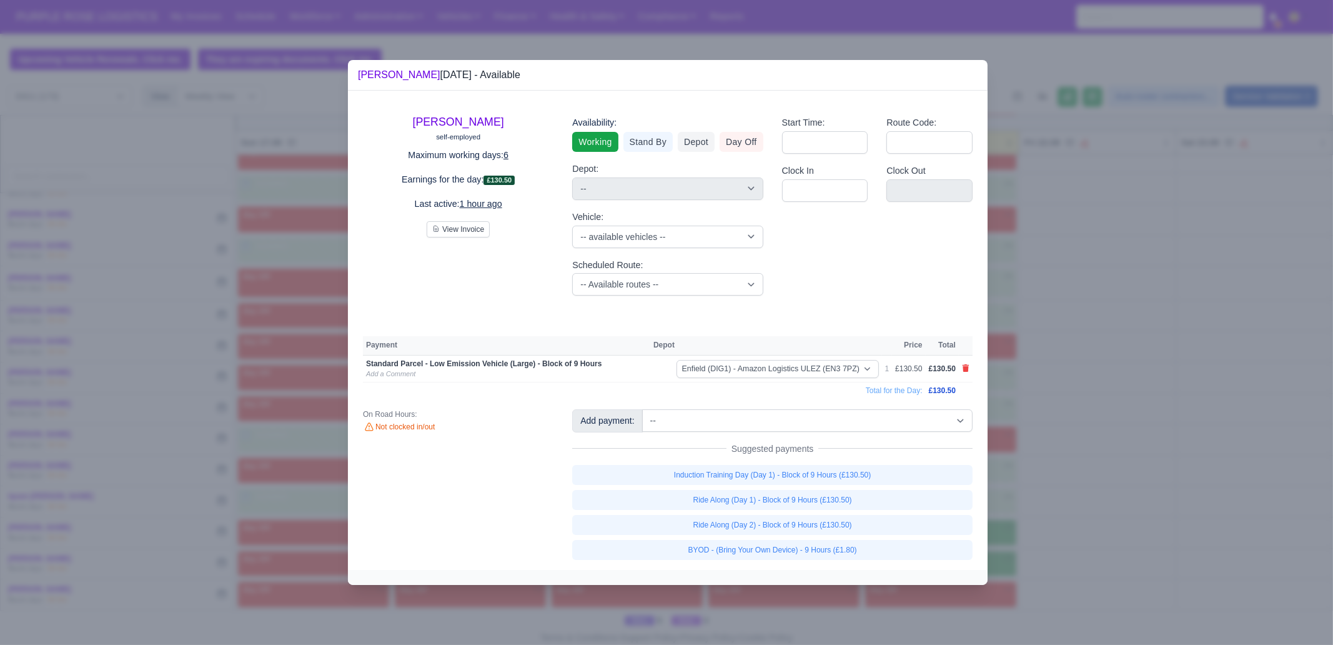
click at [872, 540] on link "BYOD - (Bring Your Own Device) - 9 Hours (£1.80)" at bounding box center [772, 550] width 401 height 20
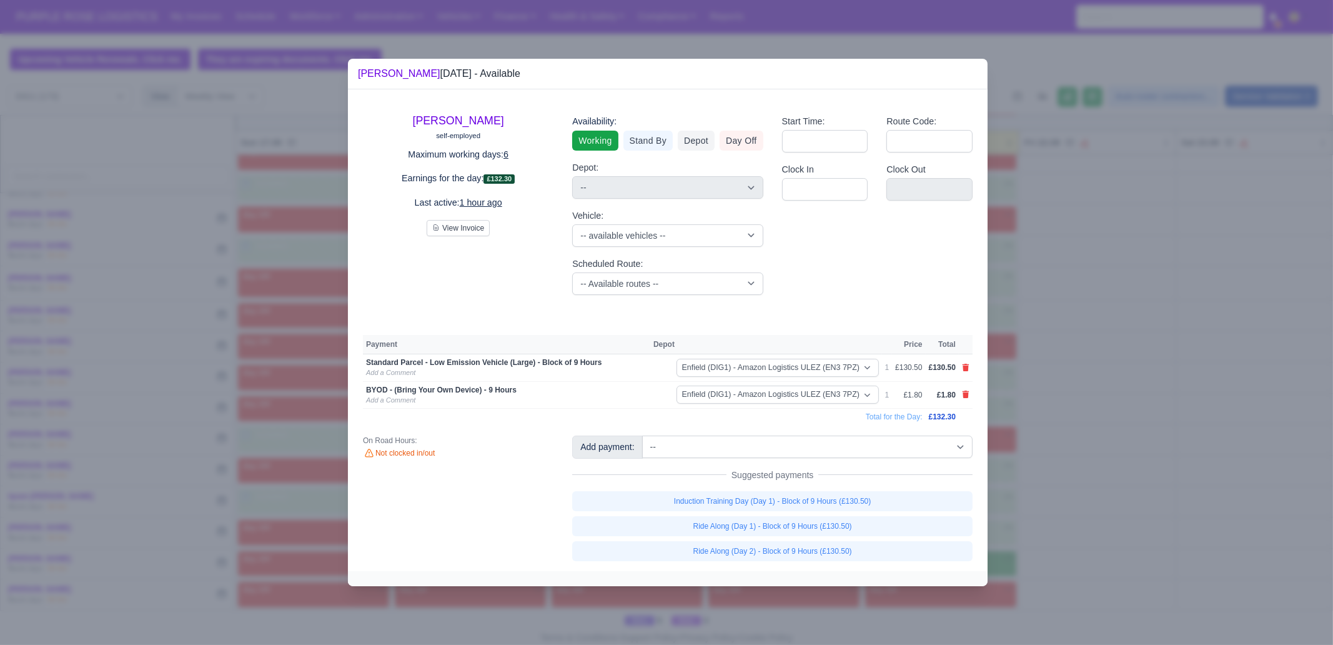
click at [1135, 296] on div at bounding box center [666, 322] width 1333 height 645
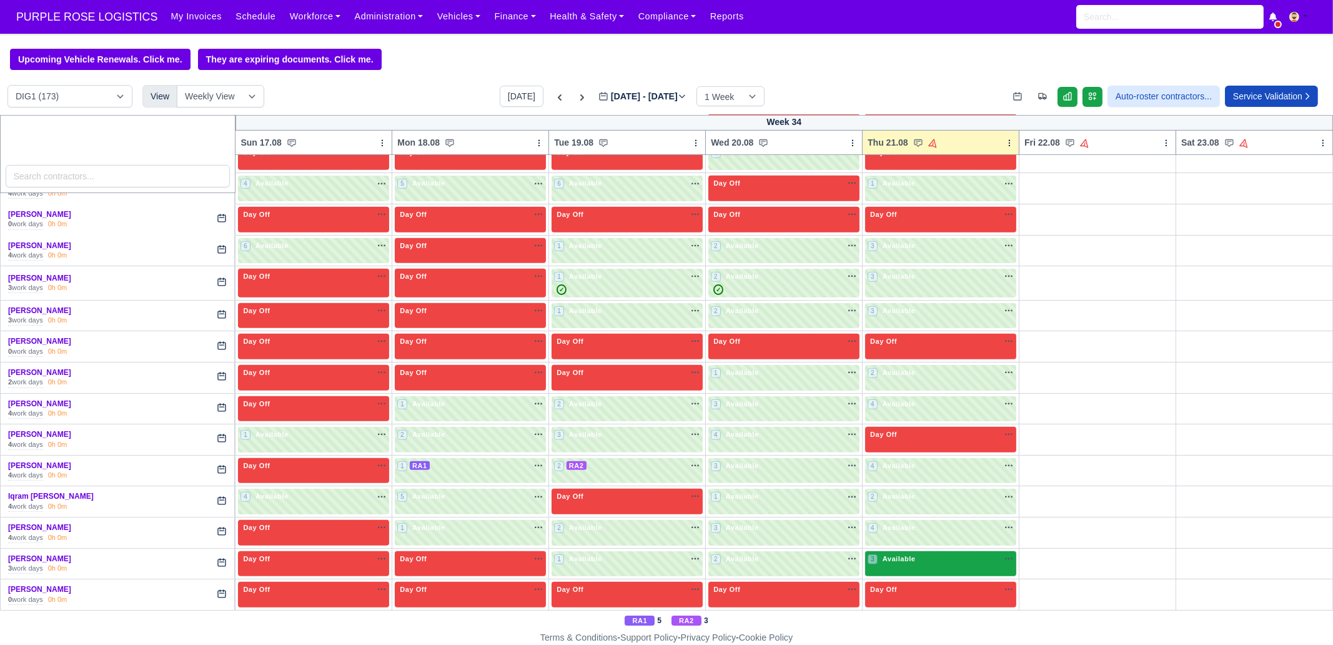
click at [931, 554] on div "3 Available na" at bounding box center [941, 559] width 146 height 11
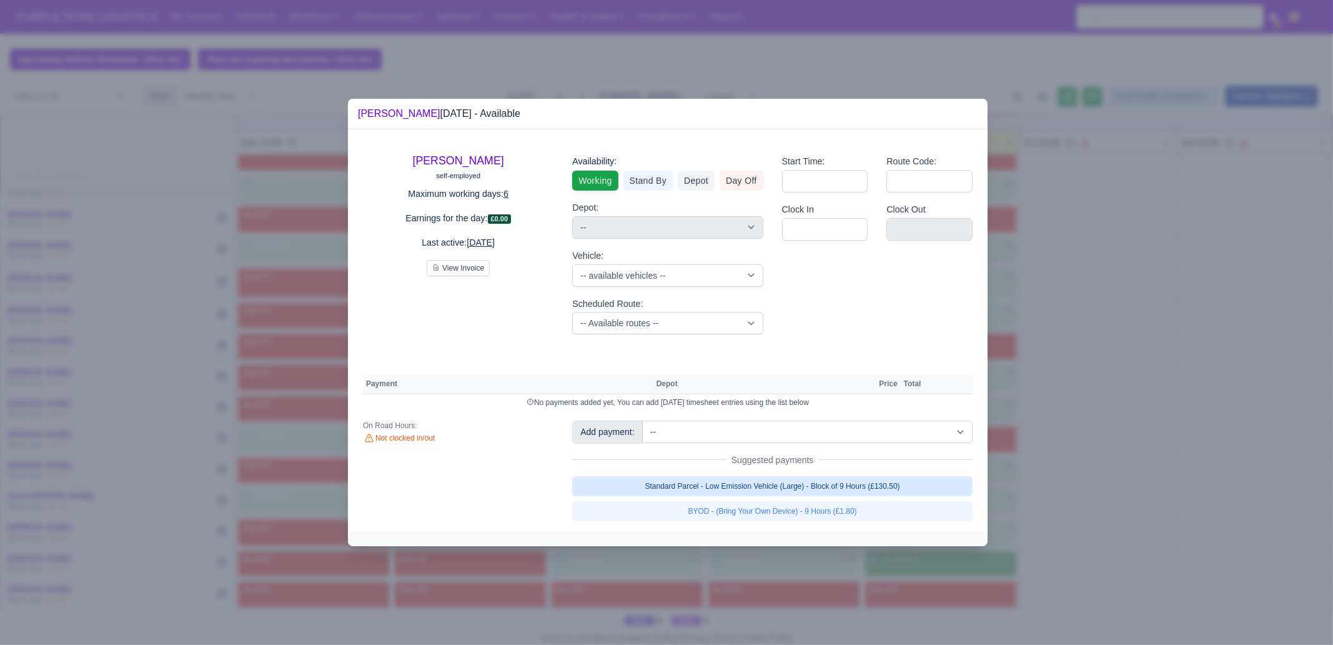
click at [903, 494] on link "Standard Parcel - Low Emission Vehicle (Large) - Block of 9 Hours (£130.50)" at bounding box center [772, 486] width 401 height 20
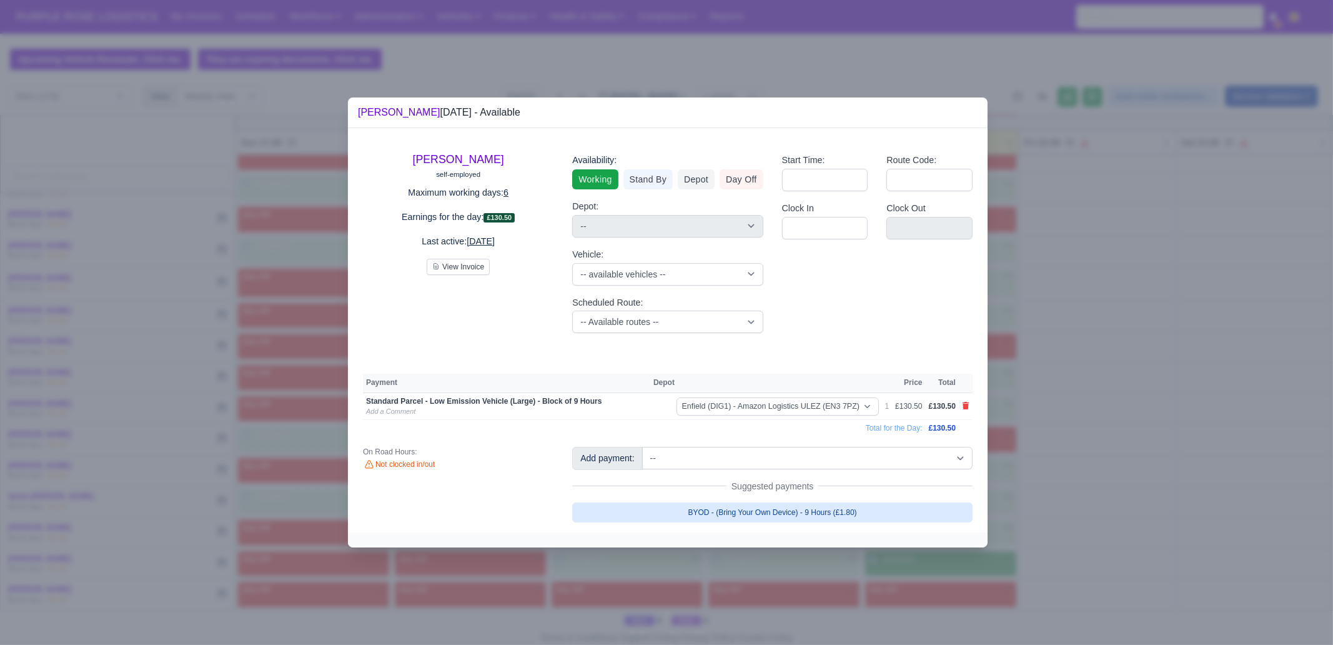
click at [901, 507] on link "BYOD - (Bring Your Own Device) - 9 Hours (£1.80)" at bounding box center [772, 512] width 401 height 20
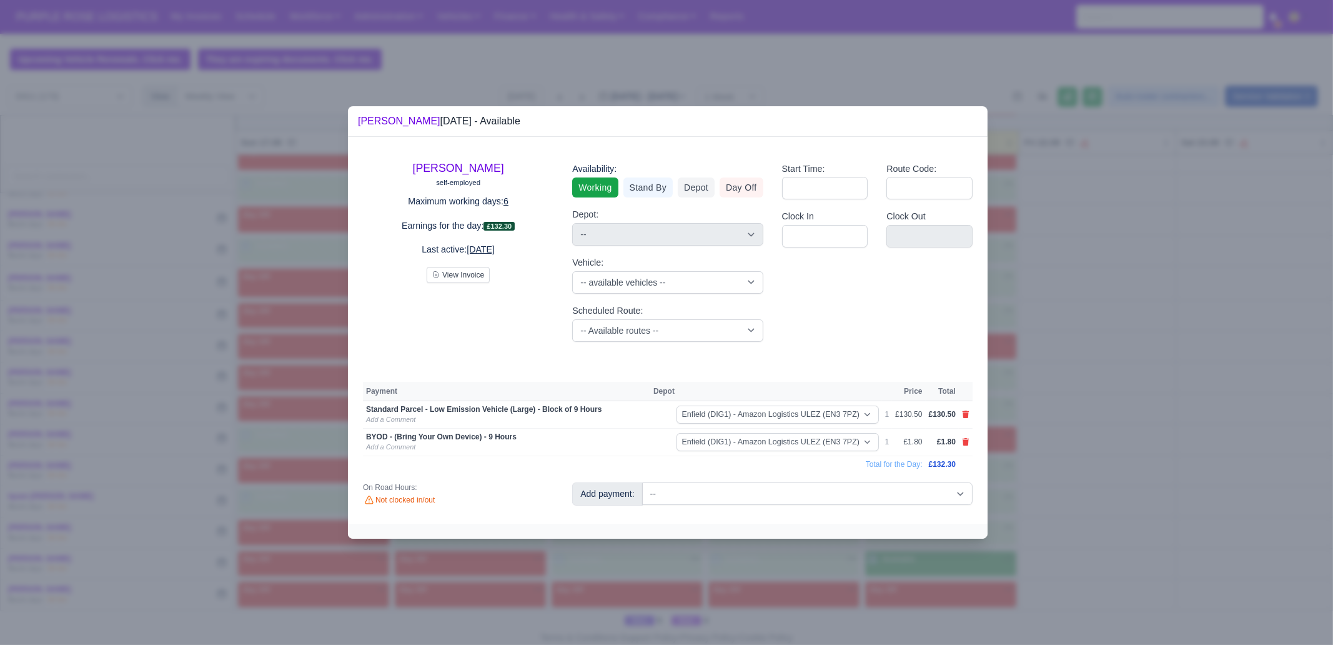
click at [1092, 514] on div at bounding box center [666, 322] width 1333 height 645
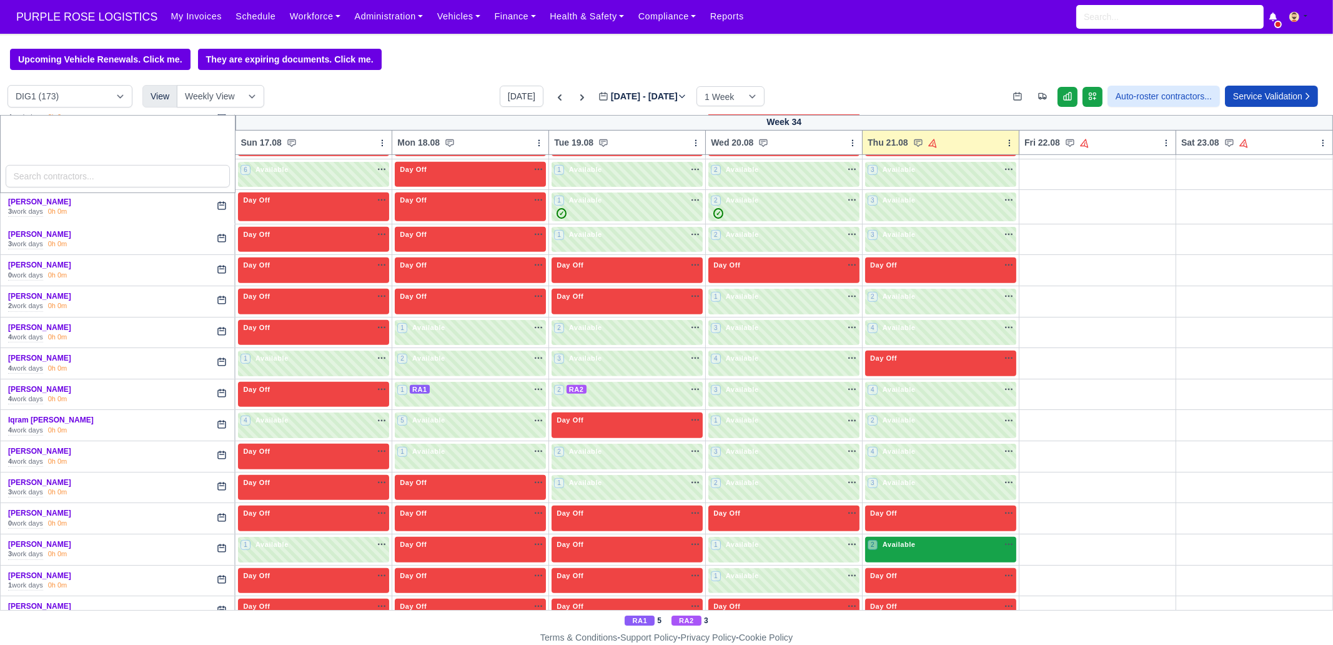
scroll to position [1093, 0]
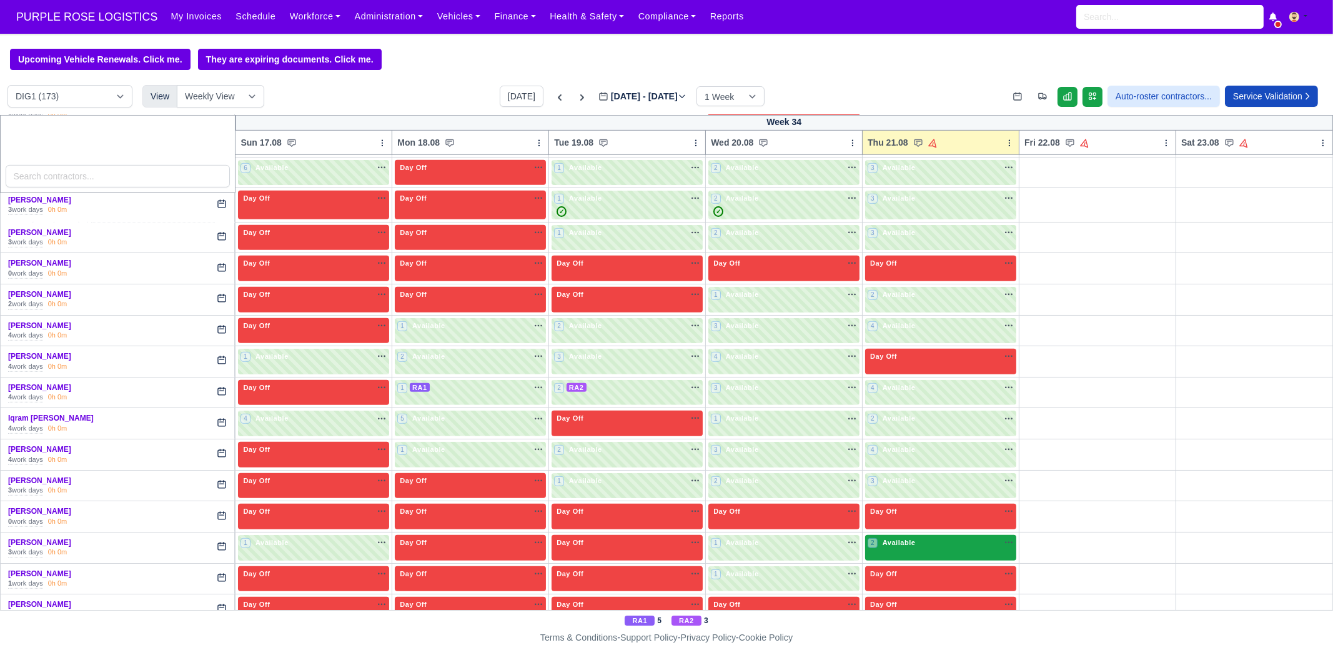
click at [906, 538] on span "Available" at bounding box center [899, 542] width 38 height 9
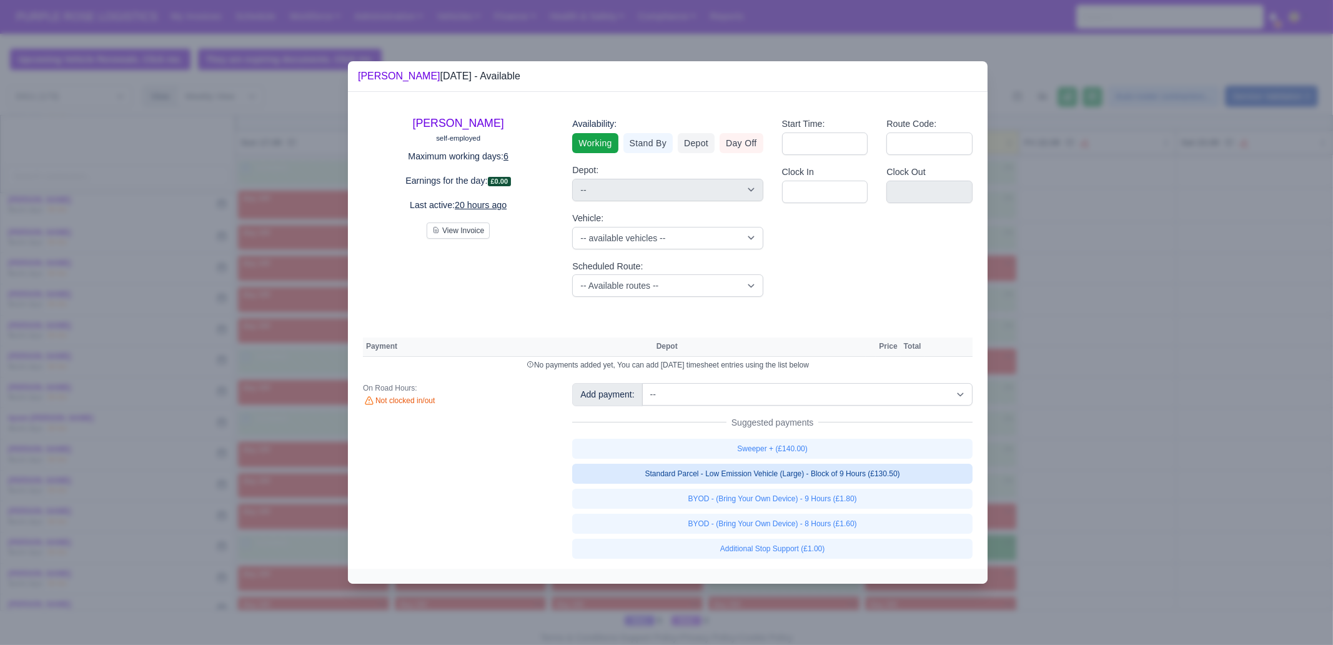
click at [926, 476] on link "Standard Parcel - Low Emission Vehicle (Large) - Block of 9 Hours (£130.50)" at bounding box center [772, 474] width 401 height 20
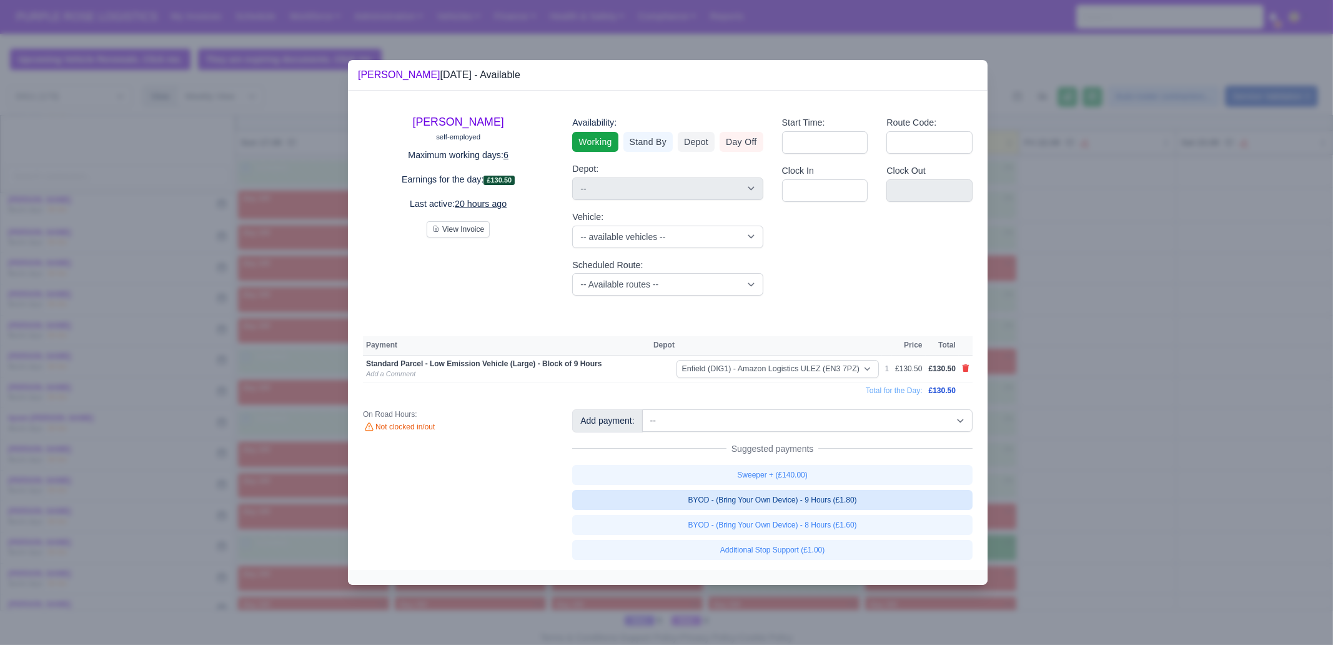
click at [874, 500] on link "BYOD - (Bring Your Own Device) - 9 Hours (£1.80)" at bounding box center [772, 500] width 401 height 20
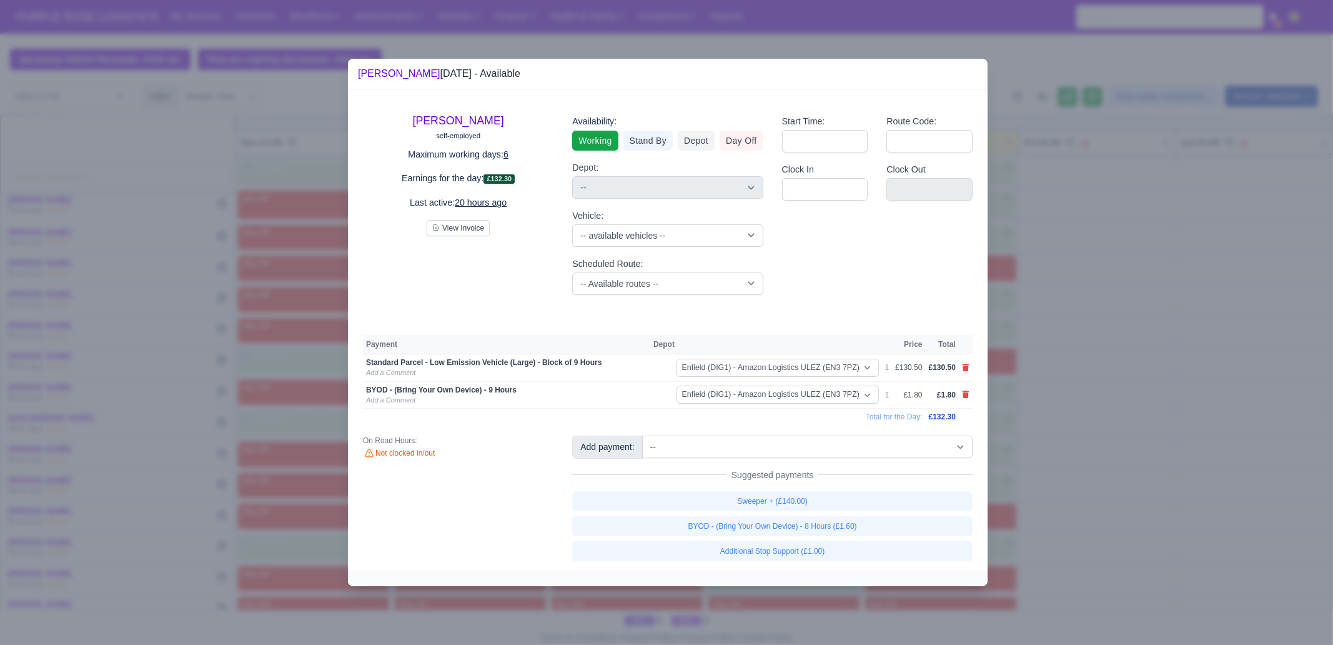
click at [1145, 477] on div at bounding box center [666, 322] width 1333 height 645
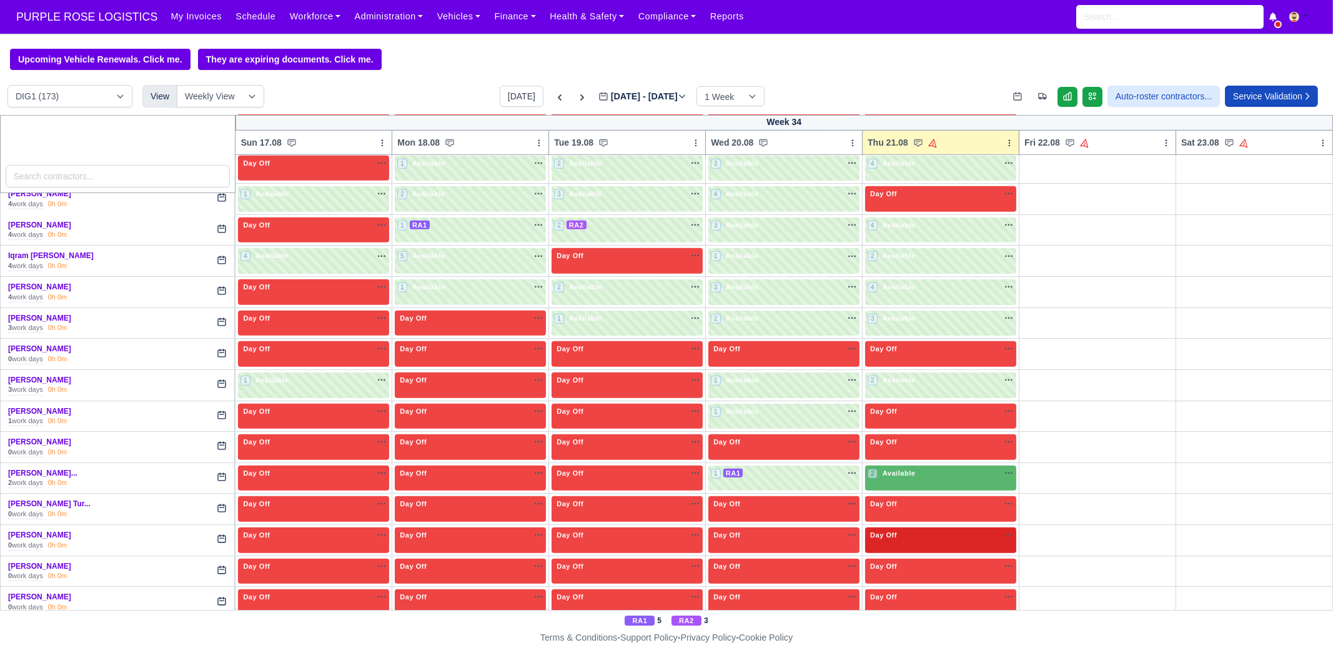
scroll to position [1328, 0]
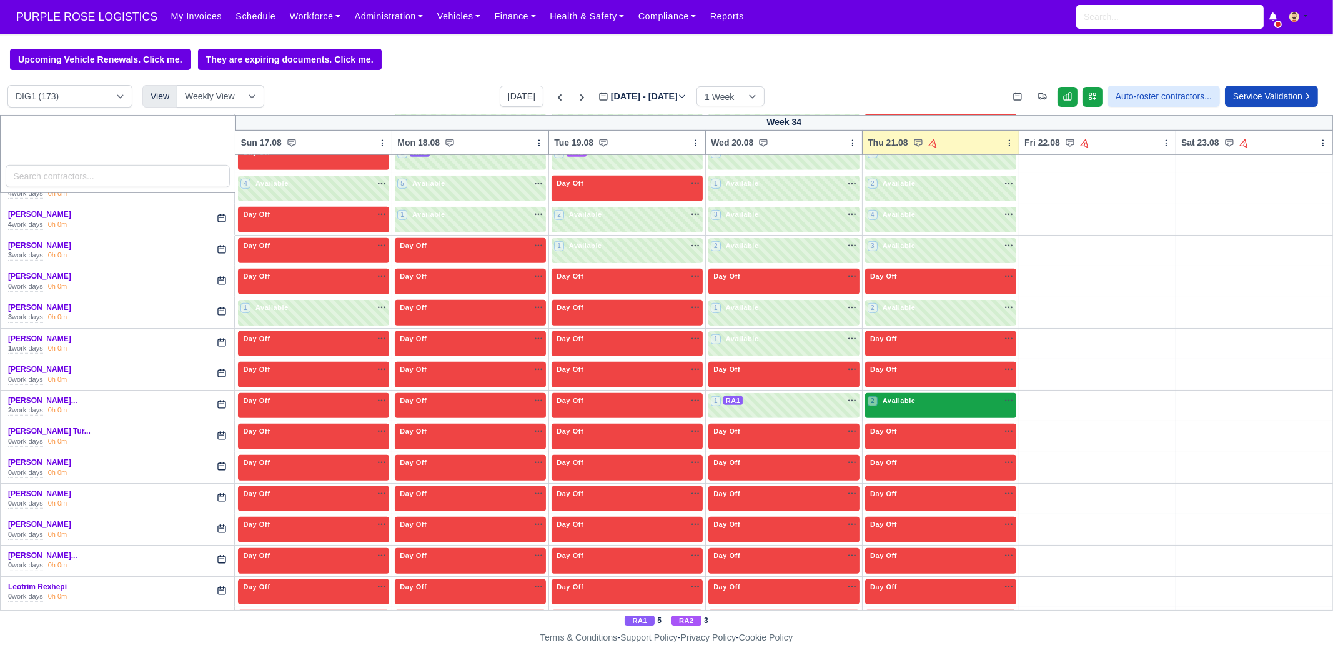
click at [901, 398] on div "2 Available na" at bounding box center [941, 402] width 146 height 13
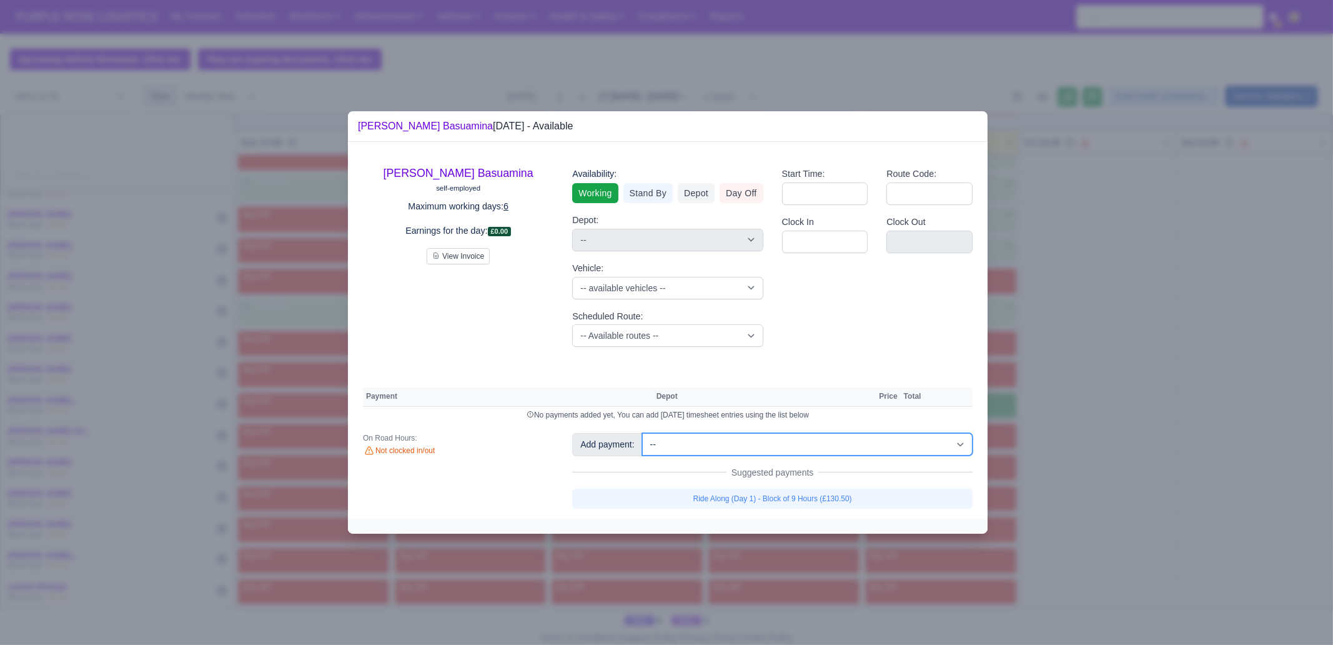
click at [720, 454] on select "-- Additional Hour Support (£14.50) Additional Stop Support (£1.00) BYOD - (Bri…" at bounding box center [807, 444] width 331 height 22
click at [642, 433] on select "-- Additional Hour Support (£14.50) Additional Stop Support (£1.00) BYOD - (Bri…" at bounding box center [807, 444] width 331 height 22
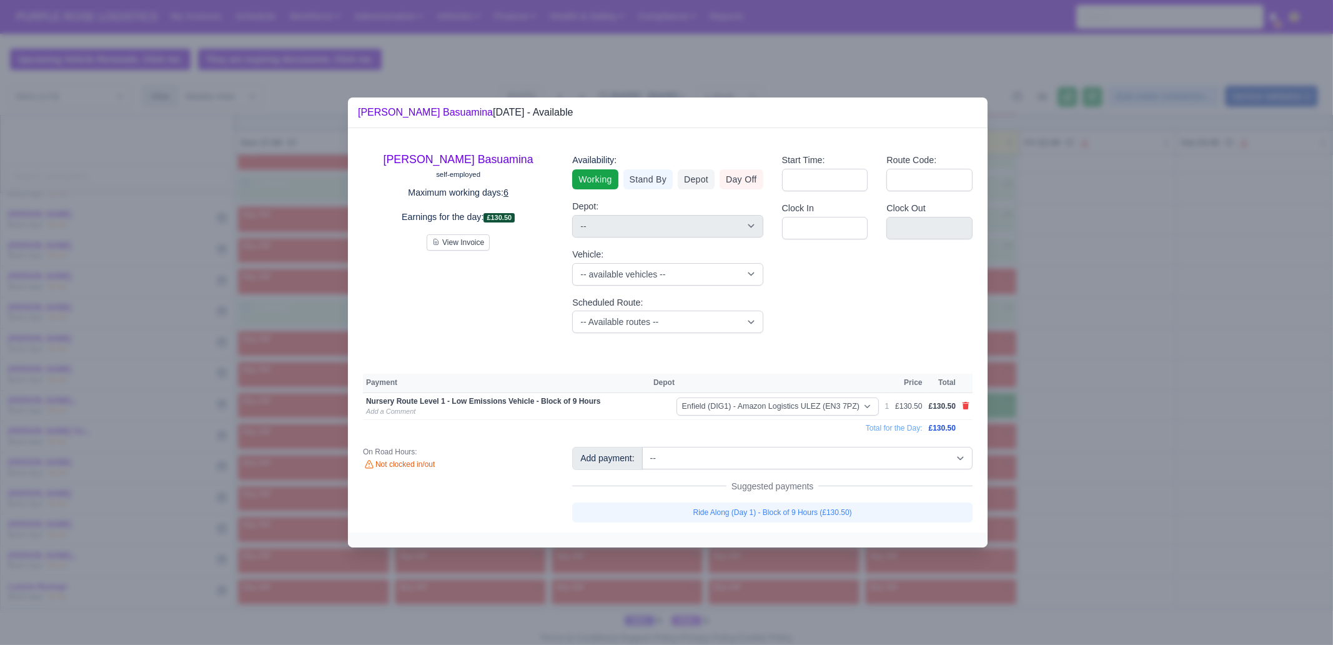
click at [964, 407] on icon at bounding box center [966, 405] width 7 height 7
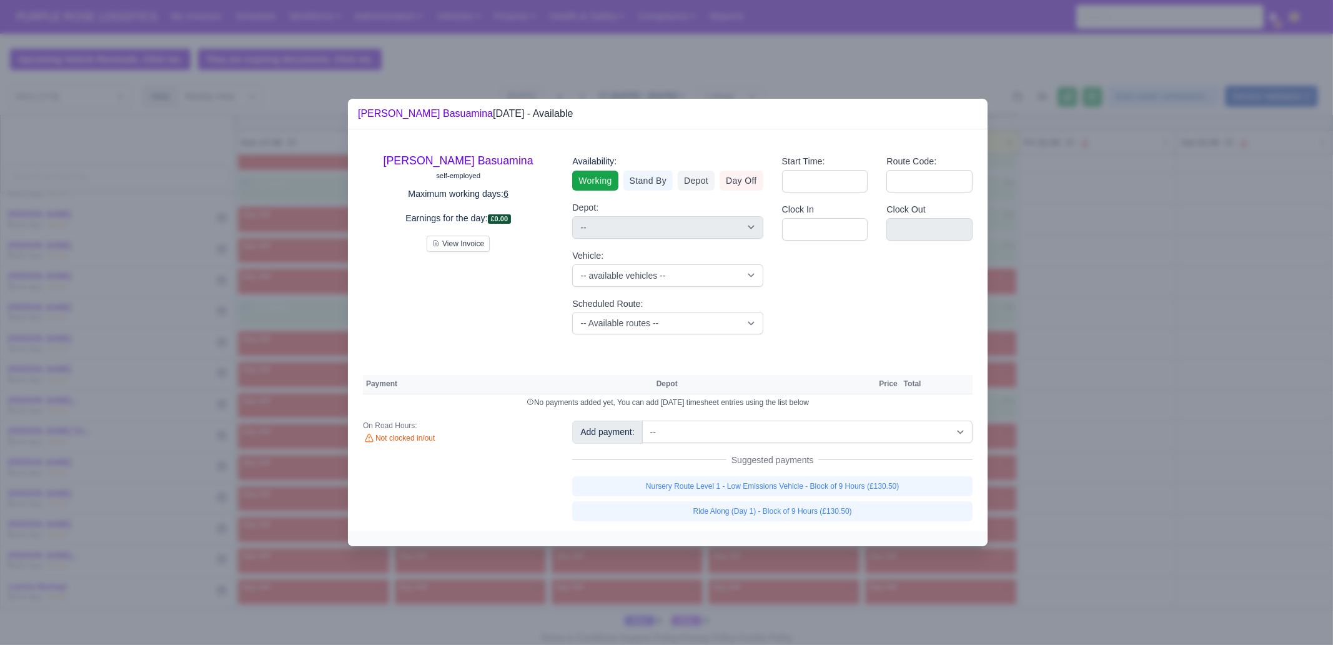
click at [800, 457] on span "Suggested payments" at bounding box center [773, 460] width 92 height 12
click at [799, 439] on select "-- Additional Hour Support (£14.50) Additional Stop Support (£1.00) BYOD - (Bri…" at bounding box center [807, 432] width 331 height 22
click at [642, 421] on select "-- Additional Hour Support (£14.50) Additional Stop Support (£1.00) BYOD - (Bri…" at bounding box center [807, 432] width 331 height 22
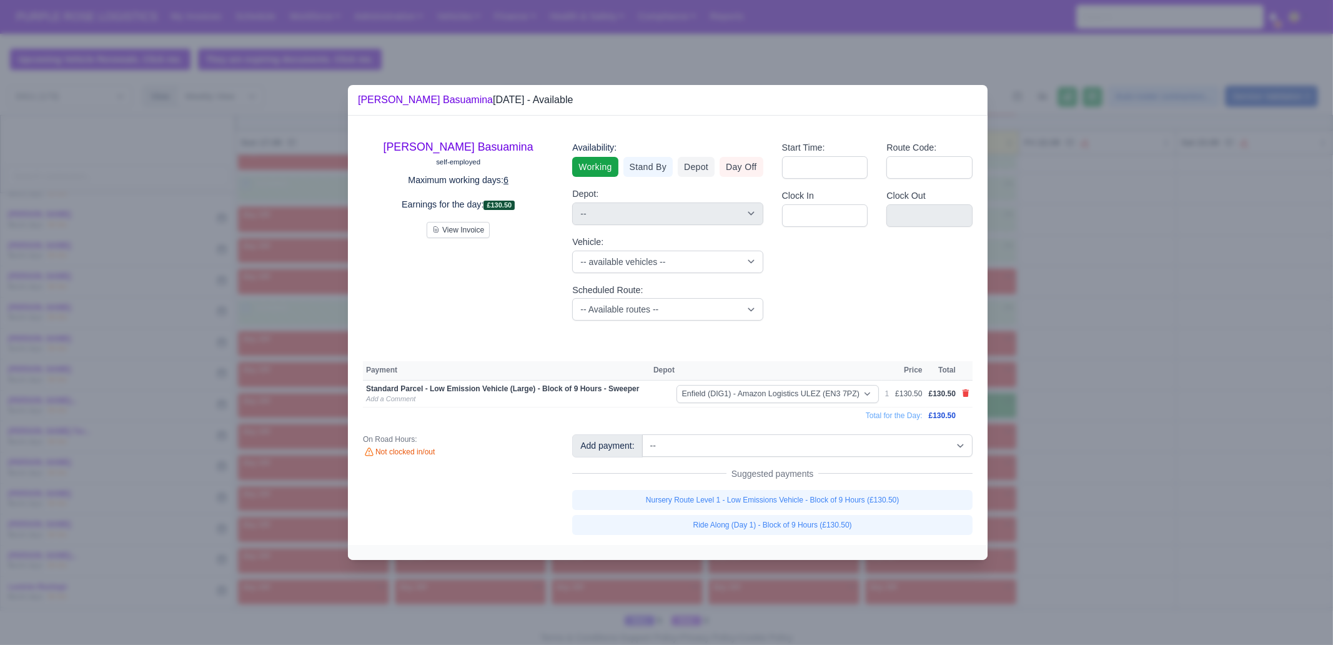
click at [965, 391] on icon at bounding box center [966, 392] width 7 height 7
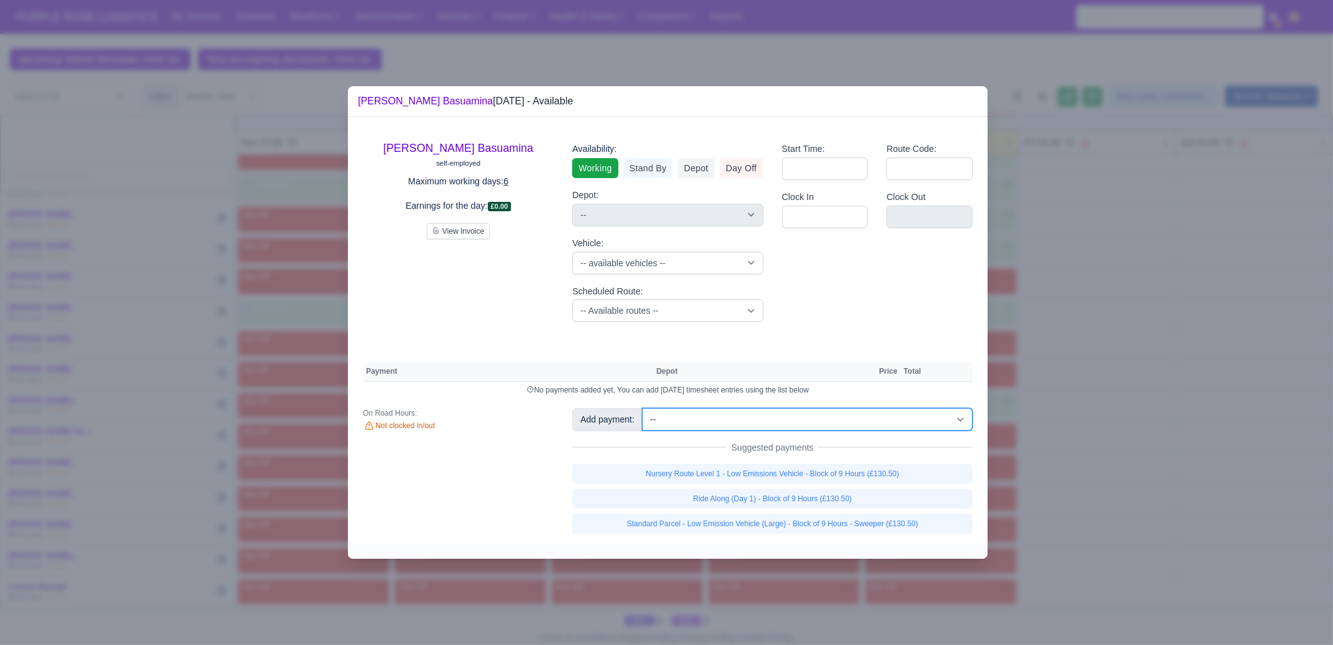
click at [842, 424] on select "-- Additional Hour Support (£14.50) Additional Stop Support (£1.00) BYOD - (Bri…" at bounding box center [807, 419] width 331 height 22
click at [642, 408] on select "-- Additional Hour Support (£14.50) Additional Stop Support (£1.00) BYOD - (Bri…" at bounding box center [807, 419] width 331 height 22
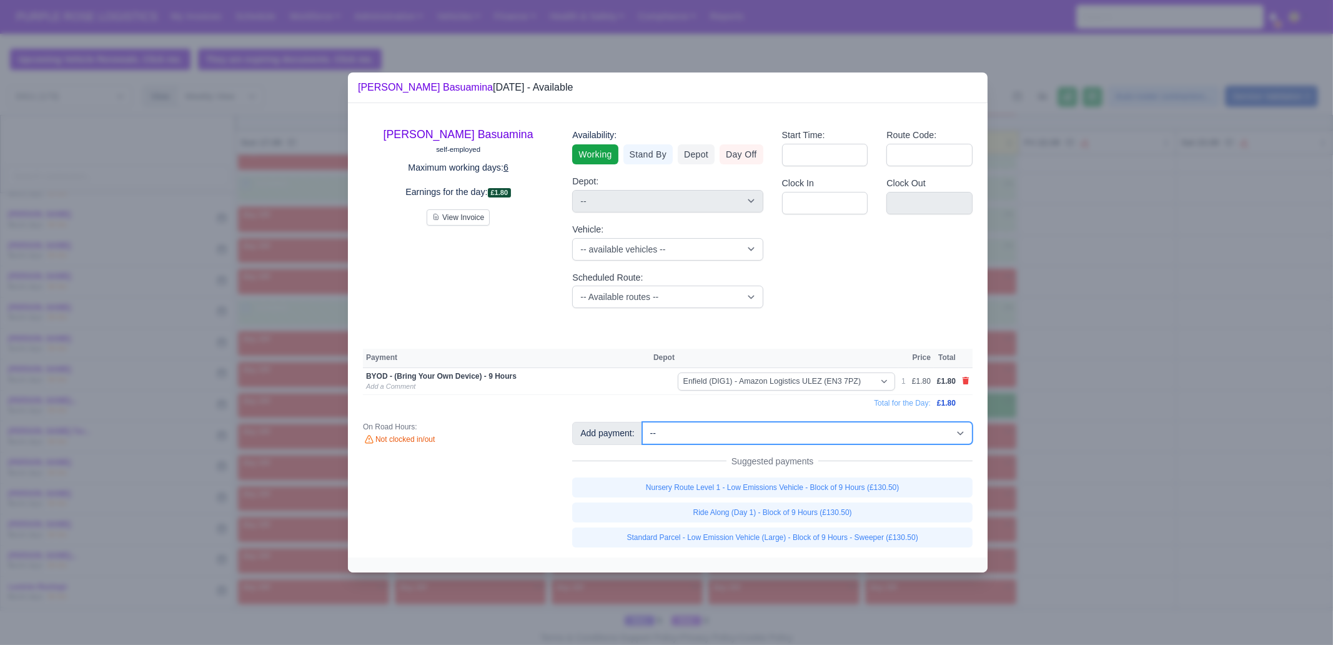
click at [809, 433] on select "-- Additional Hour Support (£14.50) Additional Stop Support (£1.00) BYOD - (Bri…" at bounding box center [807, 433] width 331 height 22
click at [642, 422] on select "-- Additional Hour Support (£14.50) Additional Stop Support (£1.00) BYOD - (Bri…" at bounding box center [807, 433] width 331 height 22
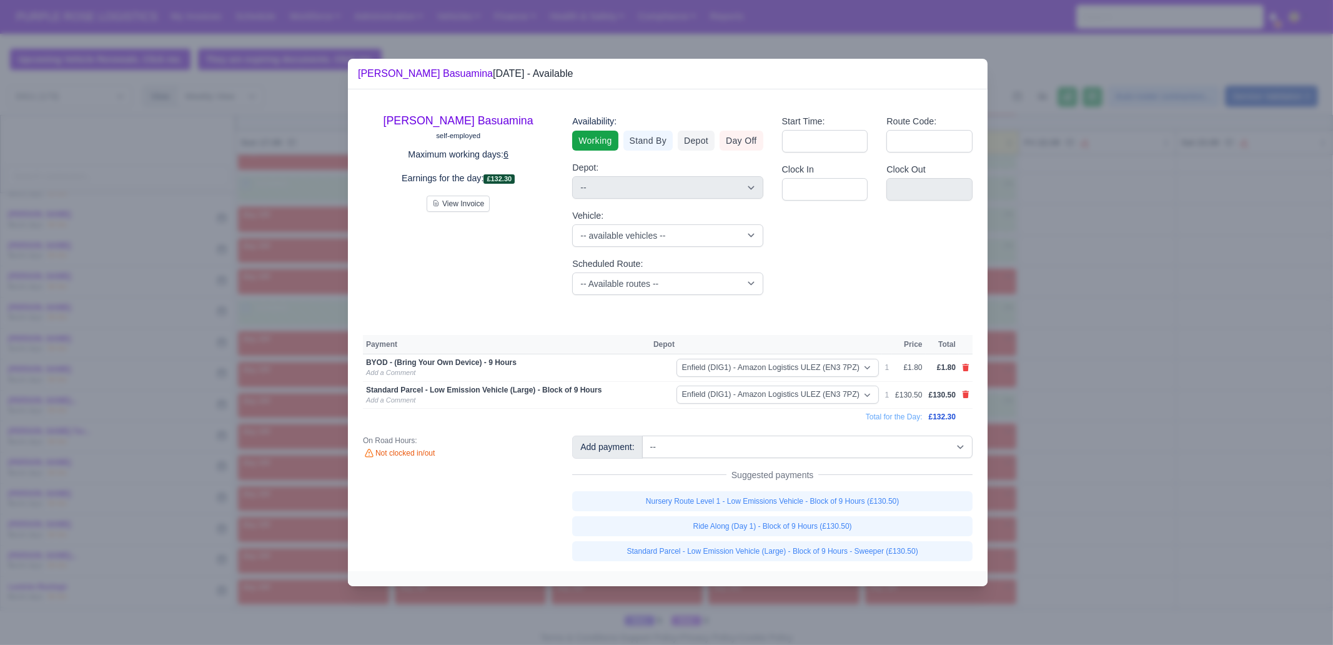
click at [1114, 426] on div at bounding box center [666, 322] width 1333 height 645
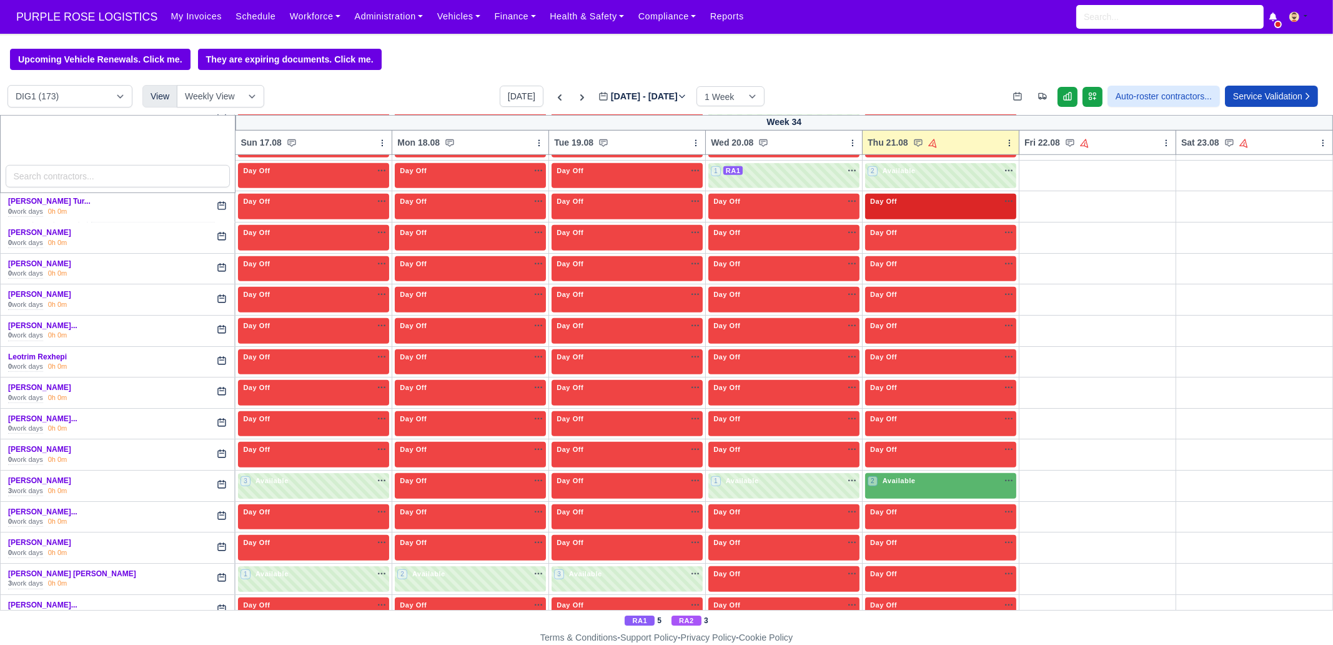
scroll to position [1562, 0]
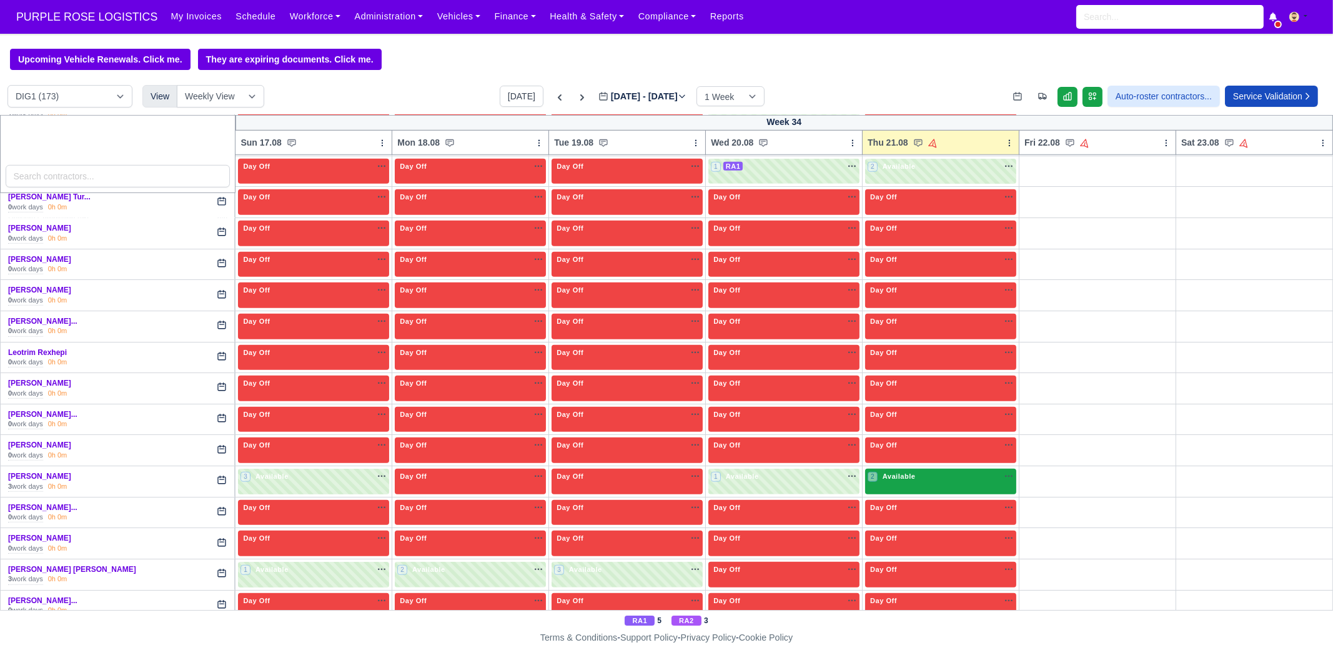
click at [921, 472] on div "2 Available na" at bounding box center [941, 477] width 146 height 13
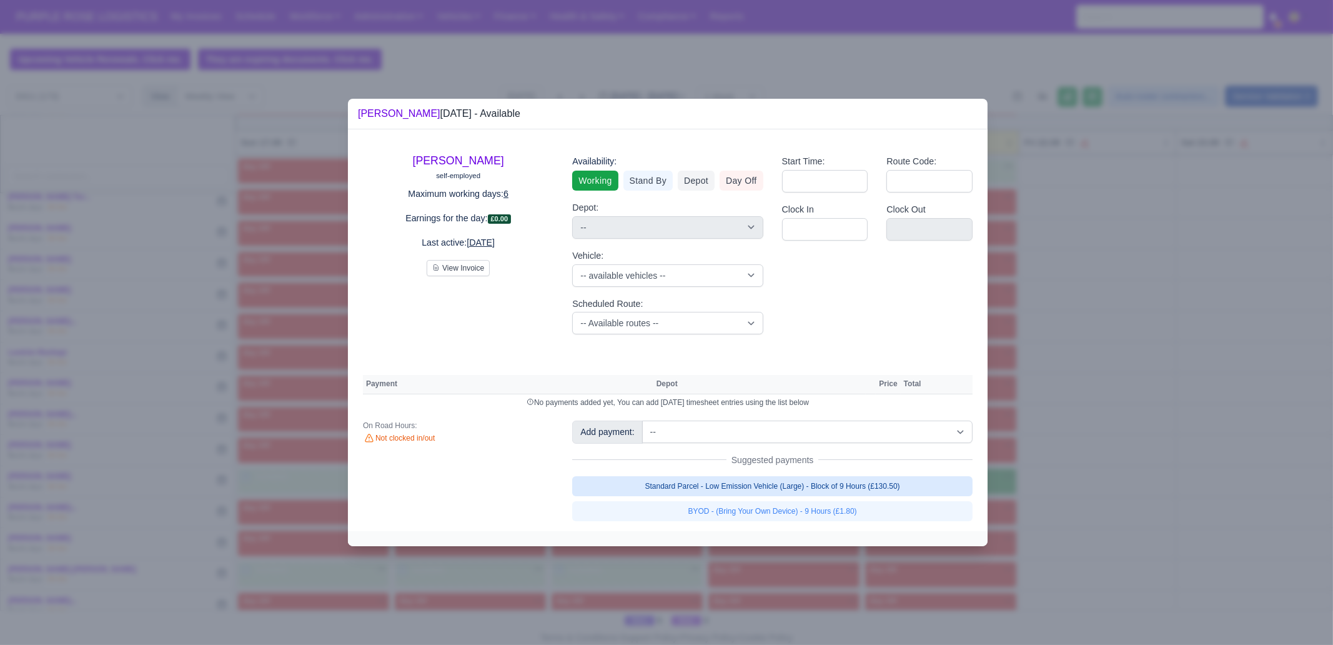
click at [894, 483] on link "Standard Parcel - Low Emission Vehicle (Large) - Block of 9 Hours (£130.50)" at bounding box center [772, 486] width 401 height 20
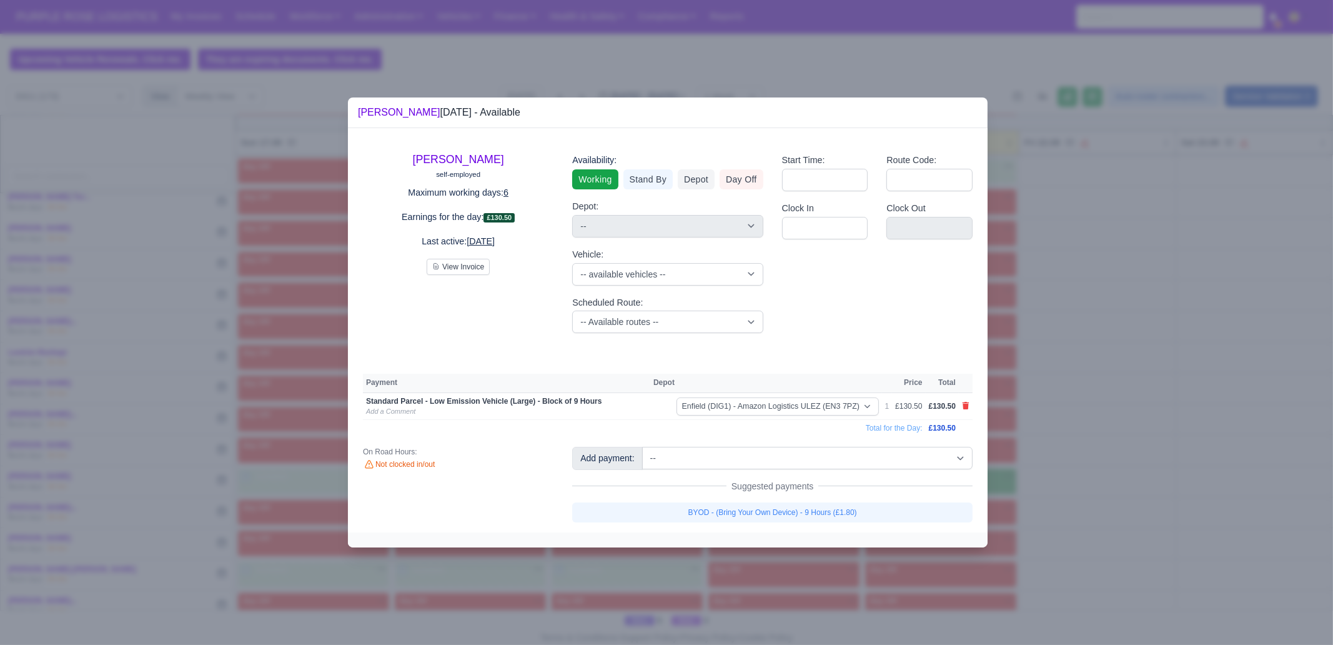
click at [889, 512] on link "BYOD - (Bring Your Own Device) - 9 Hours (£1.80)" at bounding box center [772, 512] width 401 height 20
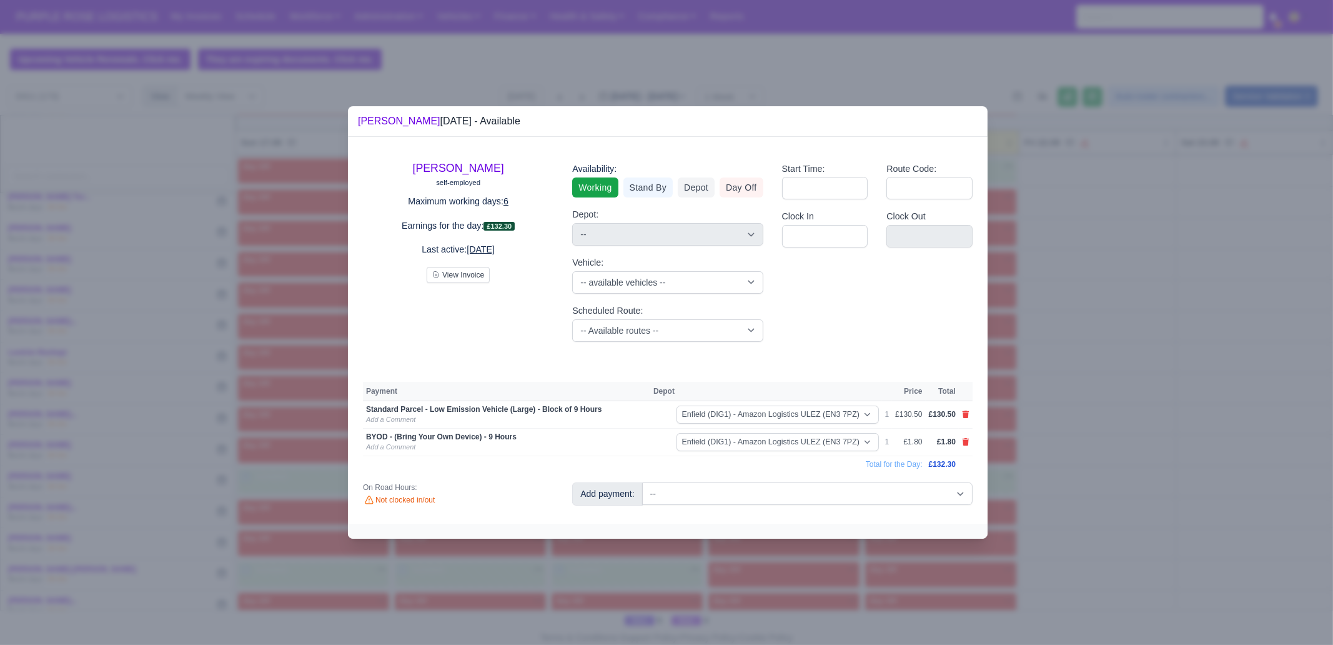
click at [1004, 574] on div at bounding box center [666, 322] width 1333 height 645
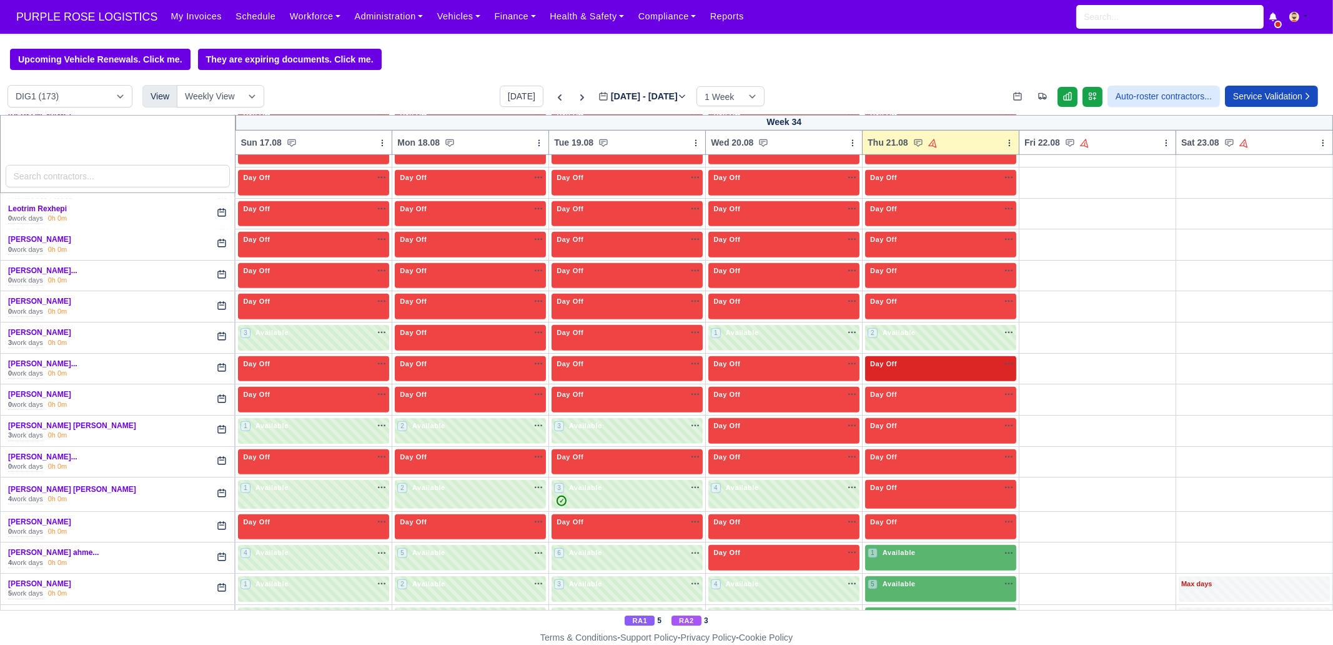
scroll to position [1718, 0]
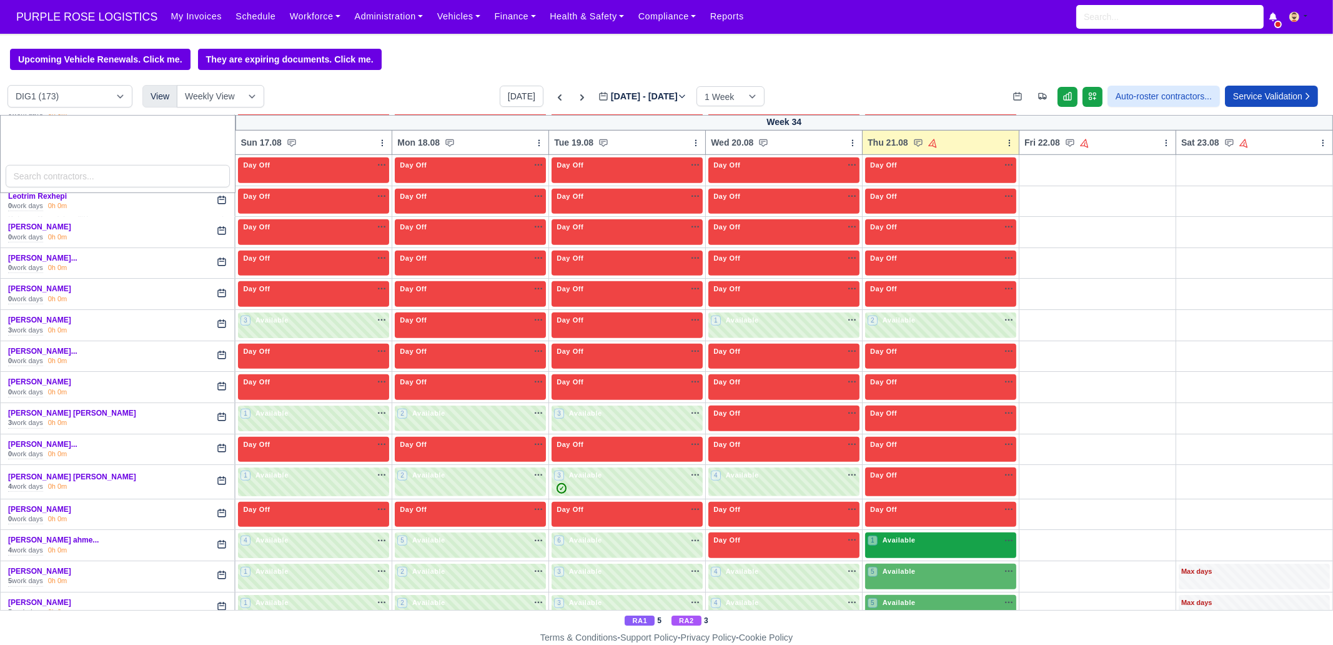
click at [894, 536] on div "1 Available" at bounding box center [940, 545] width 151 height 26
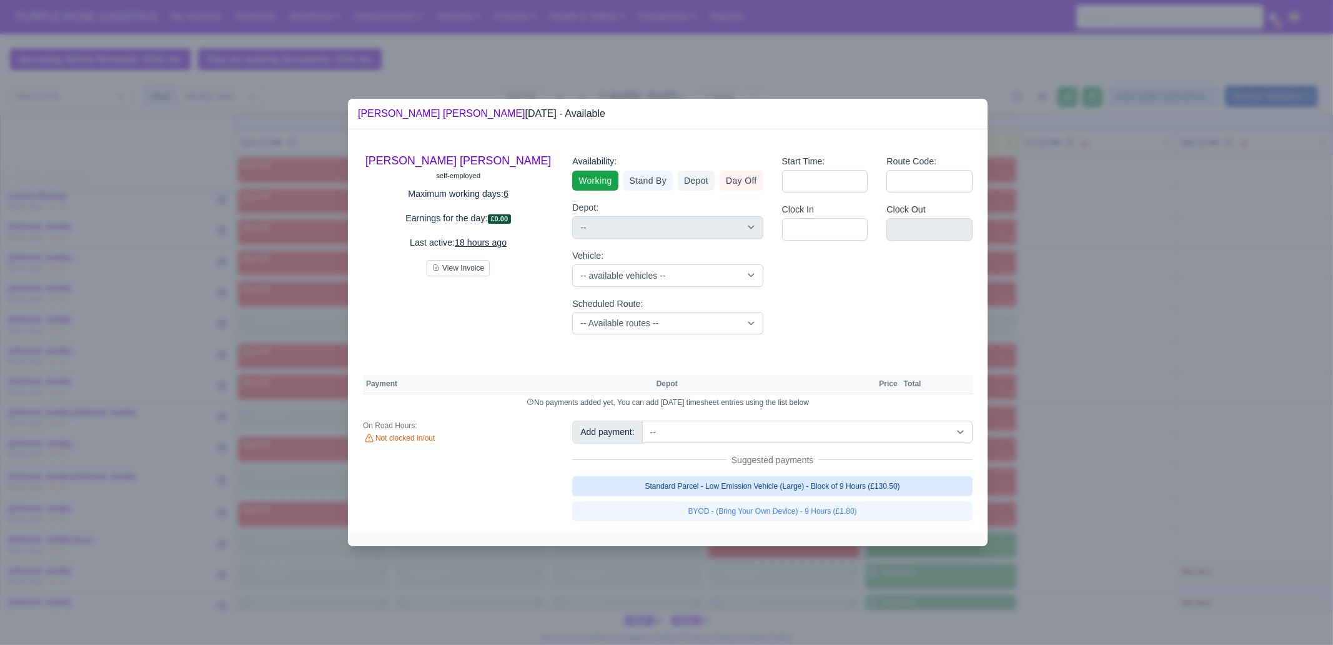
click at [800, 481] on link "Standard Parcel - Low Emission Vehicle (Large) - Block of 9 Hours (£130.50)" at bounding box center [772, 486] width 401 height 20
click at [804, 498] on div "Add payment: -- Additional Hour Support (£14.50) Additional Stop Support (£1.00…" at bounding box center [772, 471] width 419 height 100
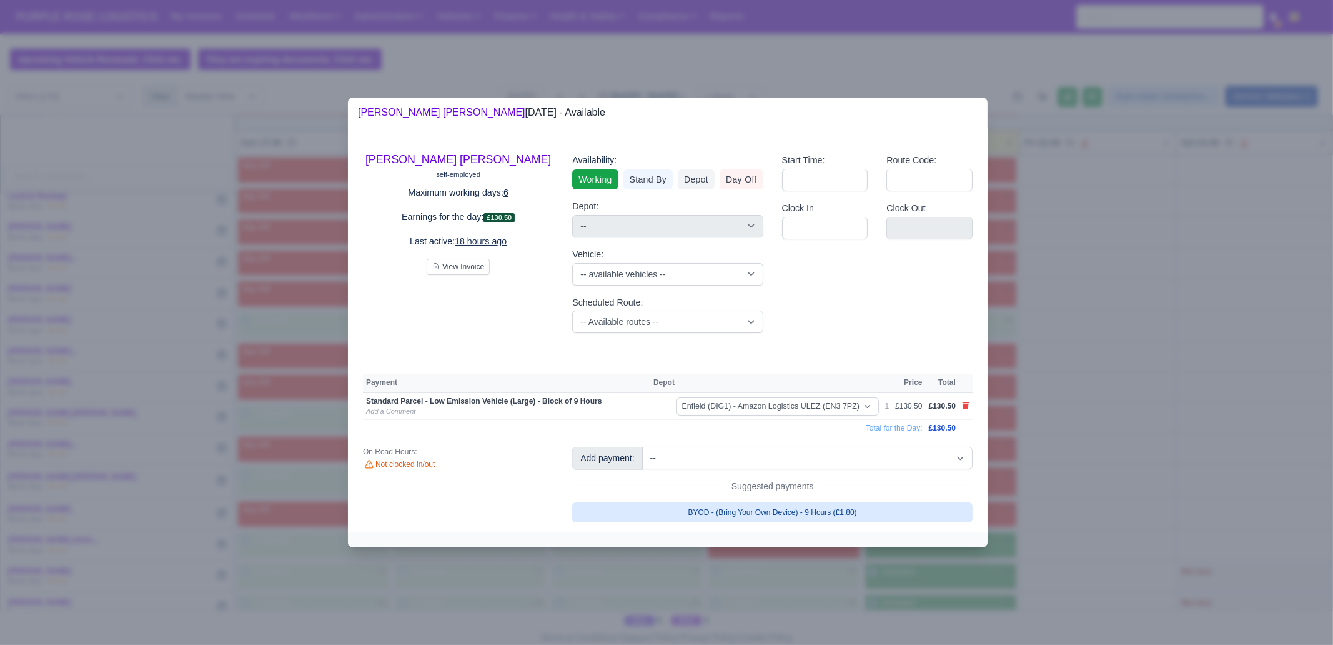
click at [804, 509] on link "BYOD - (Bring Your Own Device) - 9 Hours (£1.80)" at bounding box center [772, 512] width 401 height 20
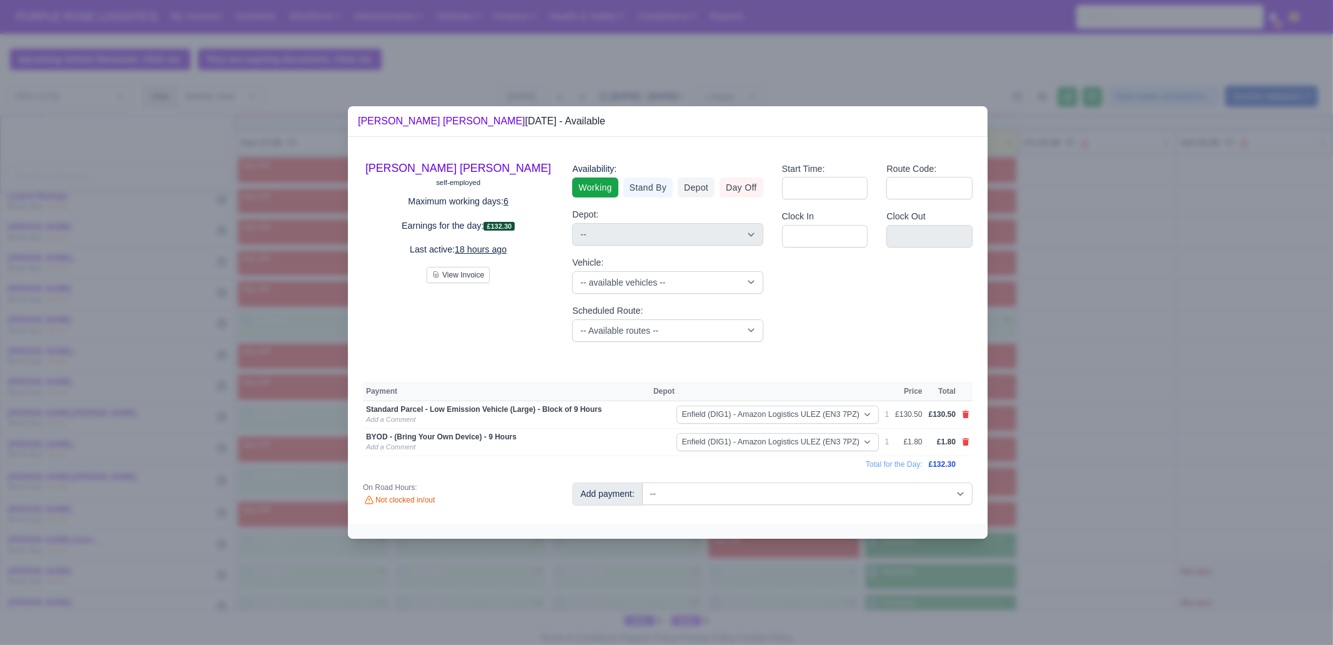
click at [932, 569] on div at bounding box center [666, 322] width 1333 height 645
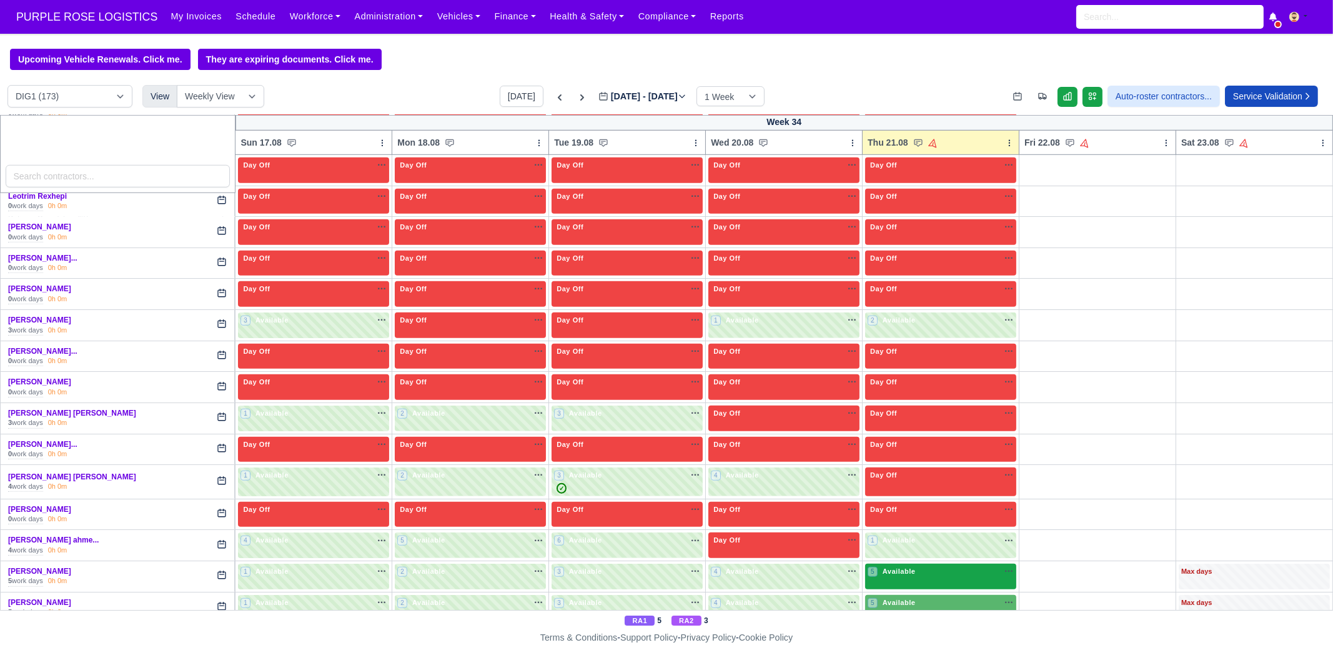
click at [912, 566] on div "5 Available na" at bounding box center [941, 572] width 146 height 13
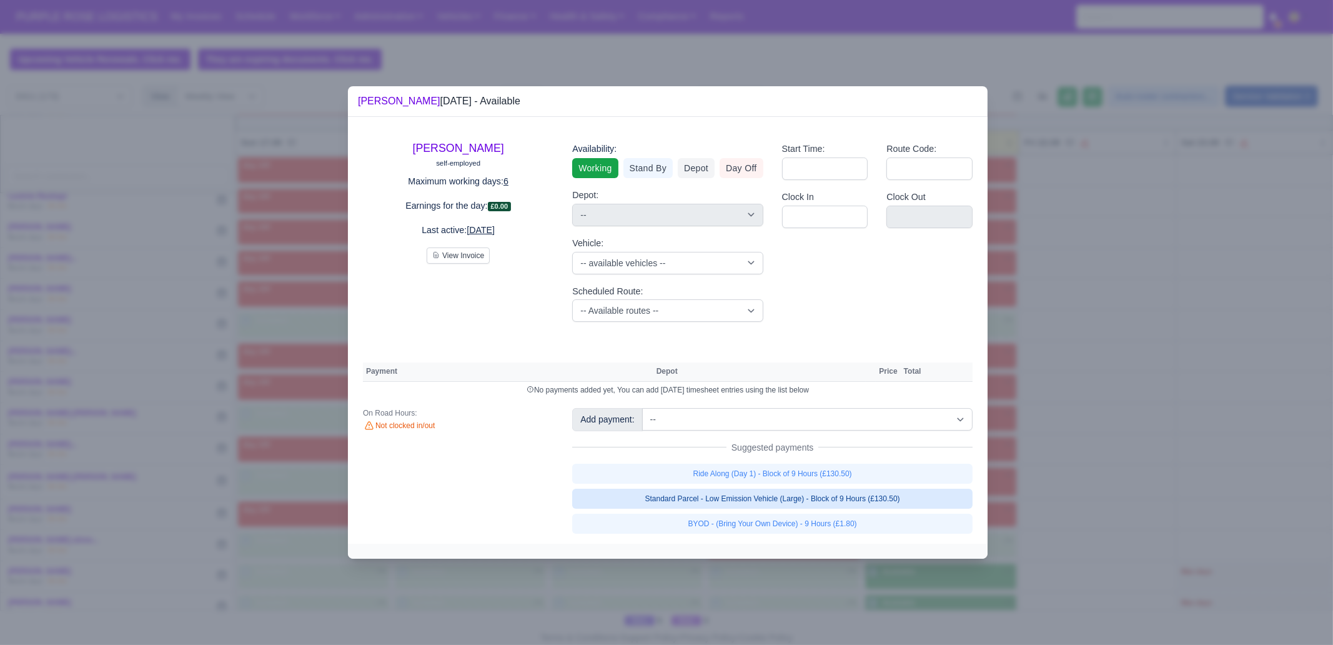
click at [848, 501] on link "Standard Parcel - Low Emission Vehicle (Large) - Block of 9 Hours (£130.50)" at bounding box center [772, 499] width 401 height 20
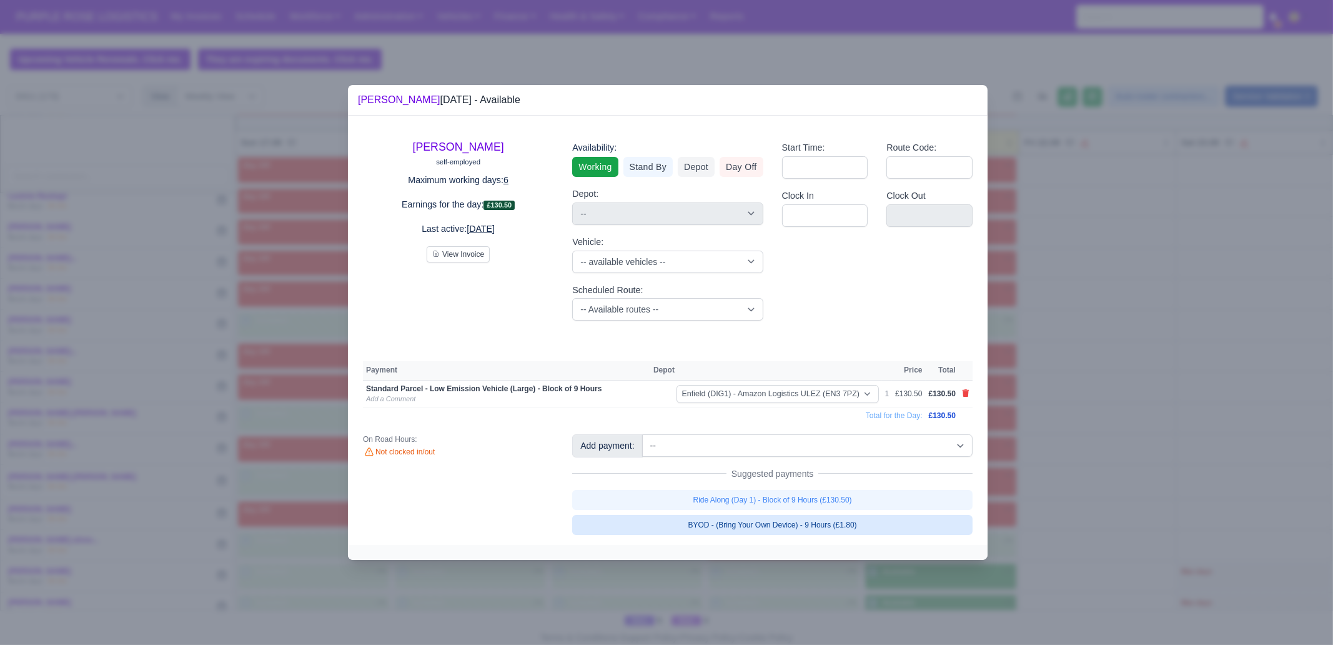
click at [847, 527] on link "BYOD - (Bring Your Own Device) - 9 Hours (£1.80)" at bounding box center [772, 525] width 401 height 20
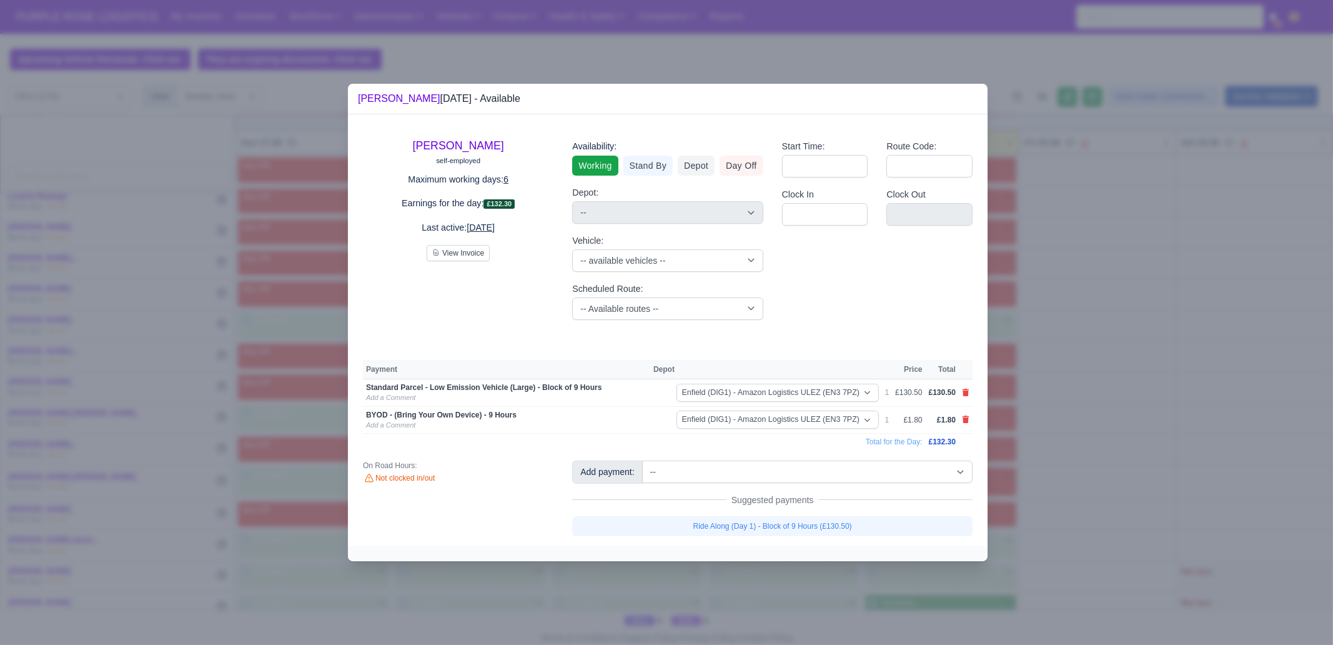
click at [1084, 511] on div at bounding box center [666, 322] width 1333 height 645
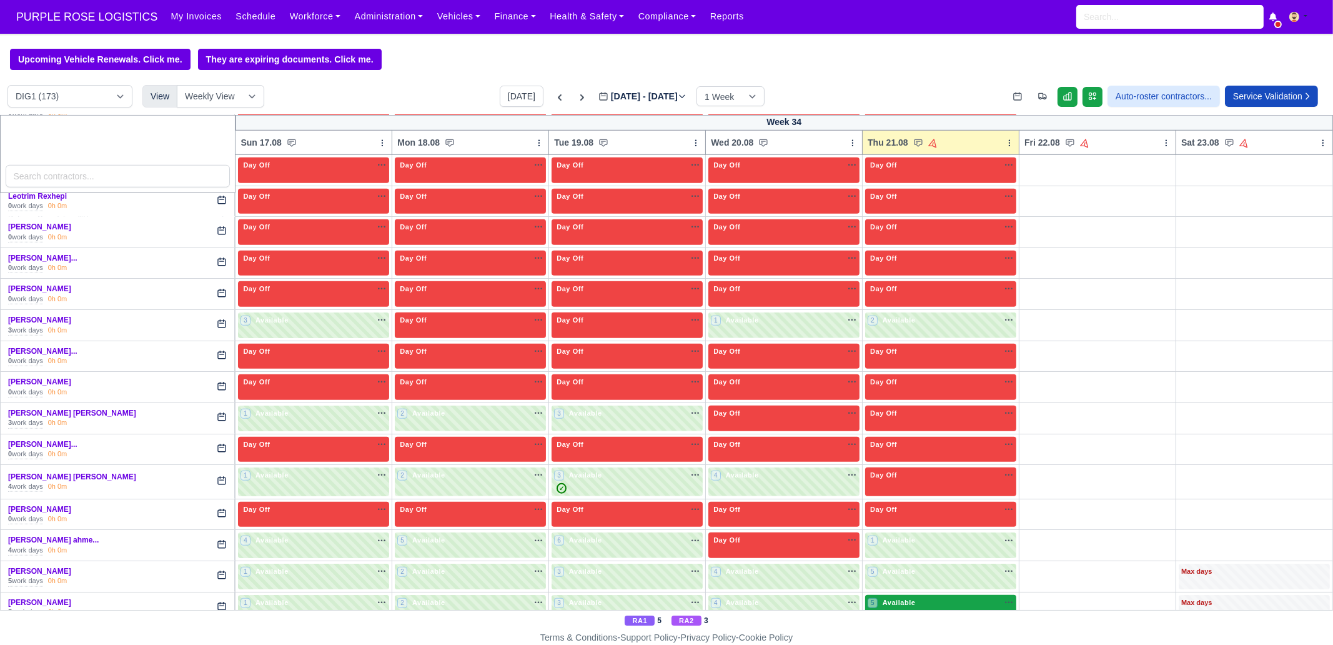
click at [934, 597] on div "5 Available na" at bounding box center [941, 602] width 146 height 11
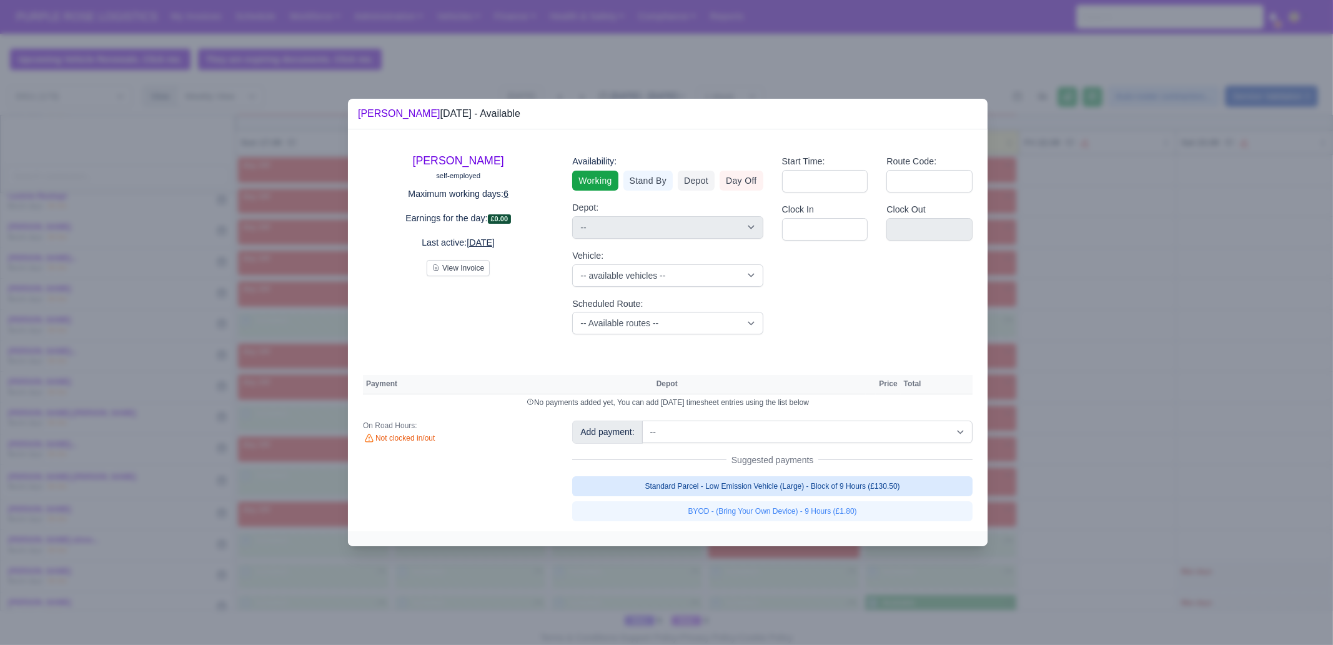
click at [905, 484] on link "Standard Parcel - Low Emission Vehicle (Large) - Block of 9 Hours (£130.50)" at bounding box center [772, 486] width 401 height 20
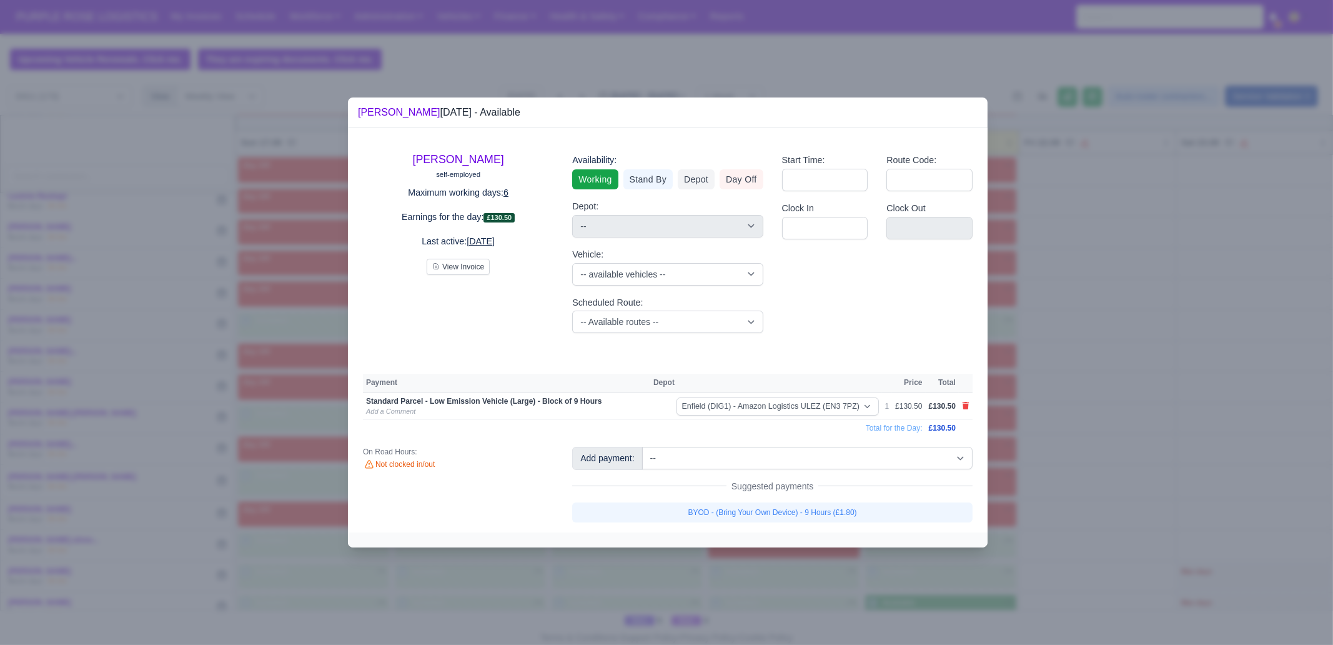
click at [880, 512] on link "BYOD - (Bring Your Own Device) - 9 Hours (£1.80)" at bounding box center [772, 512] width 401 height 20
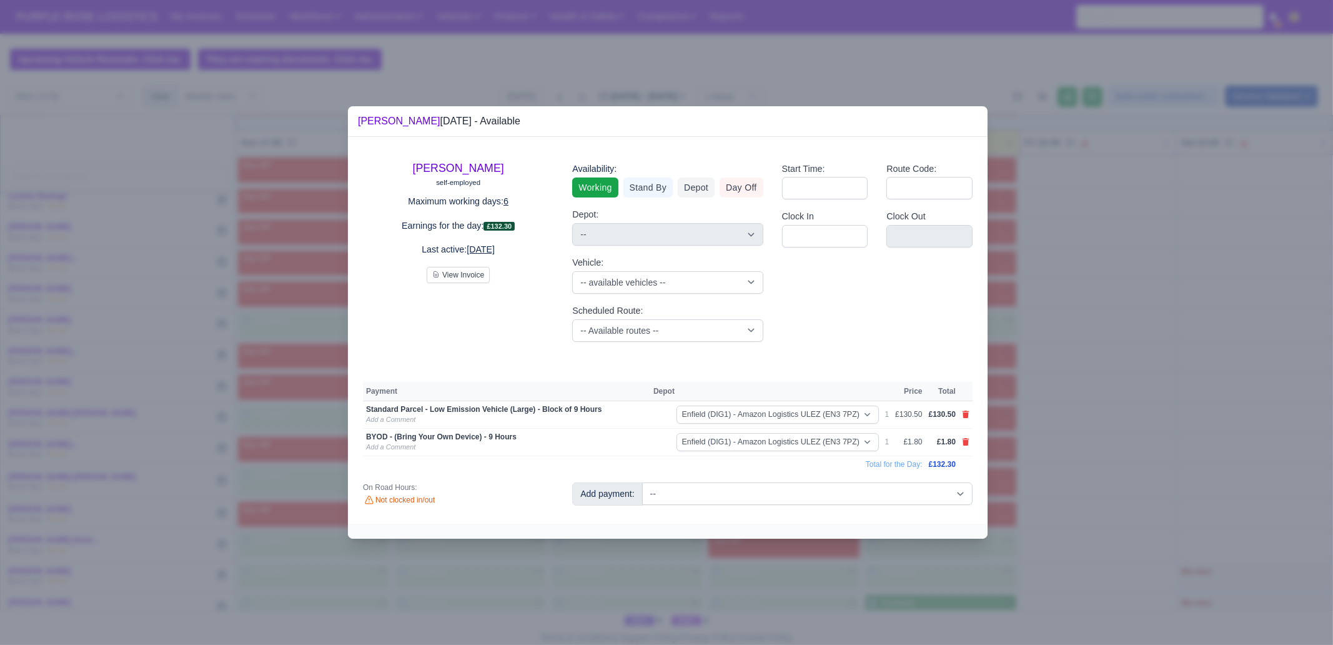
click at [945, 570] on div at bounding box center [666, 322] width 1333 height 645
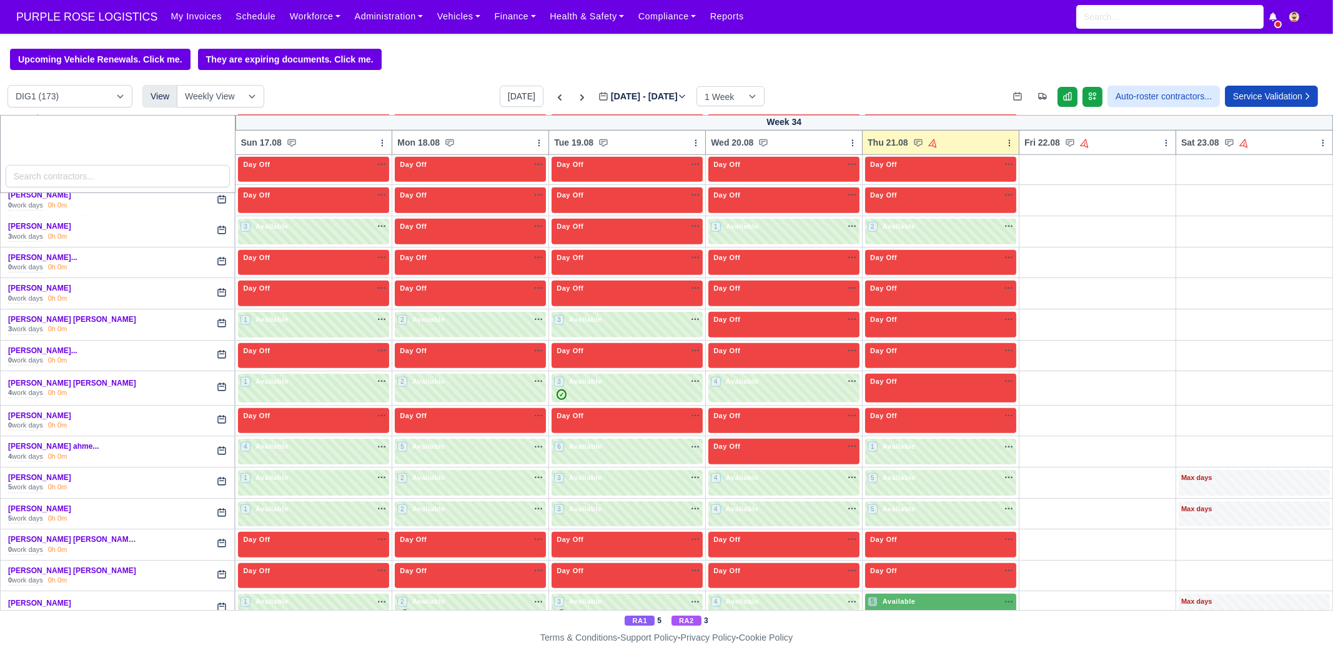
scroll to position [1875, 0]
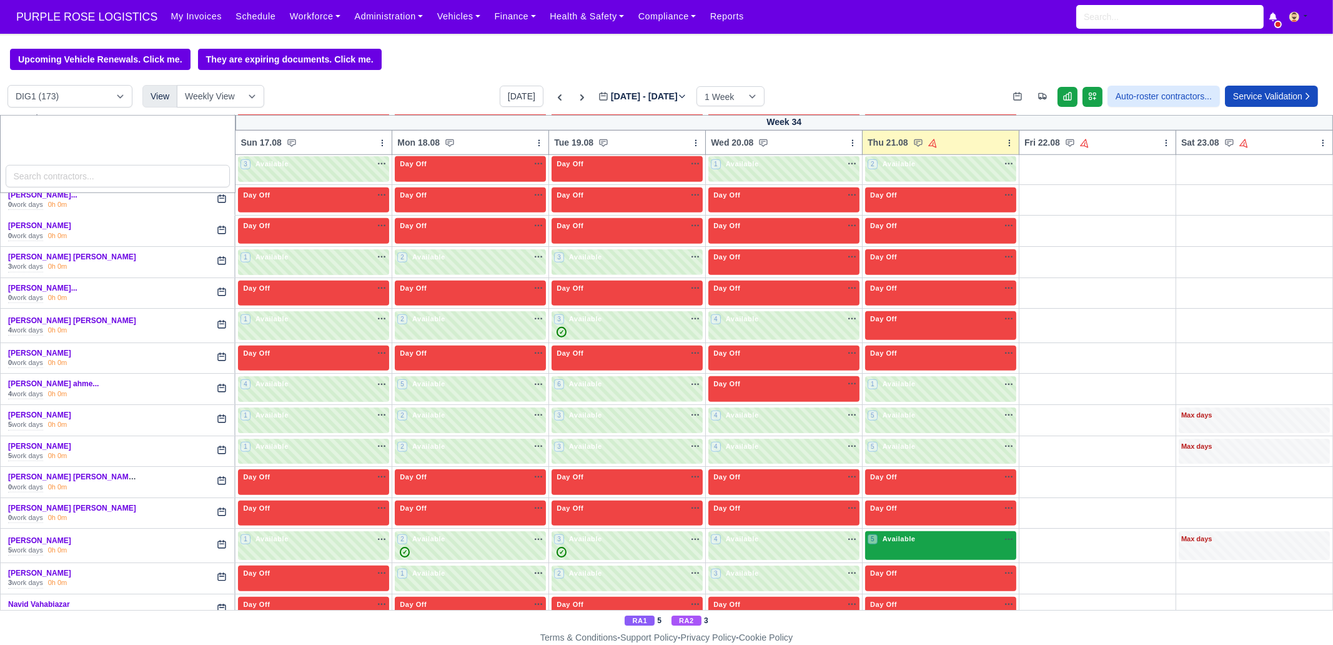
click at [905, 534] on div "5 Available na" at bounding box center [941, 540] width 146 height 13
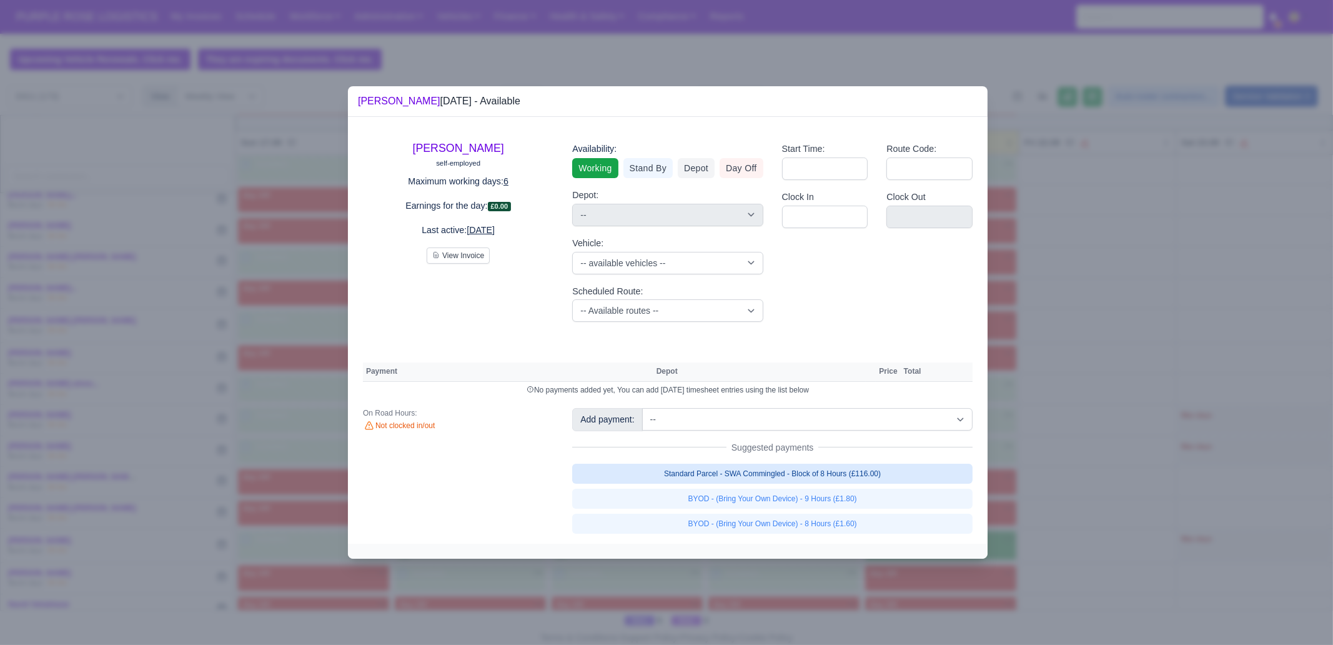
click at [878, 476] on link "Standard Parcel - SWA Commingled - Block of 8 Hours (£116.00)" at bounding box center [772, 474] width 401 height 20
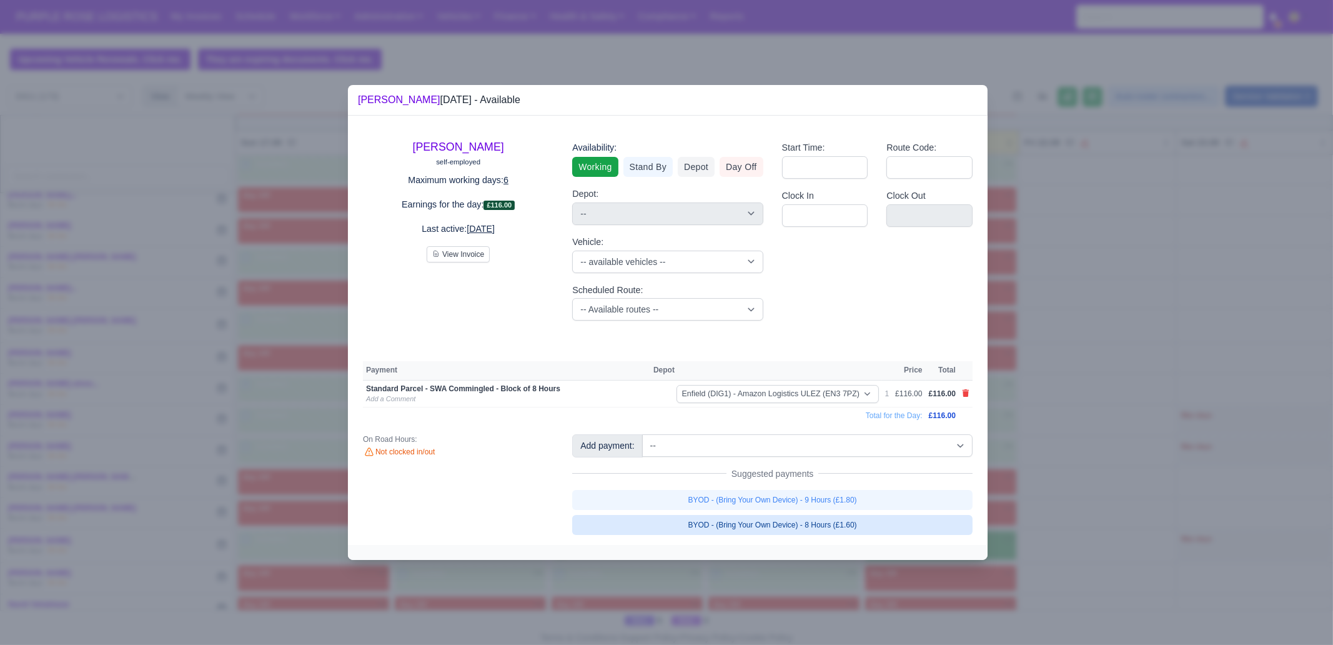
click at [865, 523] on link "BYOD - (Bring Your Own Device) - 8 Hours (£1.60)" at bounding box center [772, 525] width 401 height 20
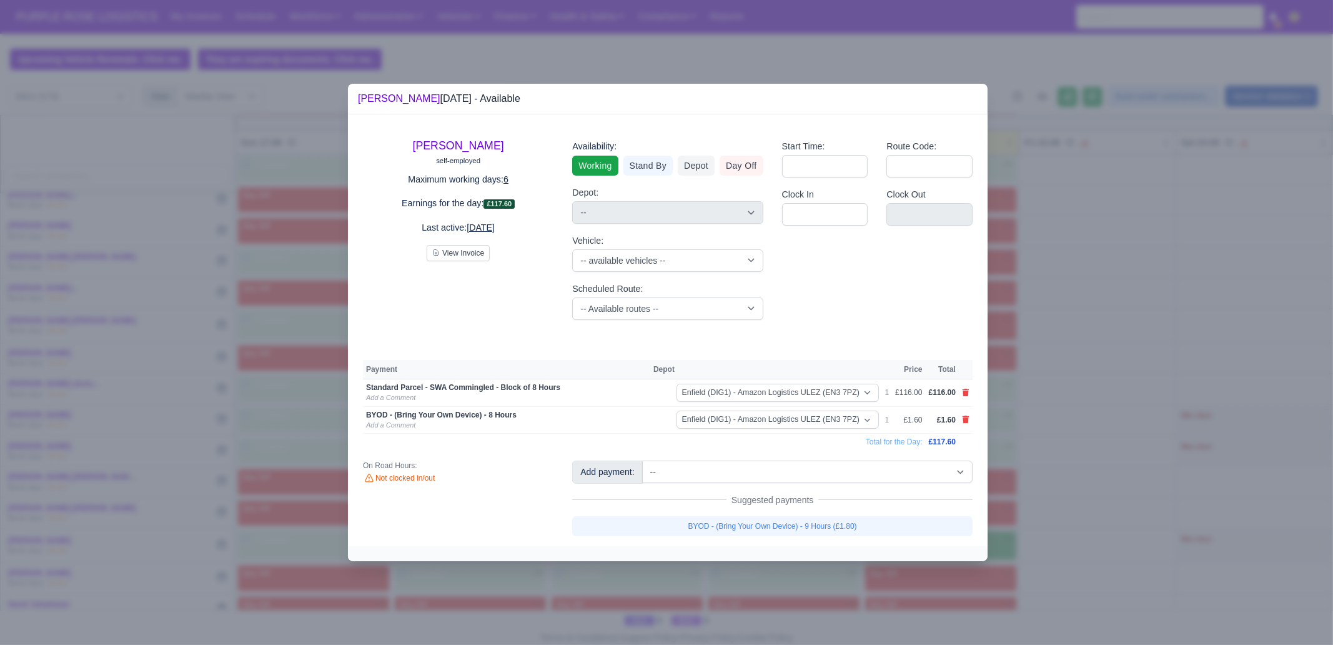
click at [1036, 498] on div at bounding box center [666, 322] width 1333 height 645
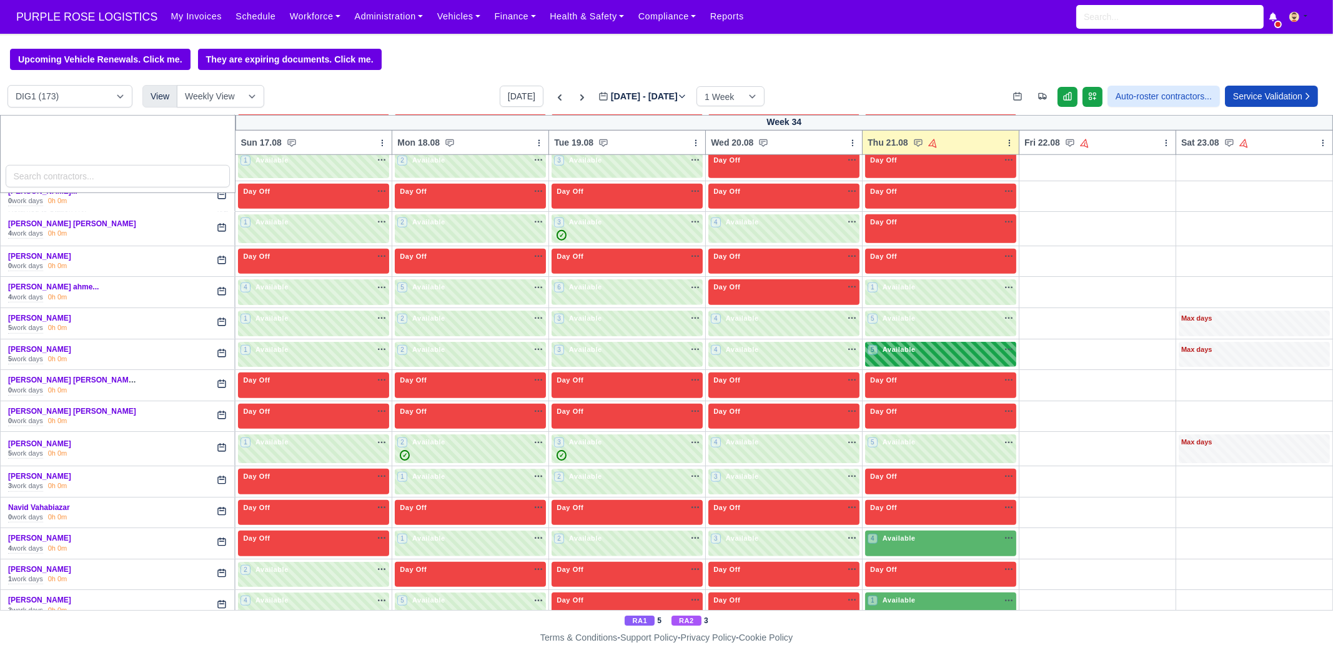
scroll to position [2030, 0]
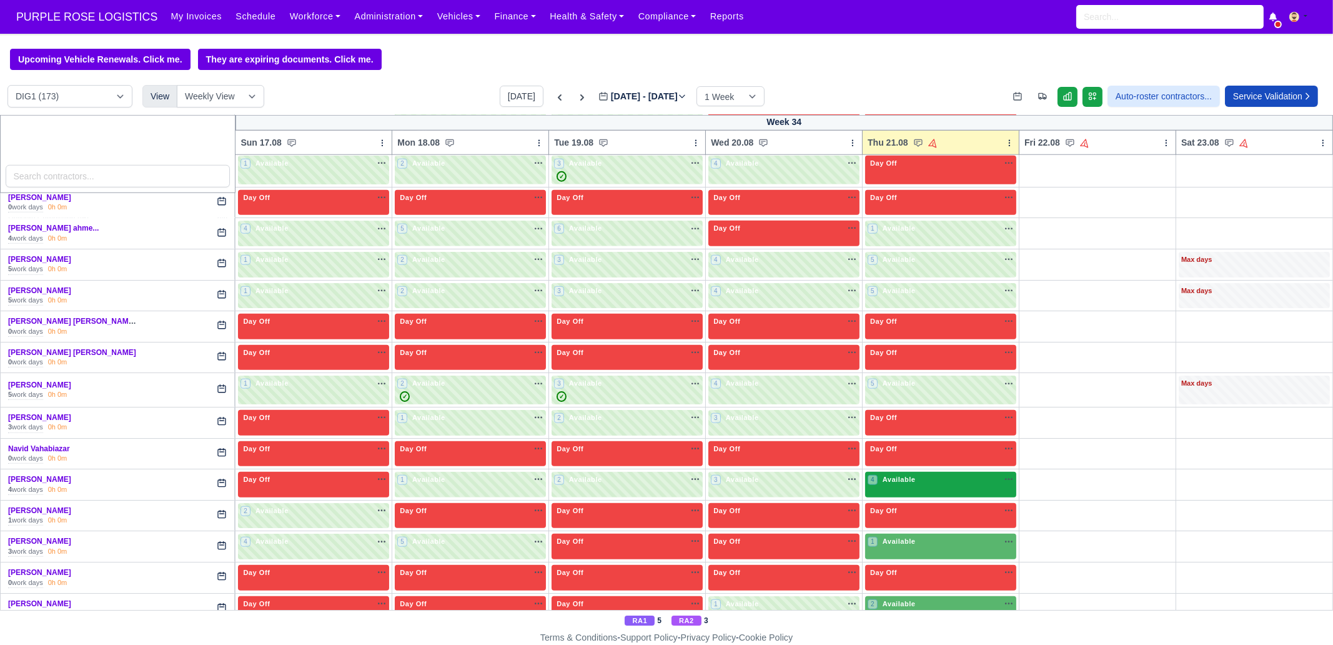
click at [912, 474] on div "4 Available na" at bounding box center [941, 479] width 146 height 11
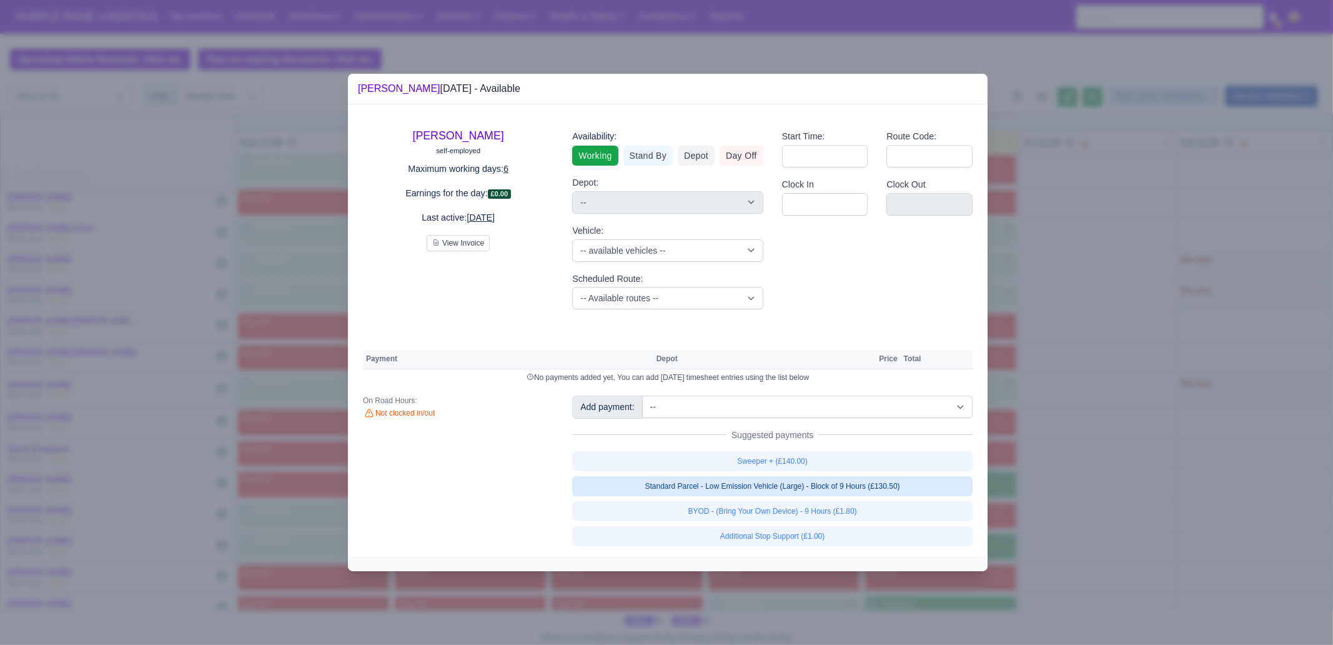
click at [903, 483] on link "Standard Parcel - Low Emission Vehicle (Large) - Block of 9 Hours (£130.50)" at bounding box center [772, 486] width 401 height 20
click at [887, 506] on div "Sweeper + (£140.00) Standard Parcel - Low Emission Vehicle (Large) - Block of 9…" at bounding box center [772, 498] width 401 height 95
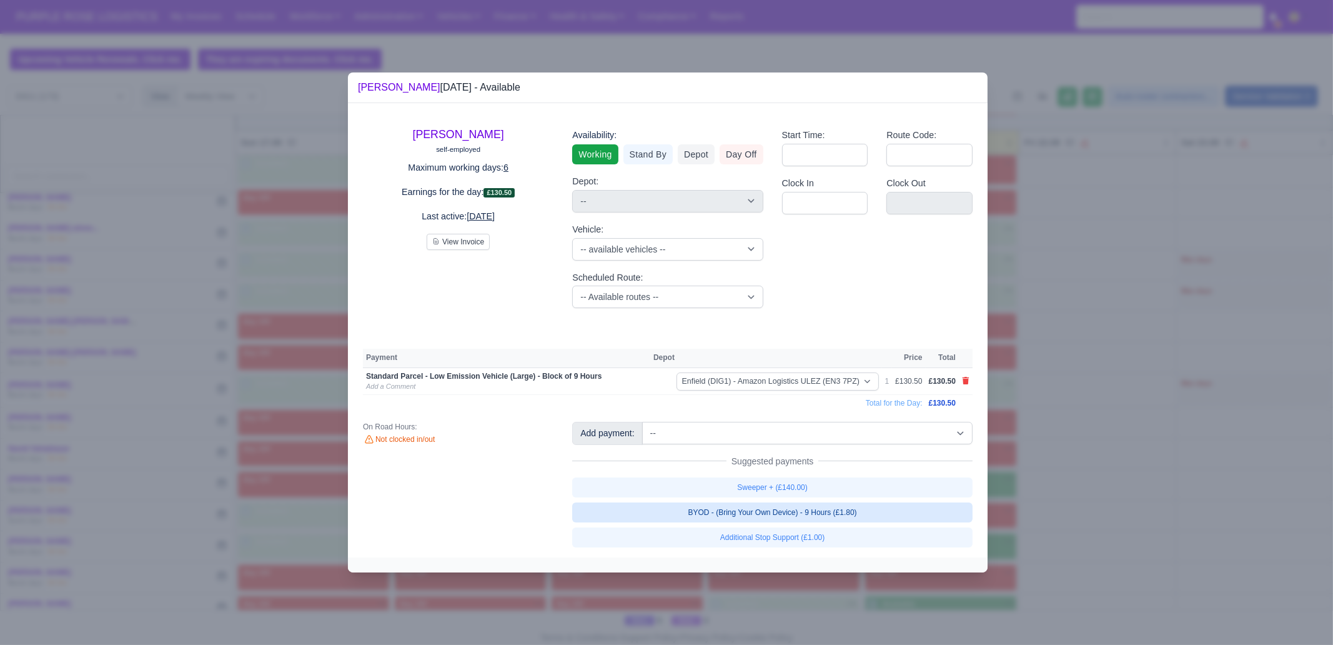
click at [897, 511] on link "BYOD - (Bring Your Own Device) - 9 Hours (£1.80)" at bounding box center [772, 512] width 401 height 20
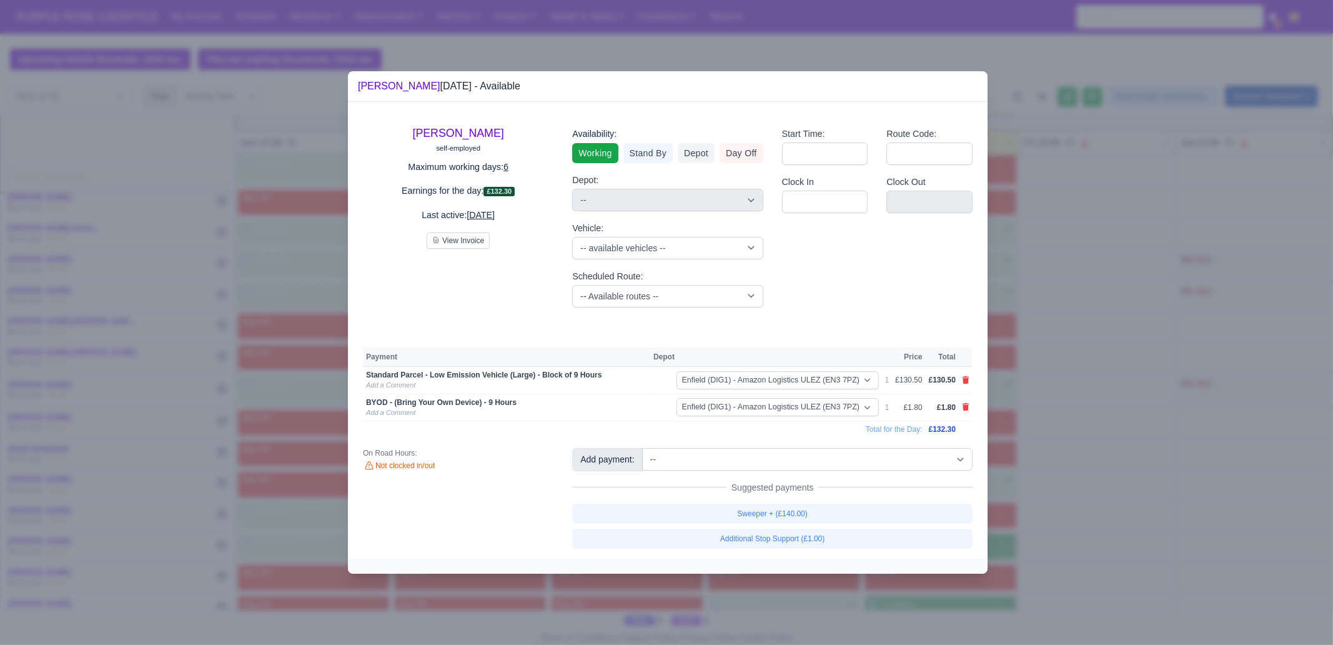
click at [1069, 497] on div at bounding box center [666, 322] width 1333 height 645
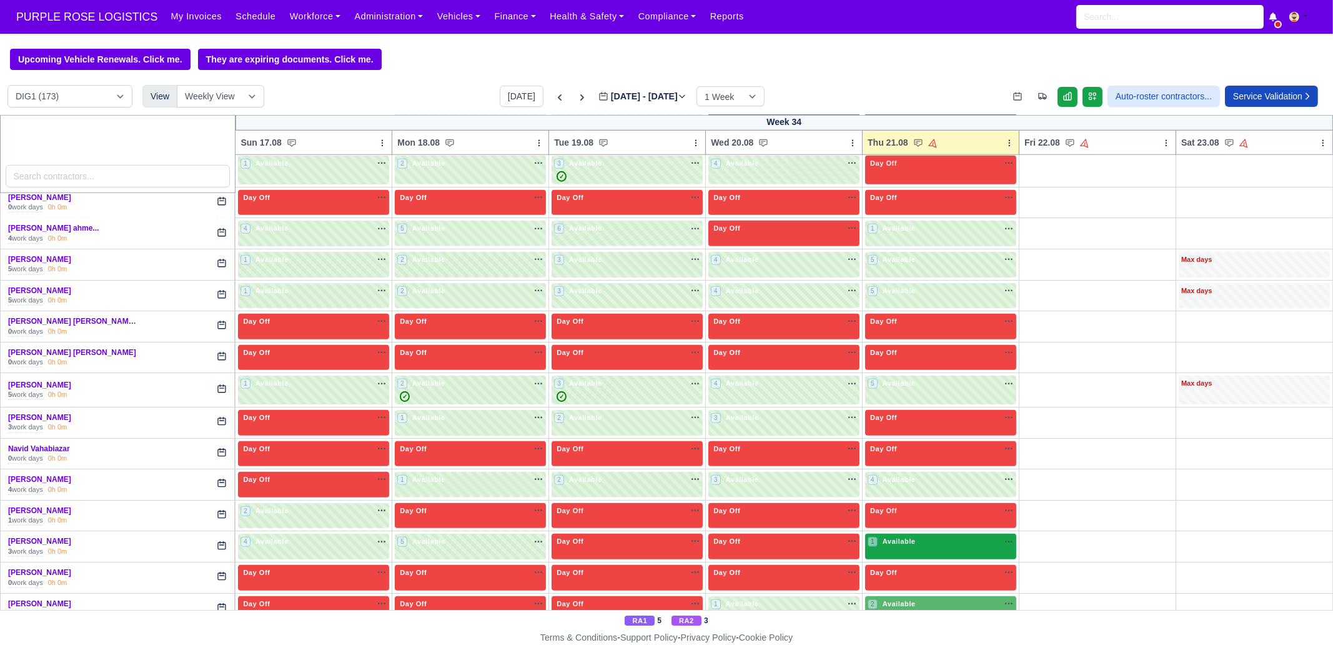
click at [925, 536] on div "1 Available na" at bounding box center [941, 541] width 146 height 11
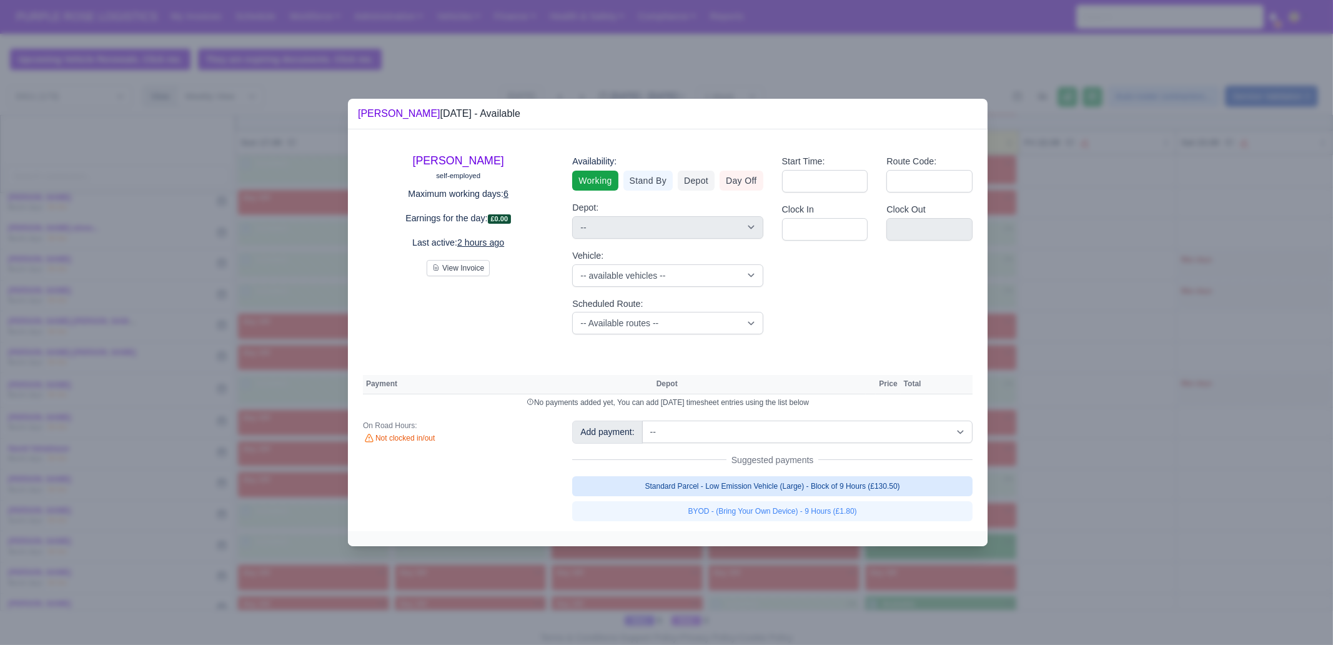
click at [900, 482] on link "Standard Parcel - Low Emission Vehicle (Large) - Block of 9 Hours (£130.50)" at bounding box center [772, 486] width 401 height 20
click at [869, 496] on link "Standard Parcel - Low Emission Vehicle (Large) - Block of 9 Hours (£130.50)" at bounding box center [772, 486] width 401 height 20
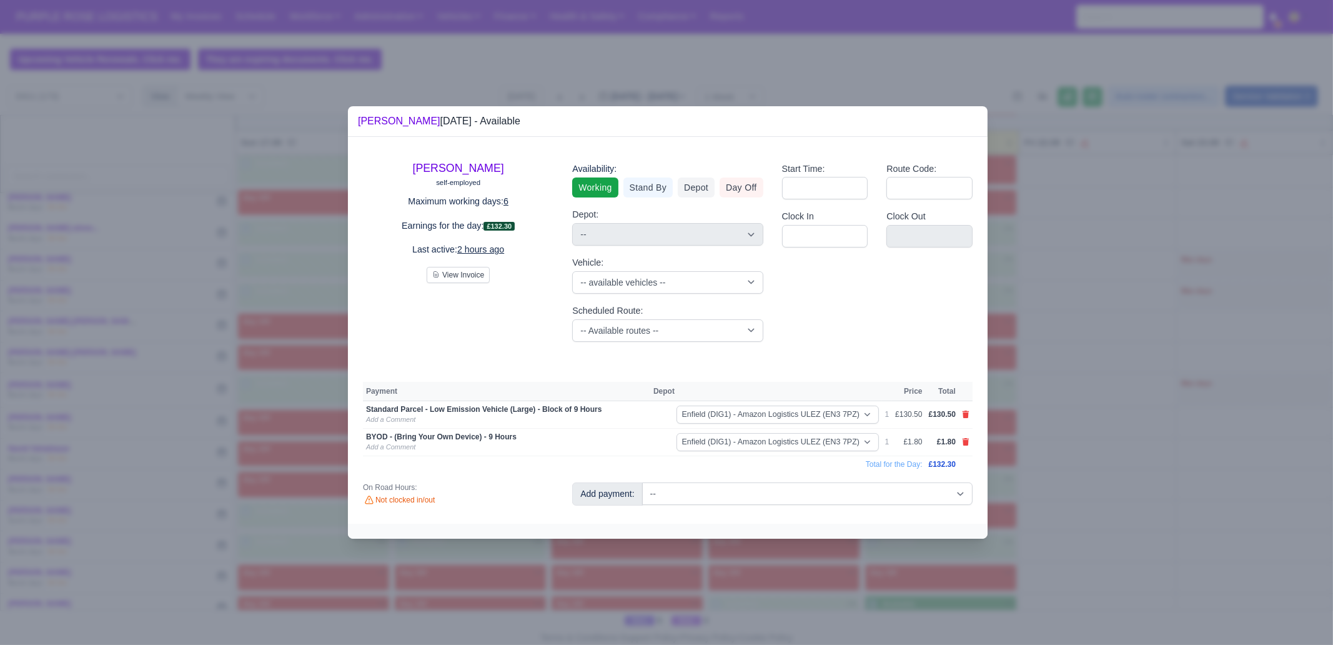
click at [1072, 480] on div at bounding box center [666, 322] width 1333 height 645
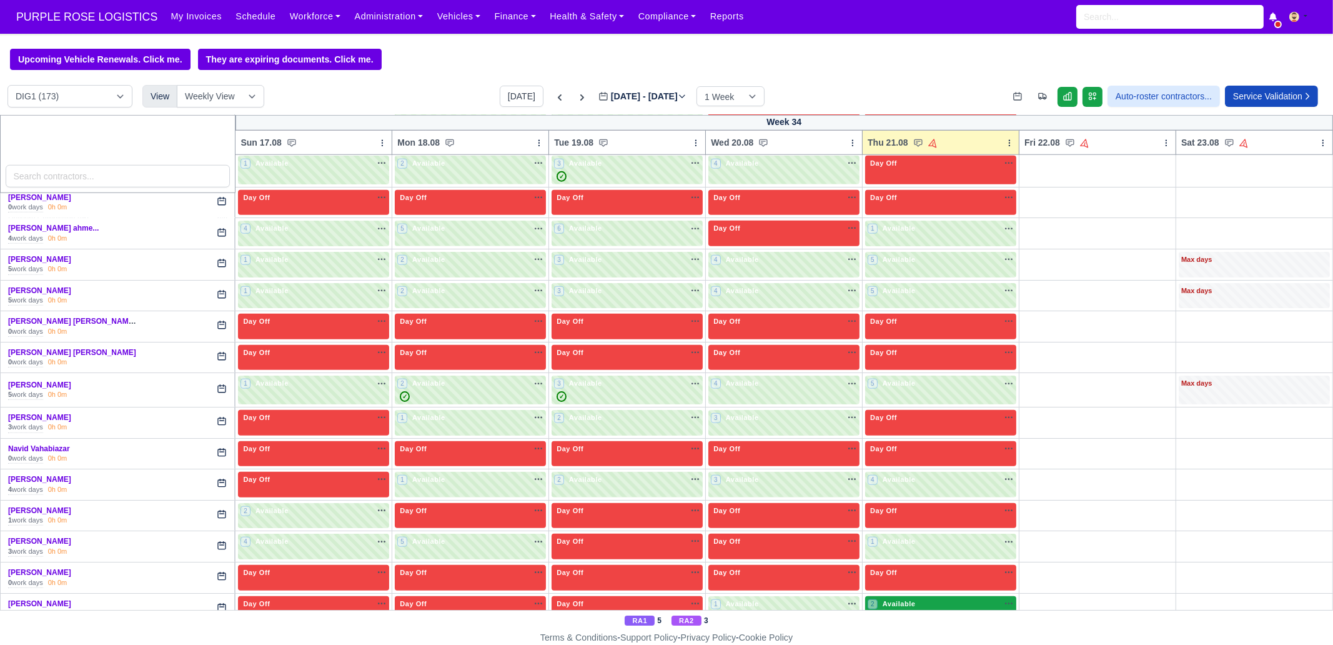
click at [928, 599] on div "2 Available na" at bounding box center [941, 605] width 146 height 13
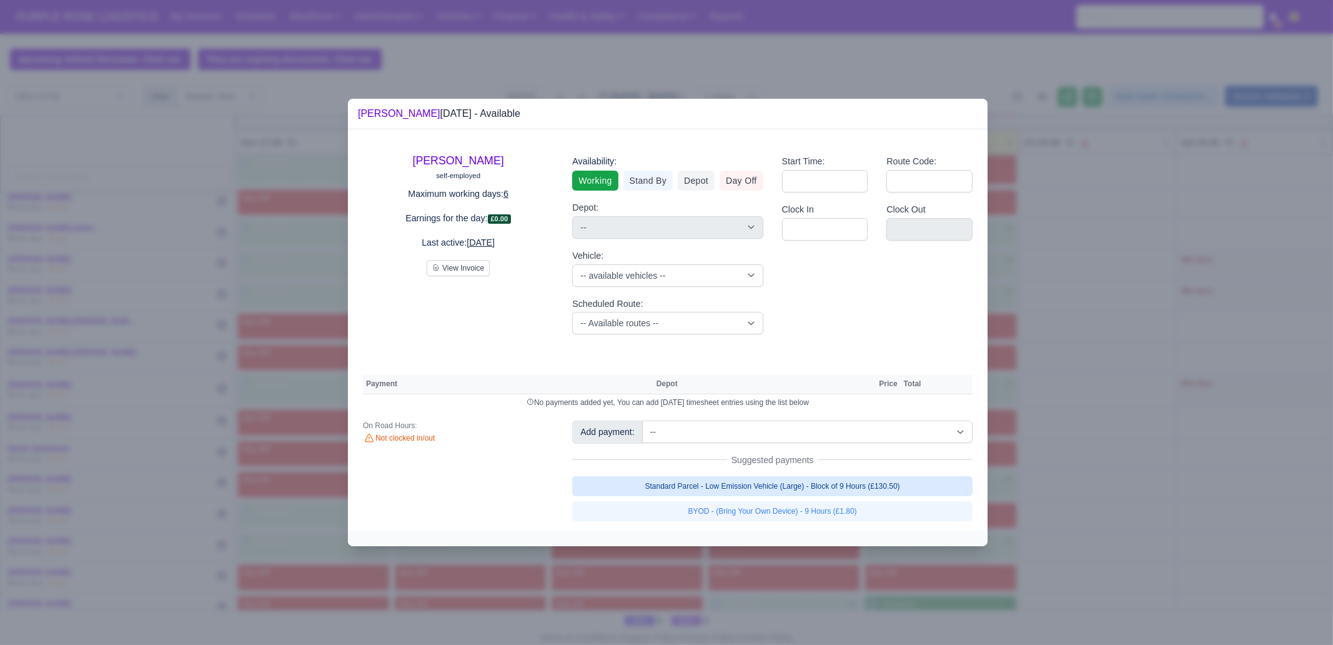
click at [893, 487] on link "Standard Parcel - Low Emission Vehicle (Large) - Block of 9 Hours (£130.50)" at bounding box center [772, 486] width 401 height 20
click at [889, 496] on link "Standard Parcel - Low Emission Vehicle (Large) - Block of 9 Hours (£130.50)" at bounding box center [772, 486] width 401 height 20
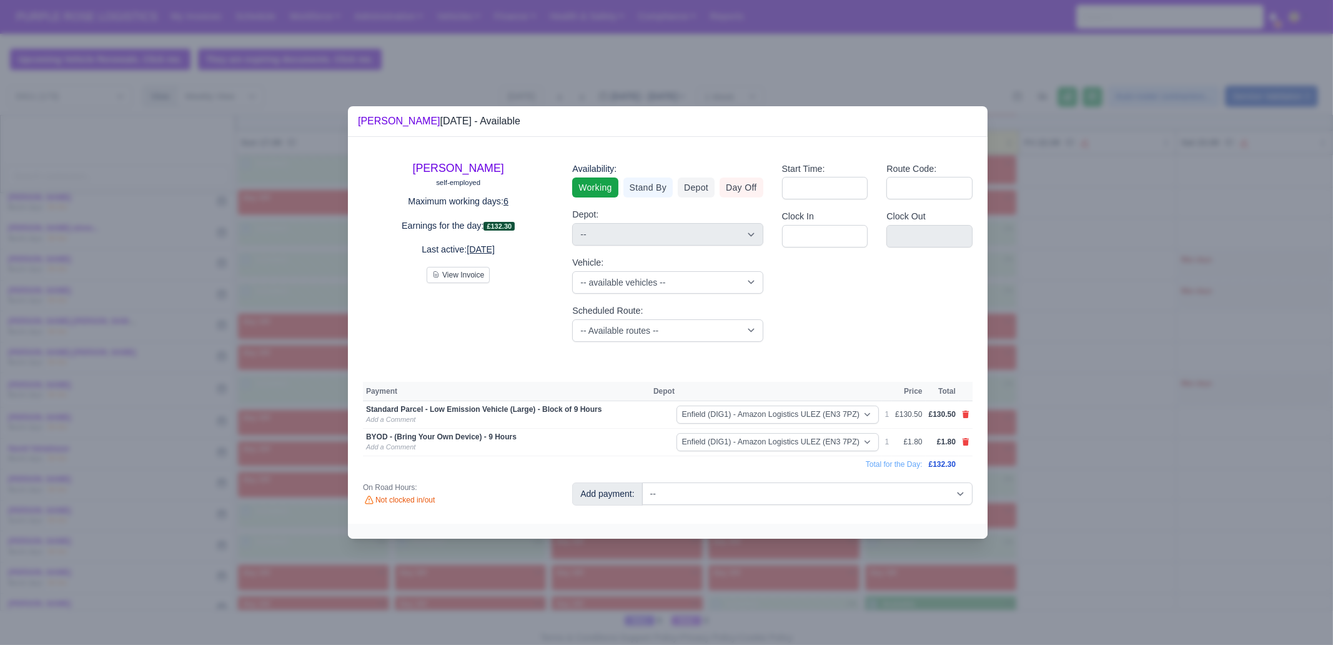
click at [1044, 551] on div at bounding box center [666, 322] width 1333 height 645
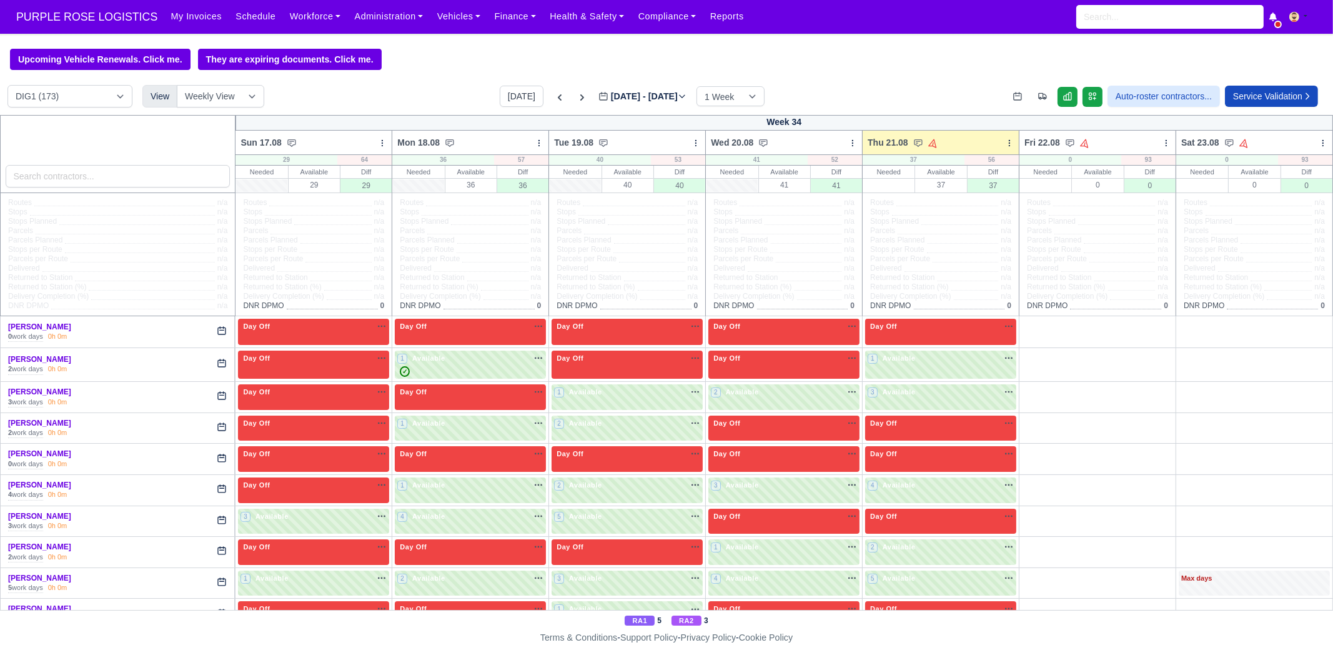
scroll to position [2186, 0]
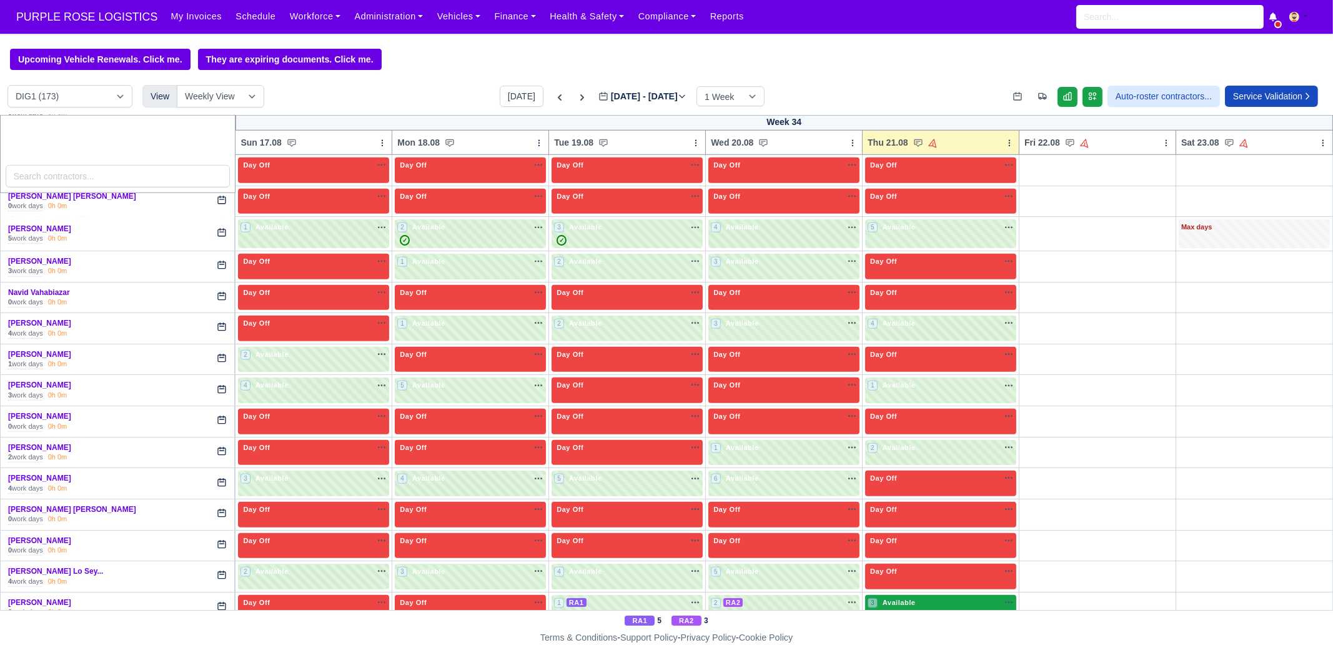
click at [923, 597] on div "3 Available na" at bounding box center [941, 602] width 146 height 11
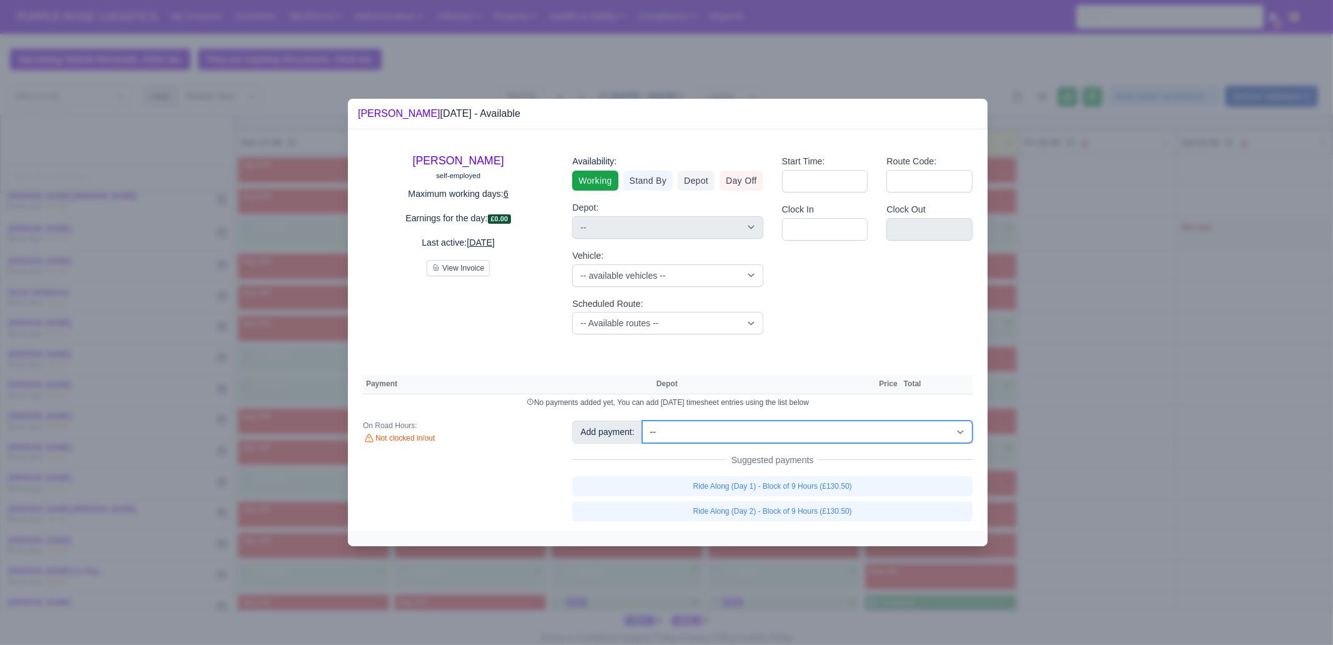
click at [800, 435] on select "-- Additional Hour Support (£14.50) Additional Stop Support (£1.00) BYOD - (Bri…" at bounding box center [807, 432] width 331 height 22
select select "105"
click at [642, 421] on select "-- Additional Hour Support (£14.50) Additional Stop Support (£1.00) BYOD - (Bri…" at bounding box center [807, 432] width 331 height 22
select select "1"
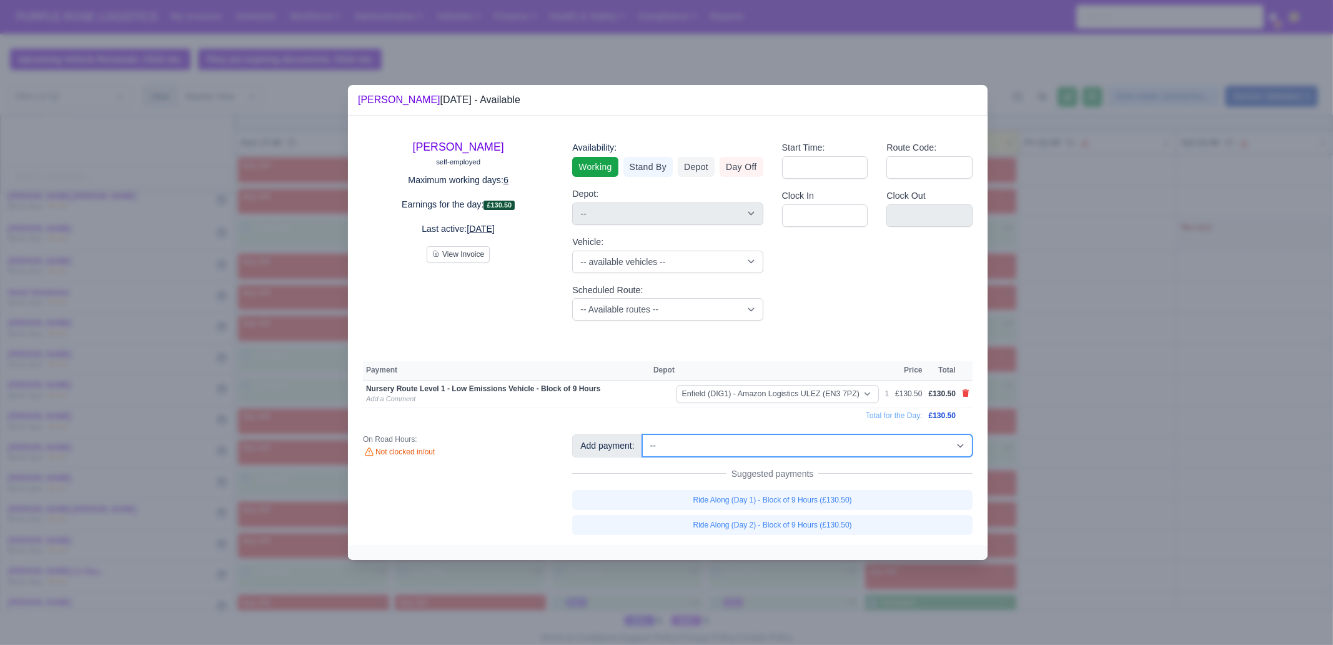
click at [825, 447] on select "-- Additional Hour Support (£14.50) Additional Stop Support (£1.00) BYOD - (Bri…" at bounding box center [807, 445] width 331 height 22
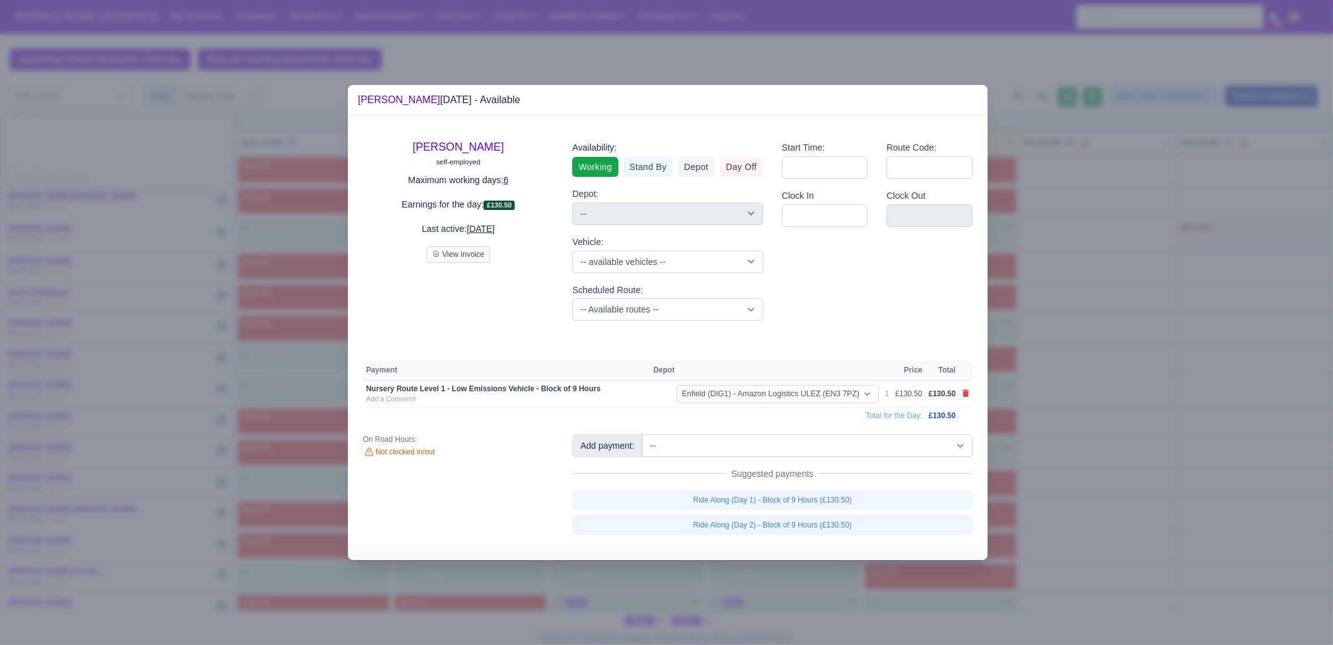
click at [589, 419] on td "Total for the Day:" at bounding box center [644, 415] width 563 height 17
click at [882, 442] on select "-- Additional Hour Support (£14.50) Additional Stop Support (£1.00) BYOD - (Bri…" at bounding box center [807, 445] width 331 height 22
select select "2"
click at [642, 434] on select "-- Additional Hour Support (£14.50) Additional Stop Support (£1.00) BYOD - (Bri…" at bounding box center [807, 445] width 331 height 22
select select "1"
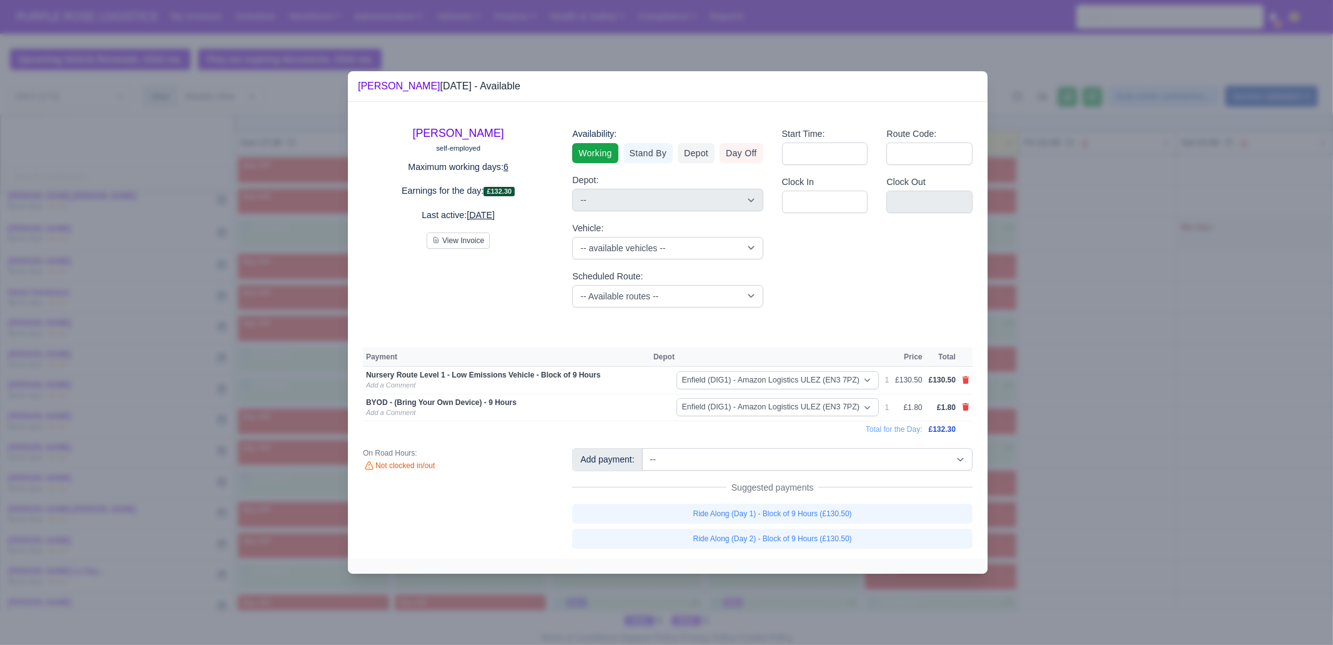
click at [1081, 519] on div at bounding box center [666, 322] width 1333 height 645
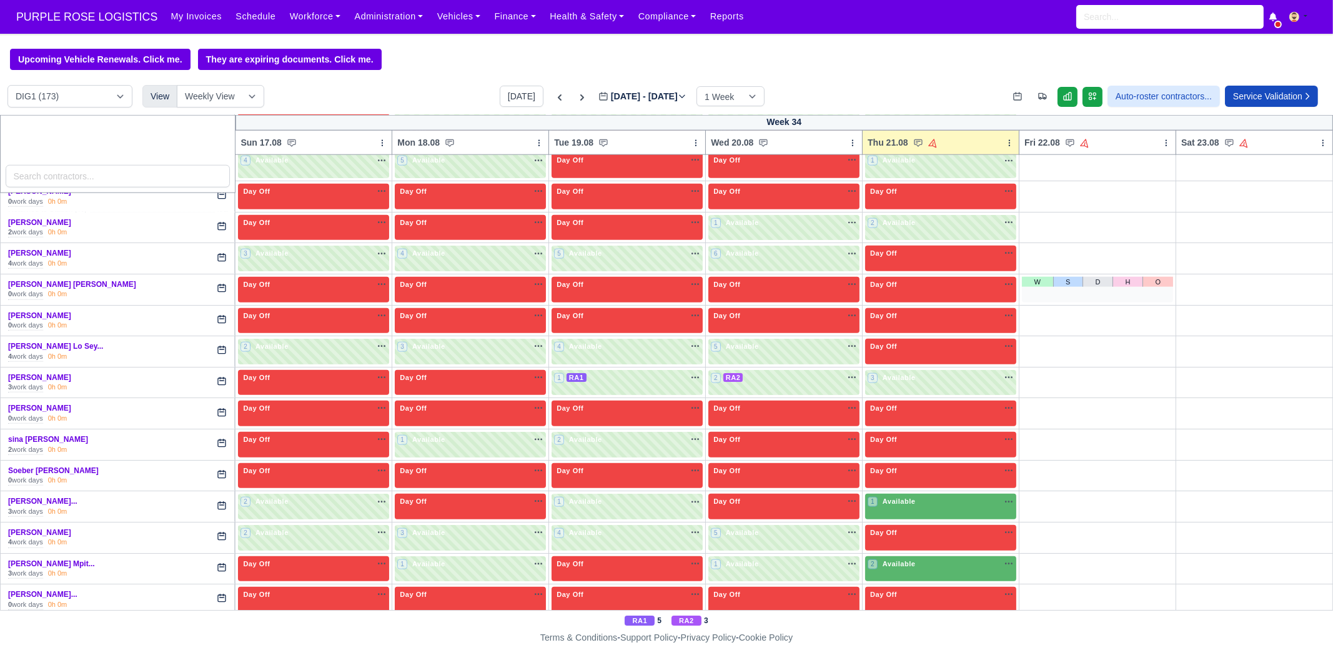
scroll to position [2421, 0]
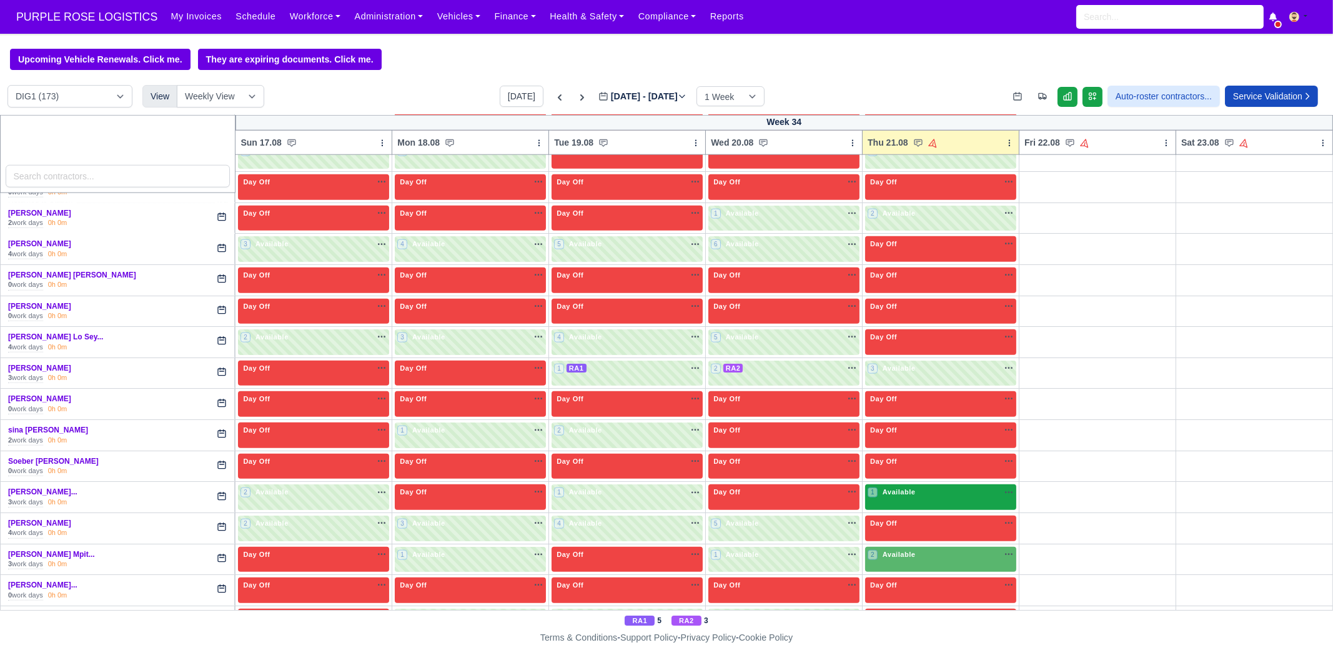
click at [905, 487] on span "Available" at bounding box center [899, 491] width 38 height 9
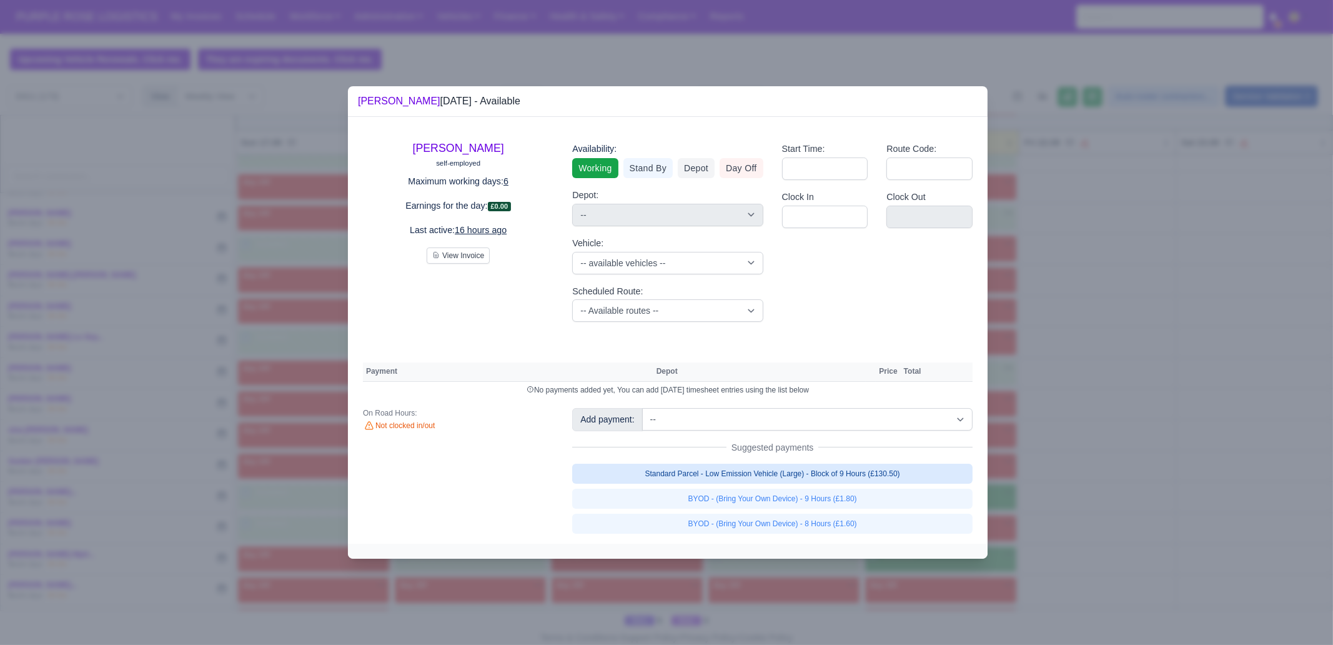
click at [910, 471] on link "Standard Parcel - Low Emission Vehicle (Large) - Block of 9 Hours (£130.50)" at bounding box center [772, 474] width 401 height 20
select select "1"
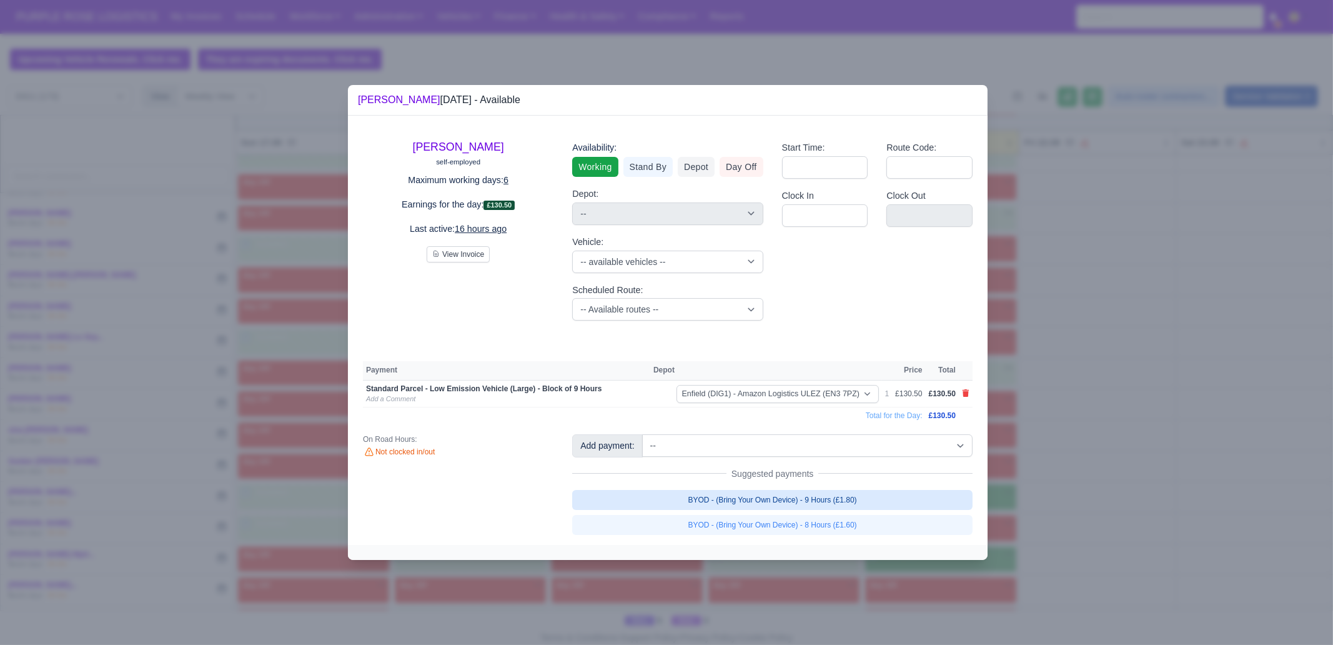
click at [904, 498] on link "BYOD - (Bring Your Own Device) - 9 Hours (£1.80)" at bounding box center [772, 500] width 401 height 20
select select "1"
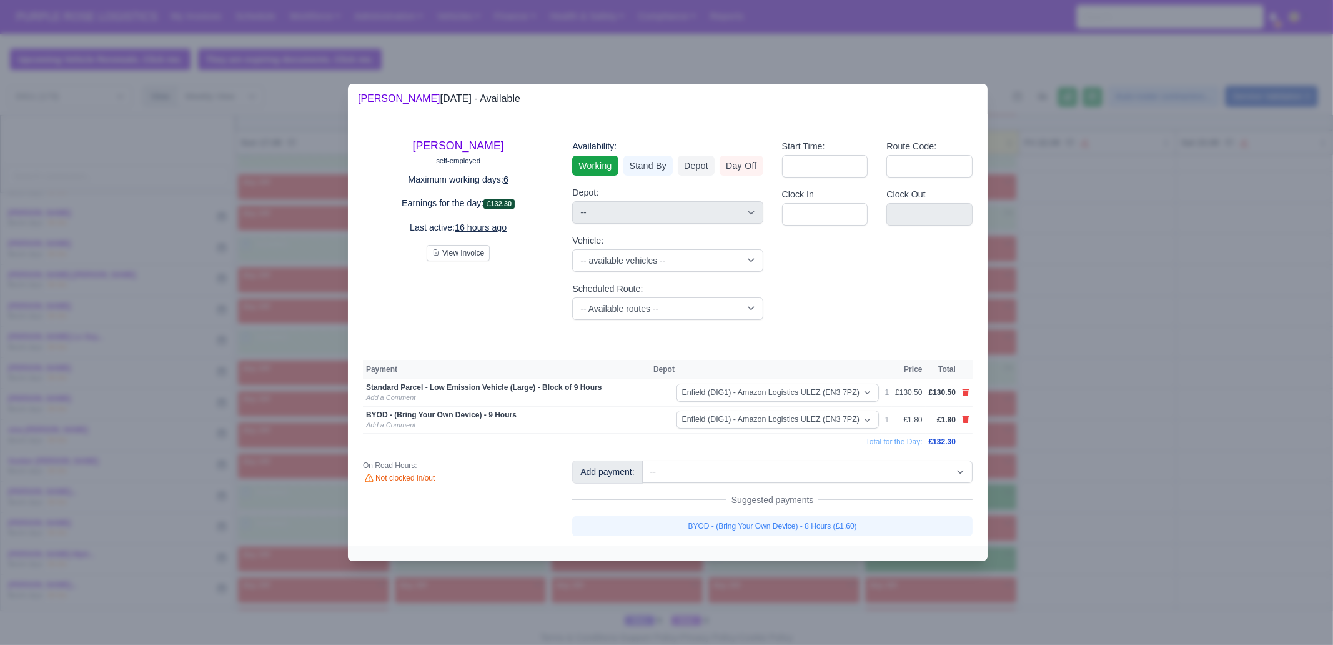
click at [1108, 544] on div at bounding box center [666, 322] width 1333 height 645
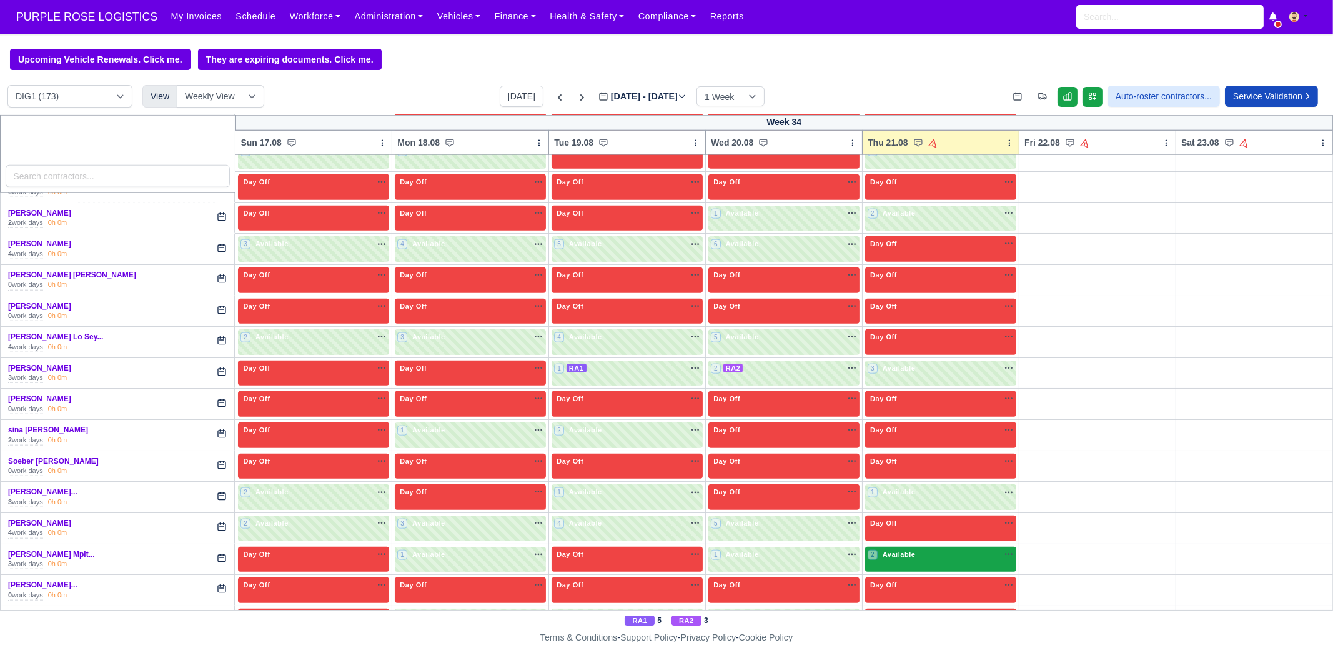
click at [952, 547] on div "2 Available" at bounding box center [940, 560] width 151 height 26
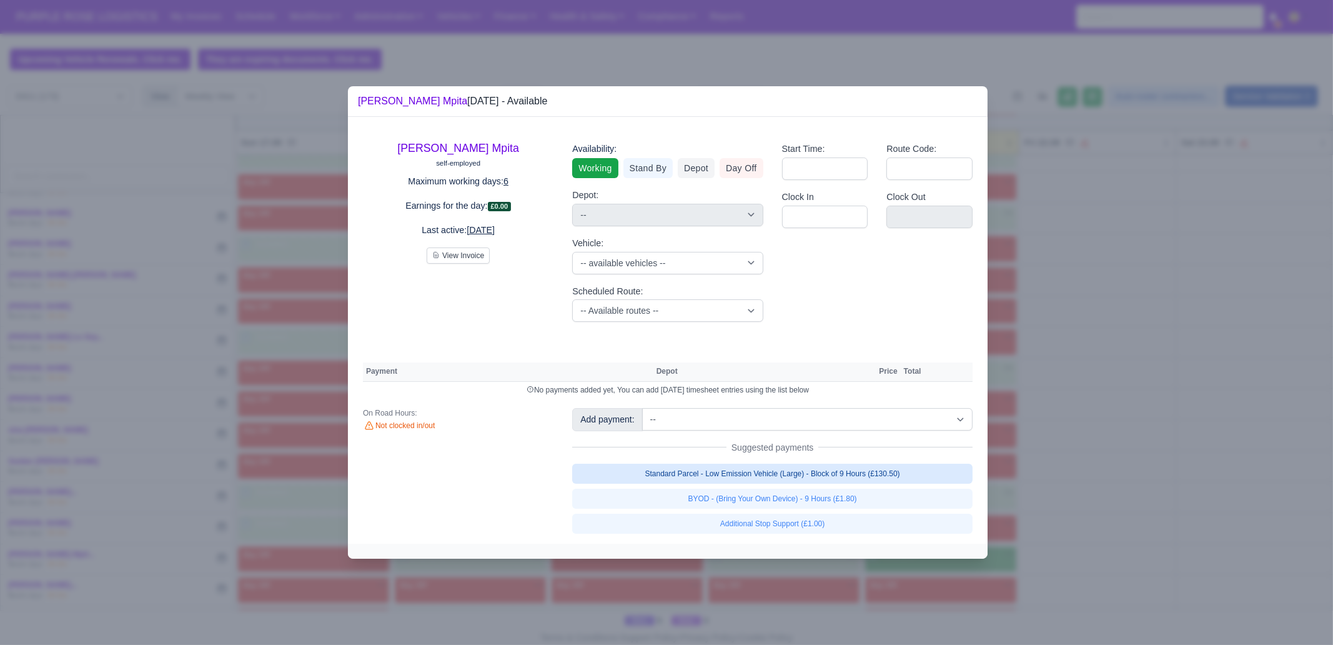
click at [893, 477] on link "Standard Parcel - Low Emission Vehicle (Large) - Block of 9 Hours (£130.50)" at bounding box center [772, 474] width 401 height 20
select select "1"
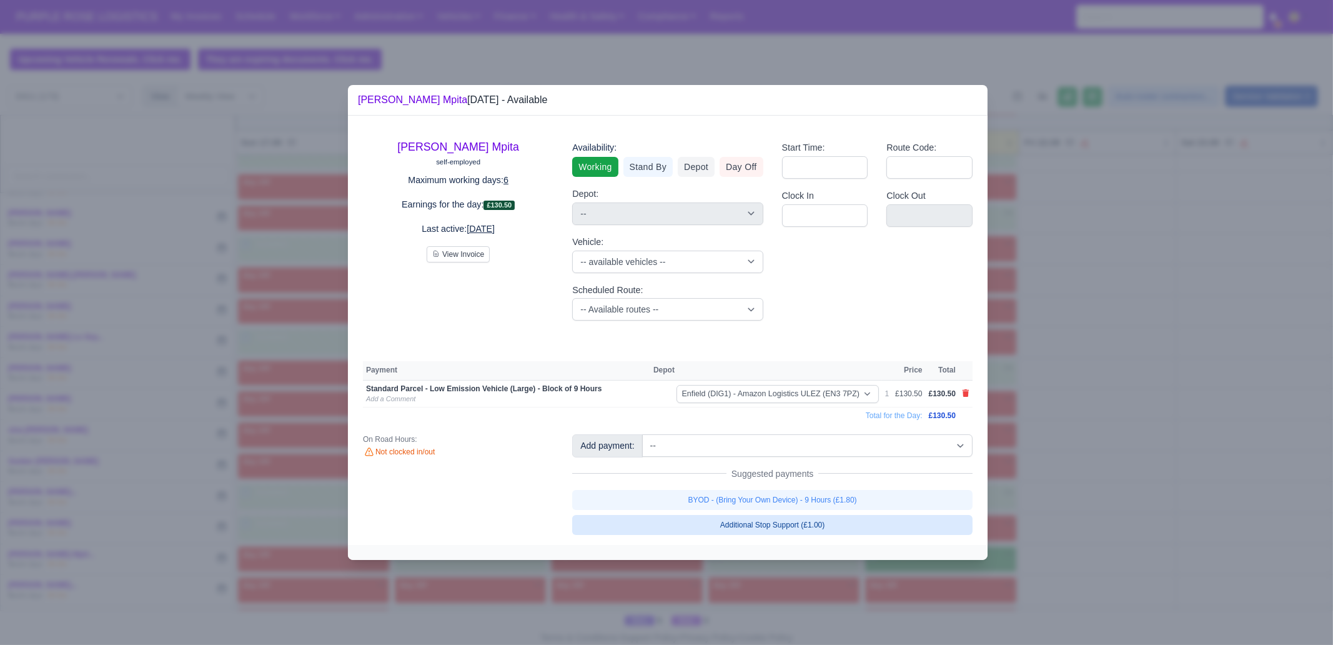
click at [875, 504] on link "BYOD - (Bring Your Own Device) - 9 Hours (£1.80)" at bounding box center [772, 500] width 401 height 20
select select "1"
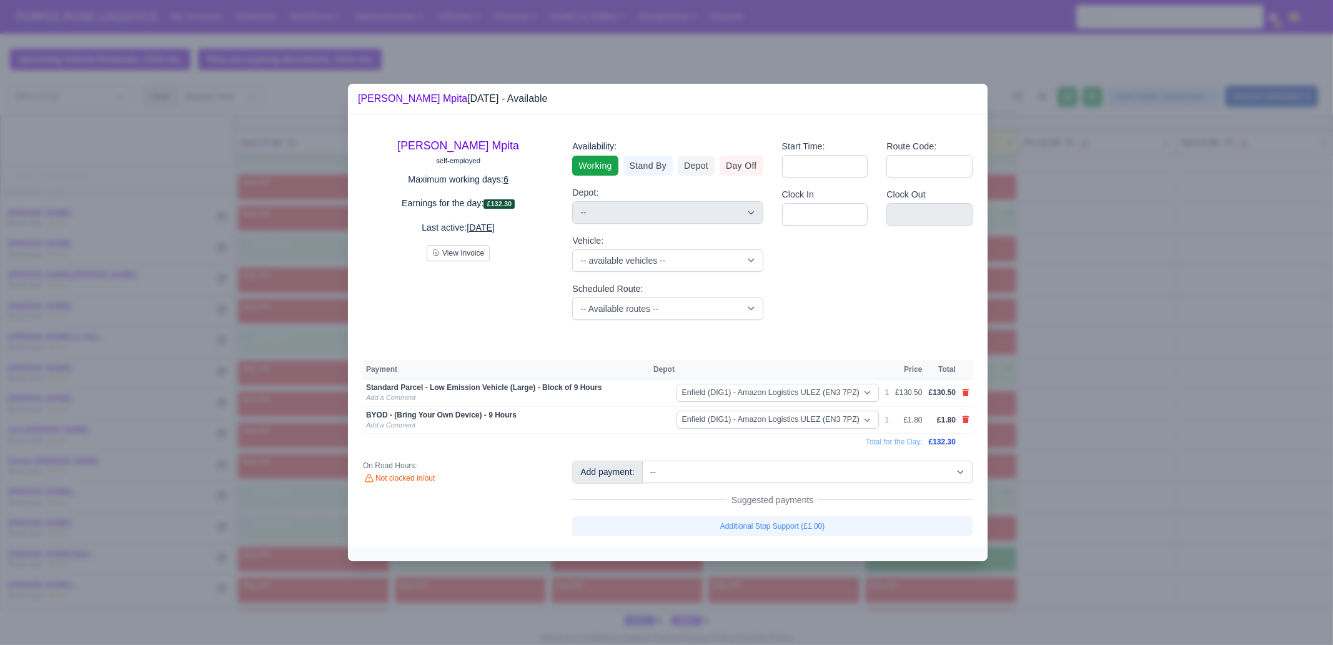
click at [1059, 507] on div at bounding box center [666, 322] width 1333 height 645
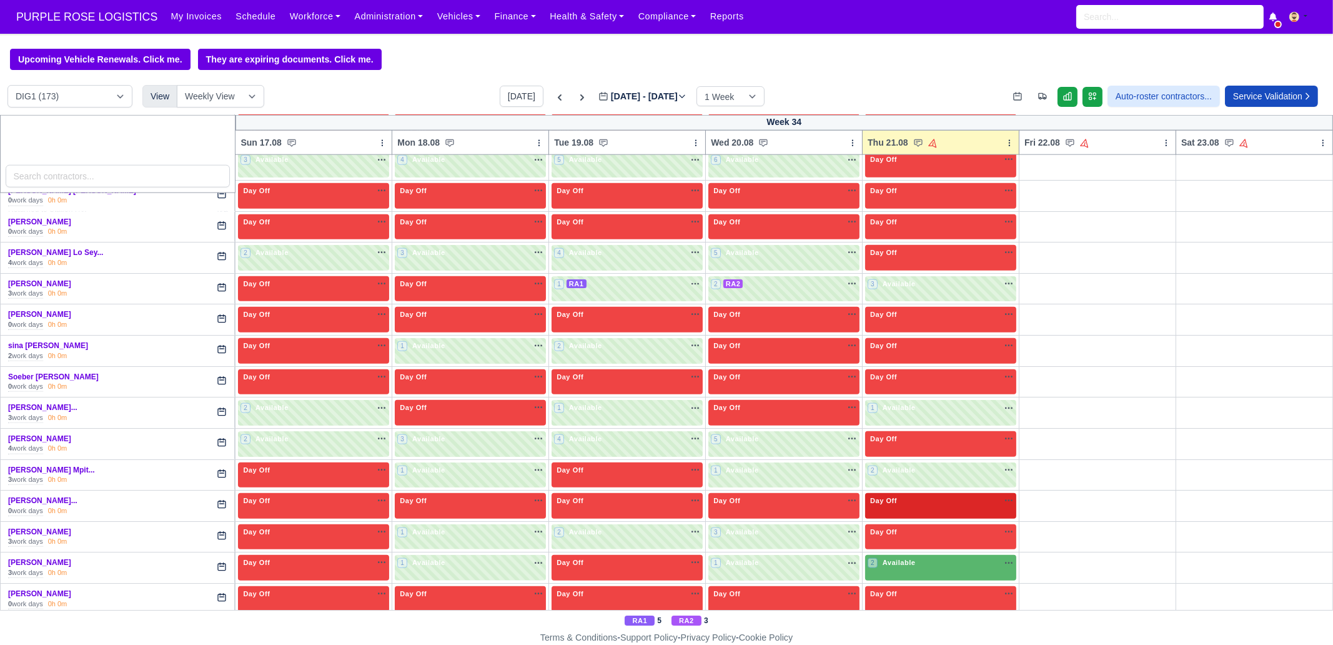
scroll to position [2578, 0]
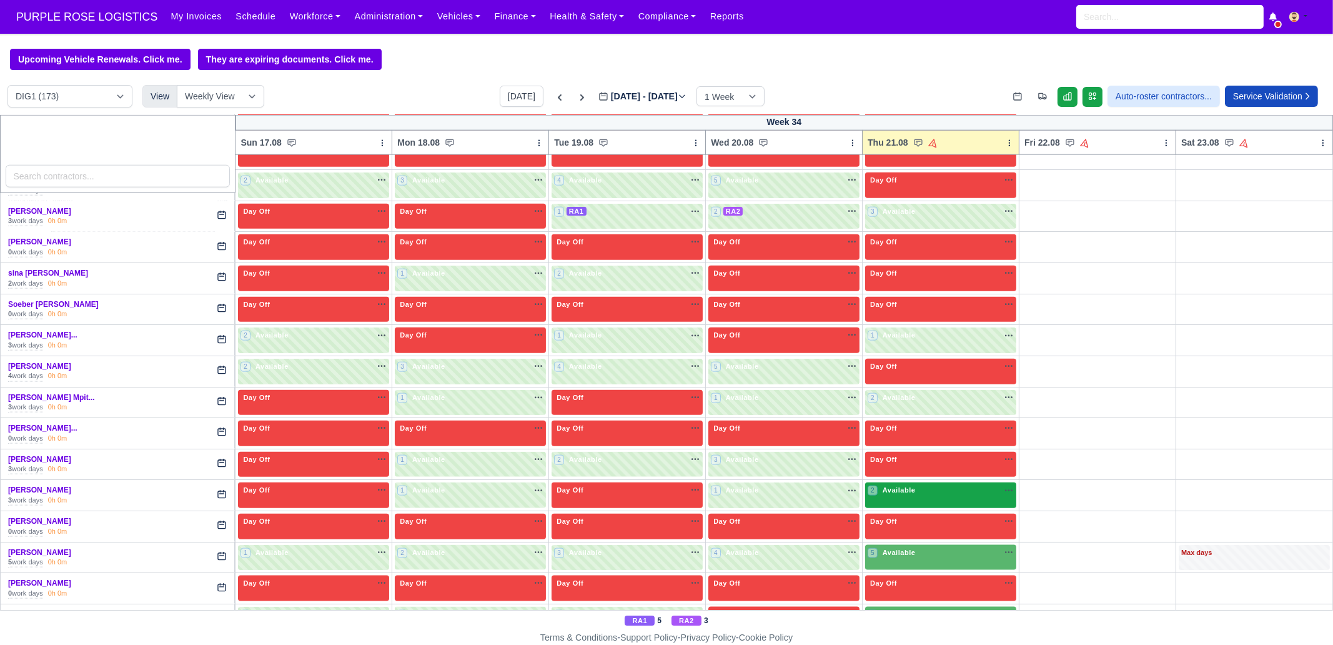
click at [890, 486] on span "Available" at bounding box center [899, 490] width 38 height 9
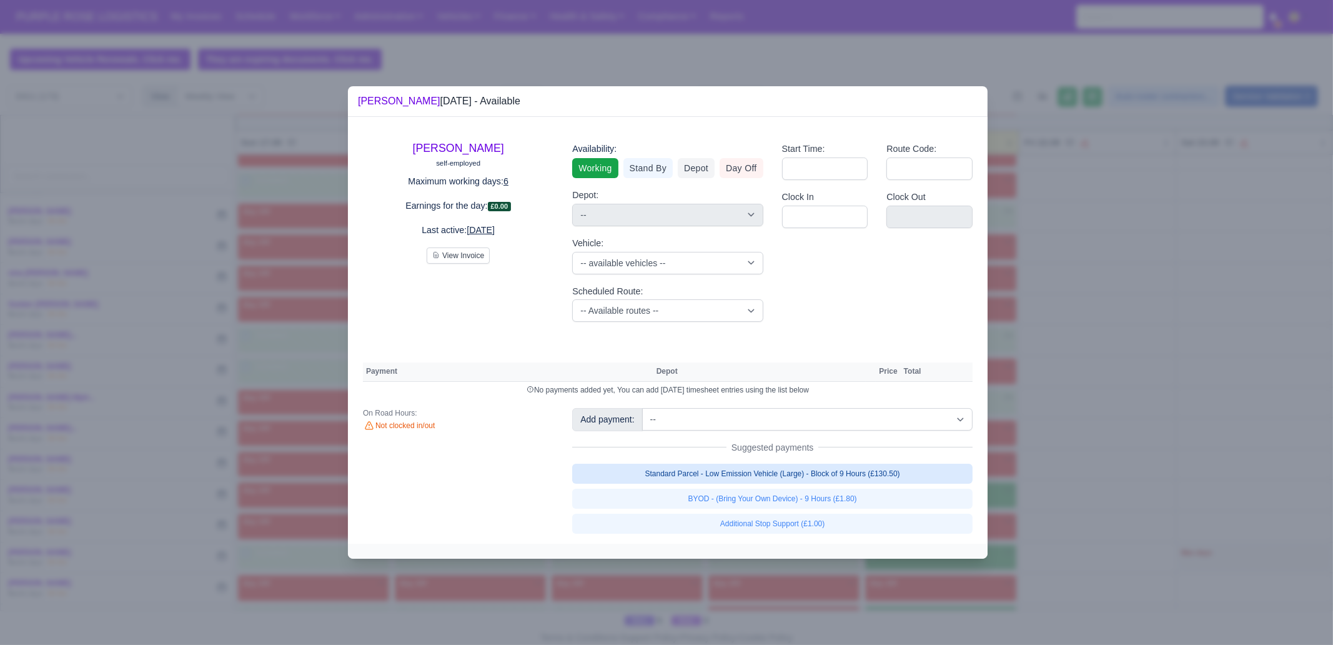
click at [831, 479] on link "Standard Parcel - Low Emission Vehicle (Large) - Block of 9 Hours (£130.50)" at bounding box center [772, 474] width 401 height 20
select select "1"
click at [831, 501] on div "Standard Parcel - Low Emission Vehicle (Large) - Block of 9 Hours (£130.50) BYO…" at bounding box center [772, 499] width 401 height 70
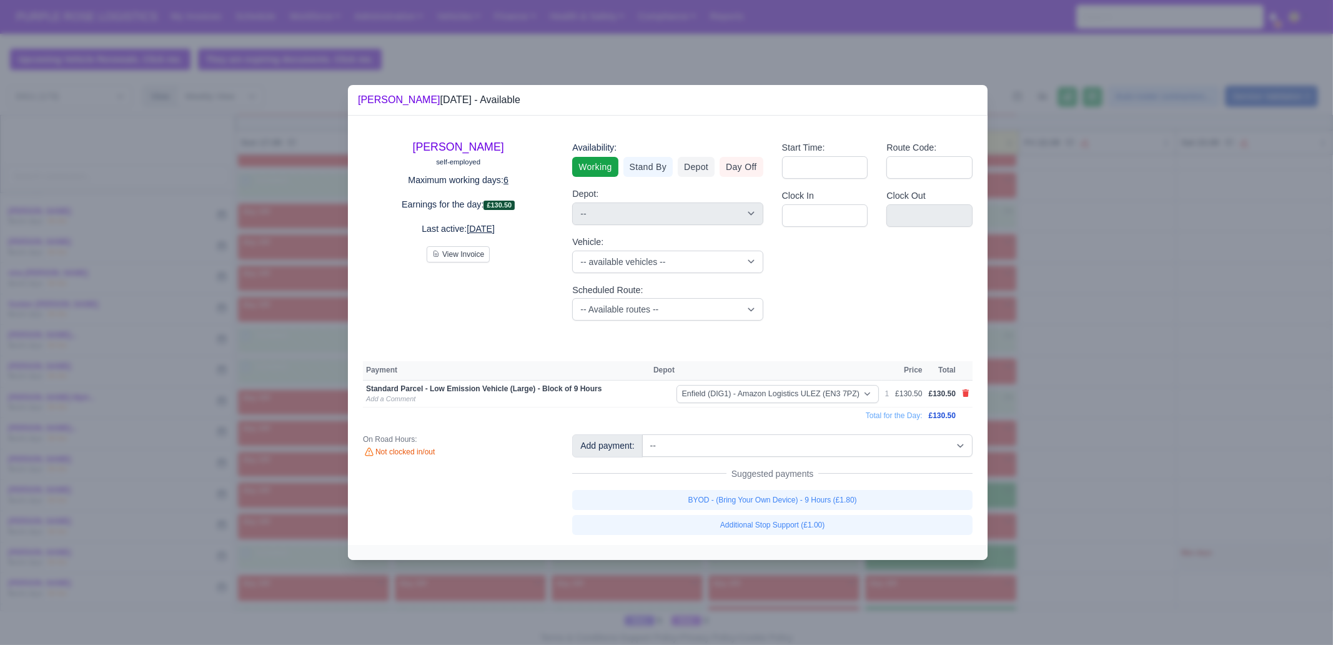
click at [850, 502] on link "BYOD - (Bring Your Own Device) - 9 Hours (£1.80)" at bounding box center [772, 500] width 401 height 20
select select "1"
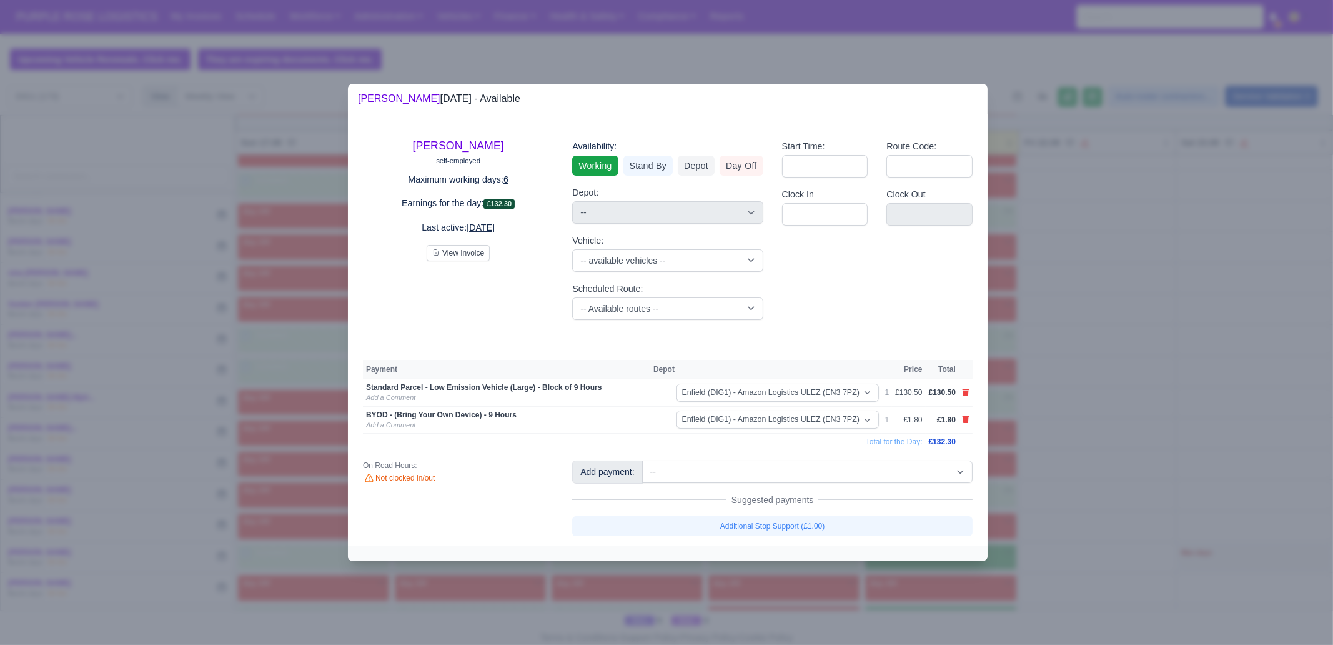
click at [962, 595] on div at bounding box center [666, 322] width 1333 height 645
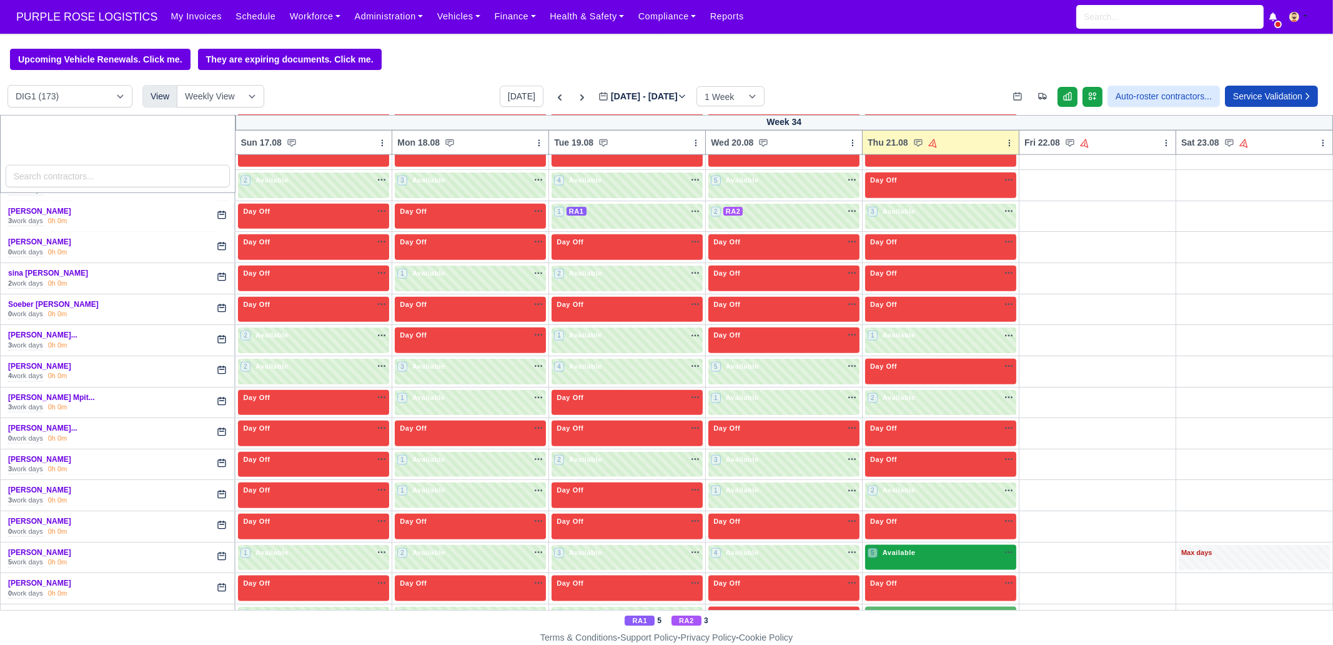
click at [938, 547] on div "5 Available na" at bounding box center [941, 552] width 146 height 11
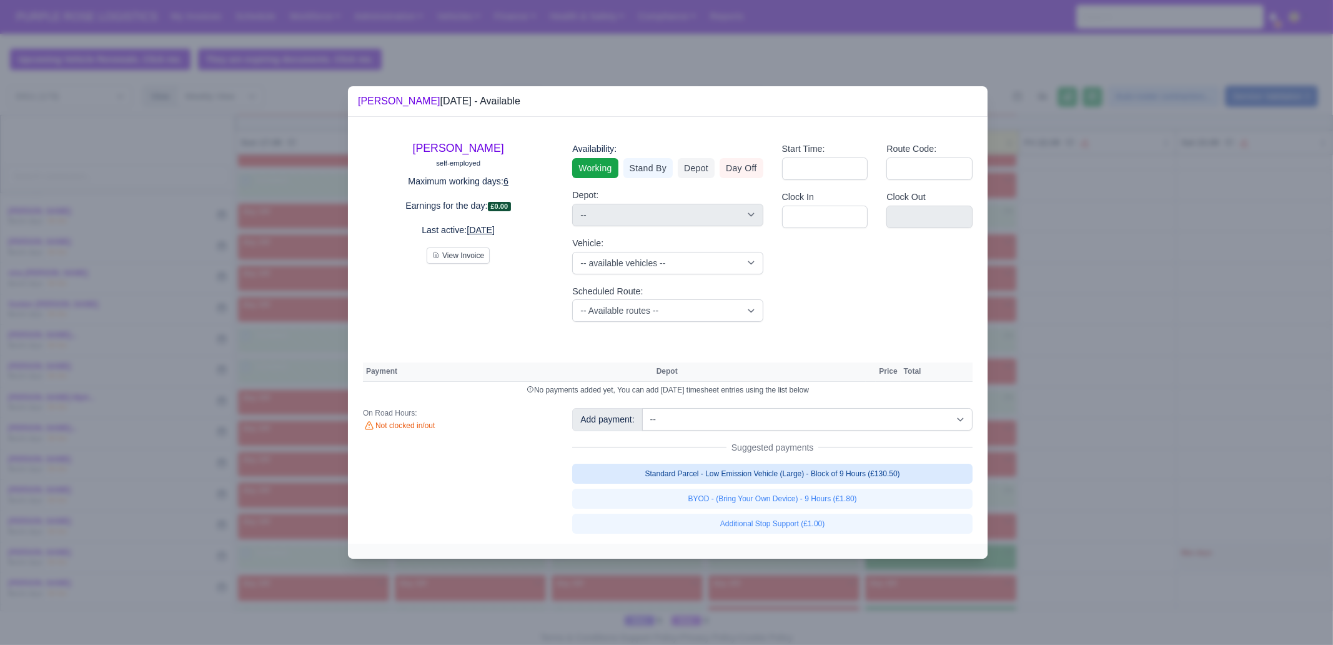
click at [854, 478] on link "Standard Parcel - Low Emission Vehicle (Large) - Block of 9 Hours (£130.50)" at bounding box center [772, 474] width 401 height 20
select select "1"
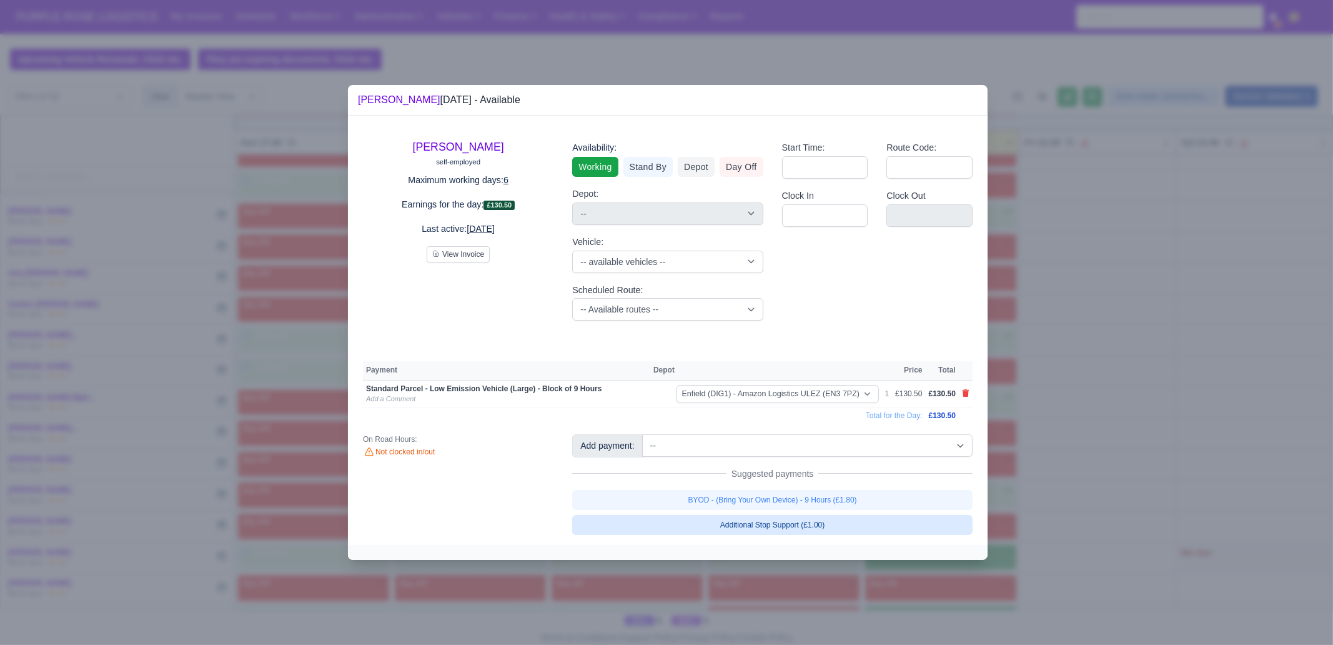
click at [847, 498] on link "BYOD - (Bring Your Own Device) - 9 Hours (£1.80)" at bounding box center [772, 500] width 401 height 20
select select "1"
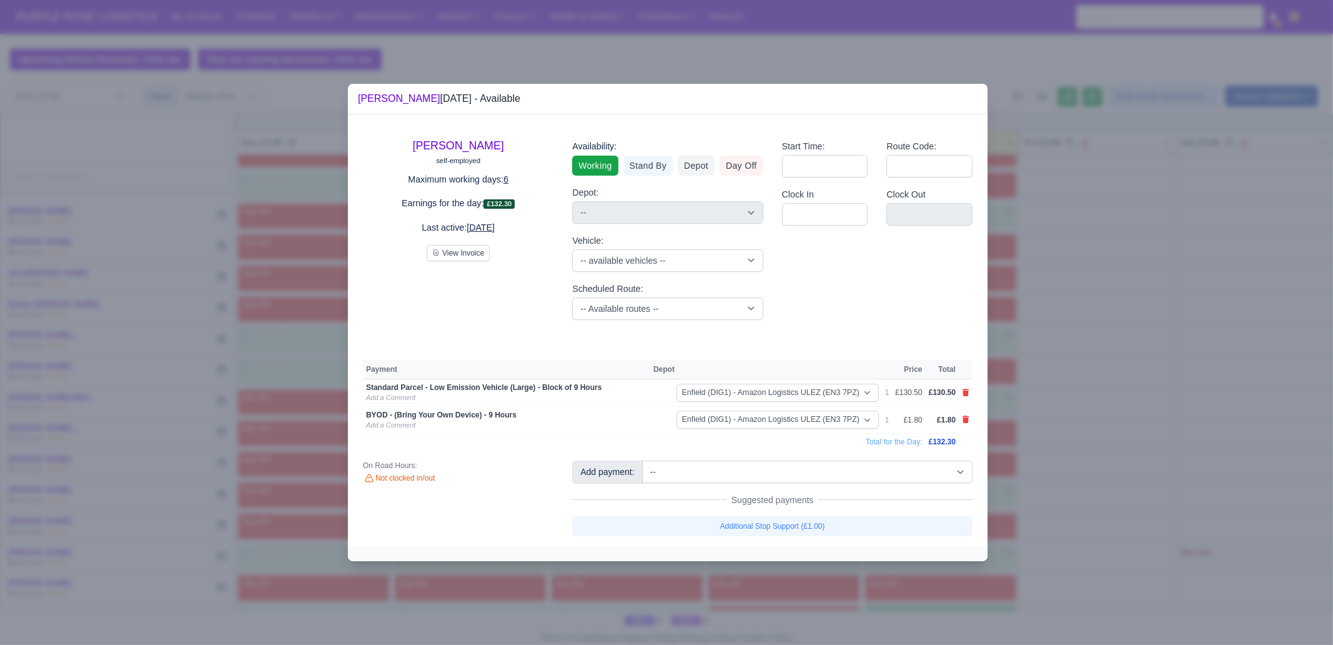
click at [1102, 451] on div at bounding box center [666, 322] width 1333 height 645
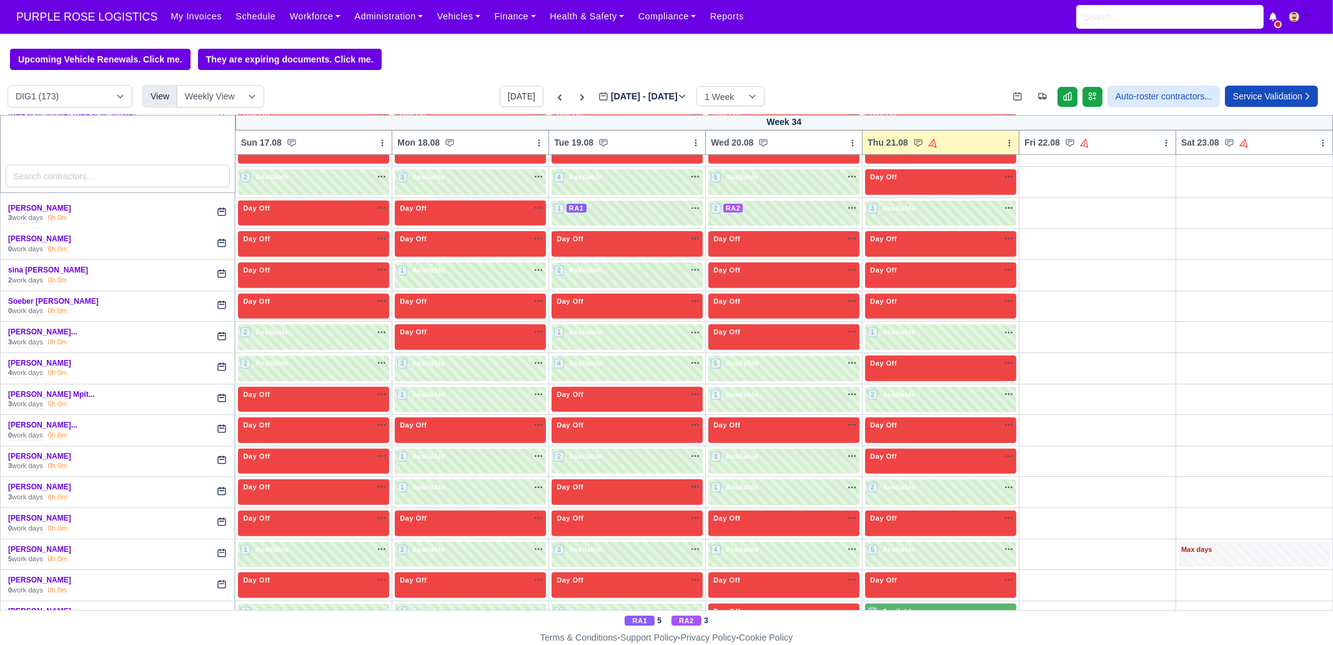
scroll to position [2583, 0]
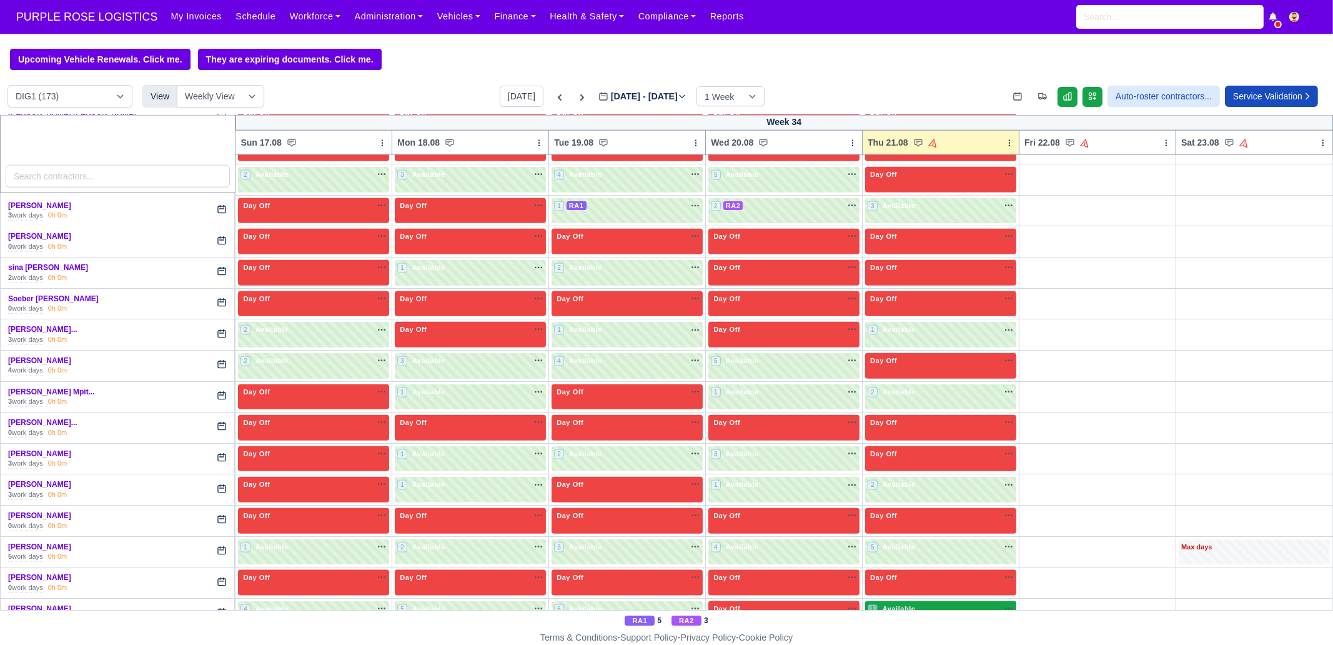
click at [885, 601] on div "1 Available" at bounding box center [940, 614] width 151 height 26
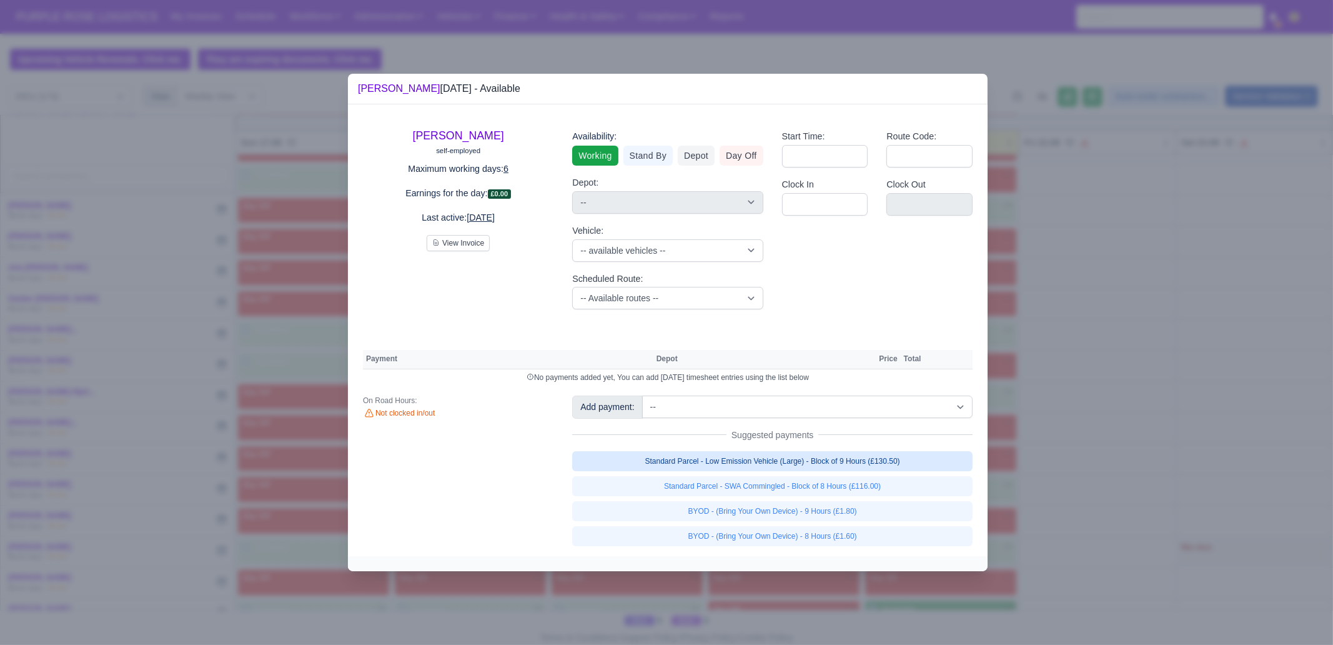
click at [890, 466] on link "Standard Parcel - Low Emission Vehicle (Large) - Block of 9 Hours (£130.50)" at bounding box center [772, 461] width 401 height 20
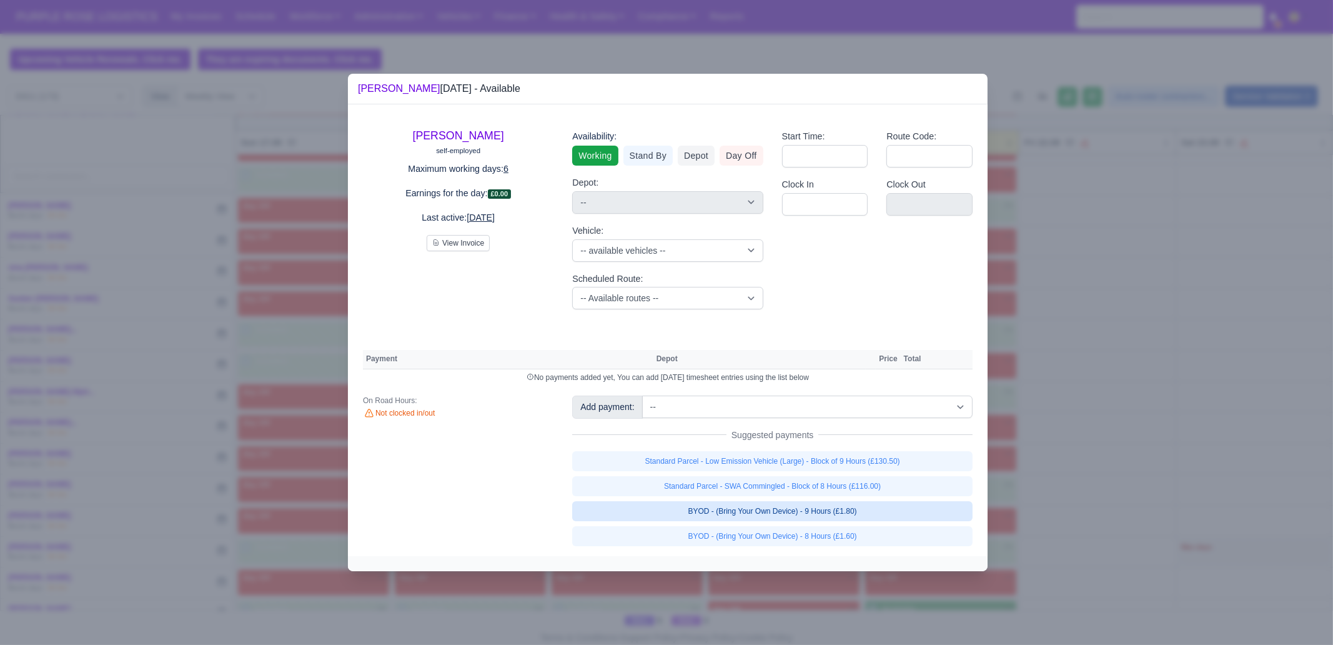
select select "1"
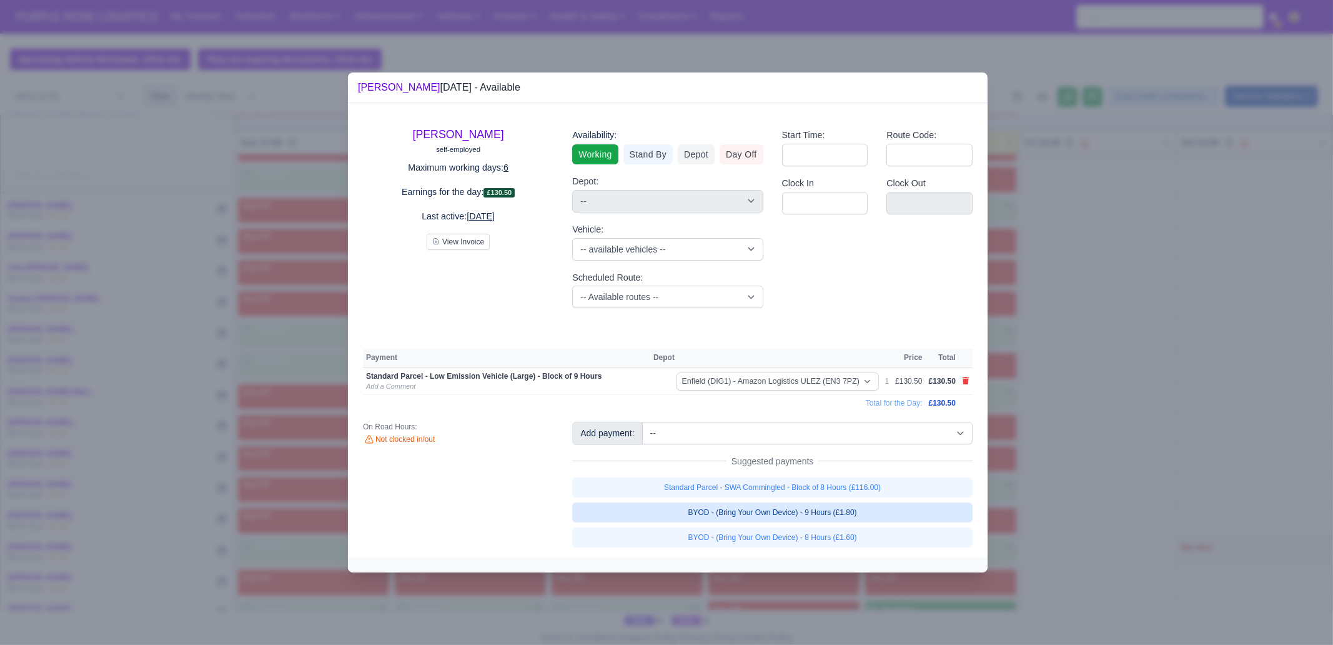
click at [856, 516] on link "BYOD - (Bring Your Own Device) - 9 Hours (£1.80)" at bounding box center [772, 512] width 401 height 20
select select "1"
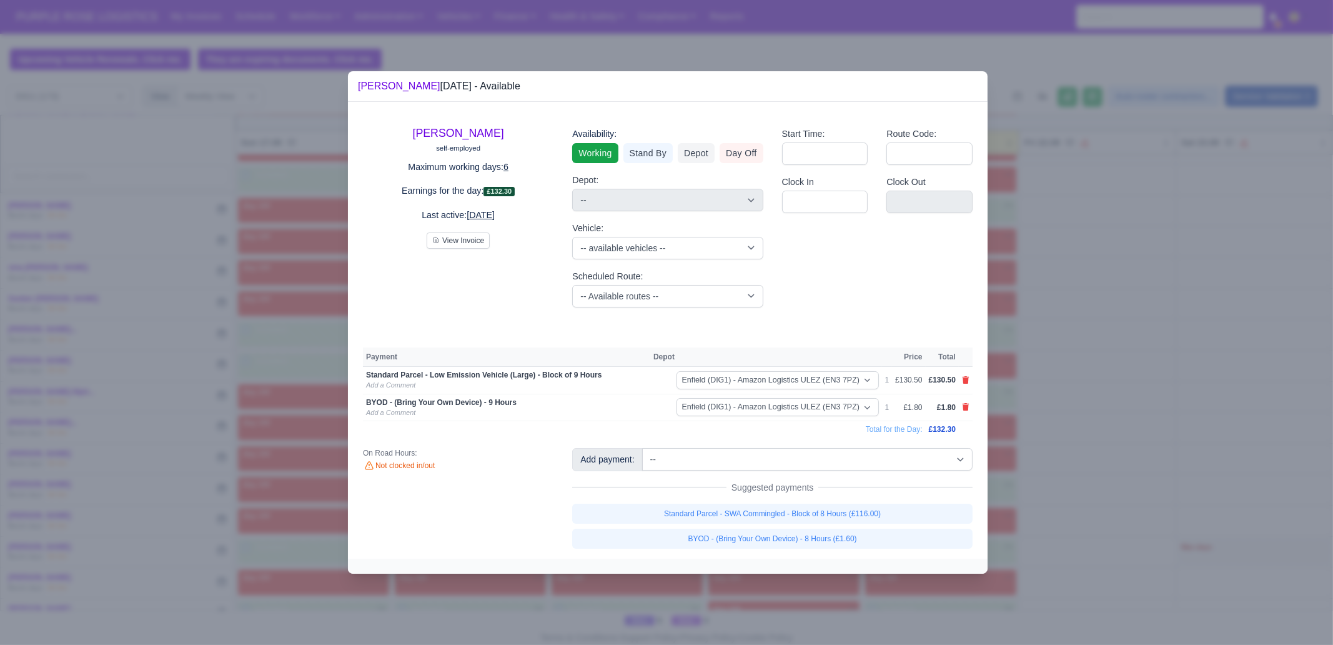
click at [1190, 429] on div at bounding box center [666, 322] width 1333 height 645
